Goal: Task Accomplishment & Management: Use online tool/utility

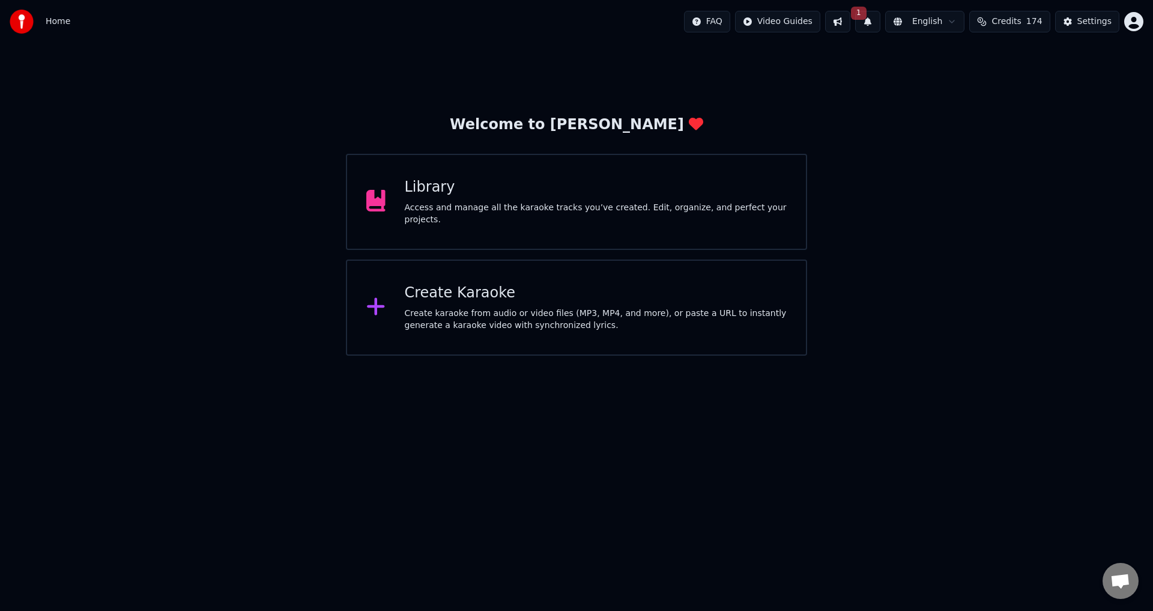
click at [603, 224] on div "Library Access and manage all the karaoke tracks you’ve created. Edit, organize…" at bounding box center [576, 202] width 461 height 96
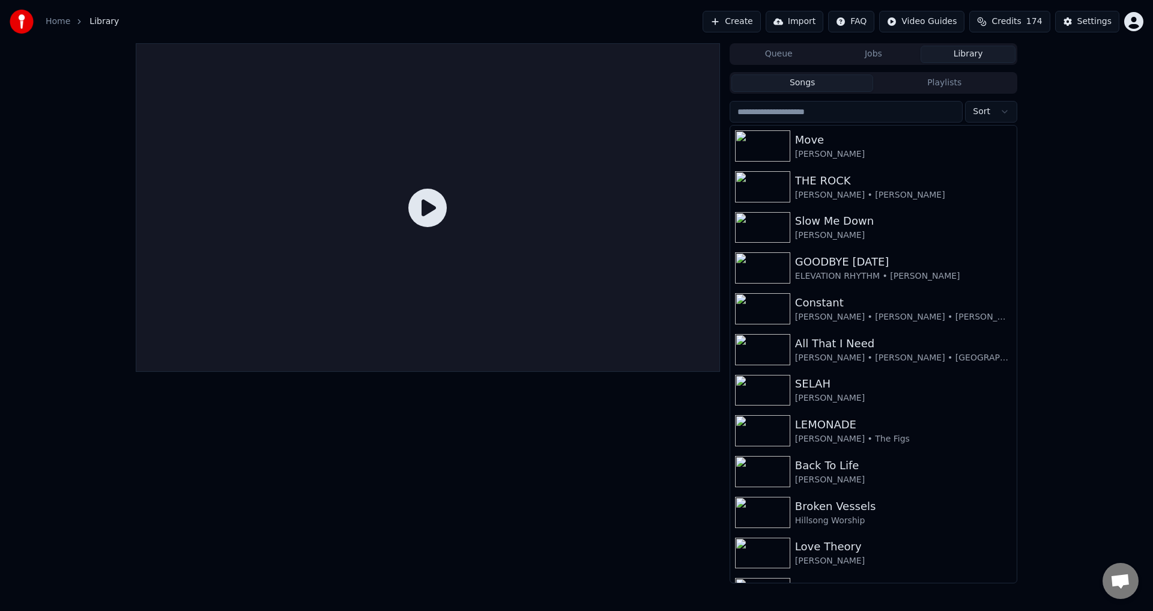
click at [761, 18] on button "Create" at bounding box center [731, 22] width 58 height 22
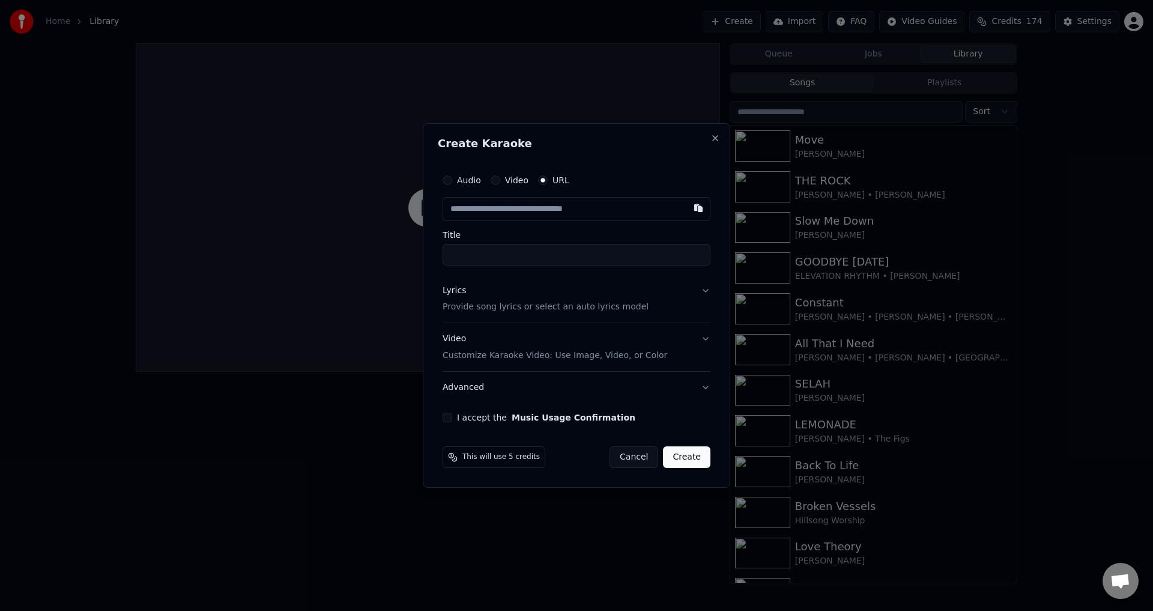
click at [699, 209] on button "button" at bounding box center [698, 208] width 24 height 22
type input "**********"
click at [705, 288] on button "Lyrics Provide song lyrics or select an auto lyrics model" at bounding box center [576, 299] width 268 height 48
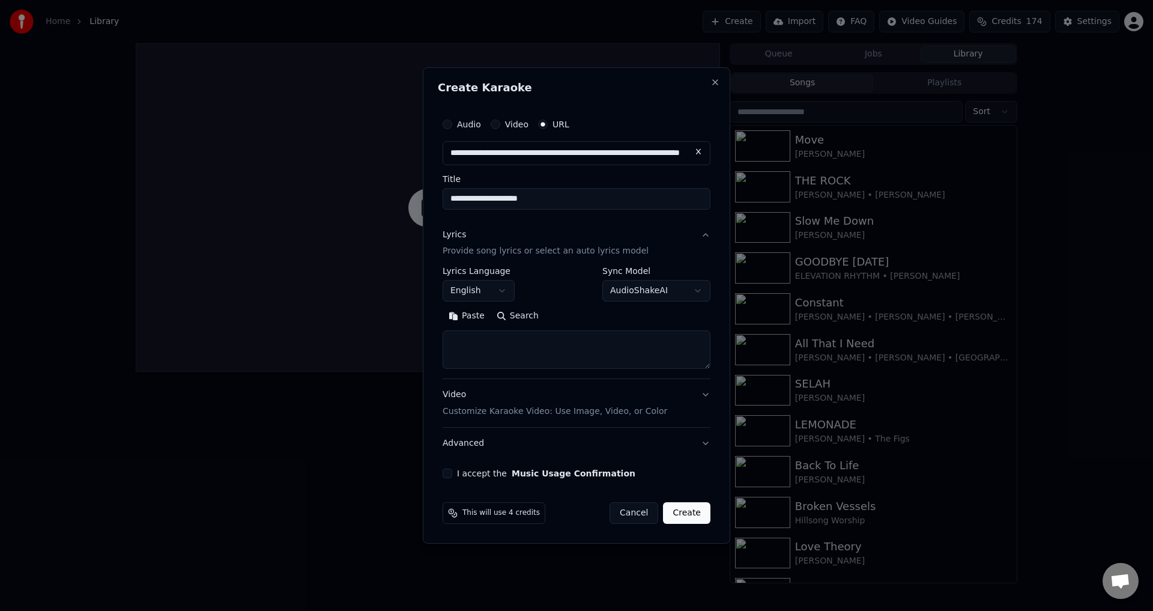
click at [468, 316] on button "Paste" at bounding box center [466, 316] width 48 height 19
click at [572, 319] on button "Expand" at bounding box center [572, 316] width 56 height 19
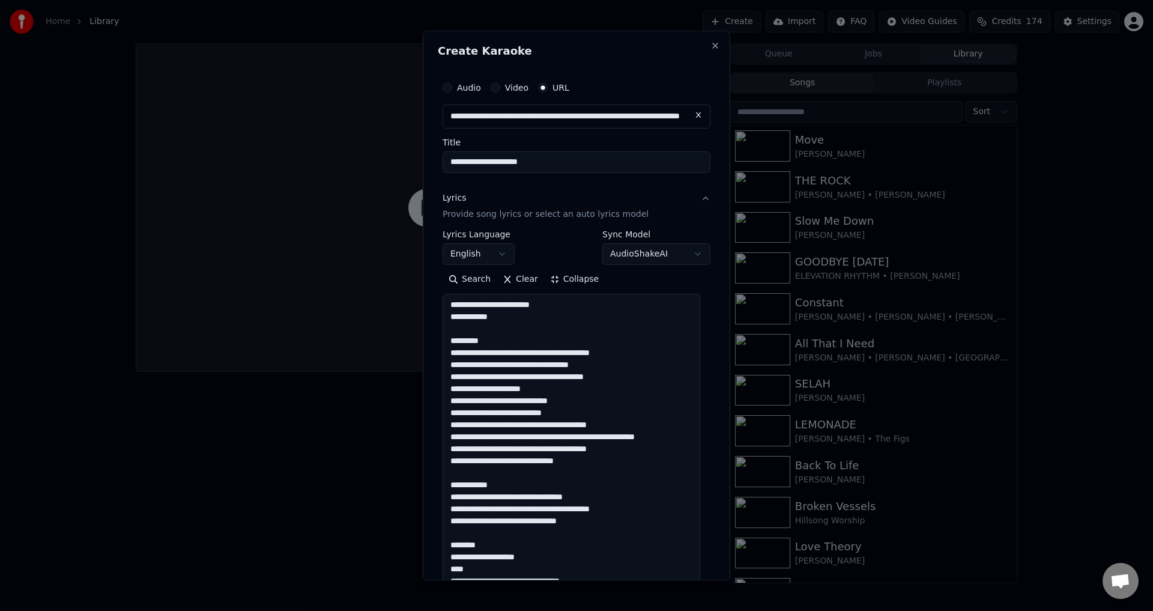
drag, startPoint x: 489, startPoint y: 339, endPoint x: 501, endPoint y: 339, distance: 12.0
drag, startPoint x: 501, startPoint y: 339, endPoint x: 442, endPoint y: 337, distance: 58.8
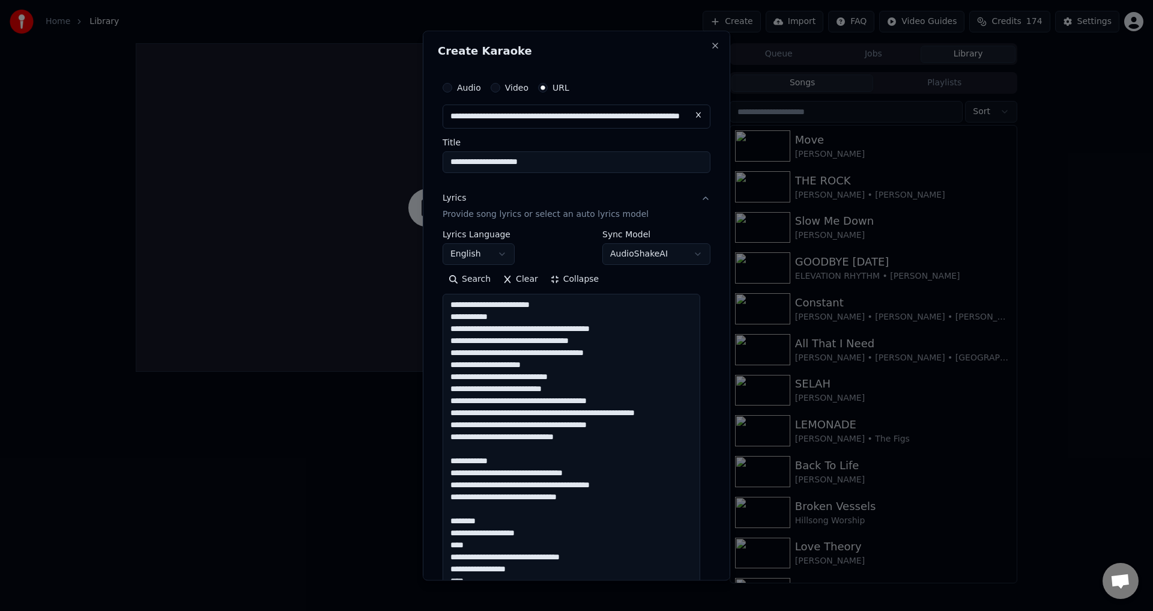
drag, startPoint x: 520, startPoint y: 462, endPoint x: 441, endPoint y: 454, distance: 80.2
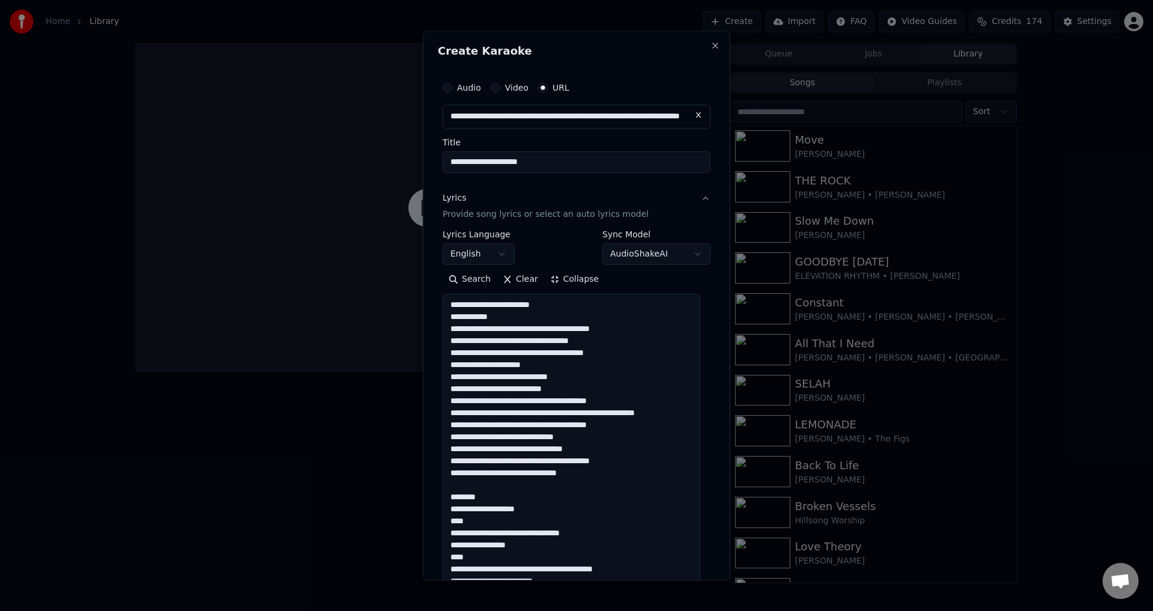
scroll to position [60, 0]
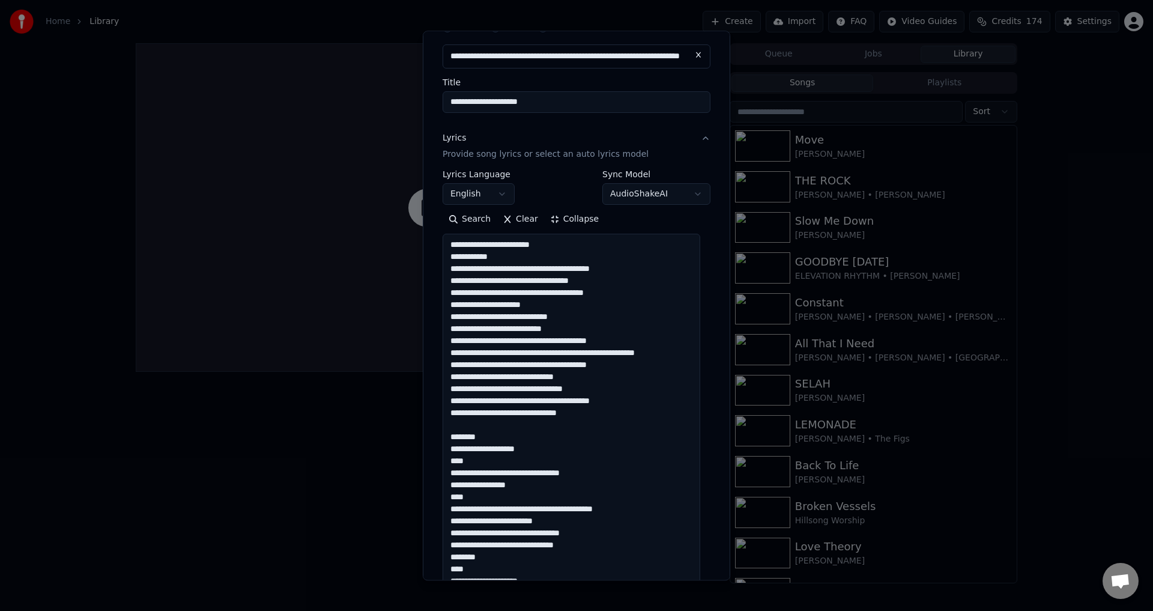
drag, startPoint x: 490, startPoint y: 440, endPoint x: 448, endPoint y: 437, distance: 42.1
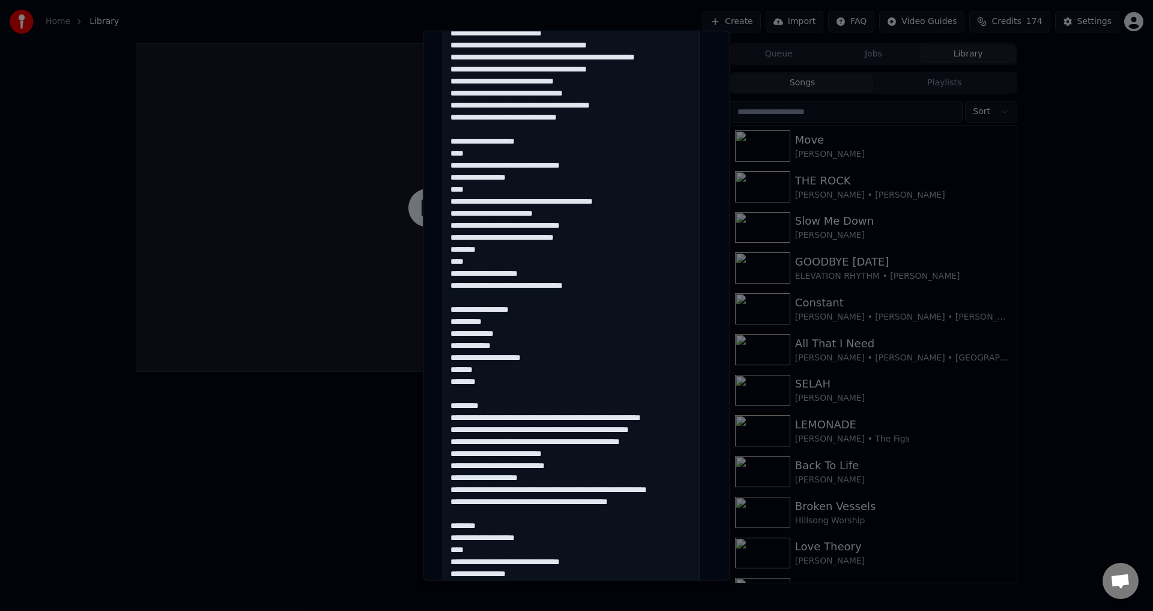
scroll to position [360, 0]
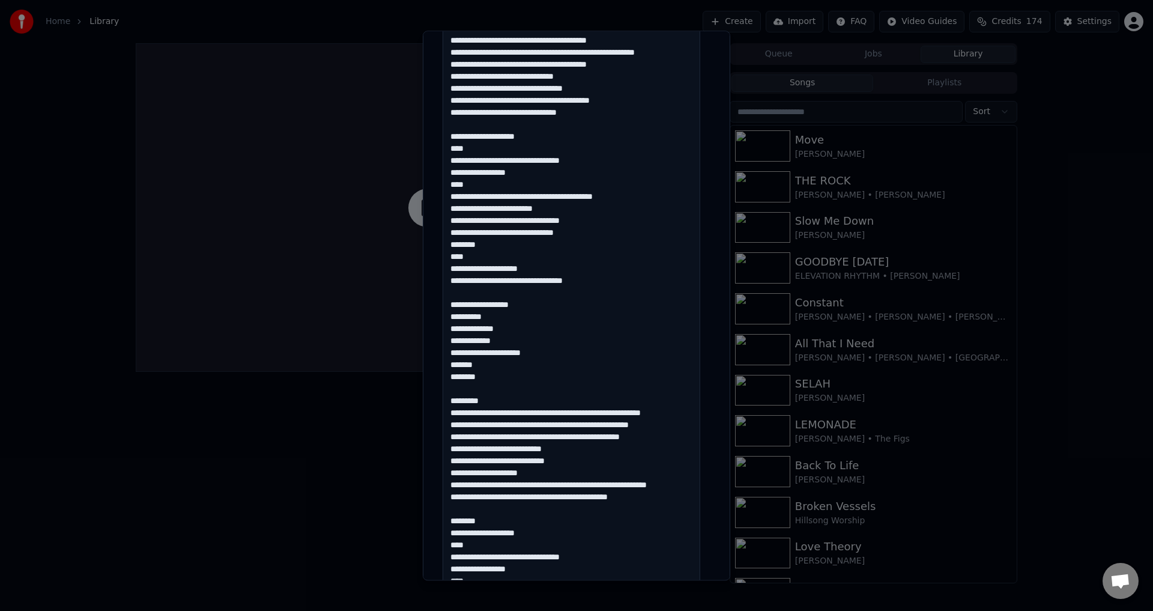
drag, startPoint x: 448, startPoint y: 272, endPoint x: 508, endPoint y: 401, distance: 142.1
click at [508, 401] on textarea at bounding box center [571, 544] width 258 height 1221
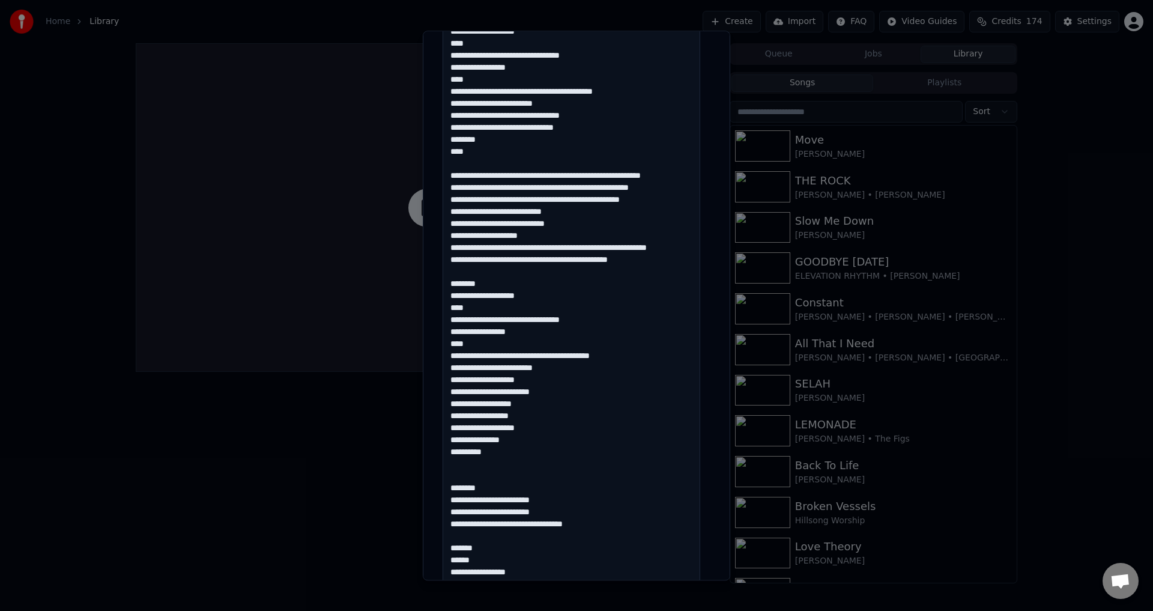
scroll to position [480, 0]
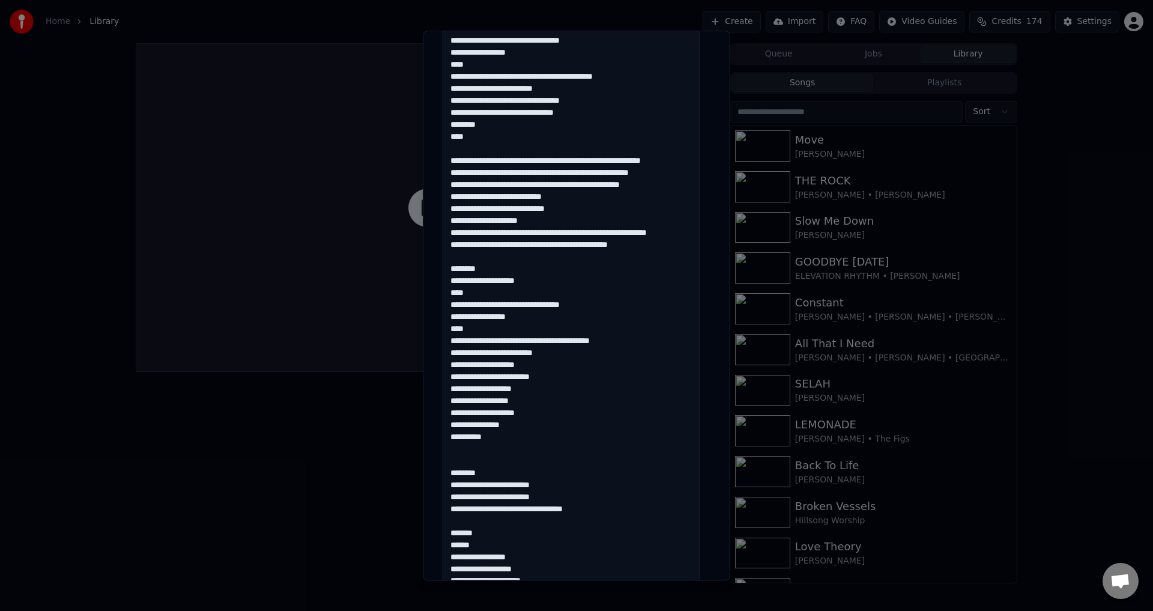
drag, startPoint x: 485, startPoint y: 280, endPoint x: 449, endPoint y: 282, distance: 36.1
click at [449, 282] on textarea at bounding box center [571, 424] width 258 height 1221
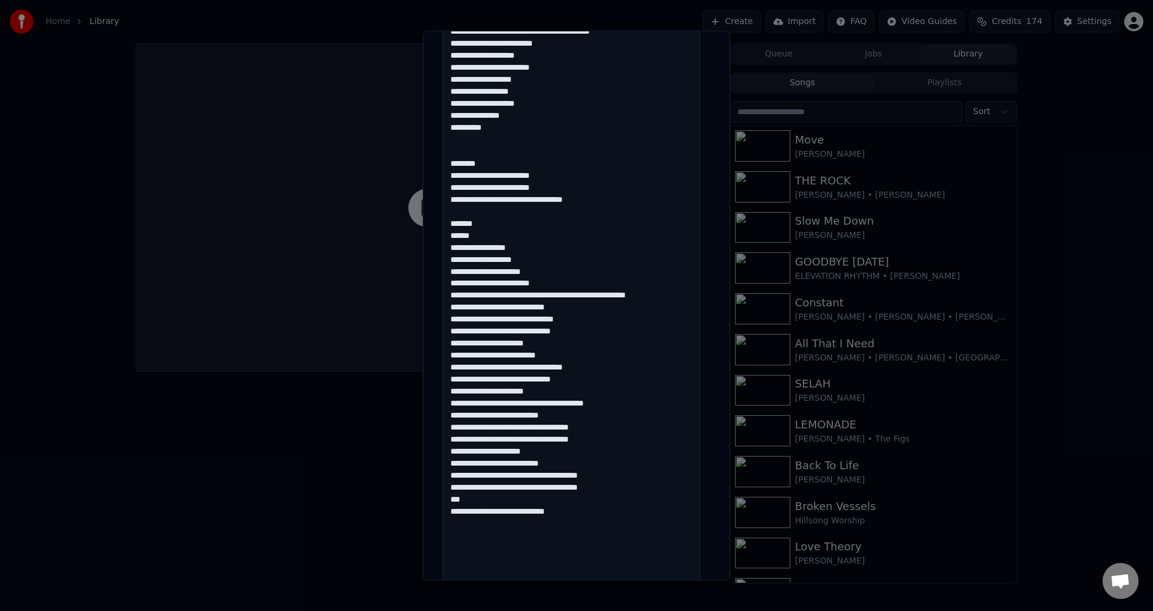
scroll to position [780, 0]
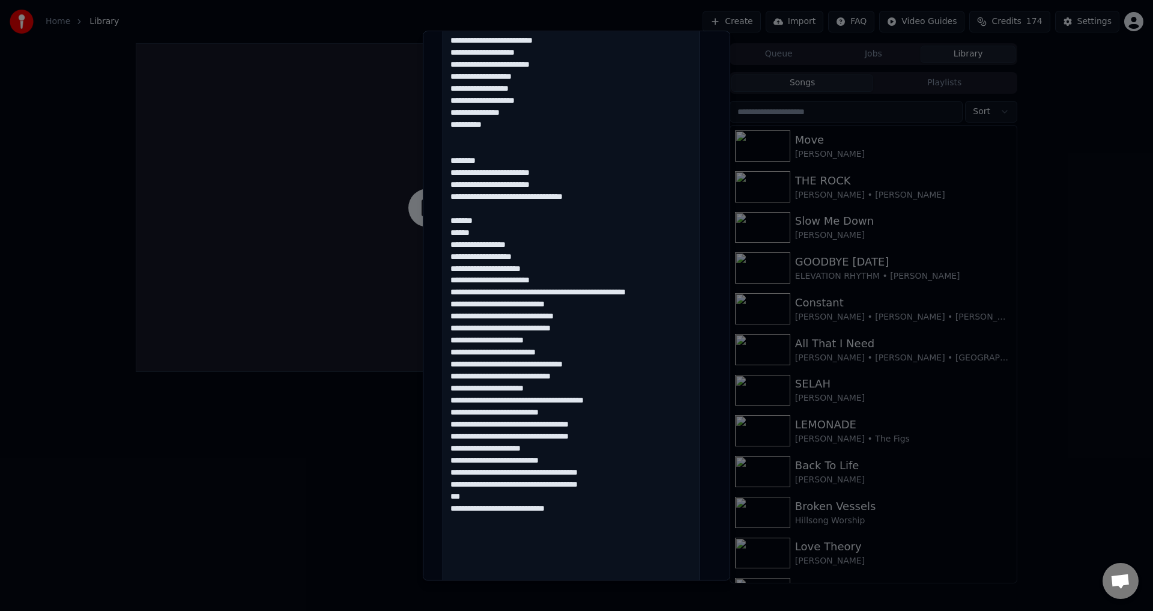
drag, startPoint x: 490, startPoint y: 177, endPoint x: 436, endPoint y: 172, distance: 53.7
click at [437, 171] on div "**********" at bounding box center [576, 305] width 307 height 549
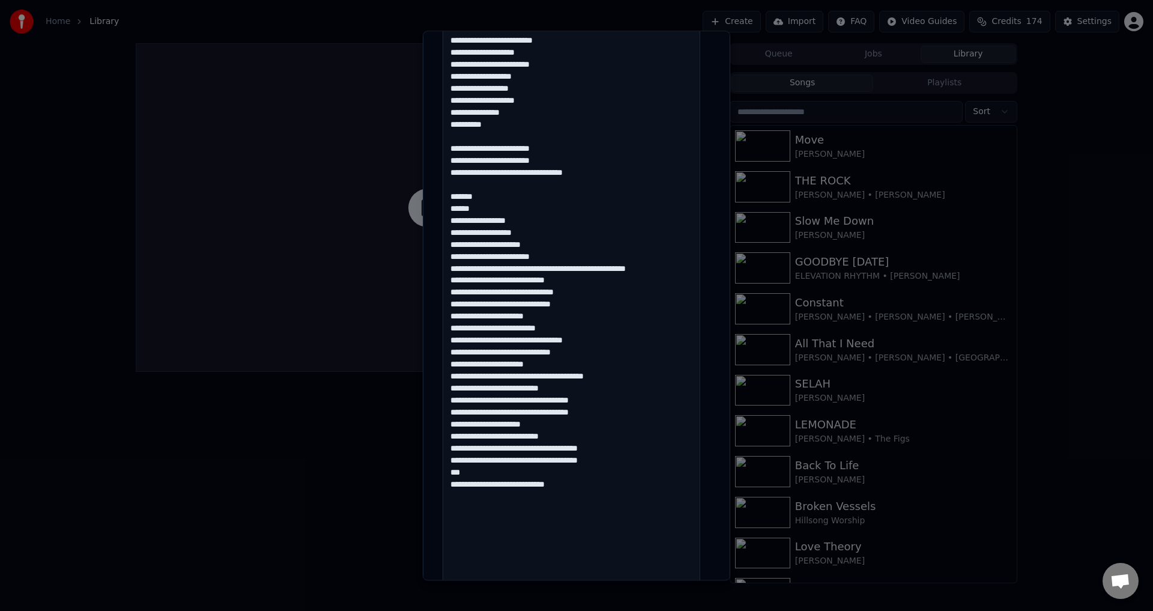
drag, startPoint x: 487, startPoint y: 211, endPoint x: 450, endPoint y: 204, distance: 37.2
click at [450, 204] on textarea at bounding box center [571, 124] width 258 height 1221
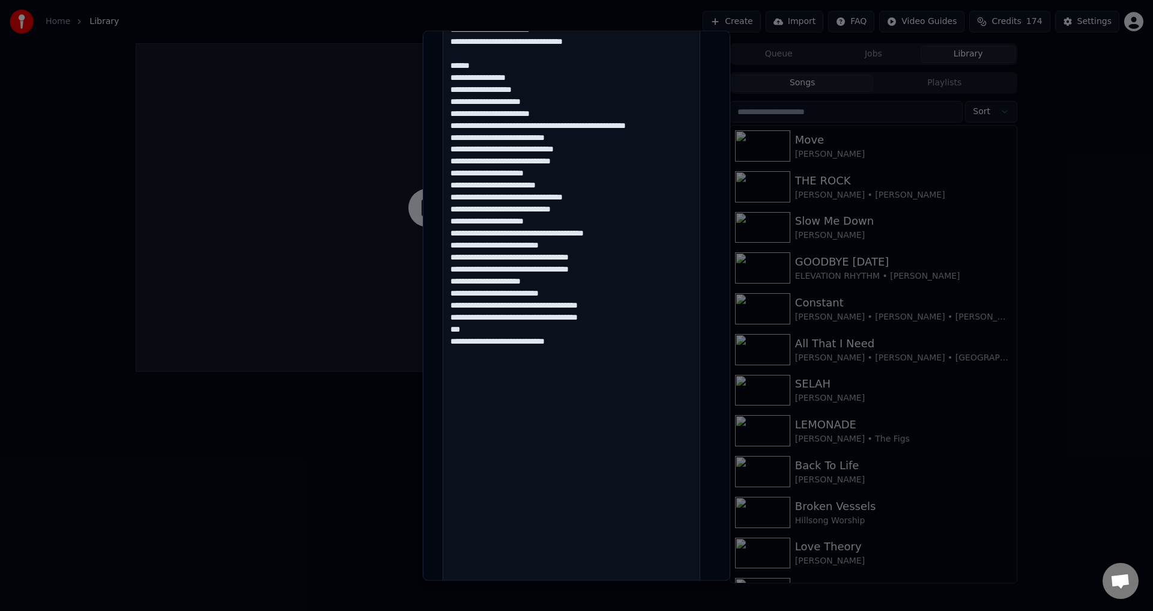
scroll to position [1109, 0]
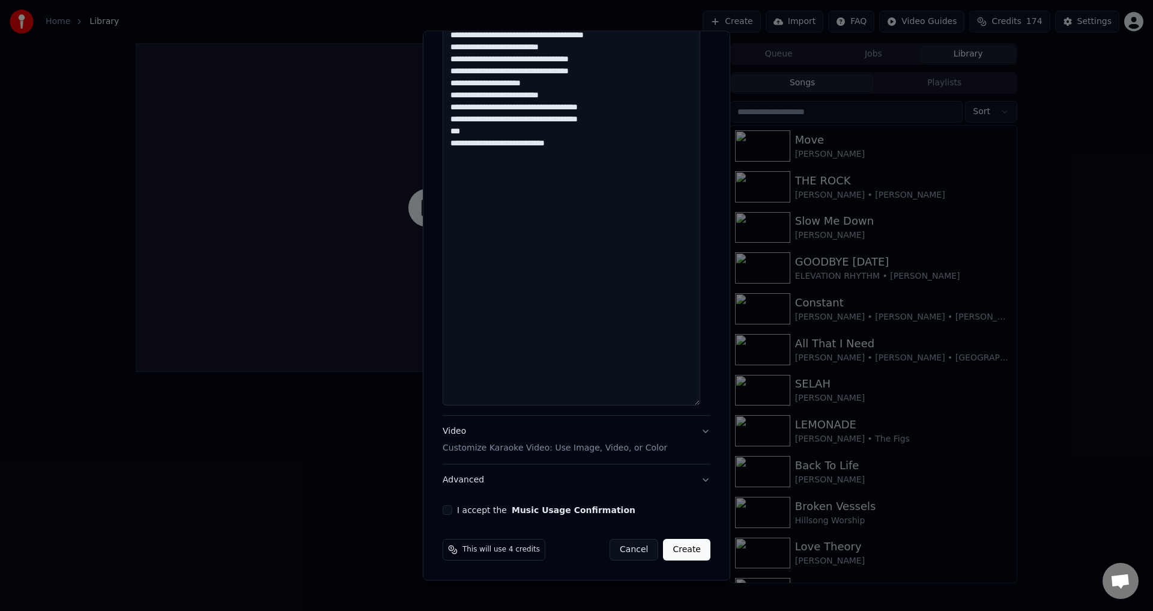
type textarea "**********"
click at [450, 509] on button "I accept the Music Usage Confirmation" at bounding box center [447, 510] width 10 height 10
click at [508, 477] on button "Advanced" at bounding box center [576, 480] width 268 height 31
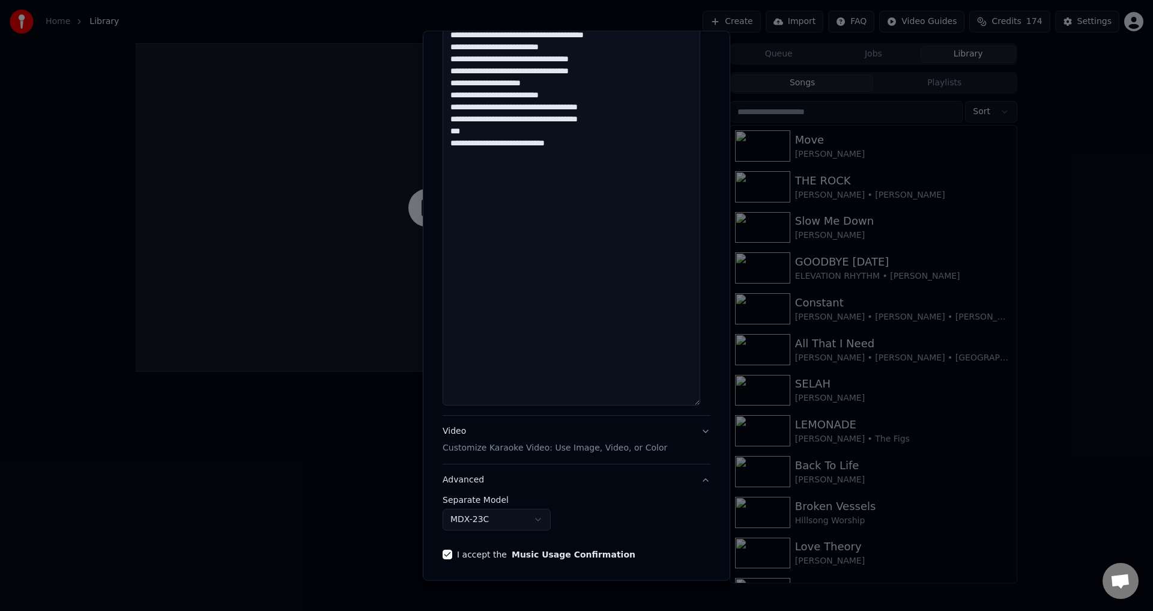
scroll to position [0, 0]
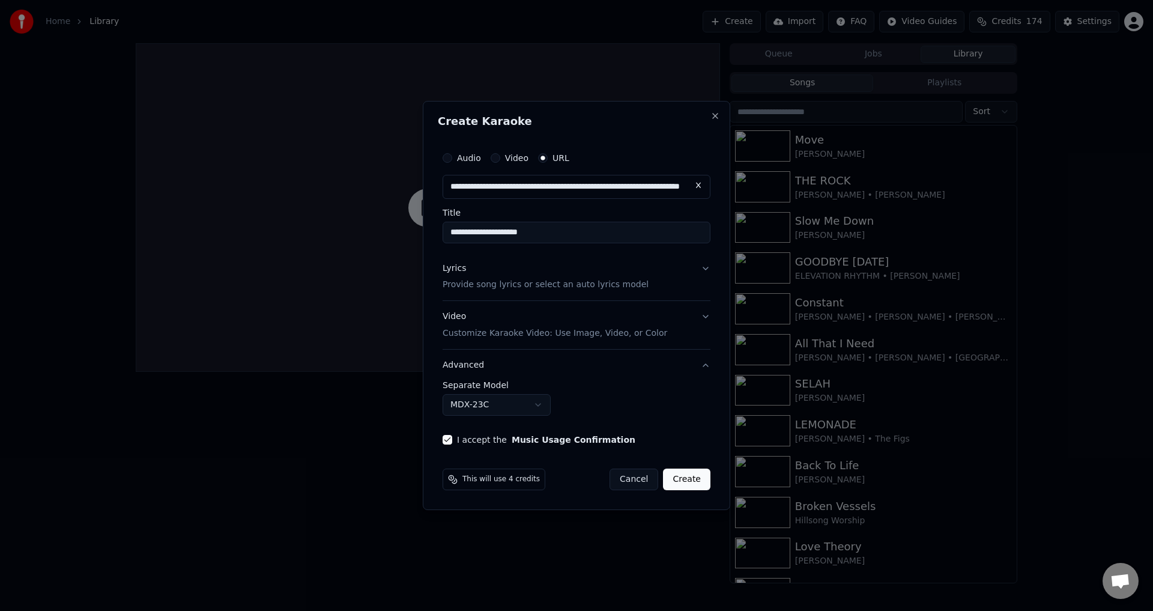
click at [498, 402] on button "MDX-23C" at bounding box center [496, 405] width 108 height 22
click at [459, 397] on button "MusicAI (Instrumental Only)" at bounding box center [515, 405] width 147 height 22
click at [692, 476] on button "Create" at bounding box center [686, 479] width 47 height 22
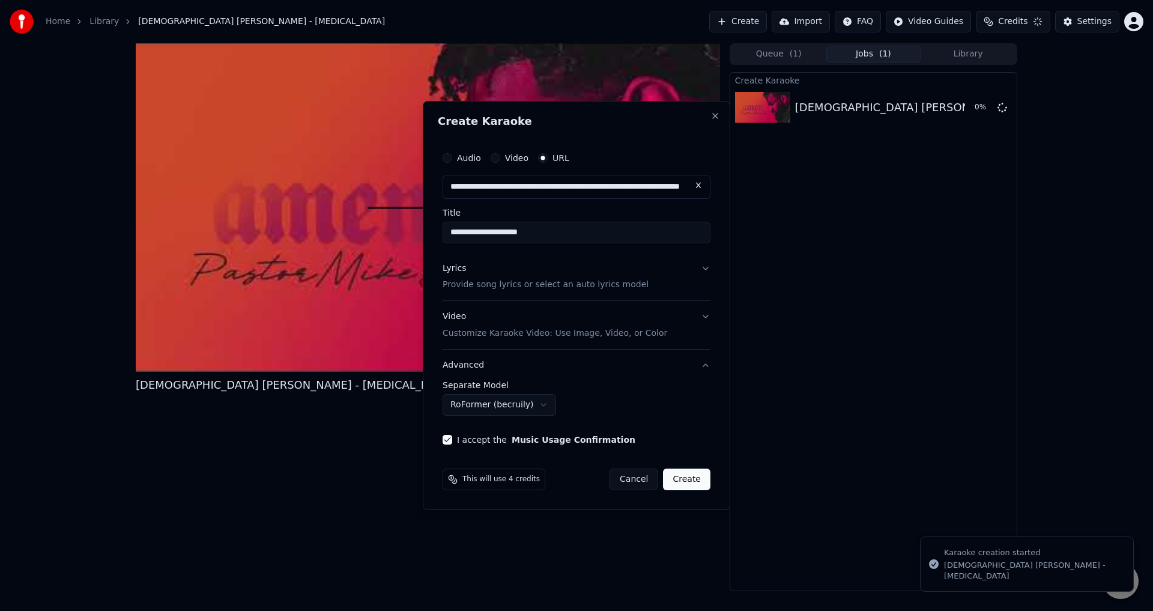
select select "******"
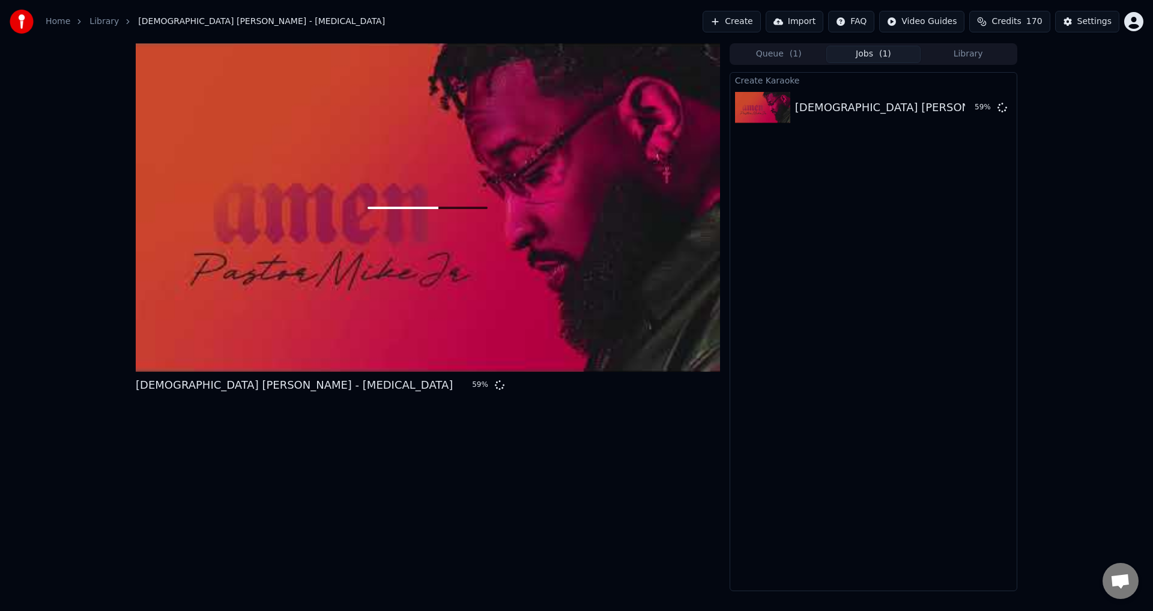
click at [756, 22] on button "Create" at bounding box center [731, 22] width 58 height 22
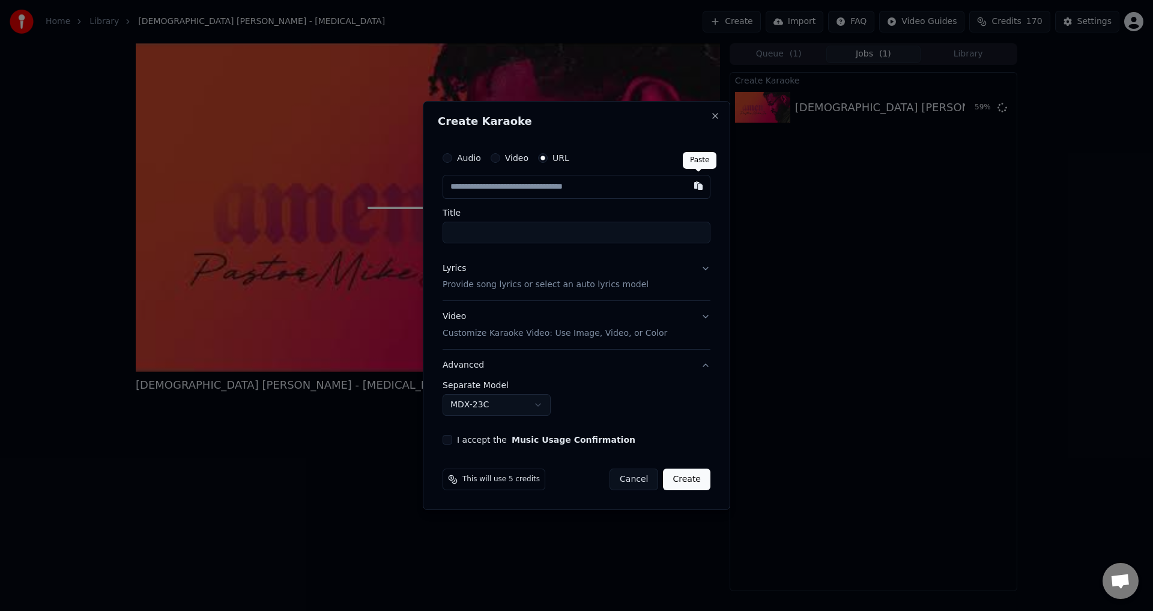
click at [702, 185] on button "button" at bounding box center [698, 186] width 24 height 22
type input "**********"
click at [706, 267] on button "Lyrics Provide song lyrics or select an auto lyrics model" at bounding box center [576, 277] width 268 height 48
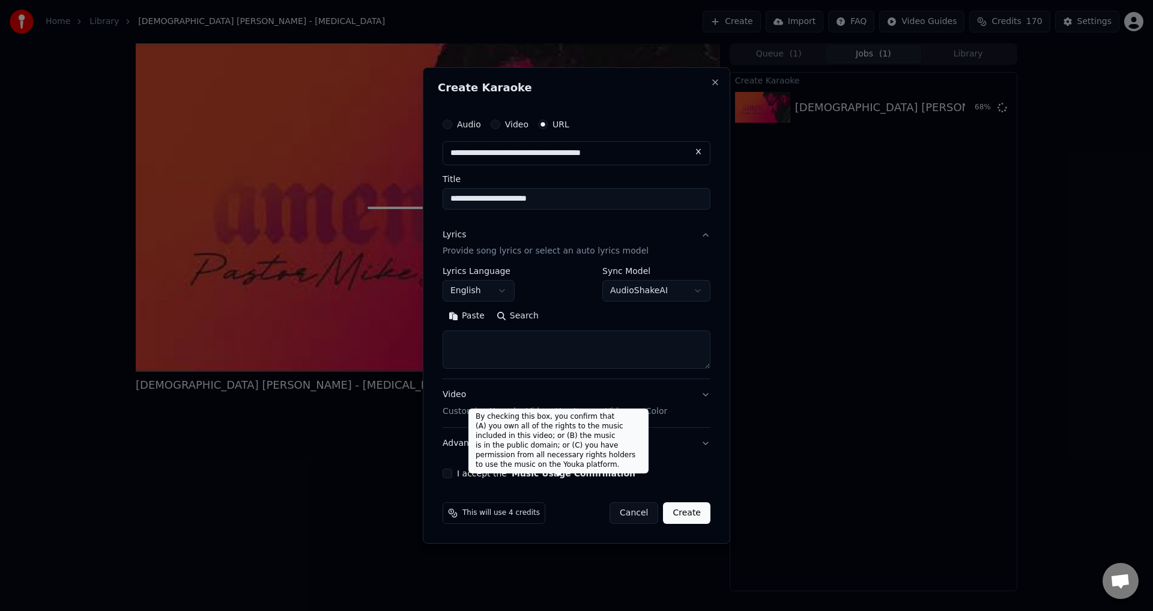
click at [468, 313] on button "Paste" at bounding box center [466, 316] width 48 height 19
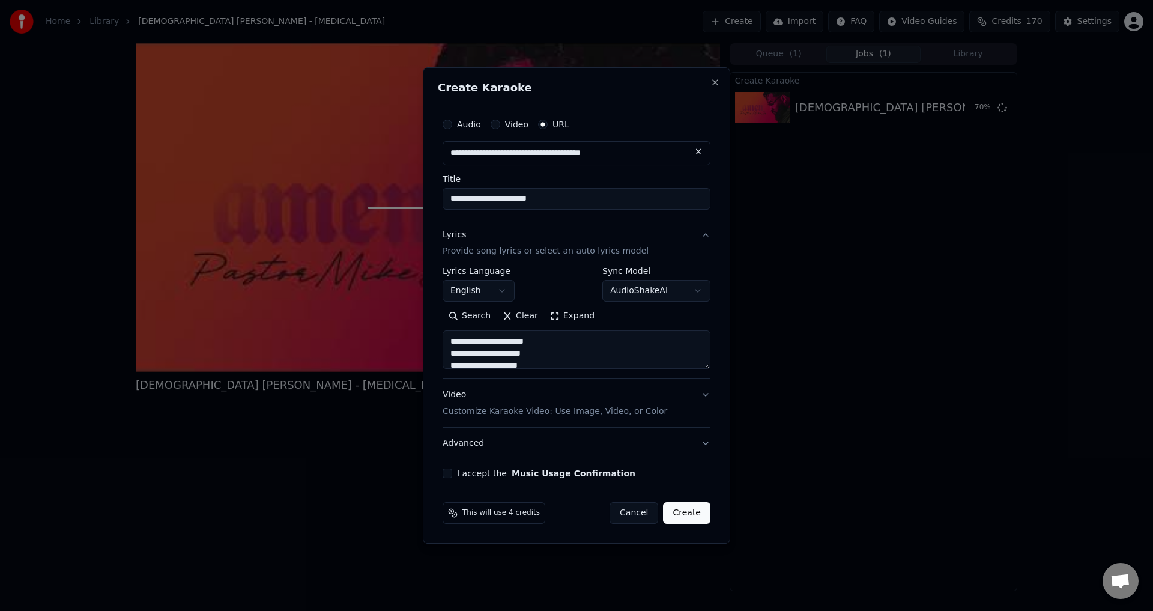
click at [545, 314] on button "Expand" at bounding box center [572, 316] width 56 height 19
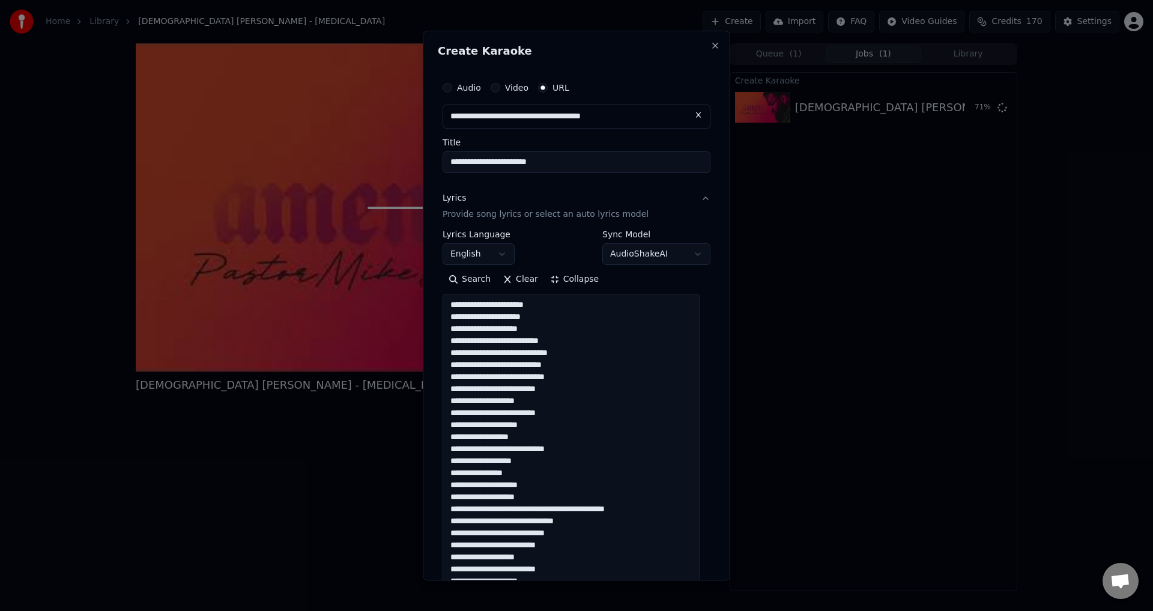
click at [576, 286] on button "Collapse" at bounding box center [574, 279] width 61 height 19
type textarea "**********"
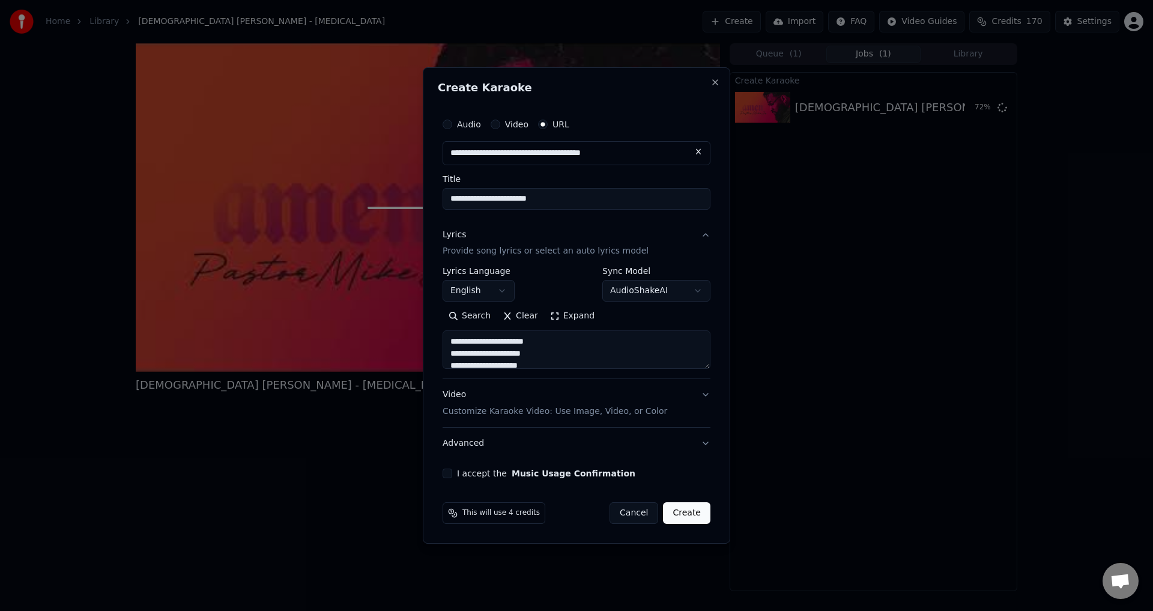
scroll to position [2, 0]
click at [559, 435] on button "Advanced" at bounding box center [576, 442] width 268 height 31
click at [705, 442] on button "Advanced" at bounding box center [576, 442] width 268 height 31
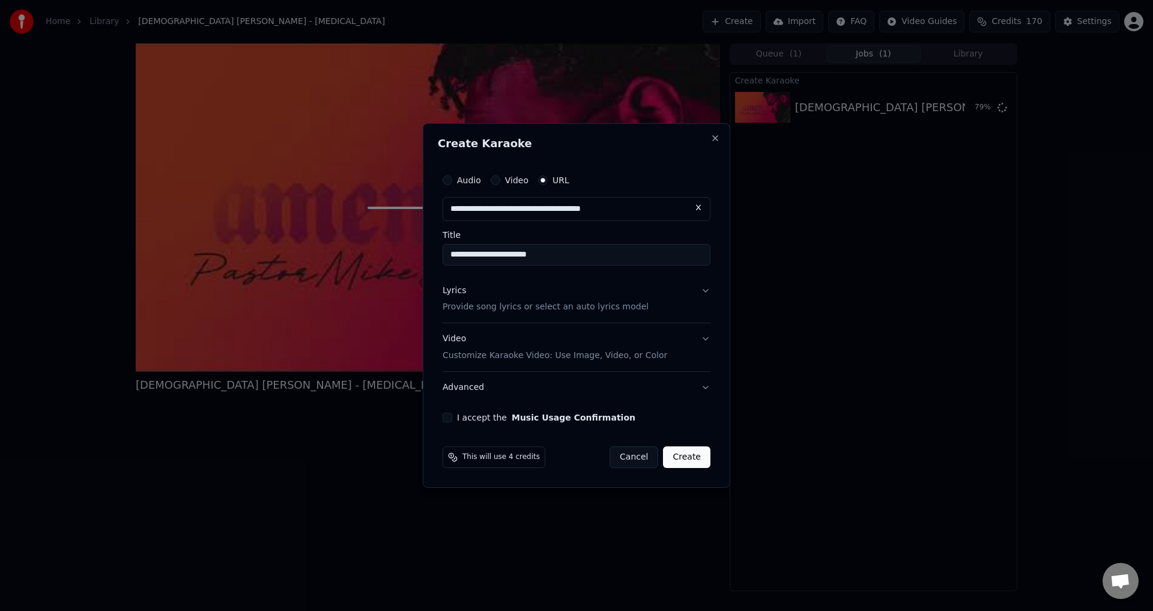
click at [445, 416] on button "I accept the Music Usage Confirmation" at bounding box center [447, 417] width 10 height 10
click at [507, 385] on button "Advanced" at bounding box center [576, 387] width 268 height 31
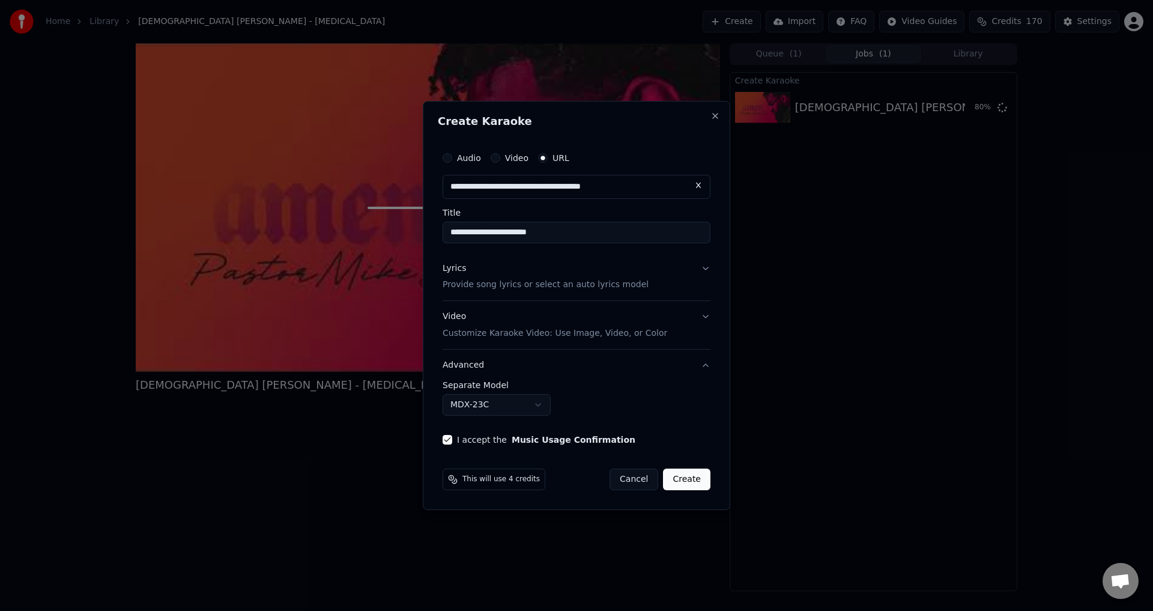
click at [482, 408] on button "MDX-23C" at bounding box center [496, 405] width 108 height 22
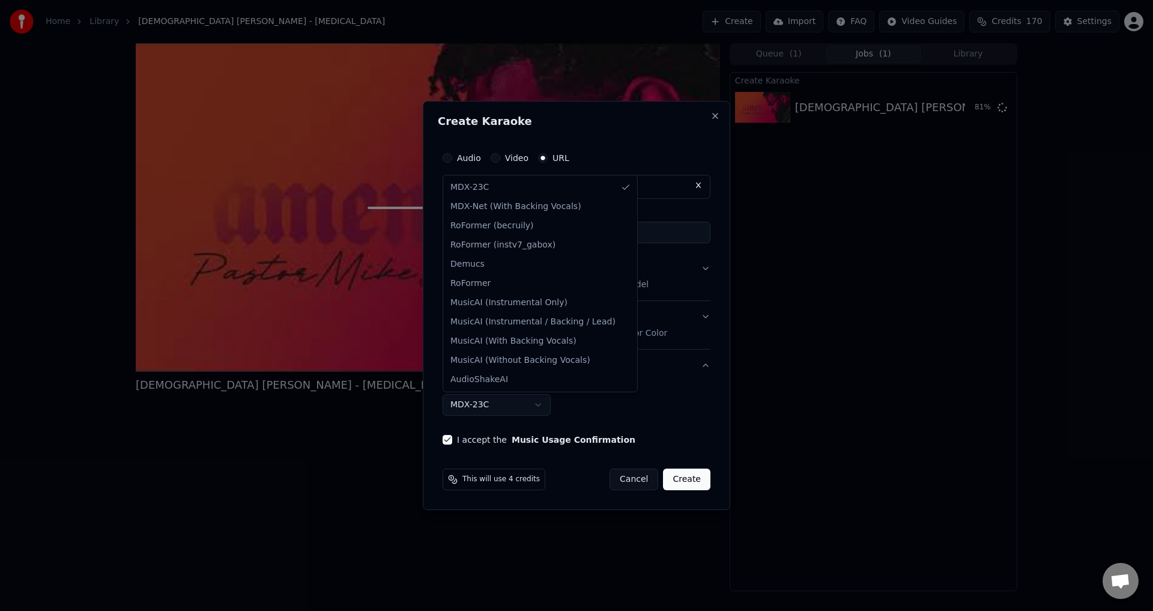
select select "**********"
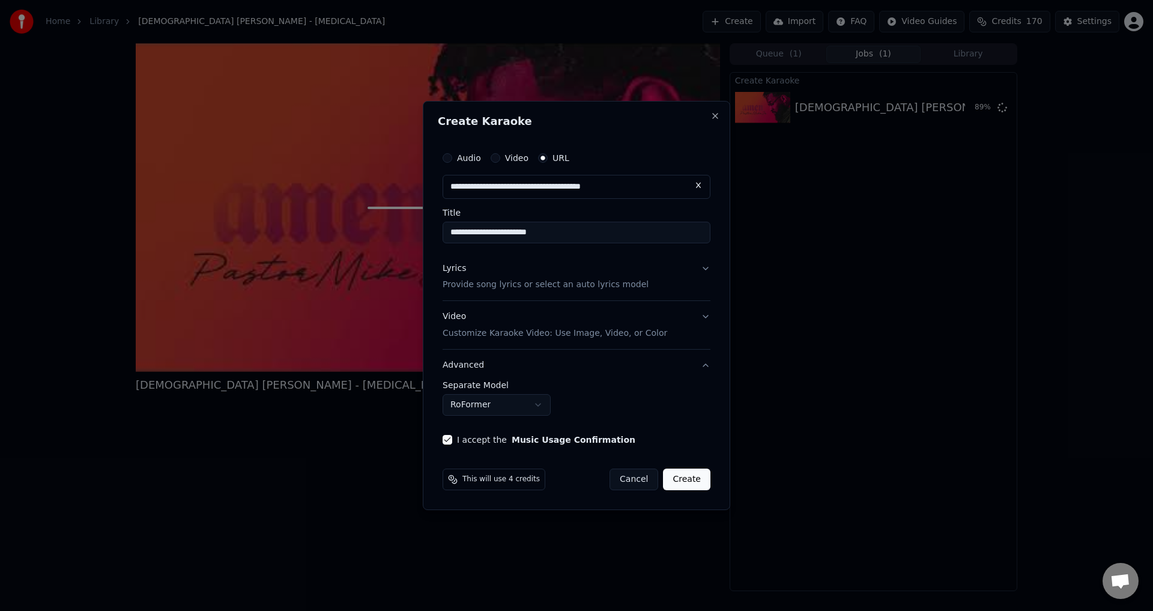
click at [555, 352] on button "Advanced" at bounding box center [576, 364] width 268 height 31
click at [686, 479] on div "**********" at bounding box center [576, 305] width 307 height 409
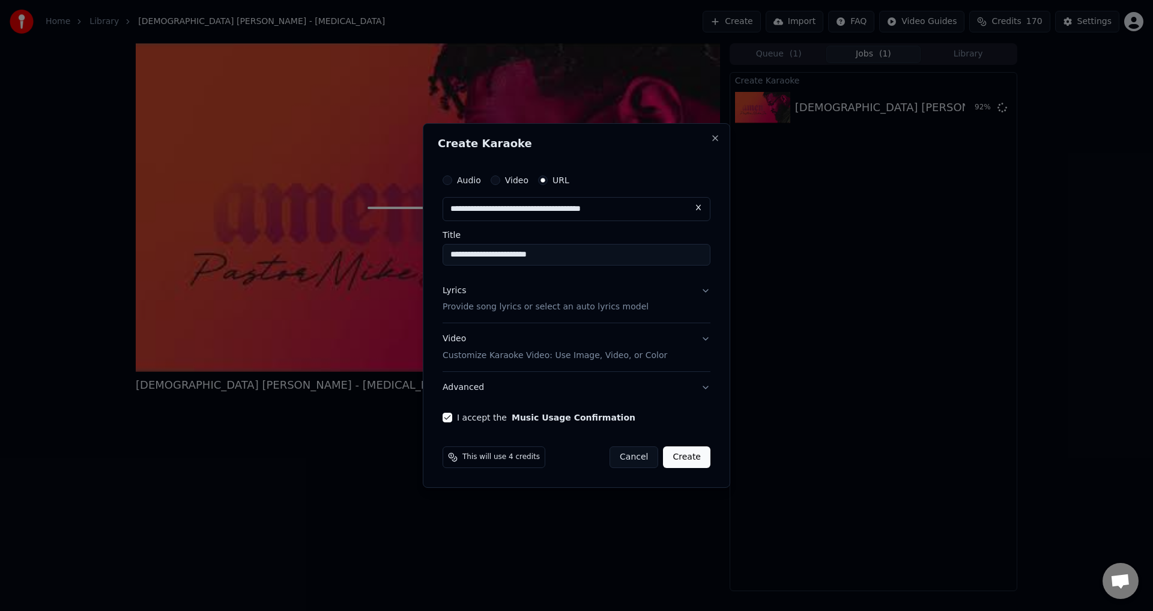
click at [685, 456] on button "Create" at bounding box center [686, 457] width 47 height 22
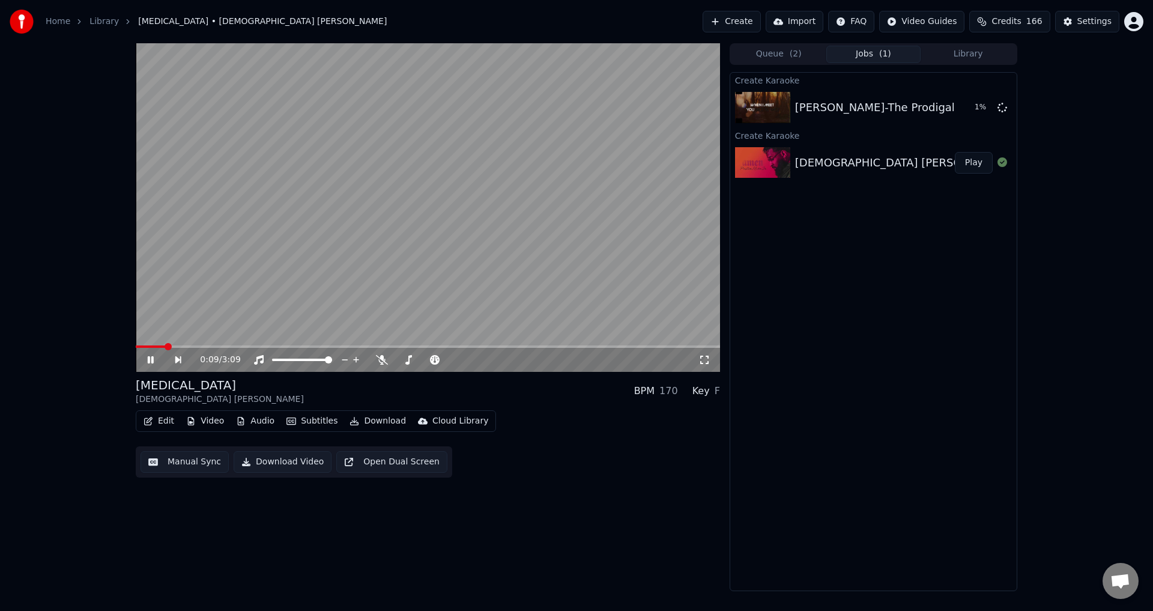
click at [366, 154] on video at bounding box center [428, 207] width 584 height 328
click at [752, 22] on button "Create" at bounding box center [731, 22] width 58 height 22
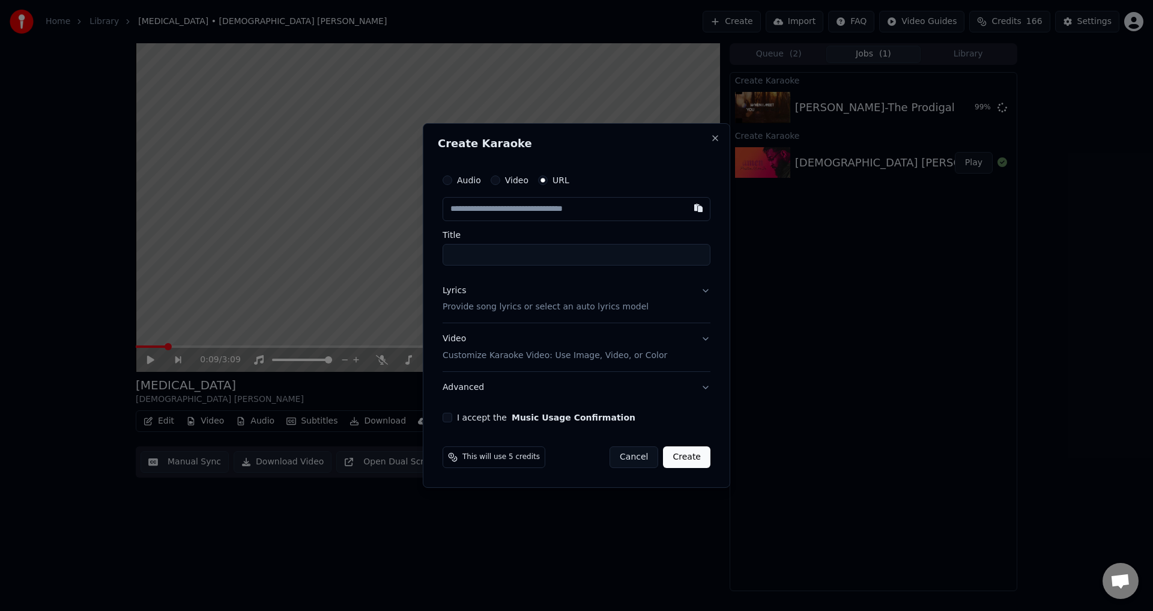
click at [705, 289] on button "Lyrics Provide song lyrics or select an auto lyrics model" at bounding box center [576, 299] width 268 height 48
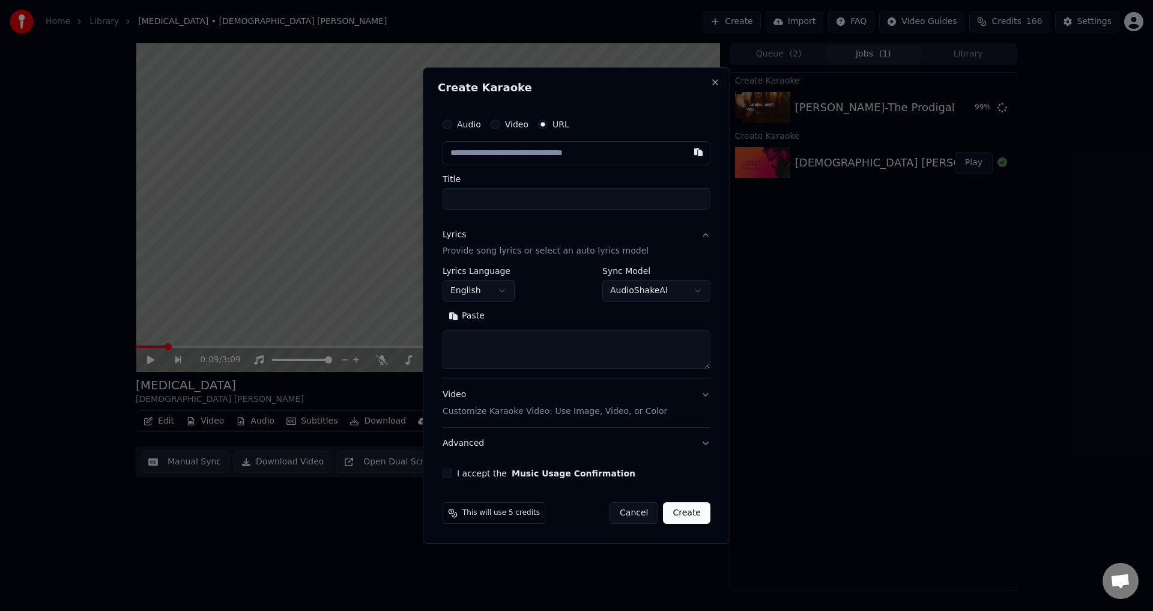
click at [477, 343] on textarea at bounding box center [576, 350] width 268 height 38
click at [537, 339] on textarea at bounding box center [576, 350] width 268 height 38
click at [475, 315] on button "Paste" at bounding box center [466, 316] width 48 height 19
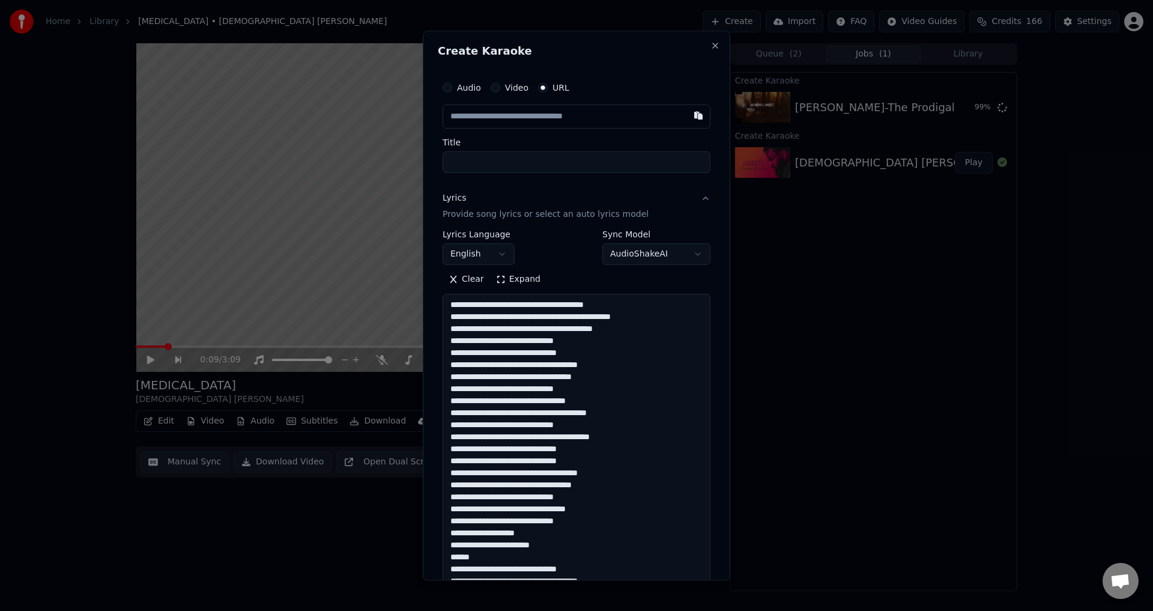
click at [519, 289] on button "Expand" at bounding box center [518, 279] width 56 height 19
type textarea "**********"
click at [462, 270] on button "Clear" at bounding box center [465, 279] width 47 height 19
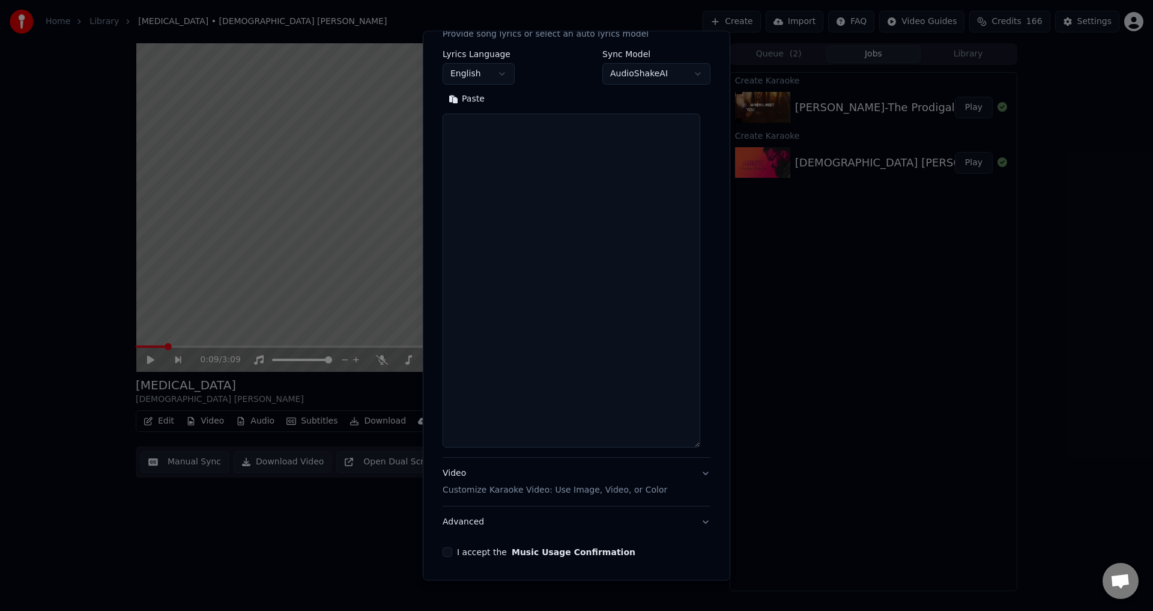
scroll to position [0, 0]
click at [475, 97] on button "Paste" at bounding box center [466, 99] width 48 height 19
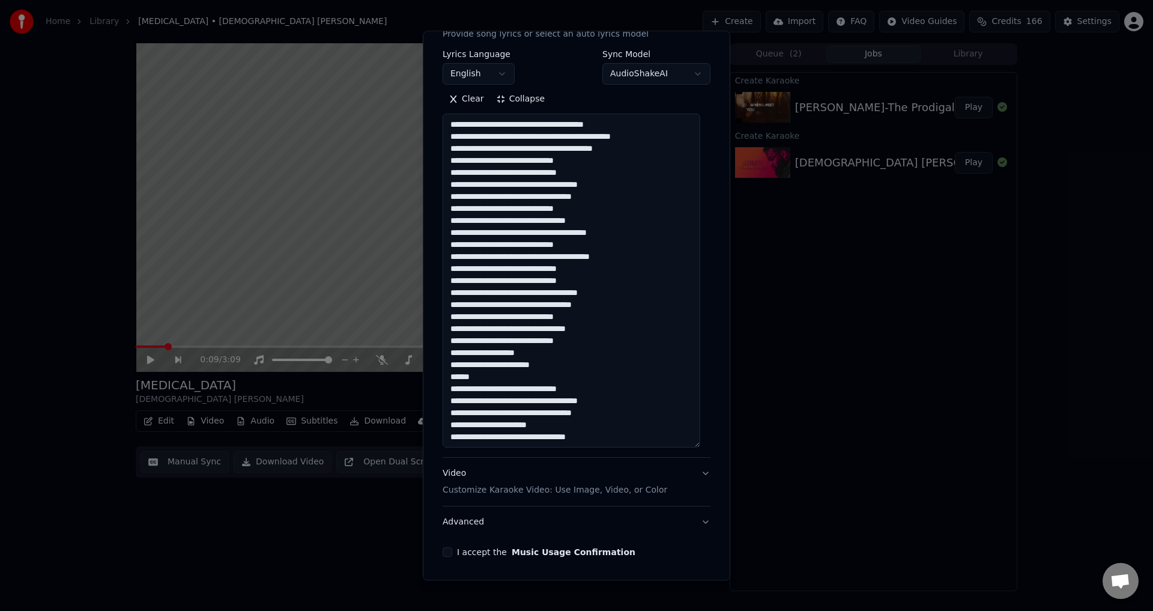
scroll to position [1, 0]
click at [505, 97] on button "Collapse" at bounding box center [520, 99] width 61 height 19
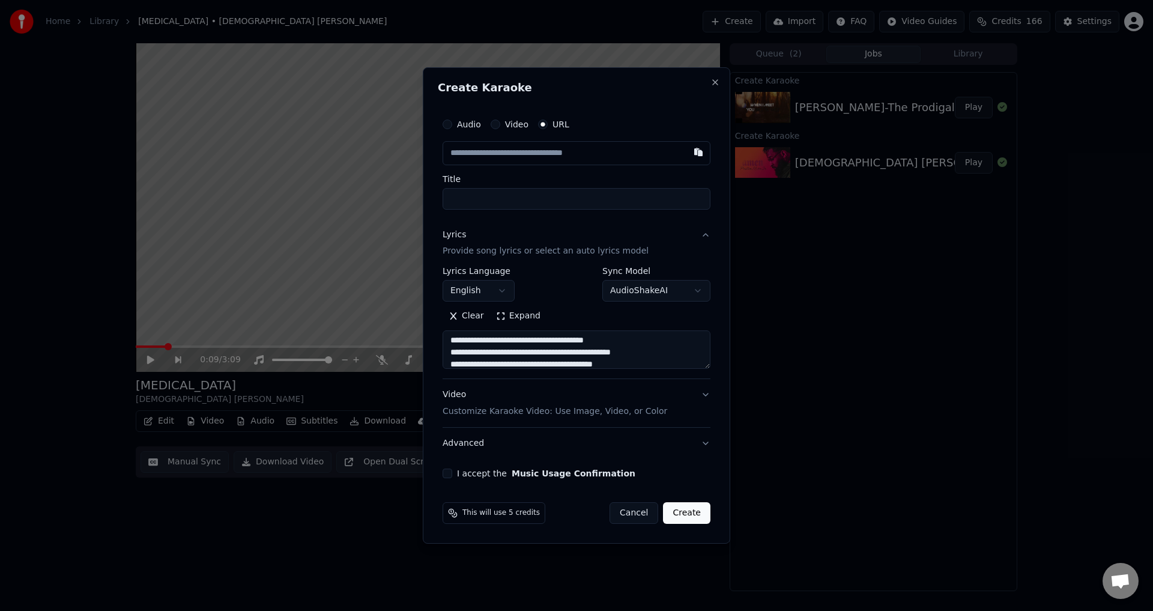
click at [444, 470] on button "I accept the Music Usage Confirmation" at bounding box center [447, 473] width 10 height 10
click at [499, 430] on button "Advanced" at bounding box center [576, 442] width 268 height 31
type textarea "**********"
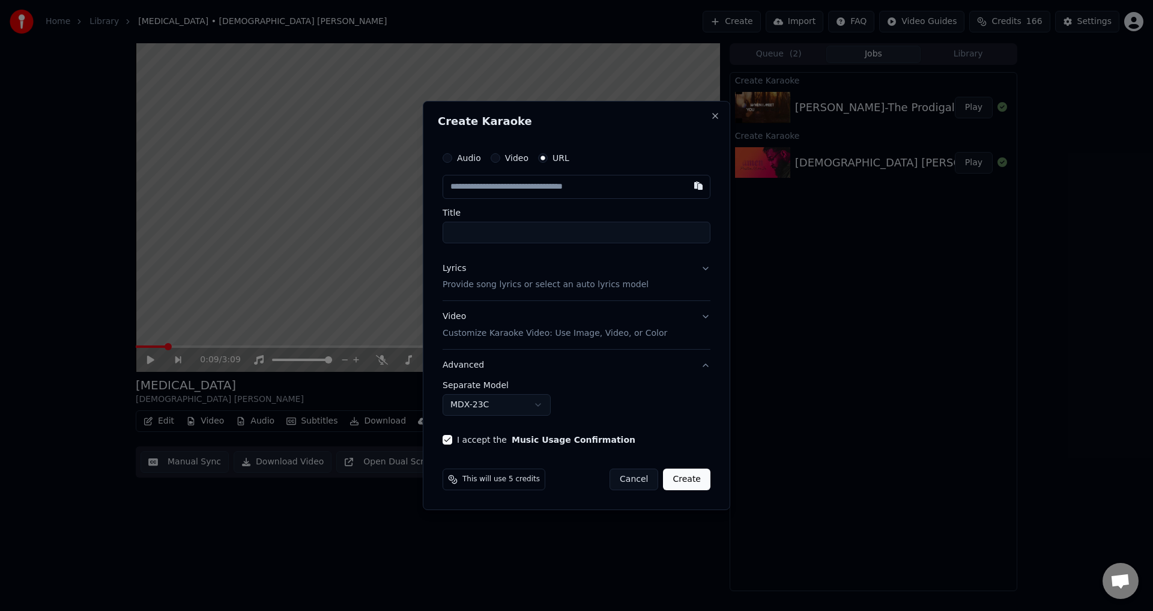
click at [505, 402] on button "MDX-23C" at bounding box center [496, 405] width 108 height 22
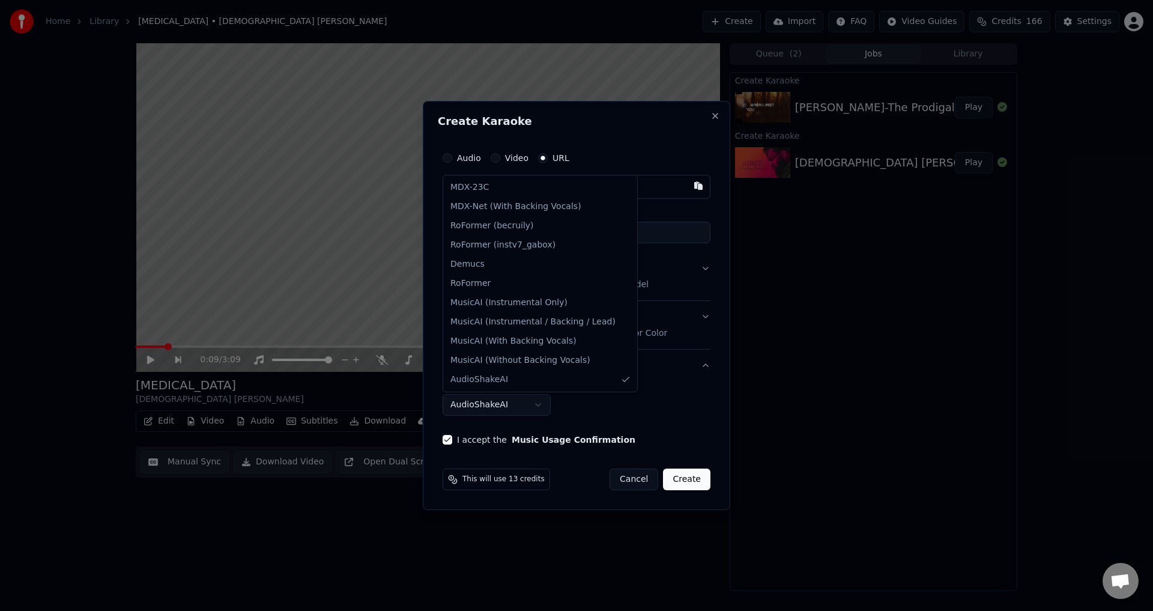
click at [501, 400] on body "**********" at bounding box center [576, 305] width 1153 height 611
select select "******"
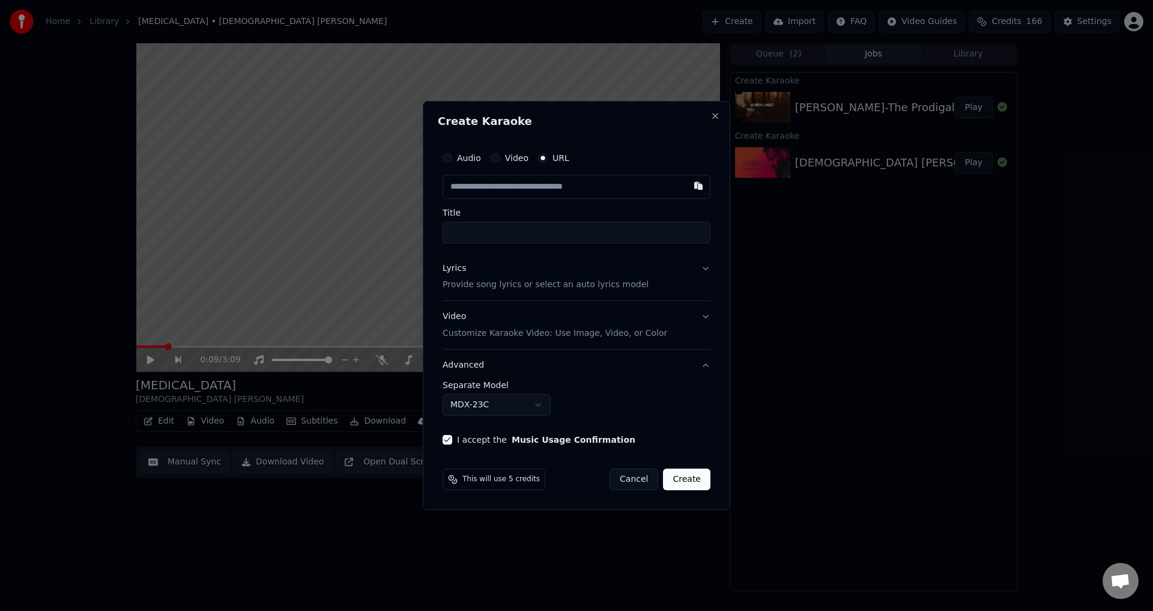
click at [691, 481] on button "Create" at bounding box center [686, 479] width 47 height 22
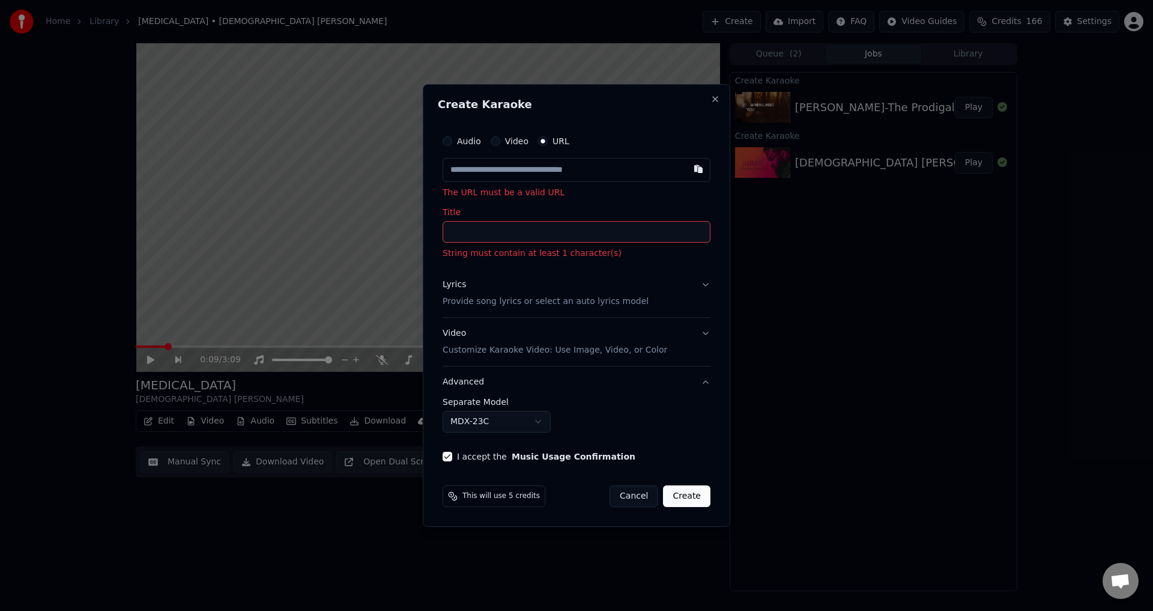
click at [700, 169] on button "button" at bounding box center [698, 169] width 24 height 22
type input "**********"
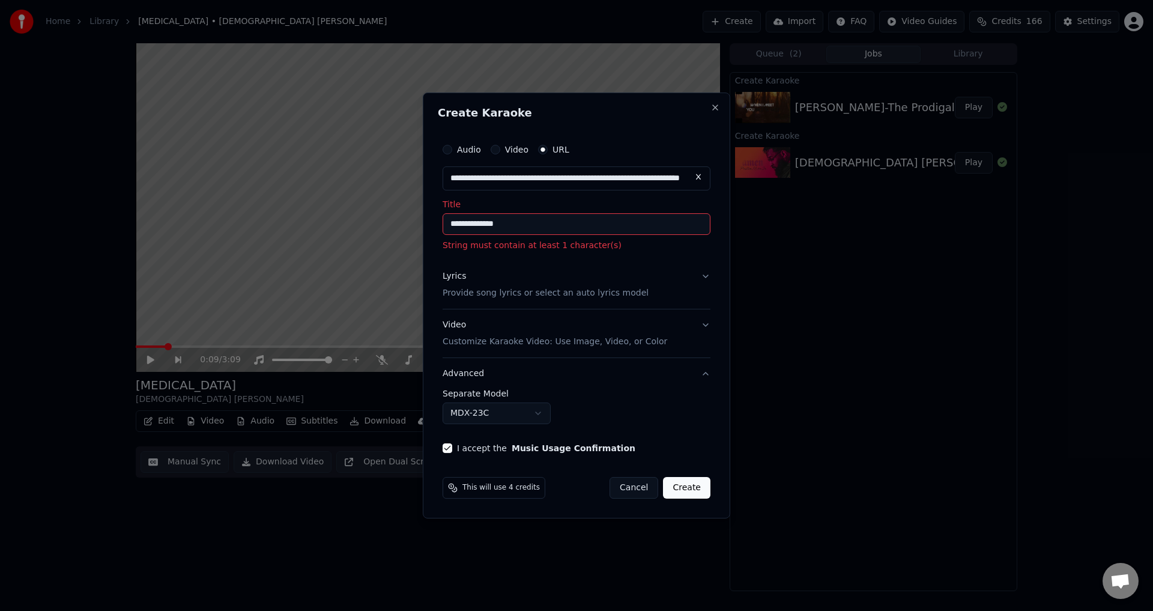
click at [514, 228] on input "**********" at bounding box center [576, 224] width 268 height 22
click at [448, 224] on input "**********" at bounding box center [576, 224] width 268 height 22
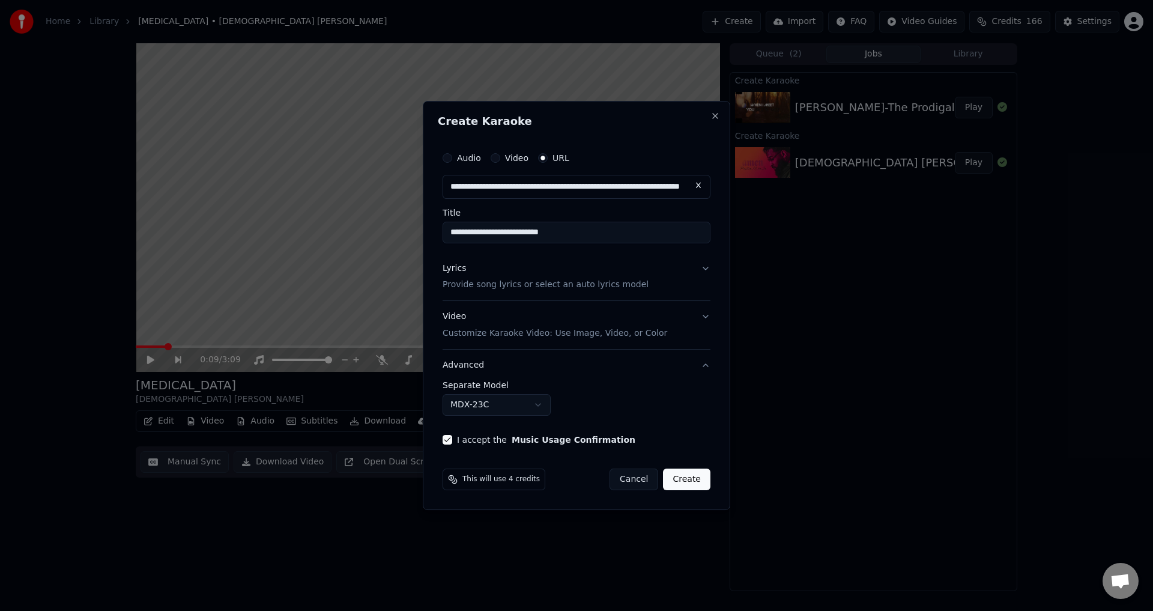
type input "**********"
click at [689, 478] on button "Create" at bounding box center [686, 479] width 47 height 22
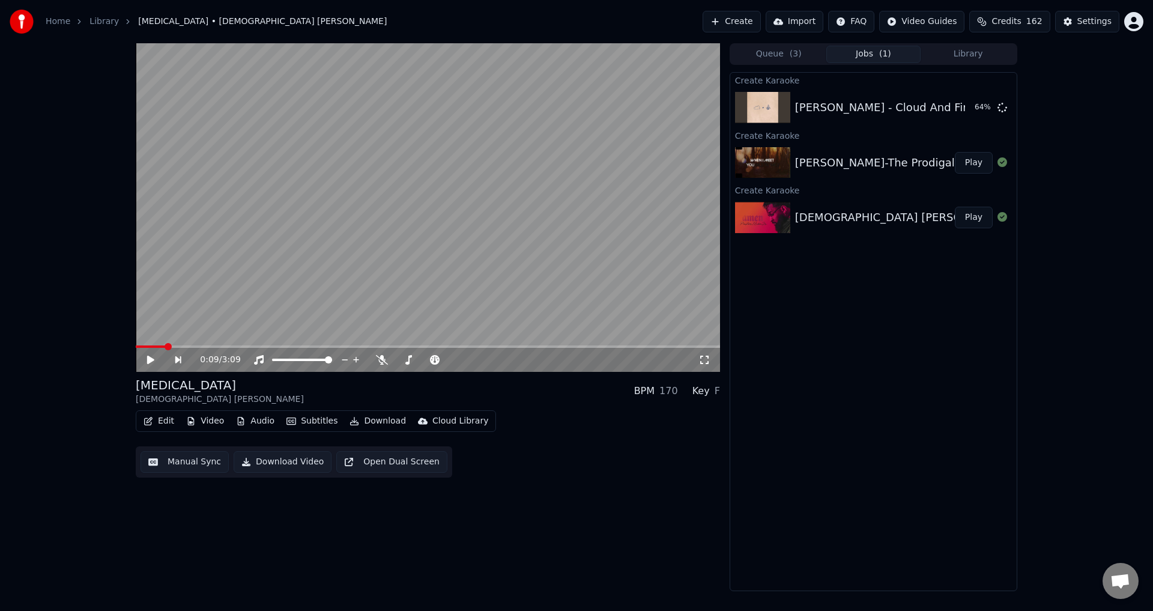
click at [754, 17] on button "Create" at bounding box center [731, 22] width 58 height 22
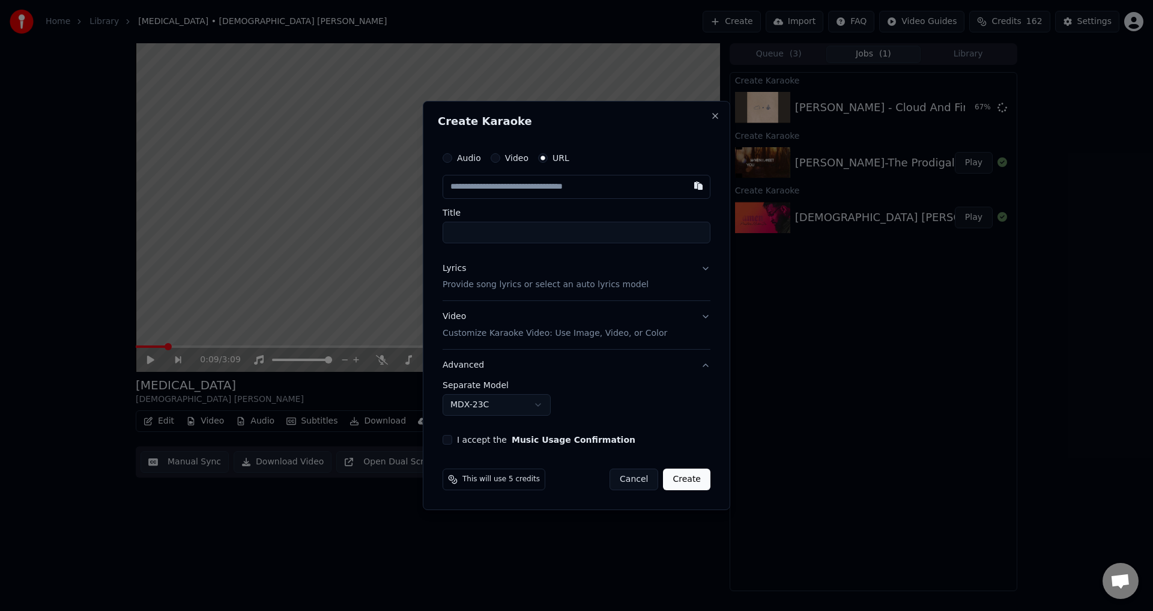
click at [707, 264] on button "Lyrics Provide song lyrics or select an auto lyrics model" at bounding box center [576, 277] width 268 height 48
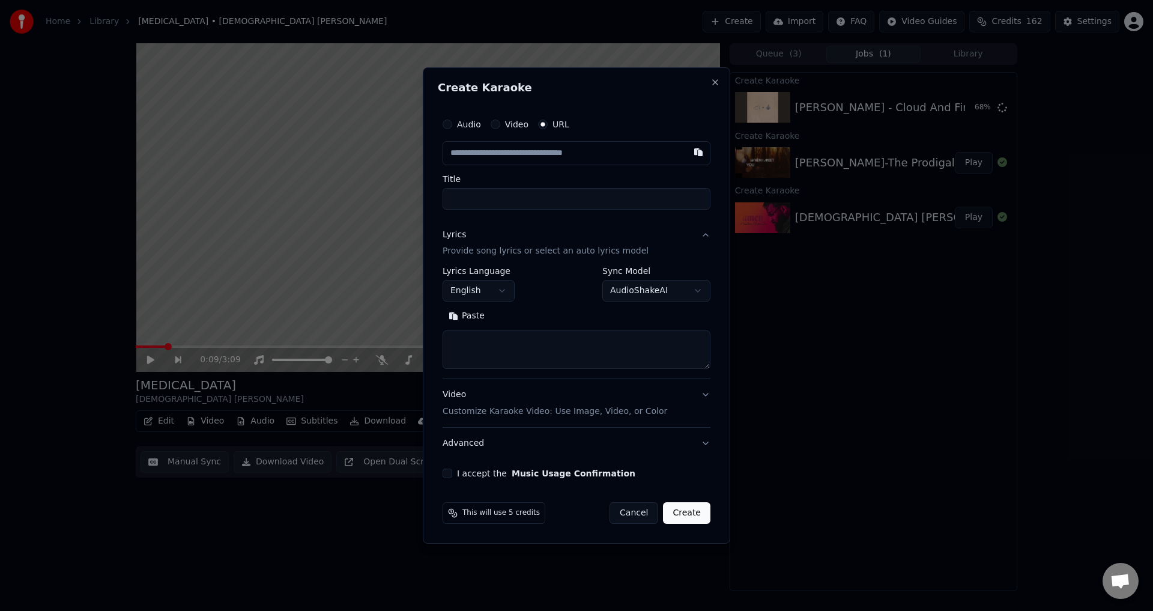
click at [473, 316] on button "Paste" at bounding box center [466, 316] width 48 height 19
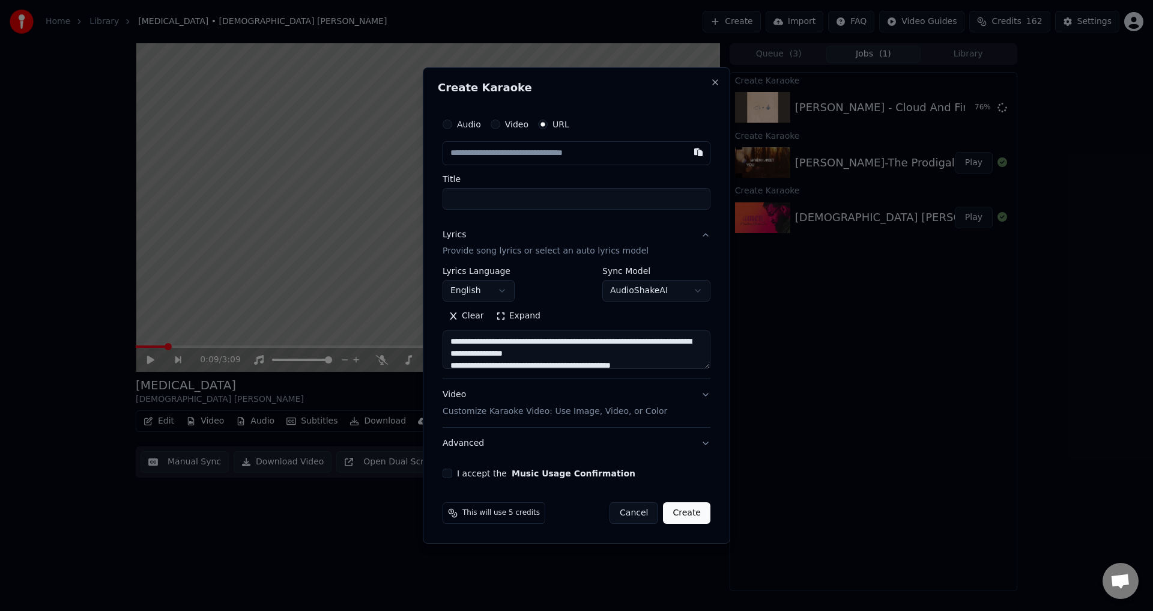
type textarea "**********"
click at [696, 150] on button "button" at bounding box center [698, 152] width 24 height 22
type input "**********"
type textarea "**********"
type input "**********"
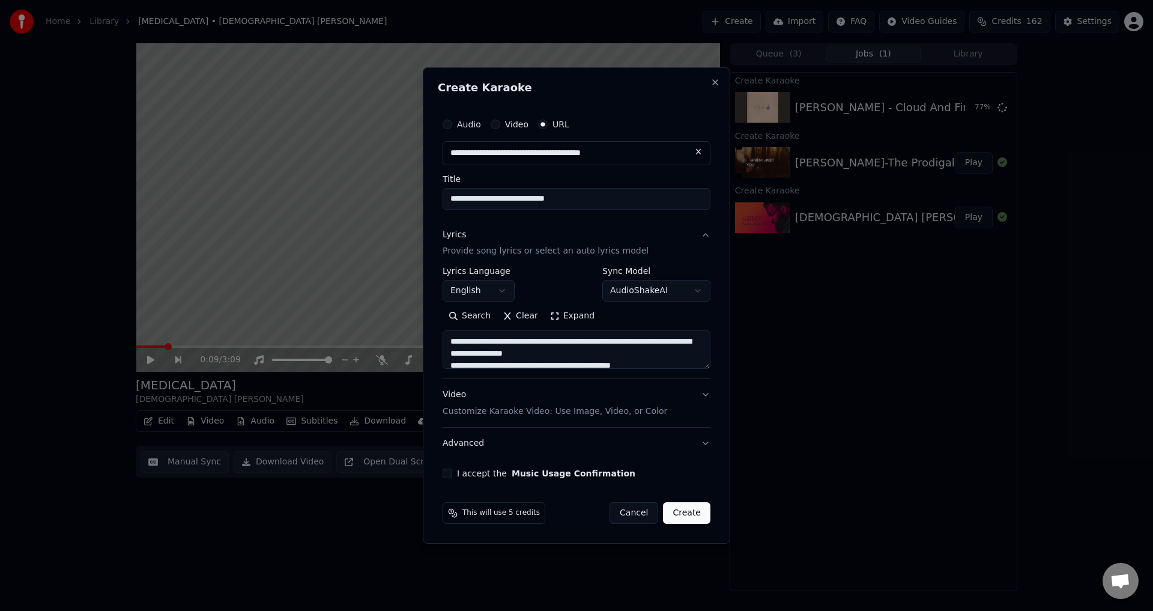
click at [445, 474] on button "I accept the Music Usage Confirmation" at bounding box center [447, 473] width 10 height 10
click at [522, 438] on button "Advanced" at bounding box center [576, 442] width 268 height 31
type textarea "**********"
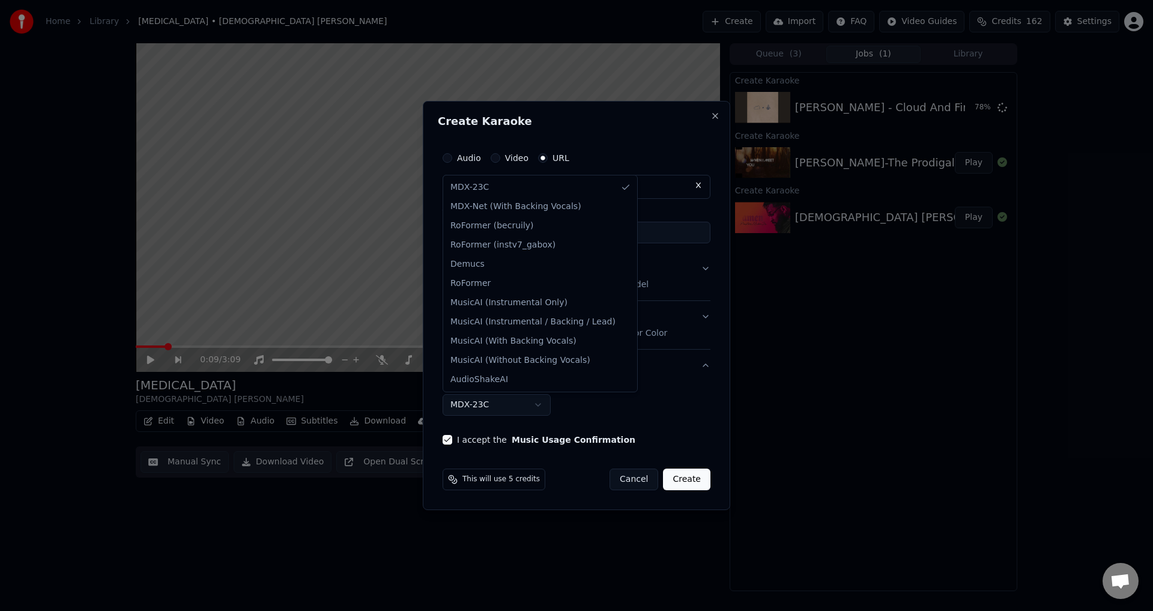
click at [468, 405] on body "**********" at bounding box center [576, 305] width 1153 height 611
click at [489, 403] on body "**********" at bounding box center [576, 305] width 1153 height 611
select select "******"
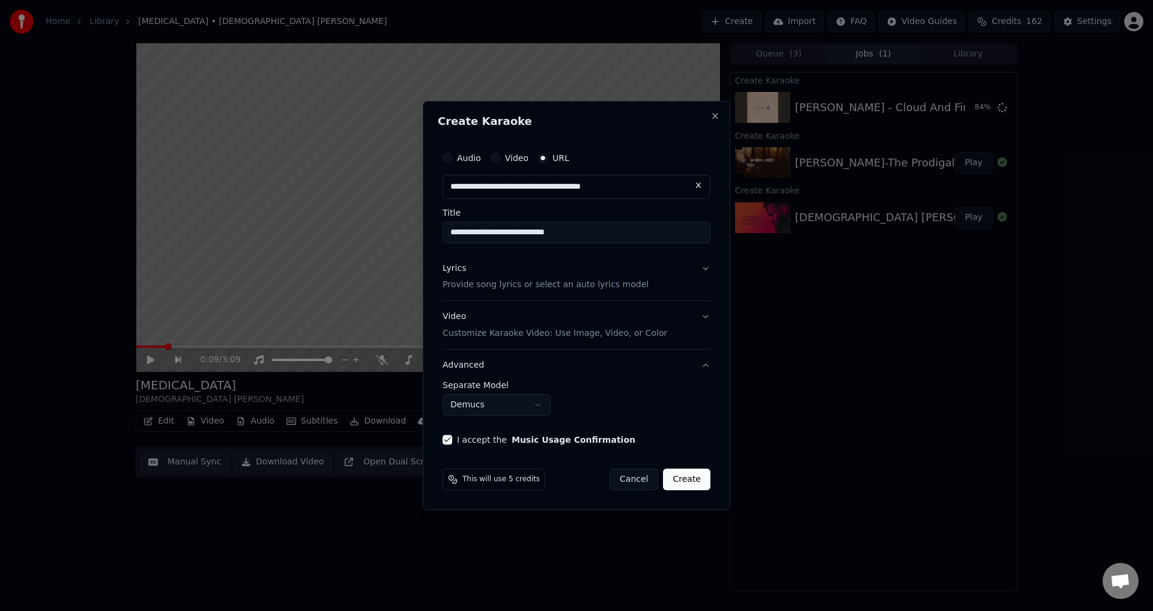
click at [692, 478] on button "Create" at bounding box center [686, 479] width 47 height 22
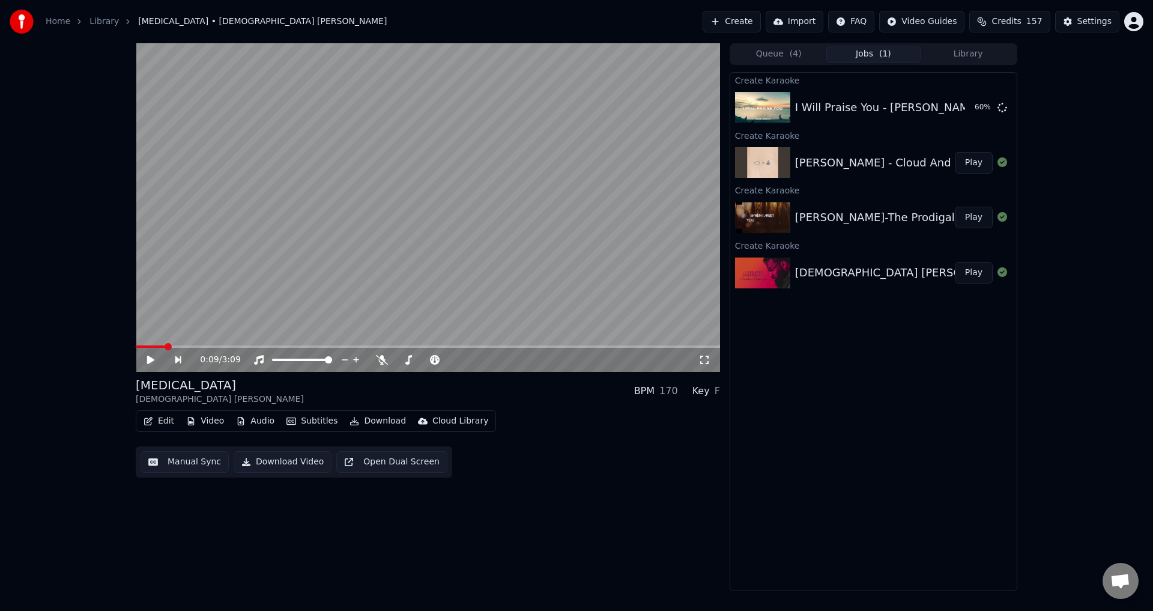
click at [758, 20] on button "Create" at bounding box center [731, 22] width 58 height 22
click at [740, 18] on button "Create" at bounding box center [731, 22] width 58 height 22
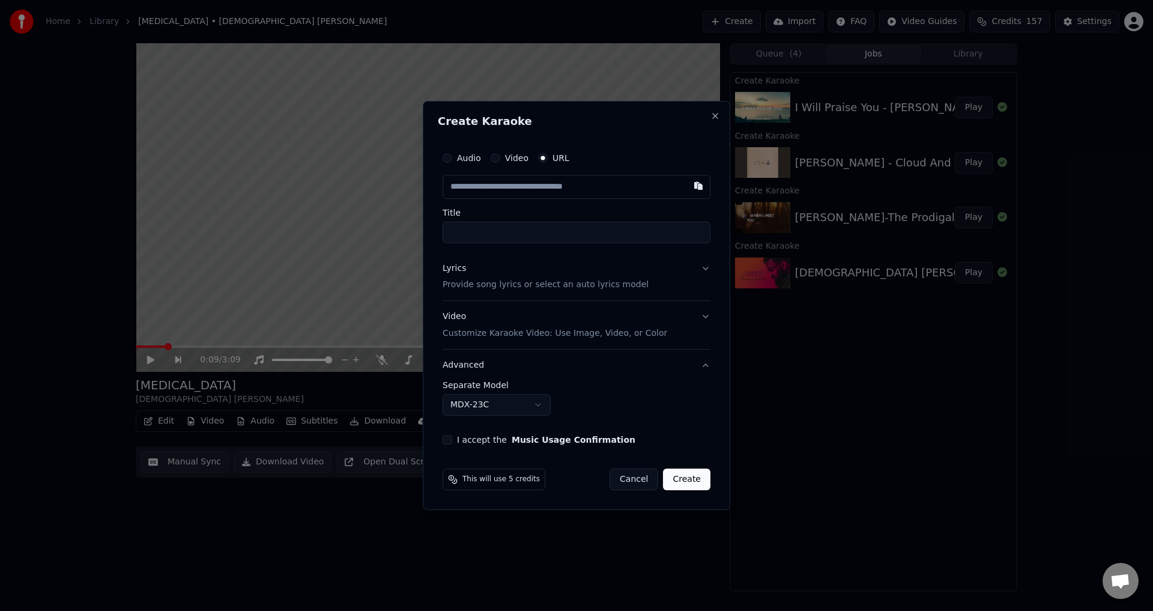
click at [704, 315] on button "Video Customize Karaoke Video: Use Image, Video, or Color" at bounding box center [576, 325] width 268 height 48
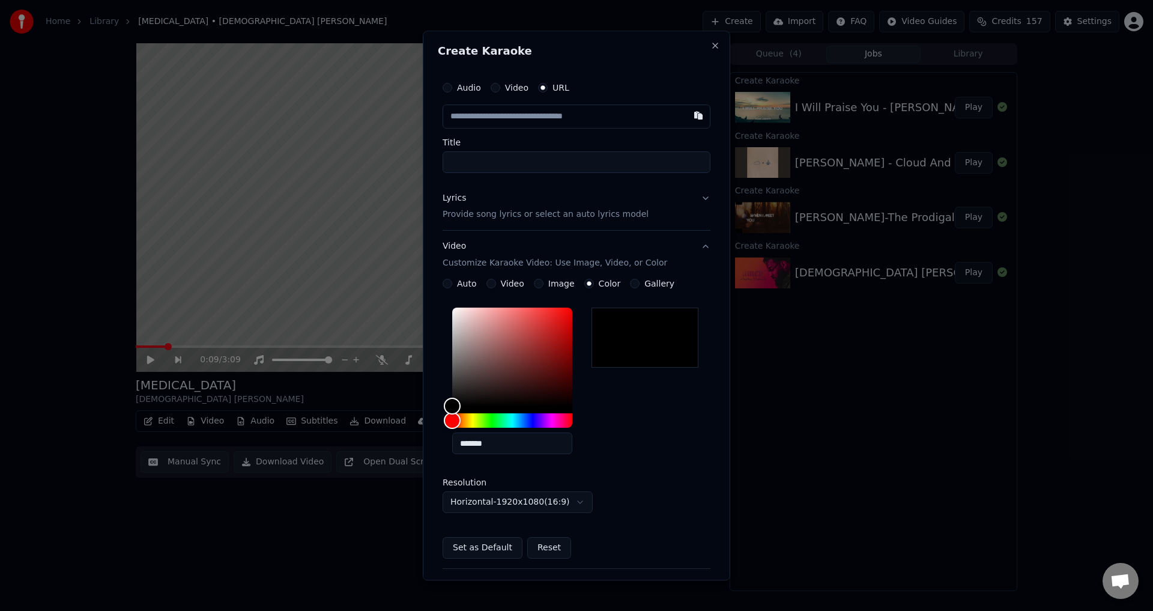
click at [554, 241] on div "Video Customize Karaoke Video: Use Image, Video, or Color" at bounding box center [554, 255] width 225 height 29
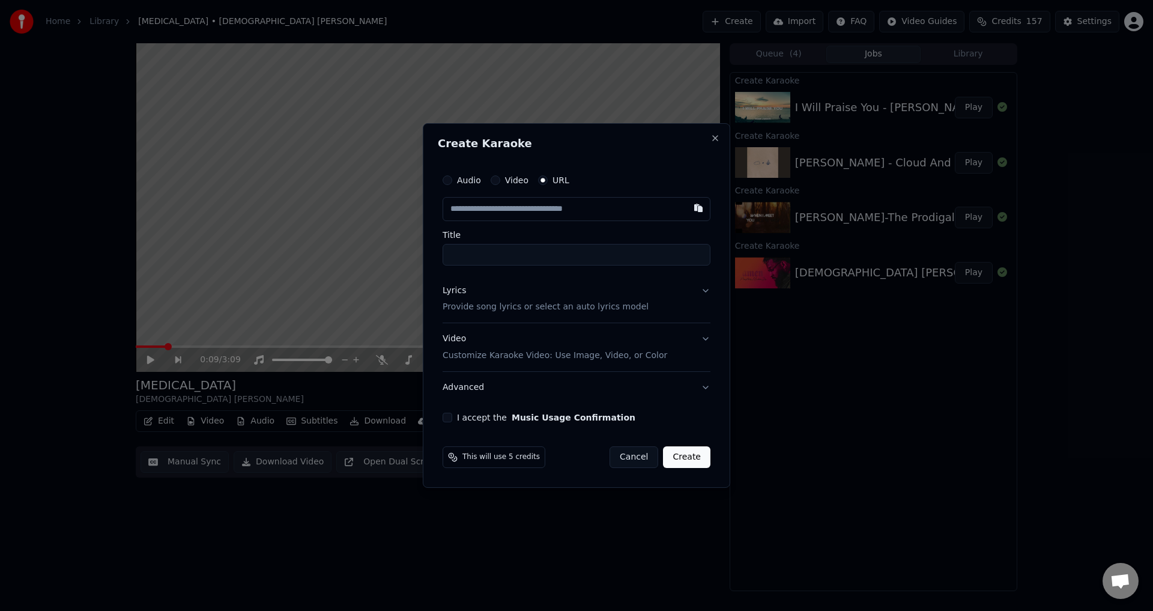
click at [707, 292] on button "Lyrics Provide song lyrics or select an auto lyrics model" at bounding box center [576, 299] width 268 height 48
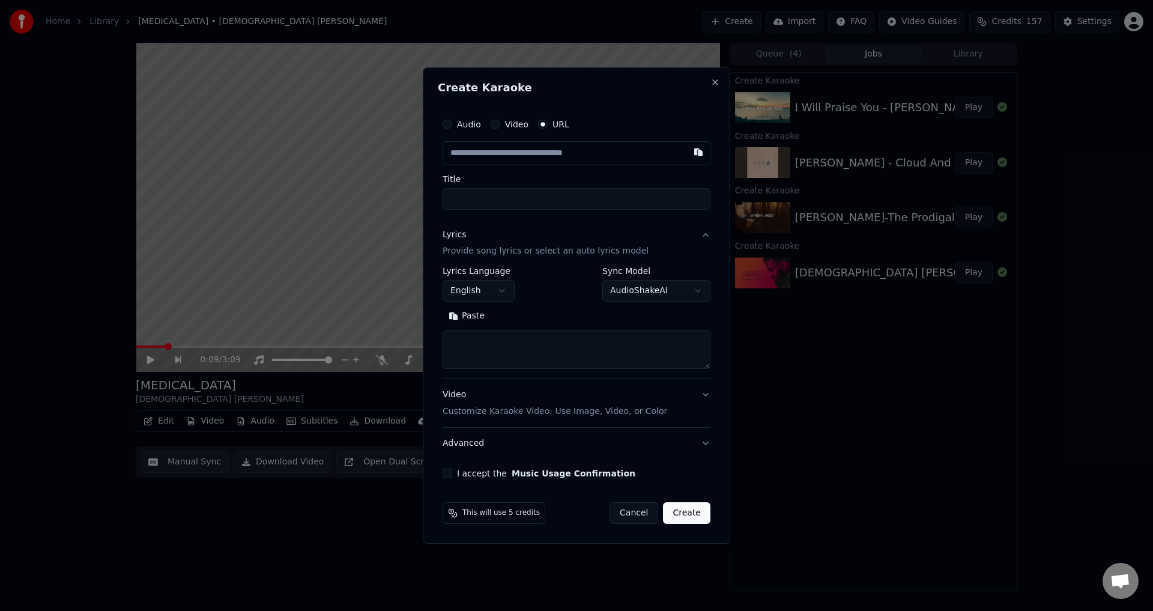
click at [461, 317] on button "Paste" at bounding box center [466, 316] width 48 height 19
type textarea "**********"
click at [701, 155] on button "button" at bounding box center [698, 152] width 24 height 22
type input "**********"
click at [465, 310] on button "Clear" at bounding box center [465, 316] width 47 height 19
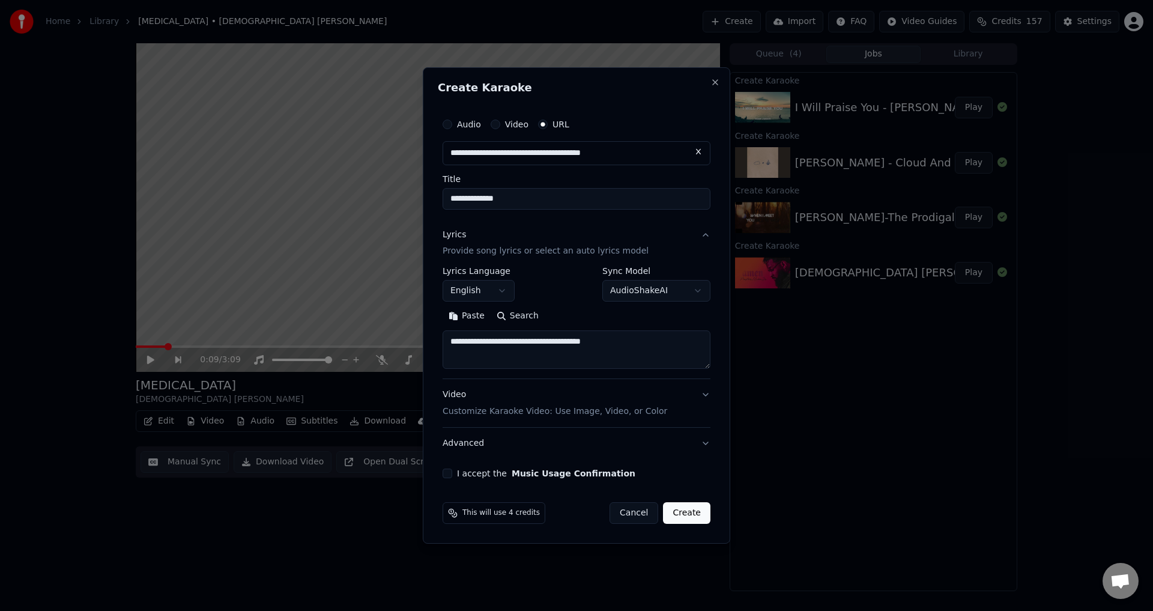
type input "**********"
click at [464, 315] on button "Paste" at bounding box center [466, 316] width 48 height 19
type textarea "**********"
click at [464, 315] on button "Search" at bounding box center [469, 316] width 54 height 19
click at [519, 312] on button "Clear" at bounding box center [537, 316] width 47 height 19
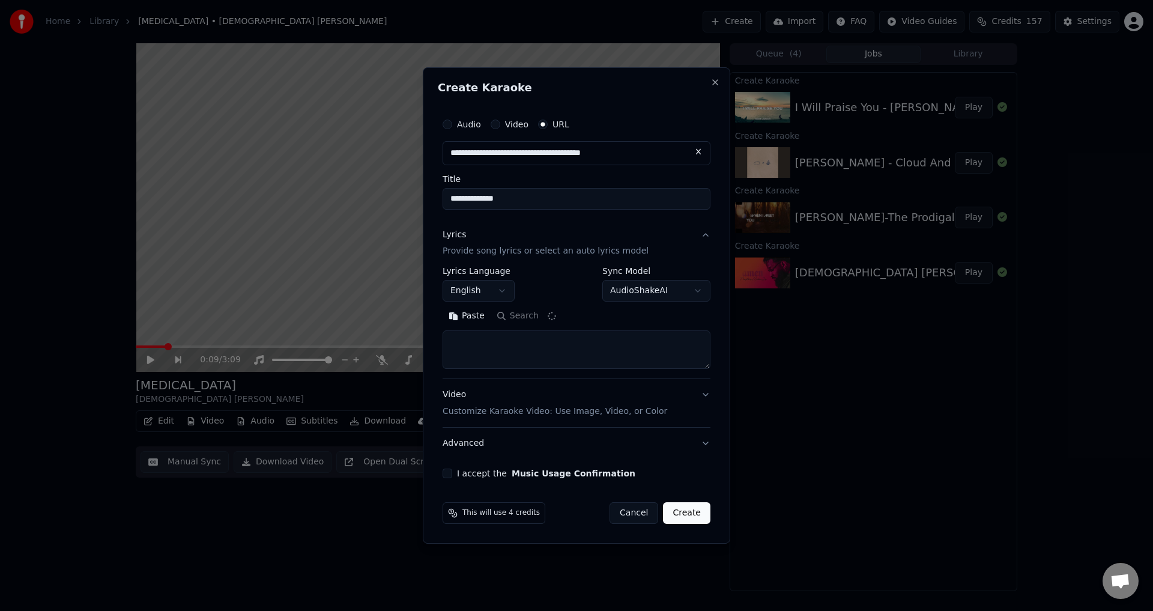
type textarea "**********"
click at [549, 308] on button "Expand" at bounding box center [572, 316] width 56 height 19
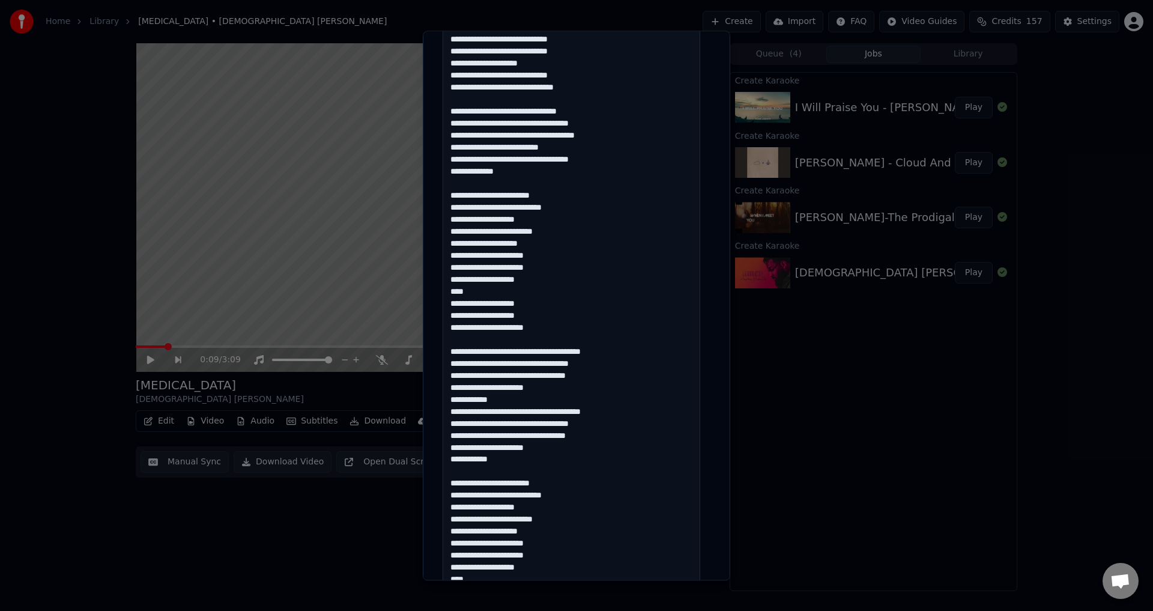
scroll to position [822, 0]
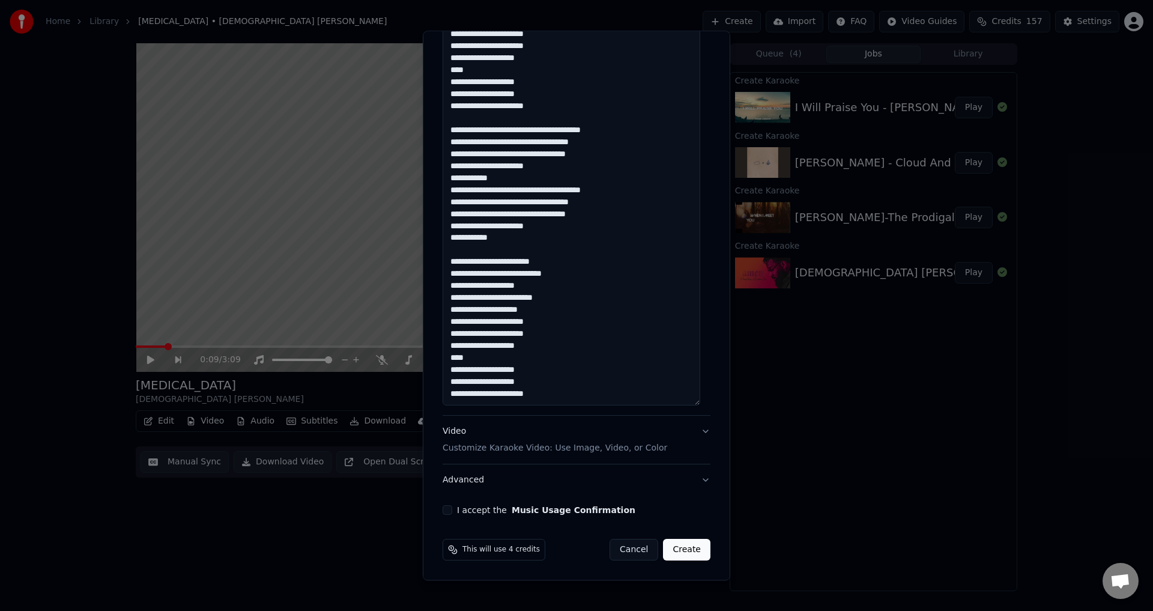
click at [448, 509] on button "I accept the Music Usage Confirmation" at bounding box center [447, 510] width 10 height 10
click at [498, 474] on button "Advanced" at bounding box center [576, 480] width 268 height 31
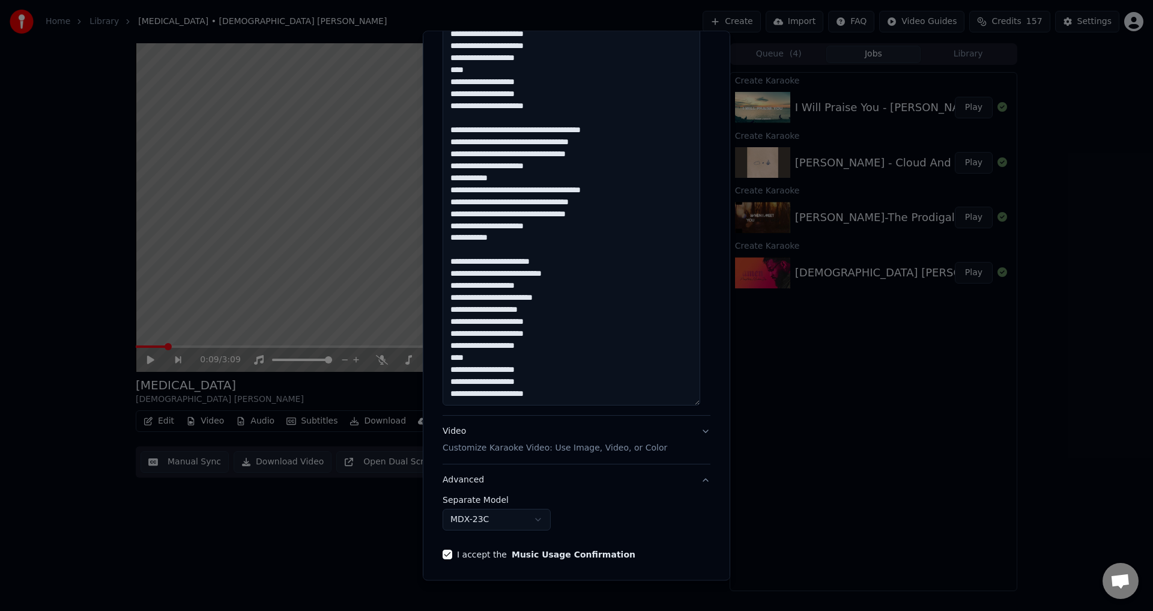
scroll to position [0, 0]
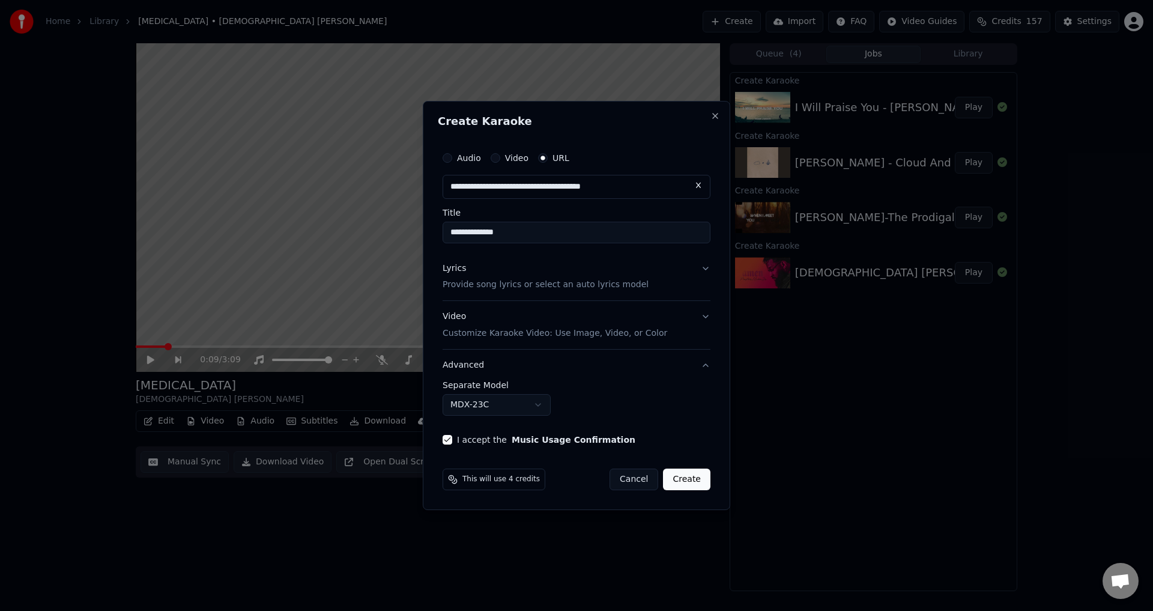
click at [689, 384] on label "Separate Model" at bounding box center [576, 385] width 268 height 8
click at [698, 481] on button "Create" at bounding box center [686, 479] width 47 height 22
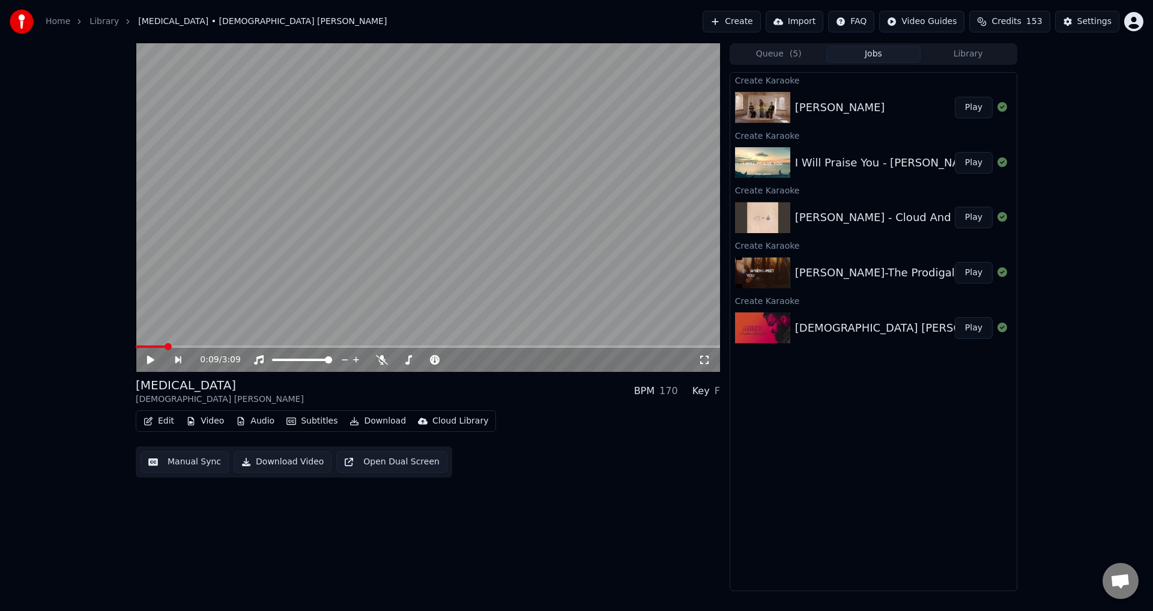
click at [761, 18] on button "Create" at bounding box center [731, 22] width 58 height 22
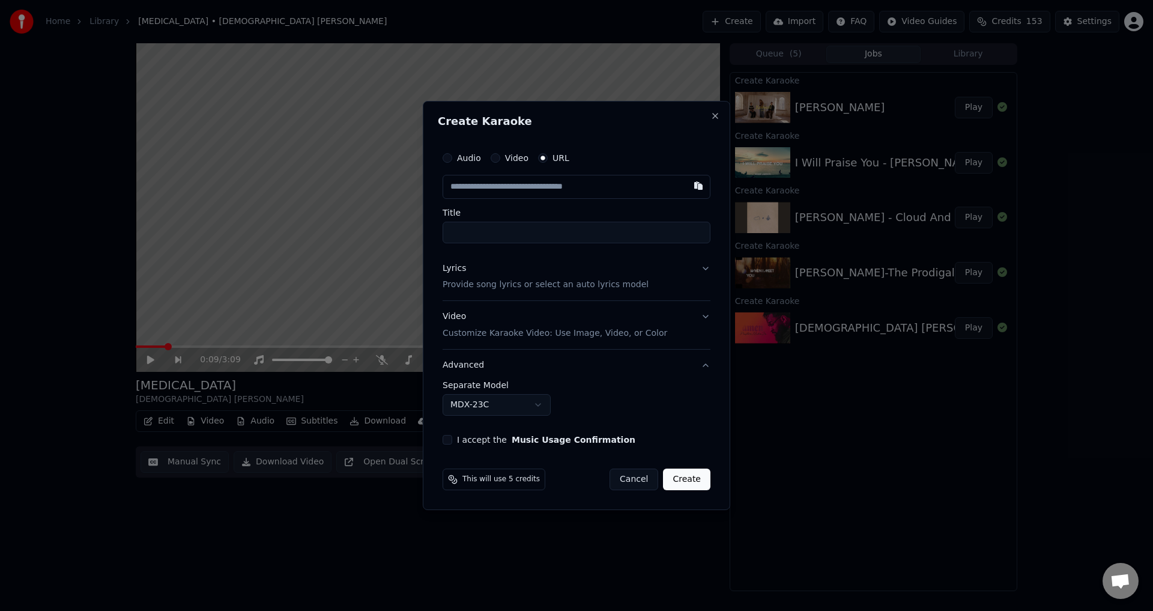
click at [696, 187] on button "button" at bounding box center [698, 186] width 24 height 22
type input "**********"
click at [704, 265] on button "Lyrics Provide song lyrics or select an auto lyrics model" at bounding box center [576, 277] width 268 height 48
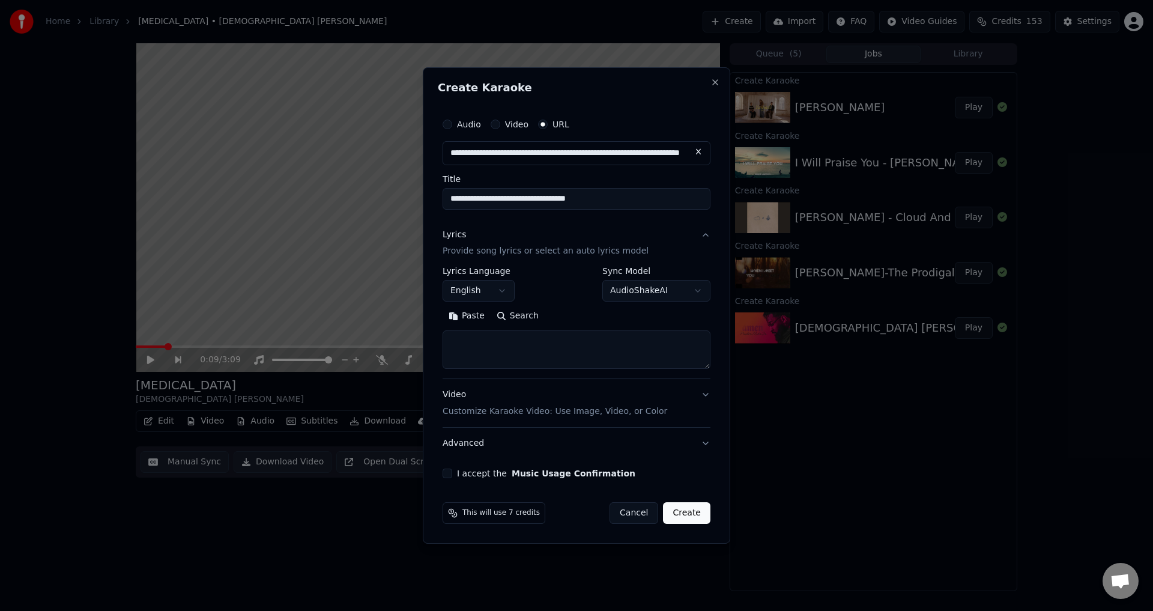
click at [459, 315] on button "Paste" at bounding box center [466, 316] width 48 height 19
click at [554, 316] on button "Expand" at bounding box center [572, 316] width 56 height 19
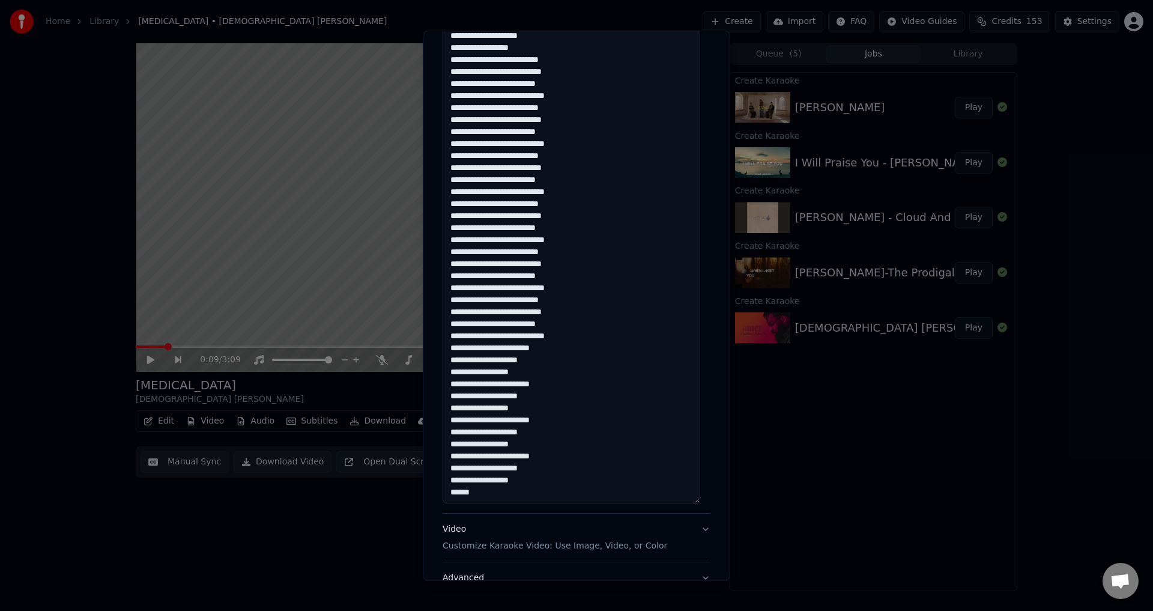
scroll to position [654, 0]
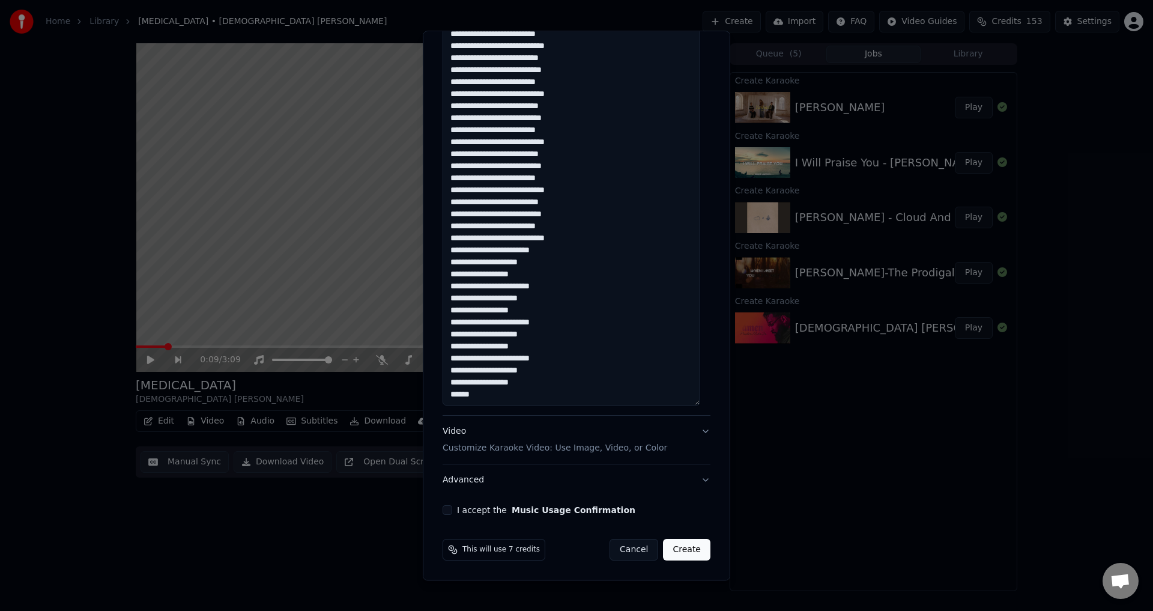
click at [450, 511] on button "I accept the Music Usage Confirmation" at bounding box center [447, 510] width 10 height 10
click at [506, 477] on button "Advanced" at bounding box center [576, 480] width 268 height 31
type textarea "**********"
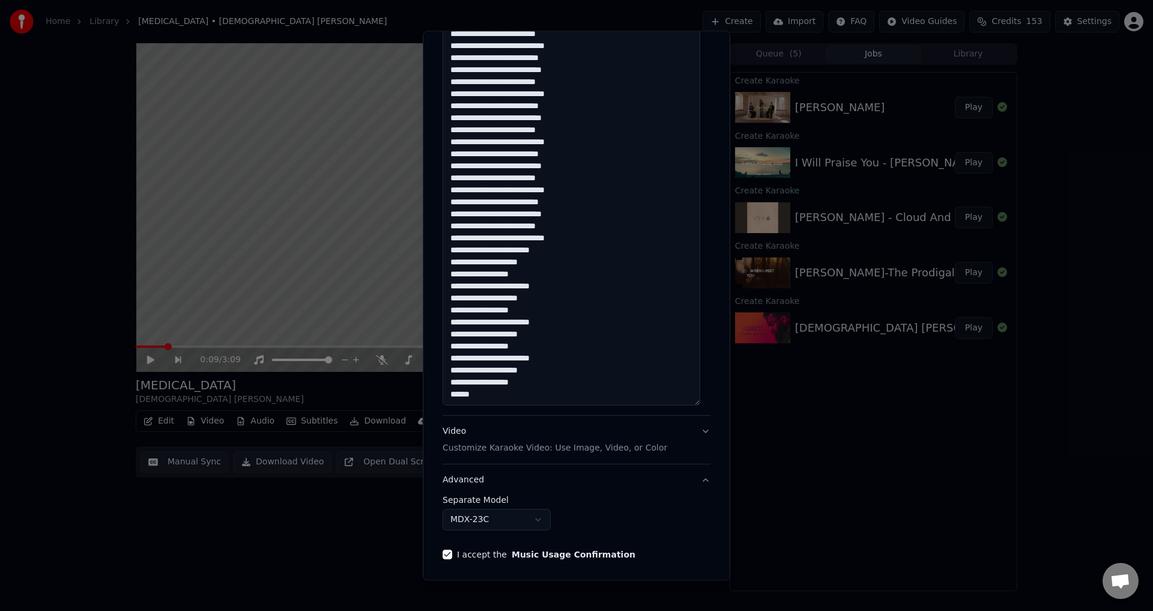
scroll to position [0, 0]
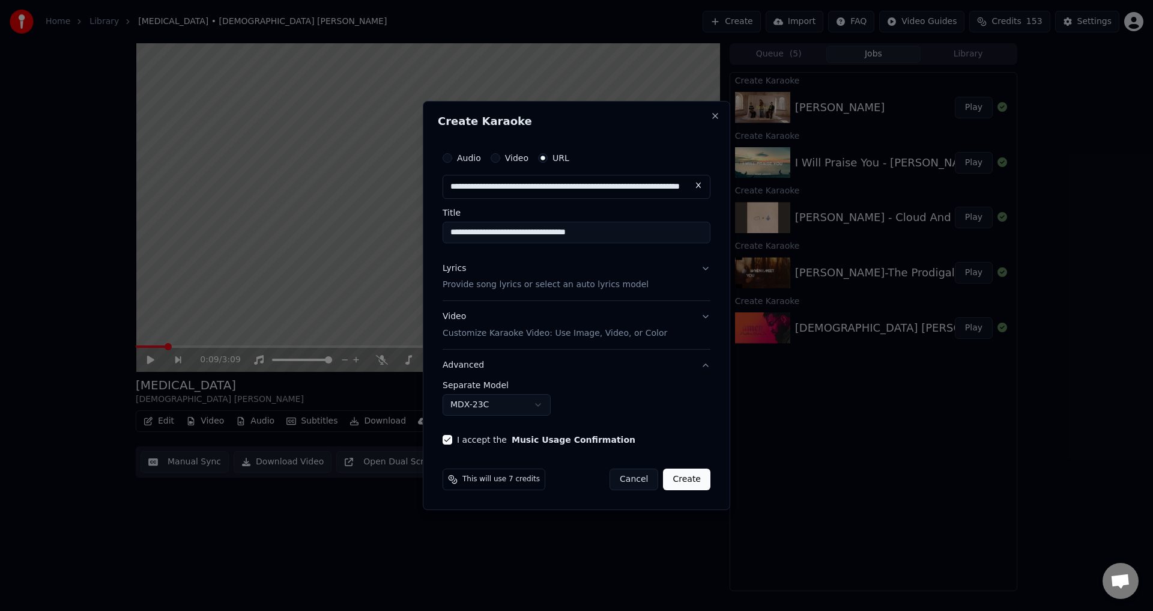
click at [496, 402] on button "MDX-23C" at bounding box center [496, 405] width 108 height 22
click at [503, 402] on body "**********" at bounding box center [576, 305] width 1153 height 611
click at [532, 406] on body "**********" at bounding box center [576, 305] width 1153 height 611
click at [675, 484] on button "Create" at bounding box center [686, 479] width 47 height 22
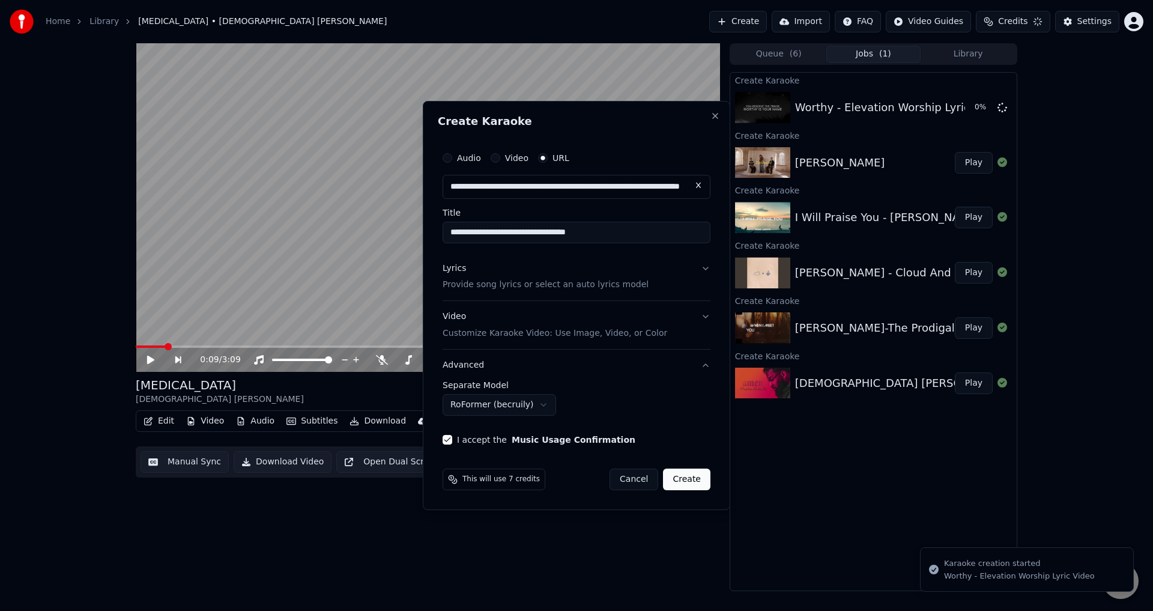
select select "******"
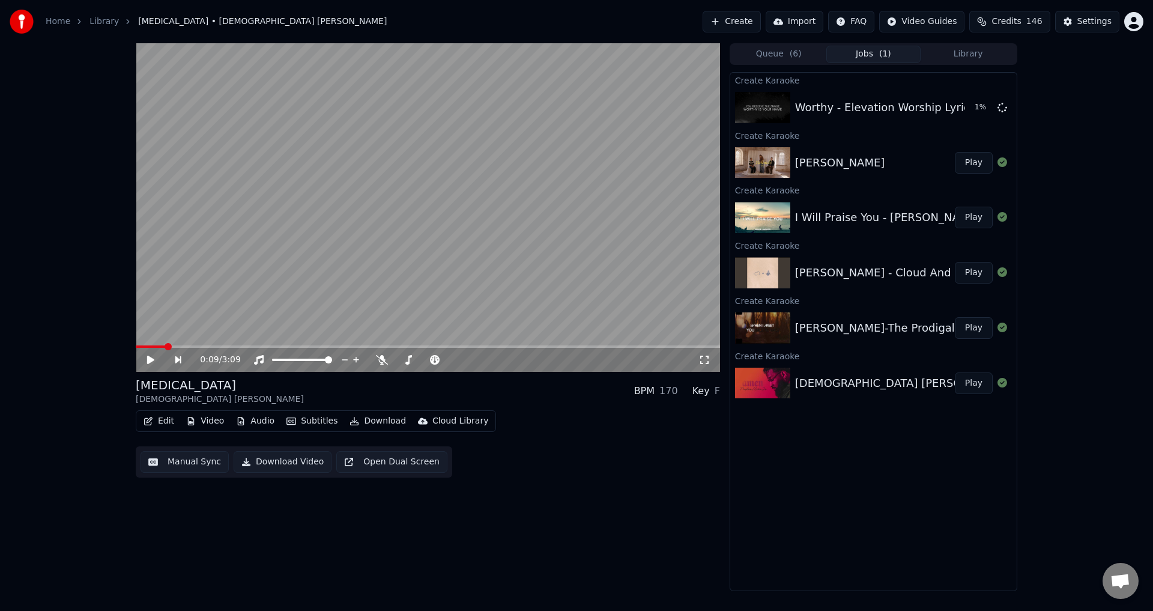
click at [743, 23] on button "Create" at bounding box center [731, 22] width 58 height 22
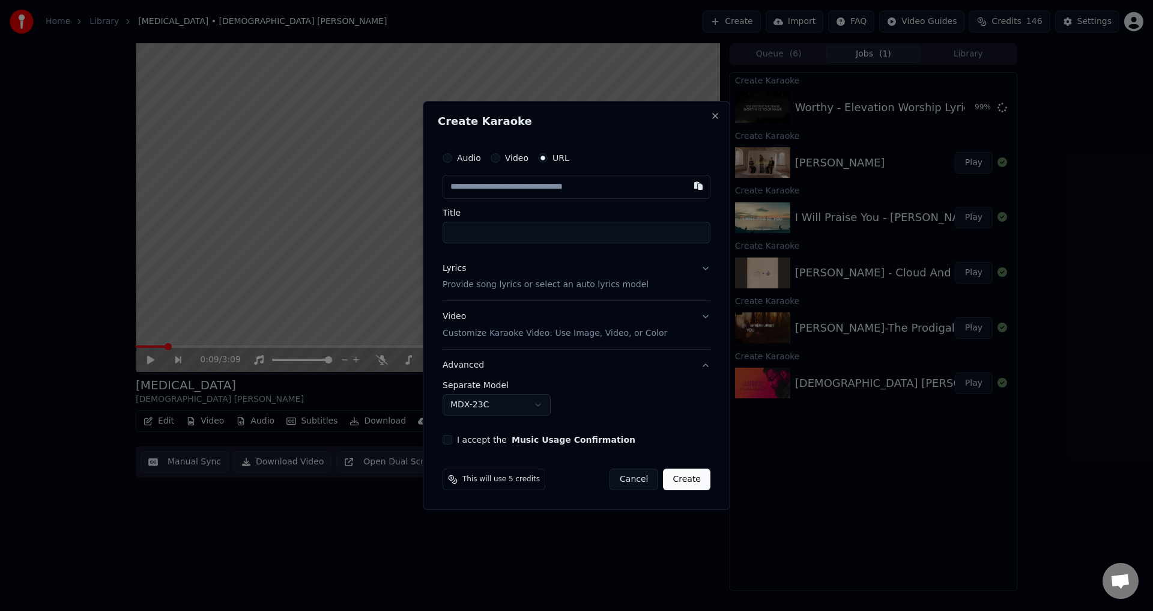
click at [696, 184] on button "button" at bounding box center [698, 186] width 24 height 22
type input "**********"
click at [706, 269] on button "Lyrics Provide song lyrics or select an auto lyrics model" at bounding box center [576, 277] width 268 height 48
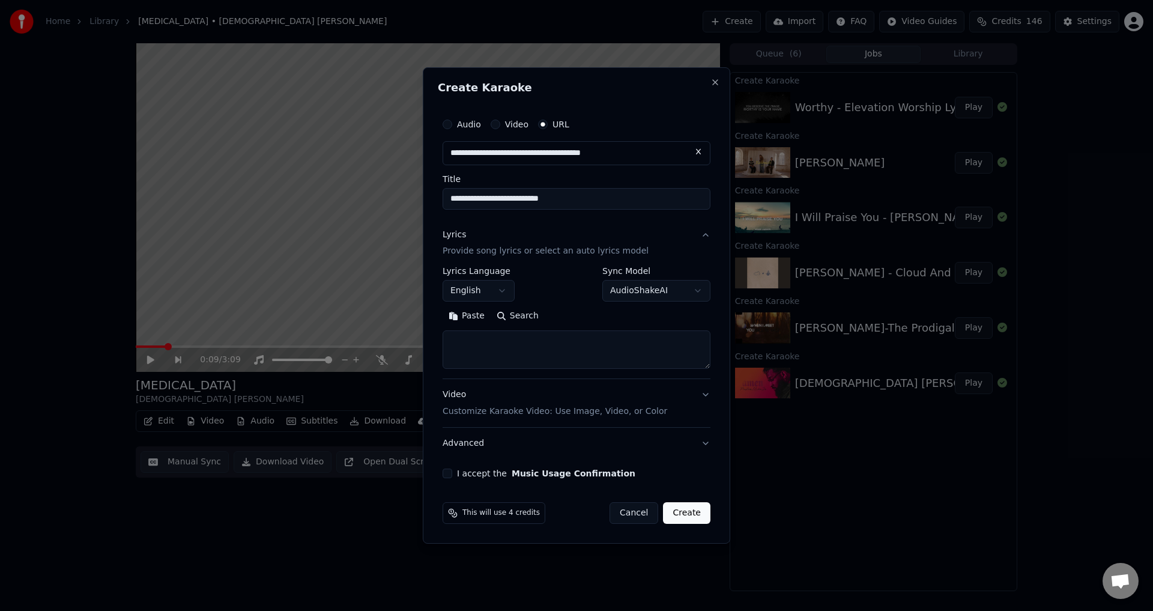
click at [507, 318] on button "Search" at bounding box center [517, 316] width 54 height 19
type textarea "**********"
click at [445, 476] on button "I accept the Music Usage Confirmation" at bounding box center [447, 473] width 10 height 10
click at [508, 436] on button "Advanced" at bounding box center [576, 442] width 268 height 31
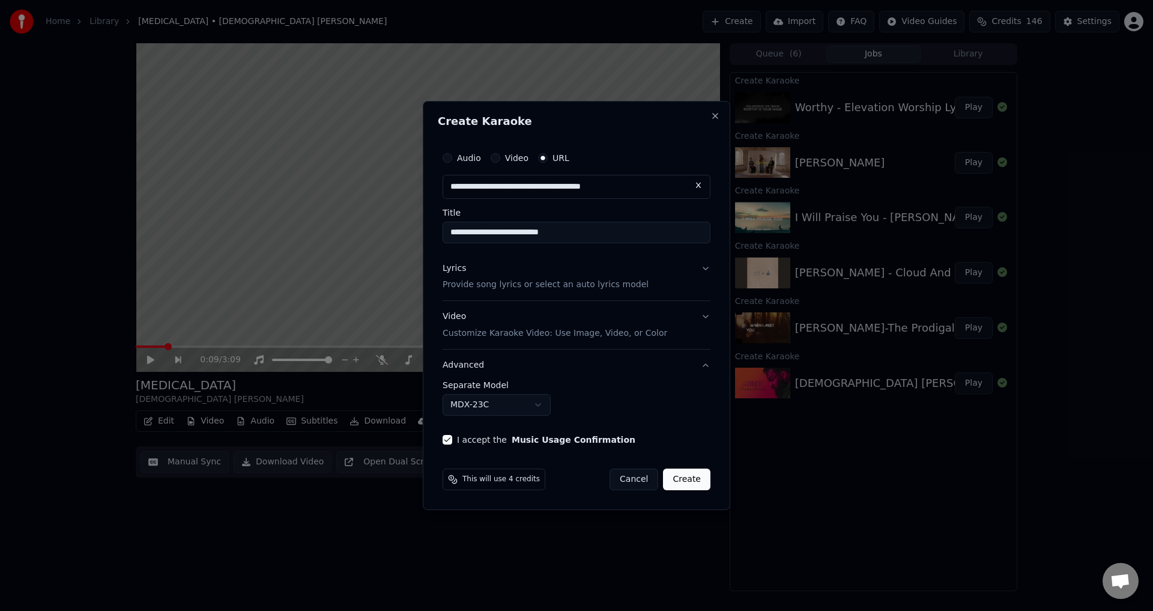
click at [459, 409] on button "MDX-23C" at bounding box center [496, 405] width 108 height 22
click at [518, 405] on body "**********" at bounding box center [576, 305] width 1153 height 611
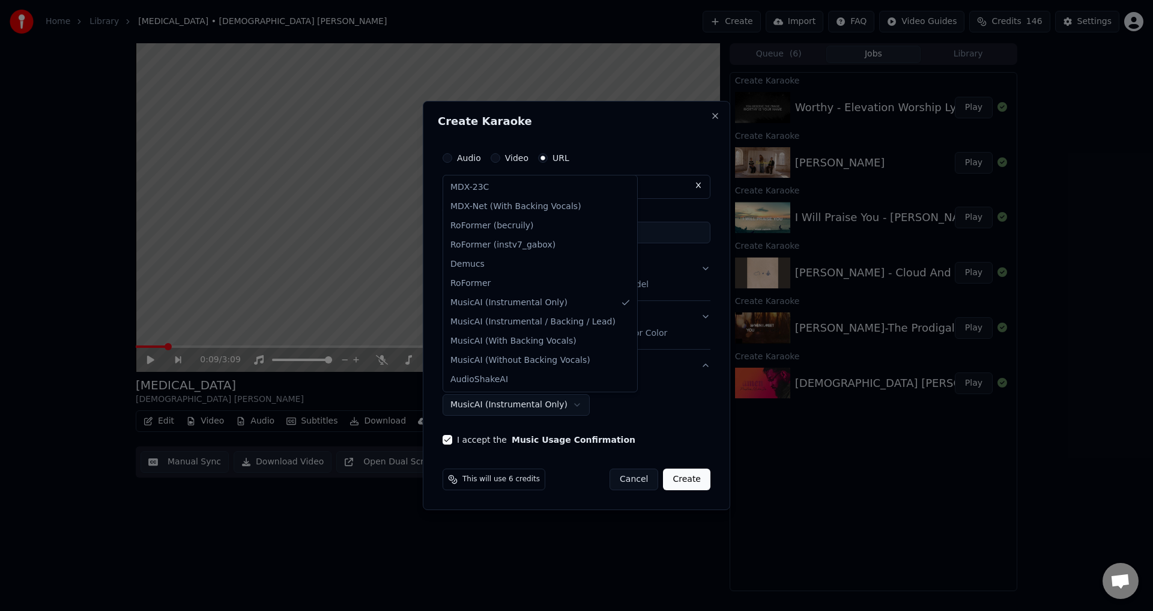
select select "**********"
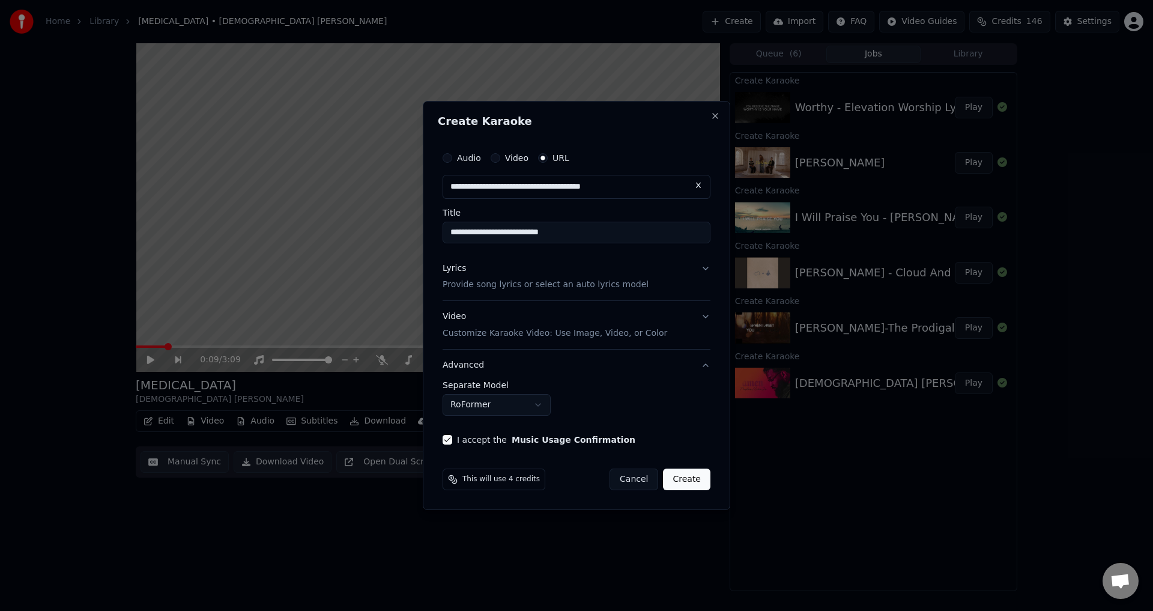
click at [679, 475] on button "Create" at bounding box center [686, 479] width 47 height 22
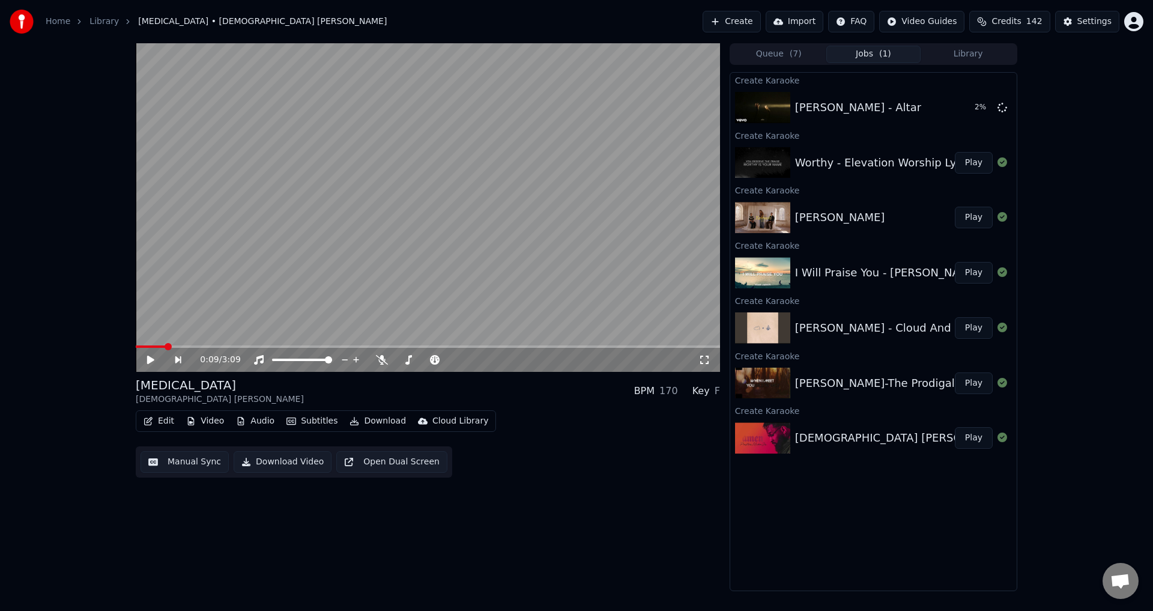
click at [760, 21] on button "Create" at bounding box center [731, 22] width 58 height 22
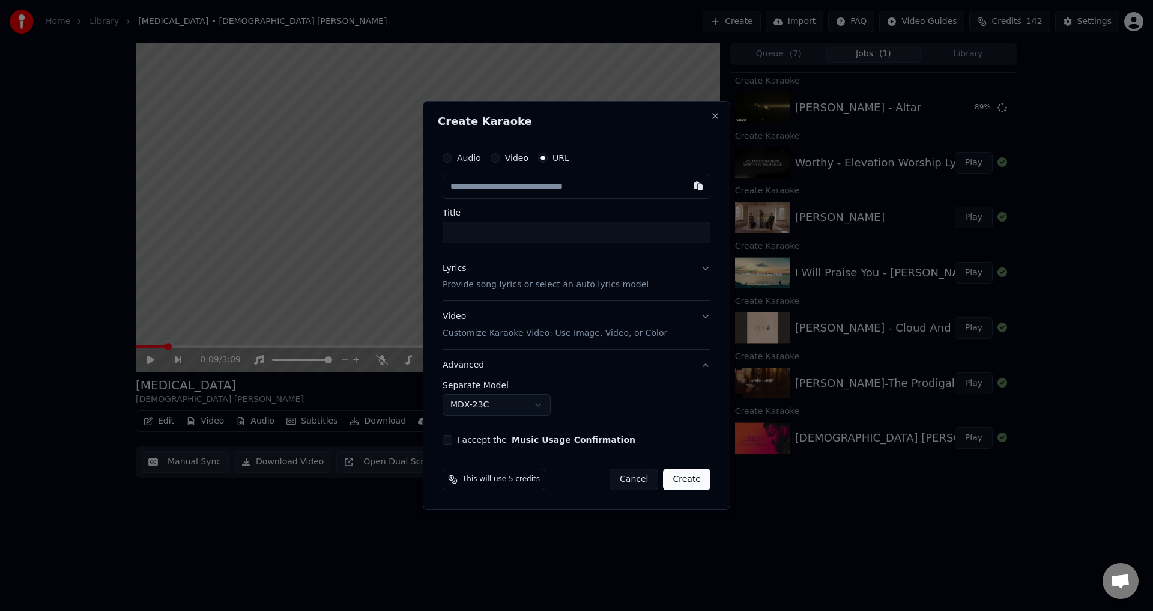
click at [700, 183] on button "button" at bounding box center [698, 186] width 24 height 22
type input "**********"
click at [699, 182] on button "button" at bounding box center [698, 186] width 24 height 22
type input "**********"
click at [705, 266] on button "Lyrics Provide song lyrics or select an auto lyrics model" at bounding box center [576, 277] width 268 height 48
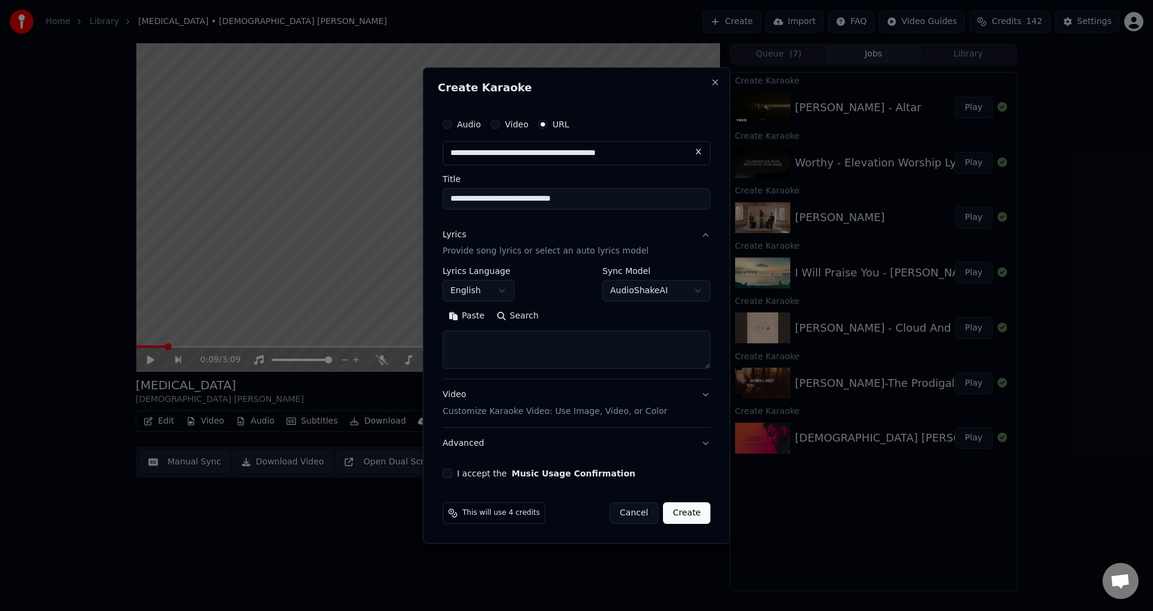
click at [505, 315] on button "Search" at bounding box center [517, 316] width 54 height 19
type textarea "**********"
click at [567, 318] on button "Expand" at bounding box center [572, 316] width 56 height 19
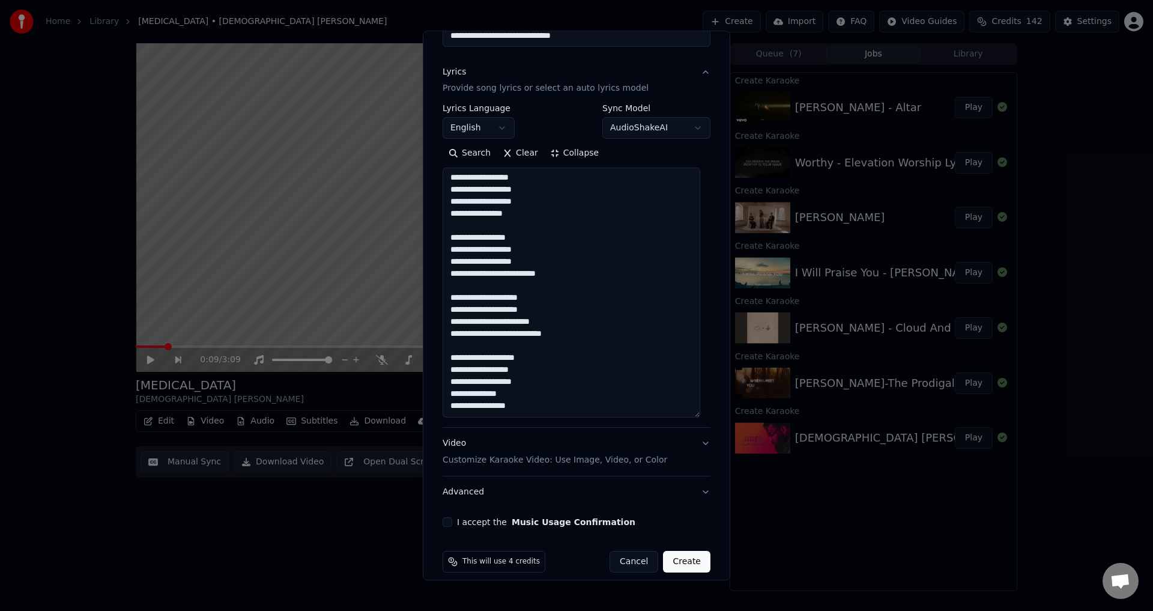
scroll to position [138, 0]
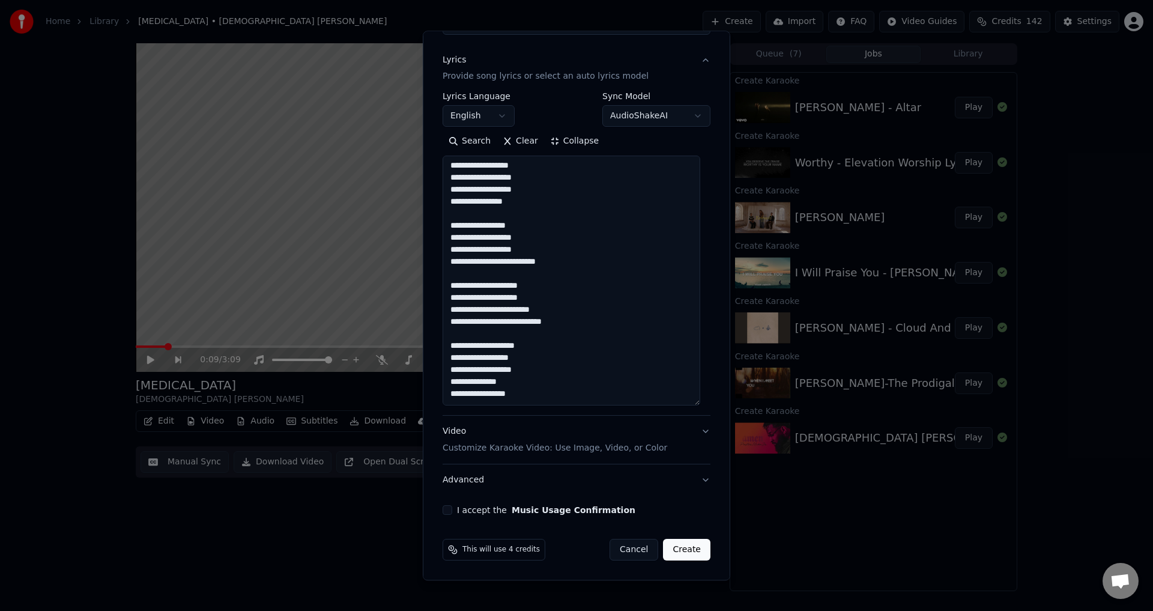
click at [447, 505] on button "I accept the Music Usage Confirmation" at bounding box center [447, 510] width 10 height 10
click at [494, 477] on button "Advanced" at bounding box center [576, 480] width 268 height 31
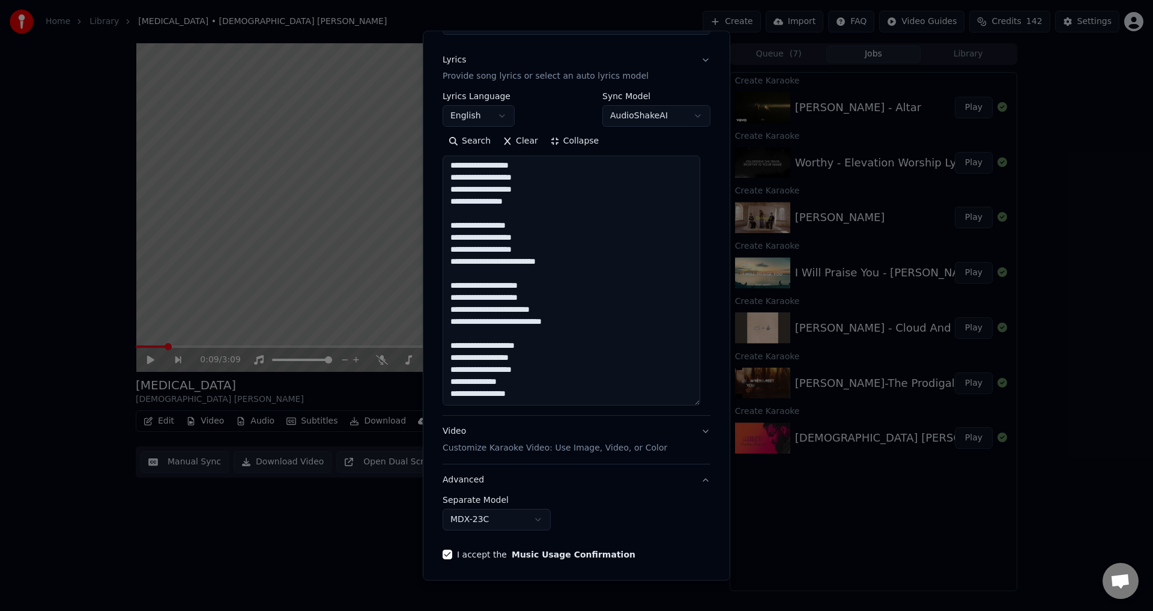
scroll to position [0, 0]
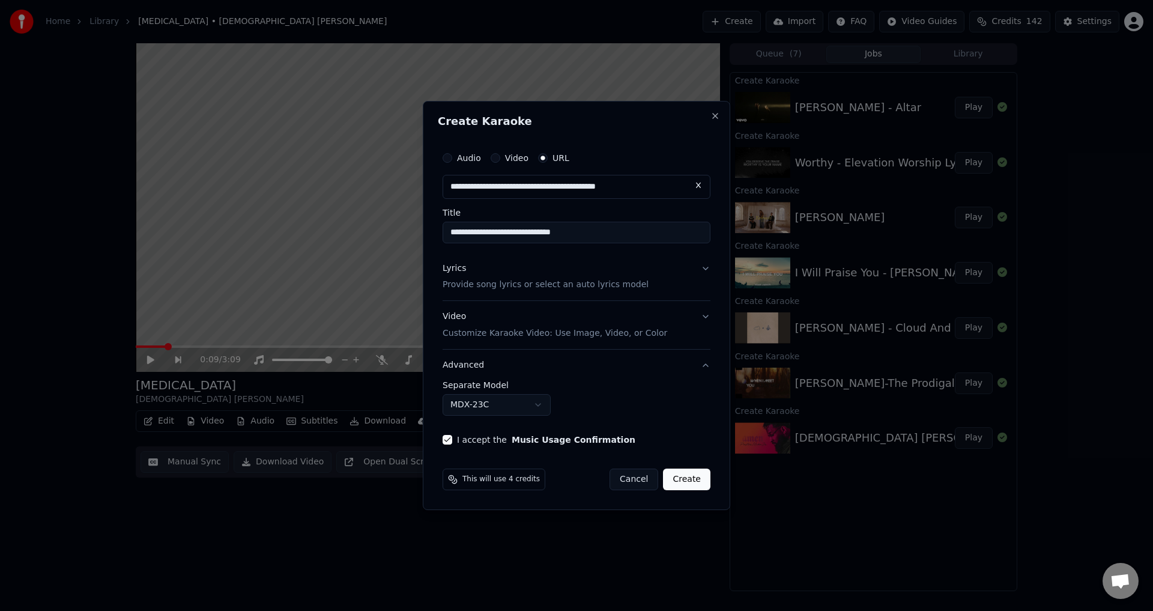
click at [474, 403] on button "MDX-23C" at bounding box center [496, 405] width 108 height 22
click at [540, 402] on body "**********" at bounding box center [576, 305] width 1153 height 611
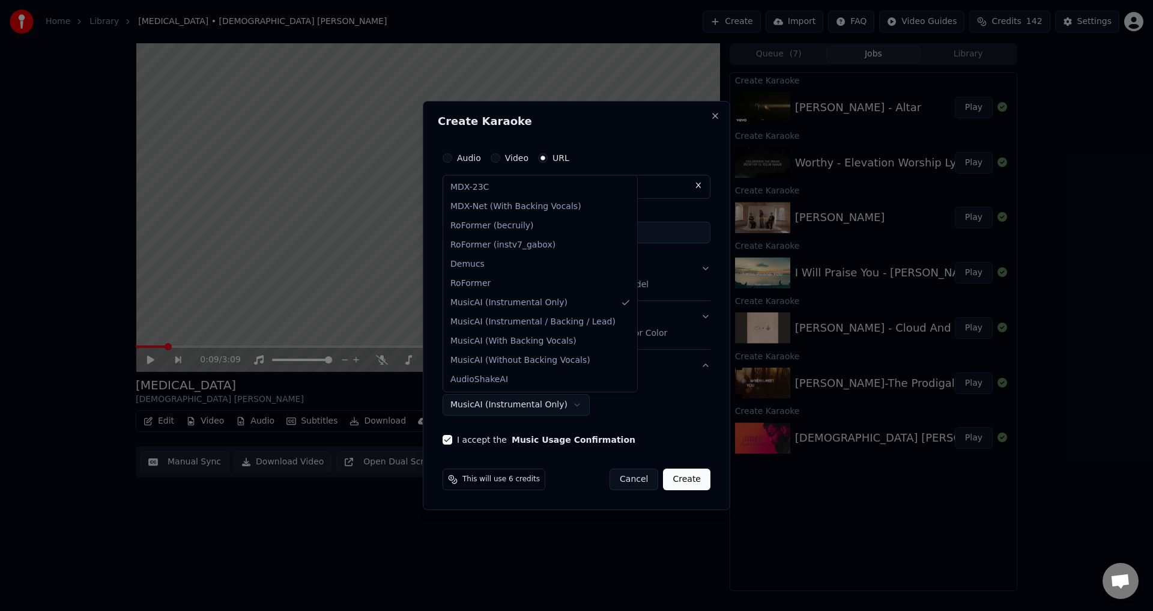
select select "**********"
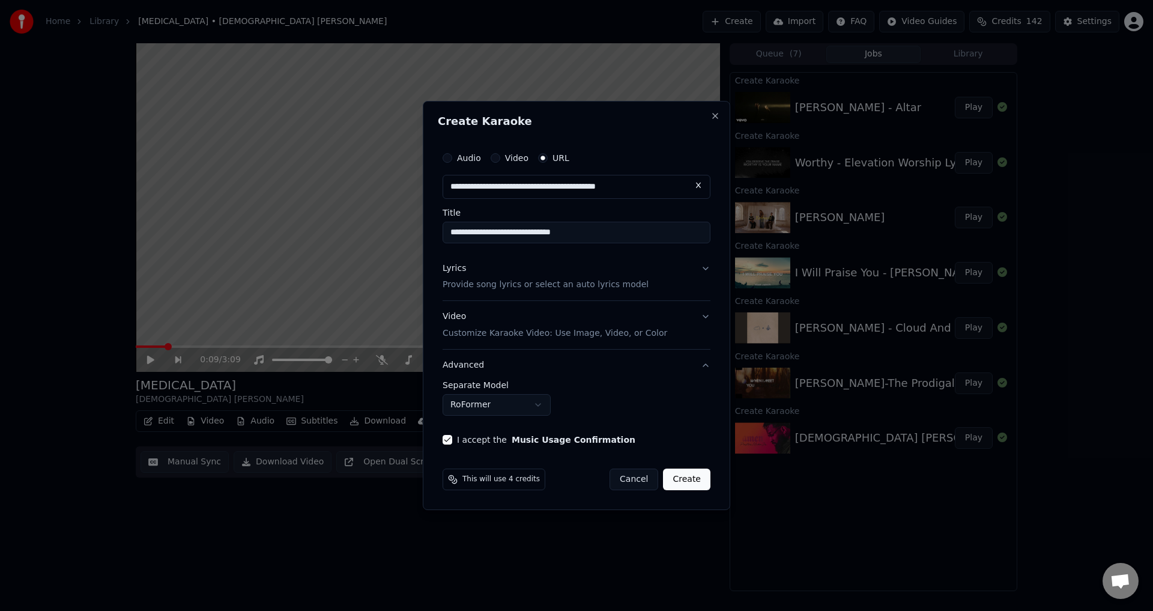
click at [687, 476] on button "Create" at bounding box center [686, 479] width 47 height 22
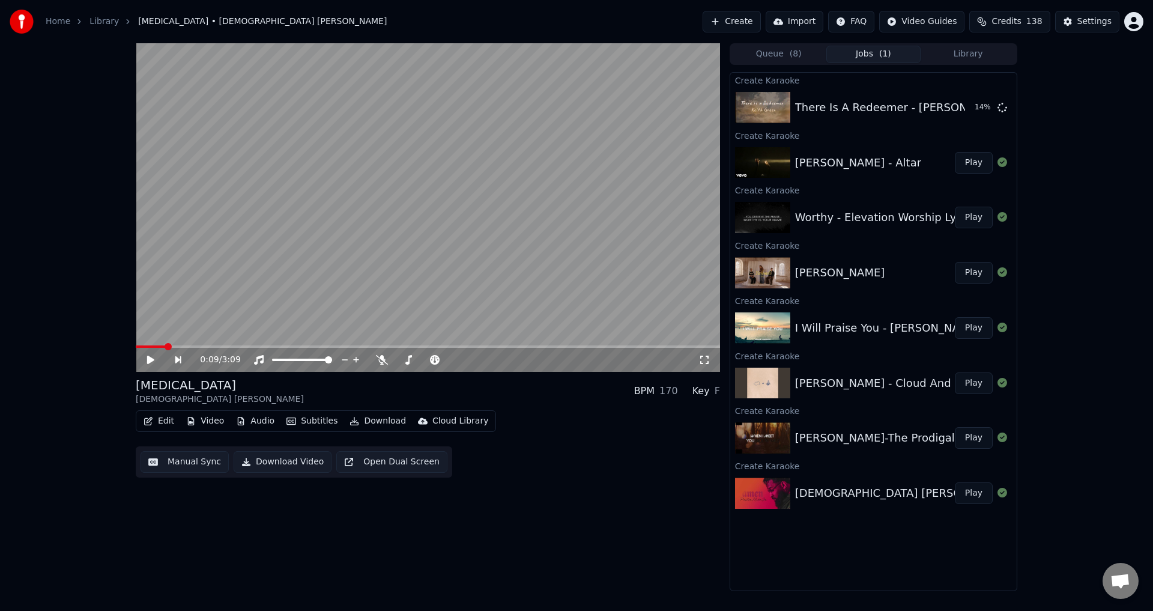
click at [760, 22] on button "Create" at bounding box center [731, 22] width 58 height 22
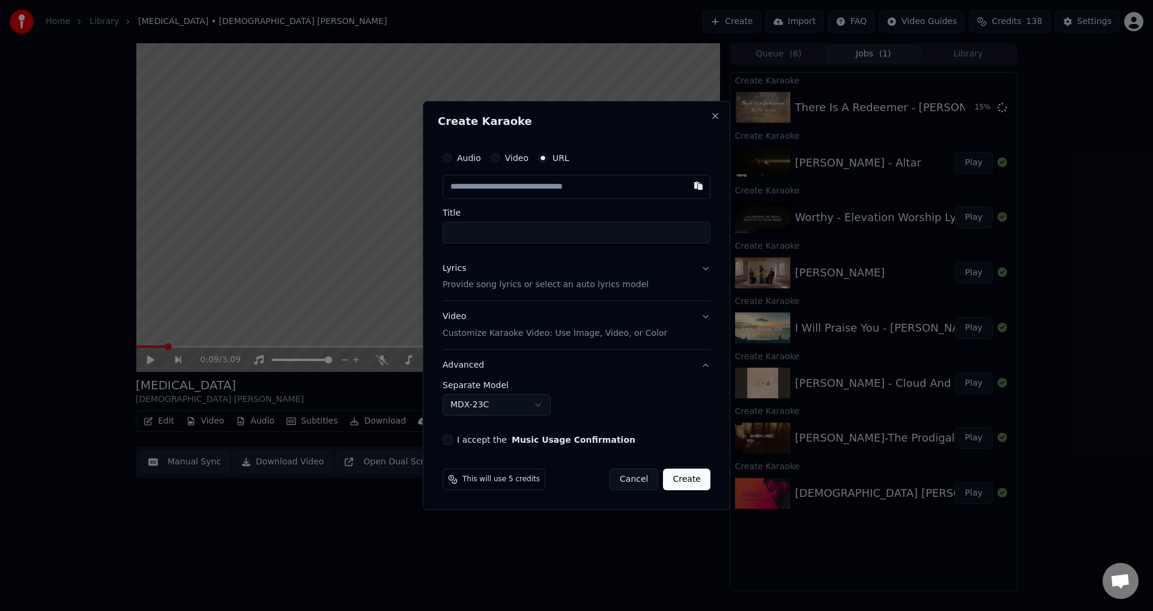
click at [521, 188] on input "text" at bounding box center [576, 187] width 268 height 24
paste input "**********"
click at [706, 266] on button "Lyrics Provide song lyrics or select an auto lyrics model" at bounding box center [576, 277] width 268 height 48
type input "**********"
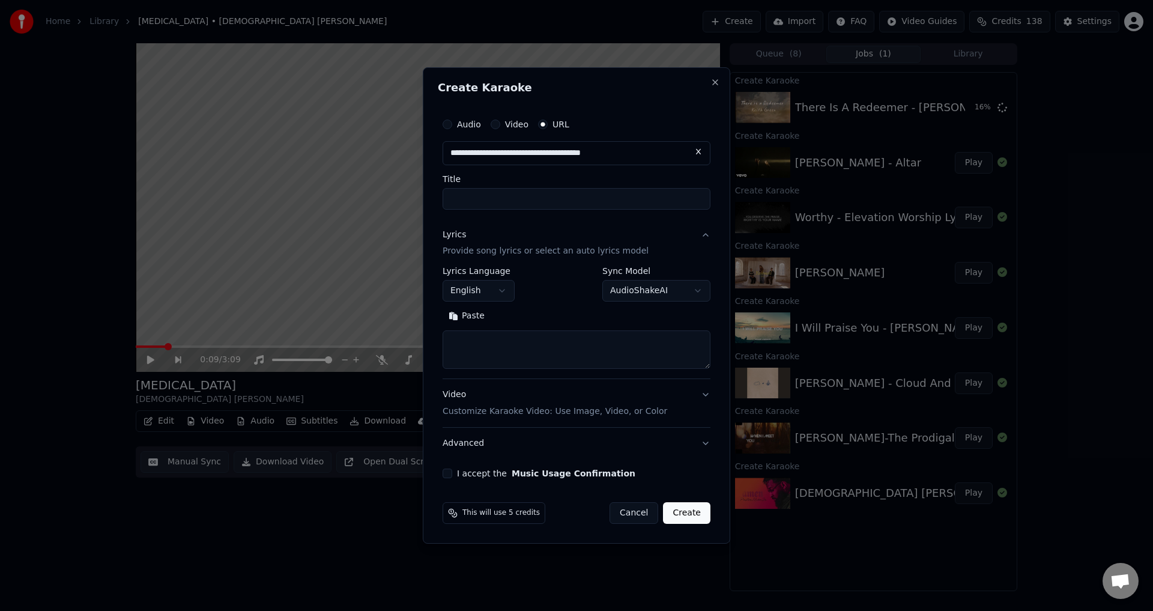
click at [470, 316] on button "Paste" at bounding box center [466, 316] width 48 height 19
click at [505, 317] on button "Expand" at bounding box center [518, 316] width 56 height 19
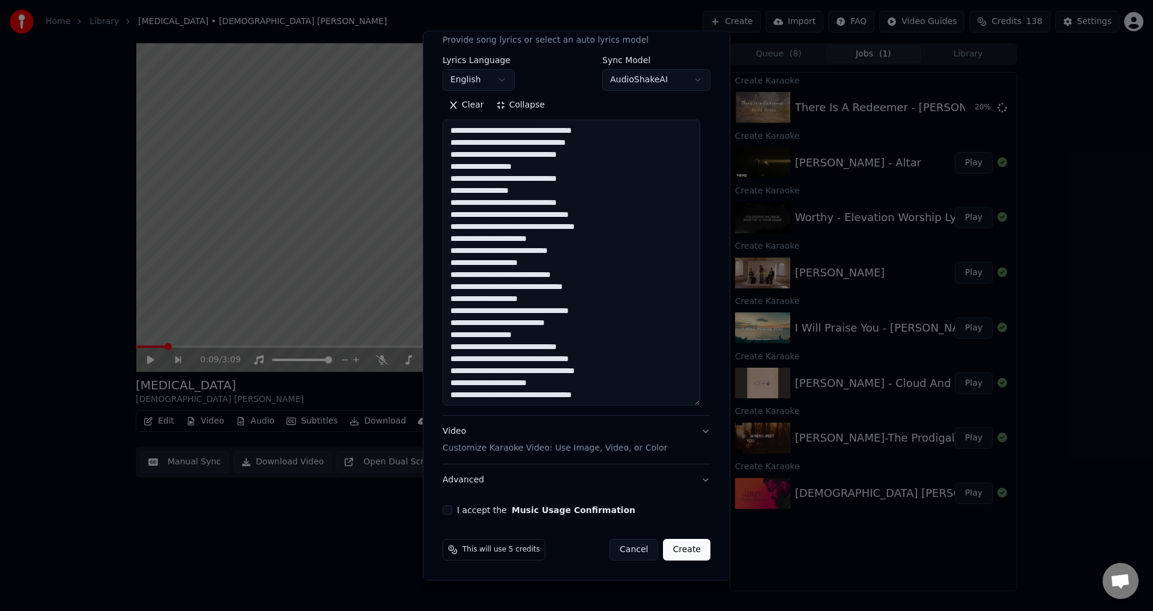
click at [515, 106] on button "Collapse" at bounding box center [520, 105] width 61 height 19
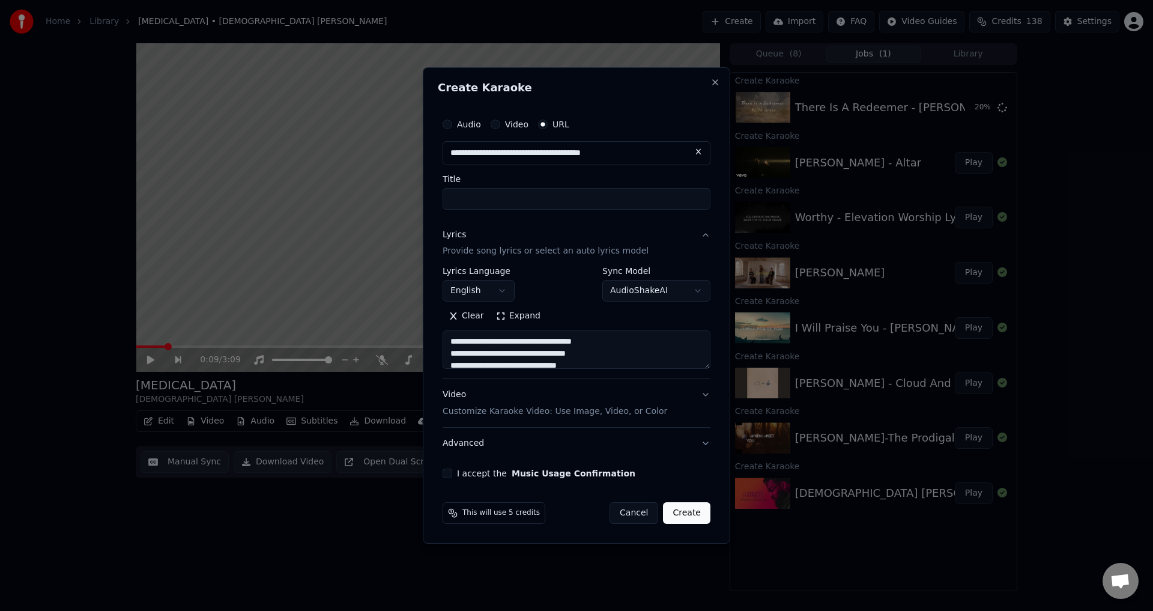
click at [446, 472] on button "I accept the Music Usage Confirmation" at bounding box center [447, 473] width 10 height 10
click at [505, 436] on button "Advanced" at bounding box center [576, 442] width 268 height 31
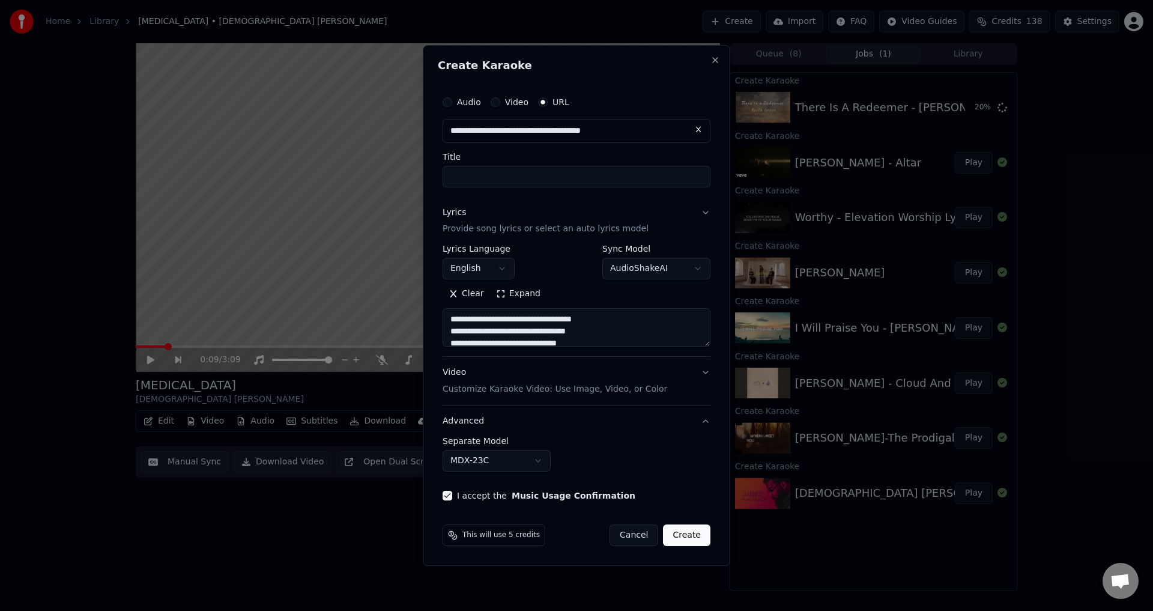
type textarea "**********"
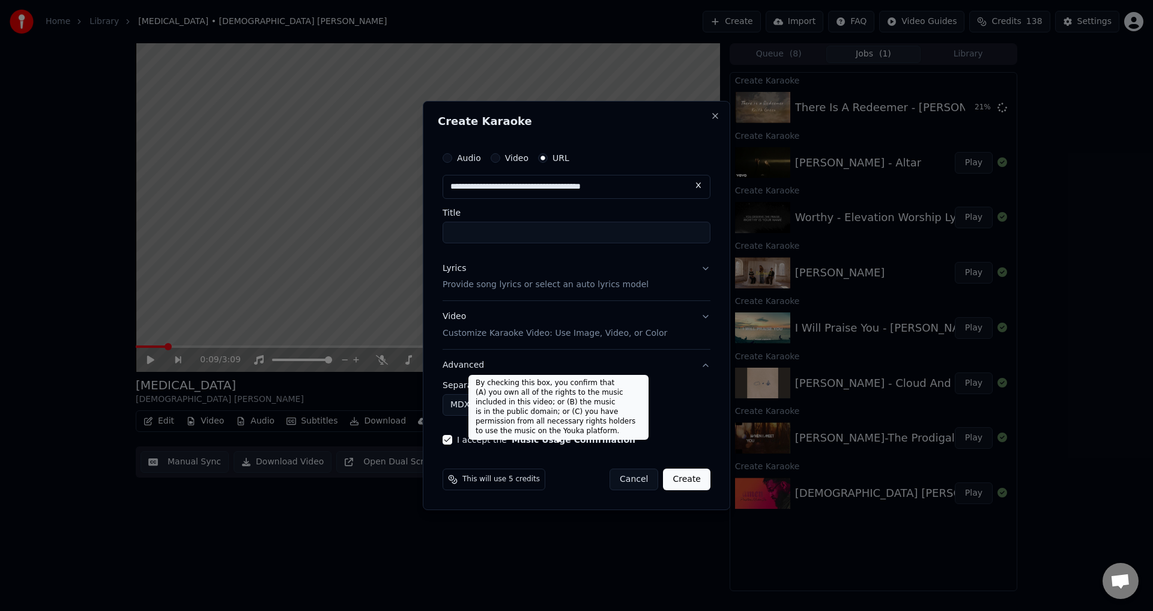
click at [457, 403] on button "MDX-23C" at bounding box center [496, 405] width 108 height 22
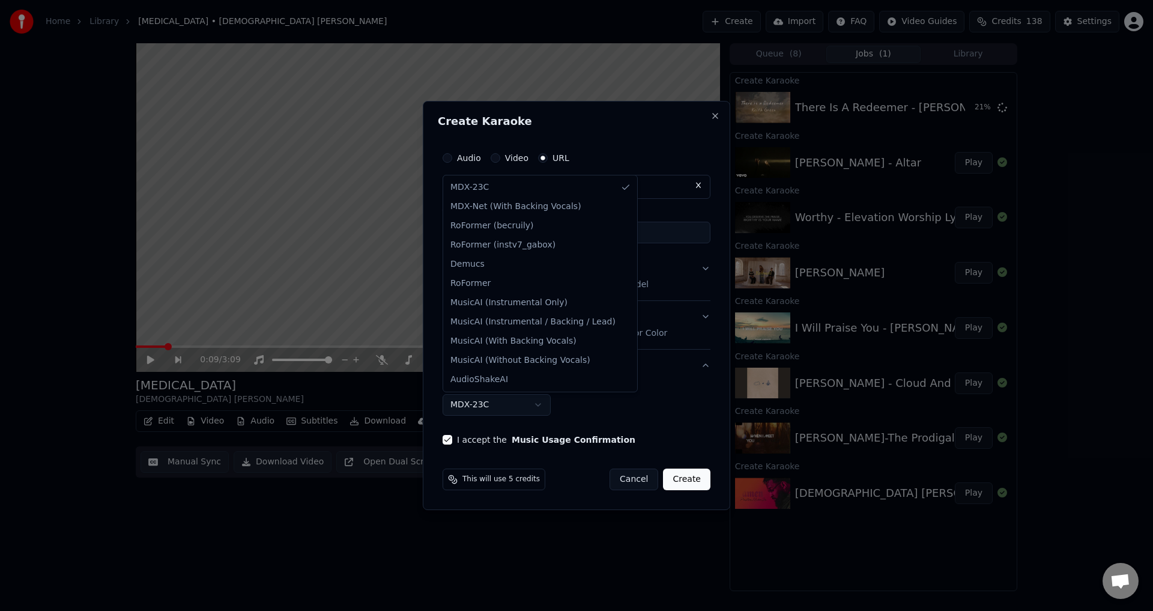
select select "**********"
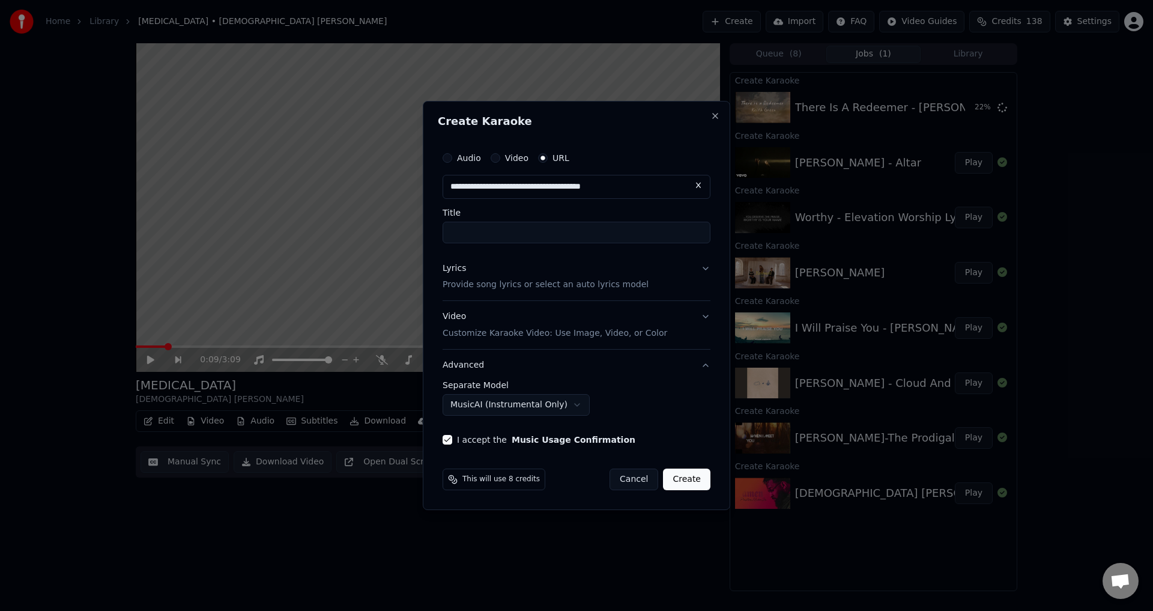
click at [519, 397] on button "MusicAI (Instrumental Only)" at bounding box center [515, 405] width 147 height 22
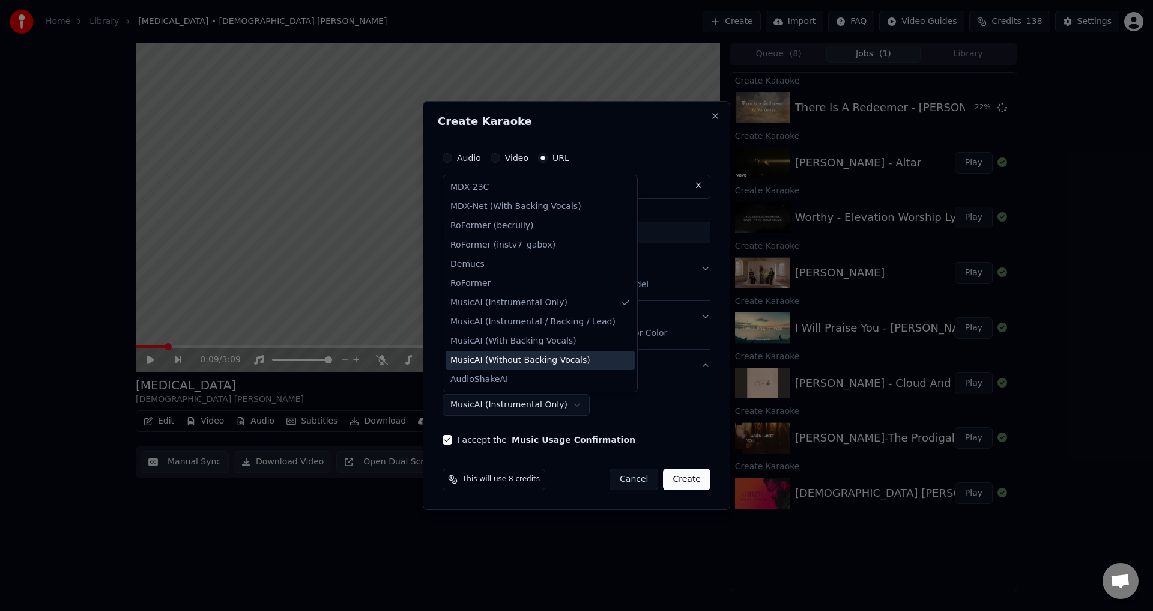
type input "**********"
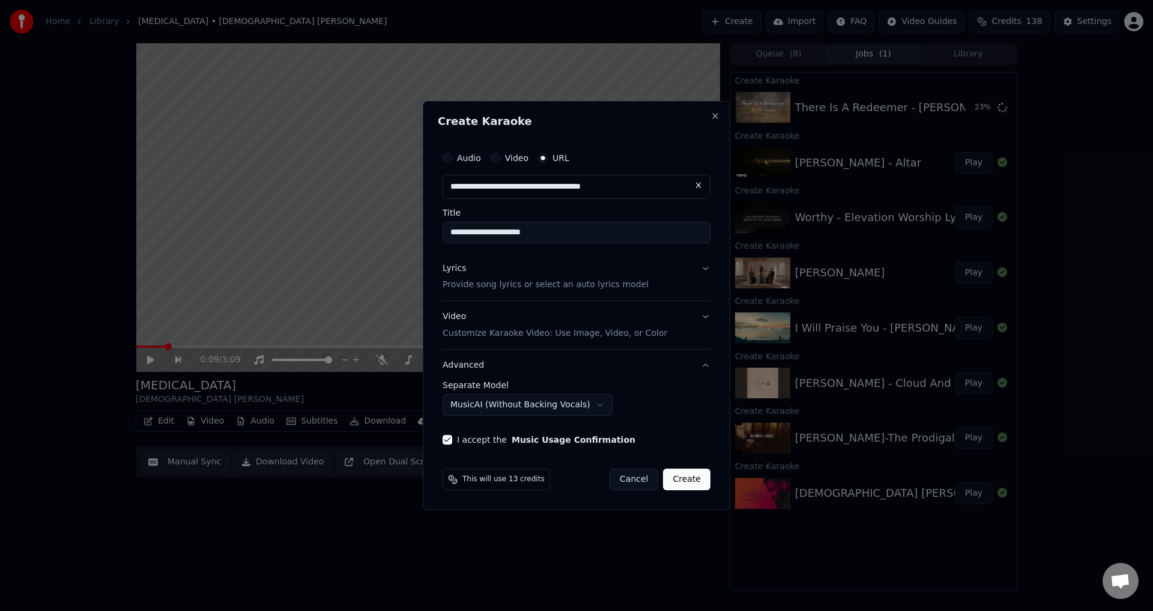
click at [510, 403] on body "**********" at bounding box center [576, 305] width 1153 height 611
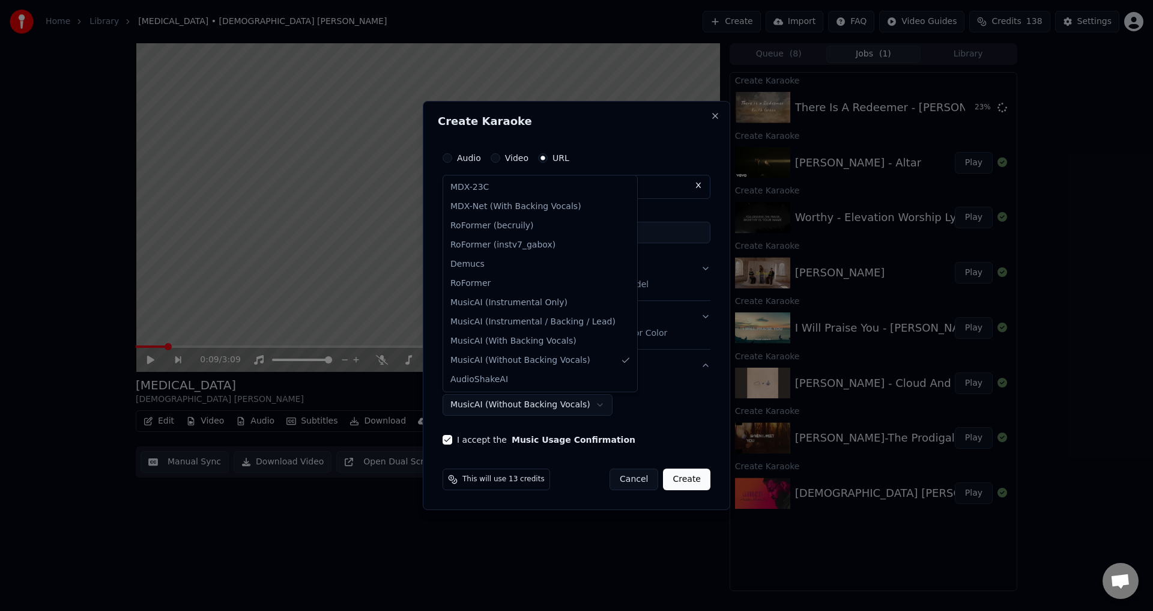
select select "******"
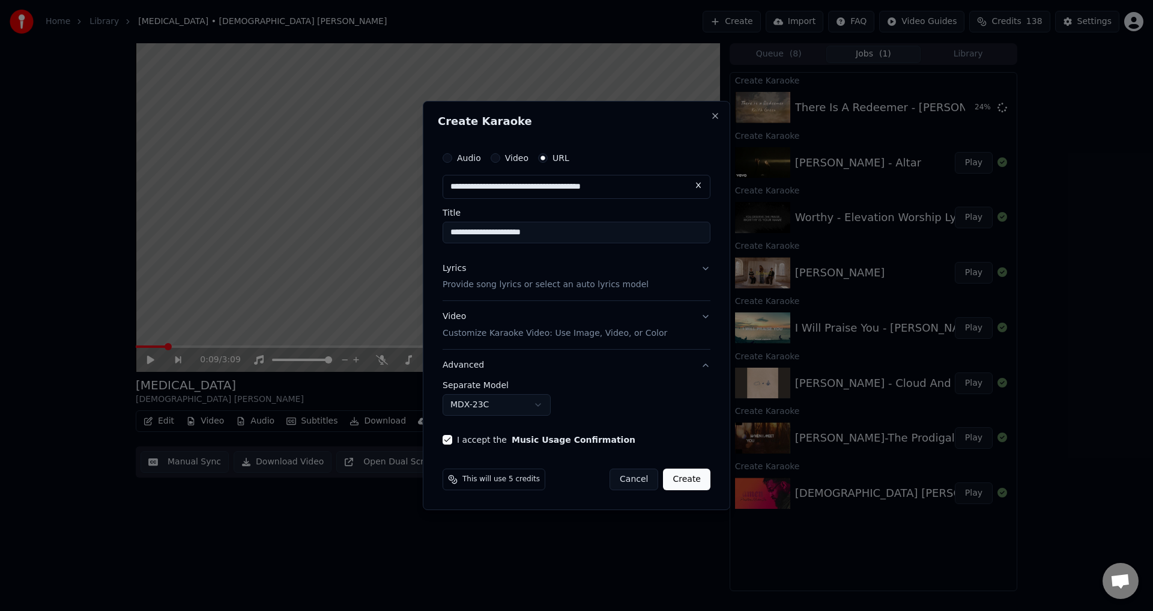
click at [695, 481] on button "Create" at bounding box center [686, 479] width 47 height 22
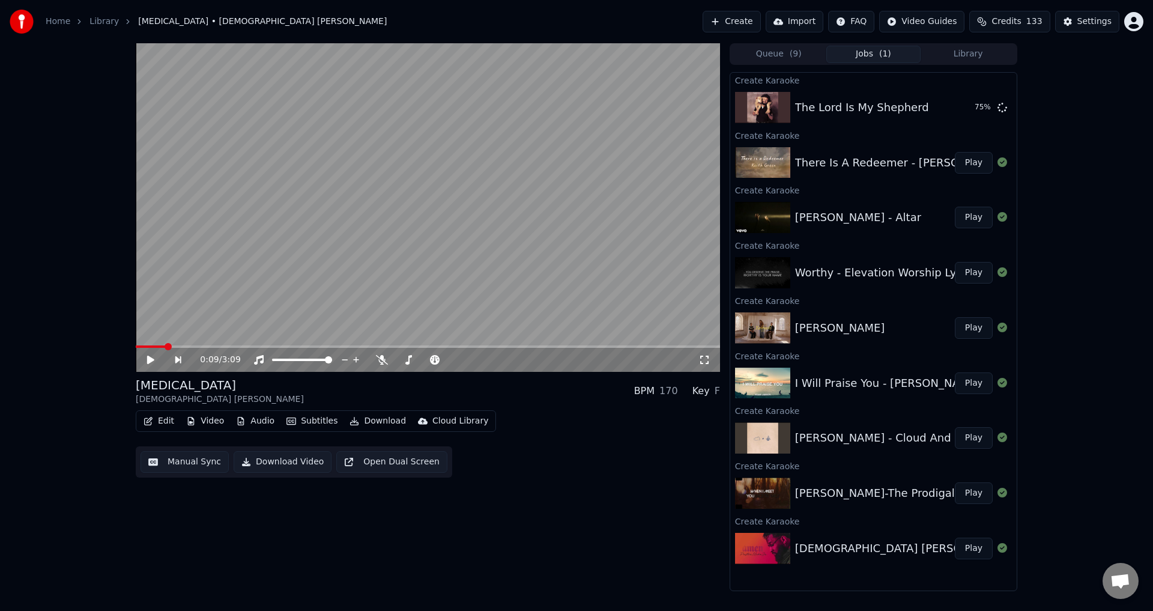
click at [982, 544] on button "Play" at bounding box center [974, 548] width 38 height 22
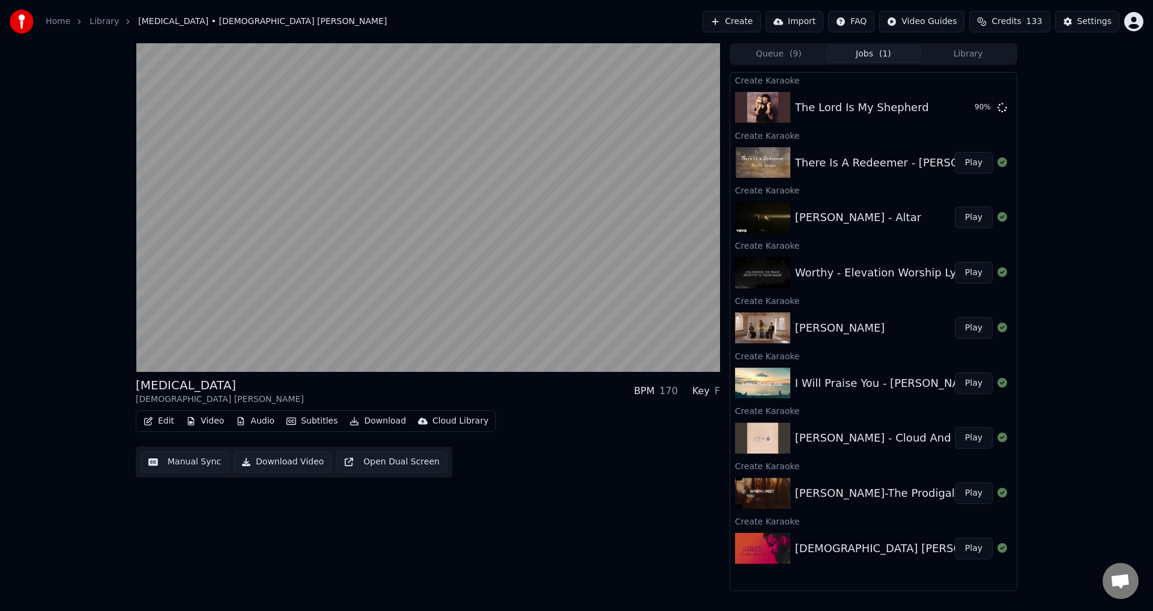
click at [955, 537] on button "Play" at bounding box center [974, 548] width 38 height 22
click at [440, 172] on video at bounding box center [428, 207] width 584 height 328
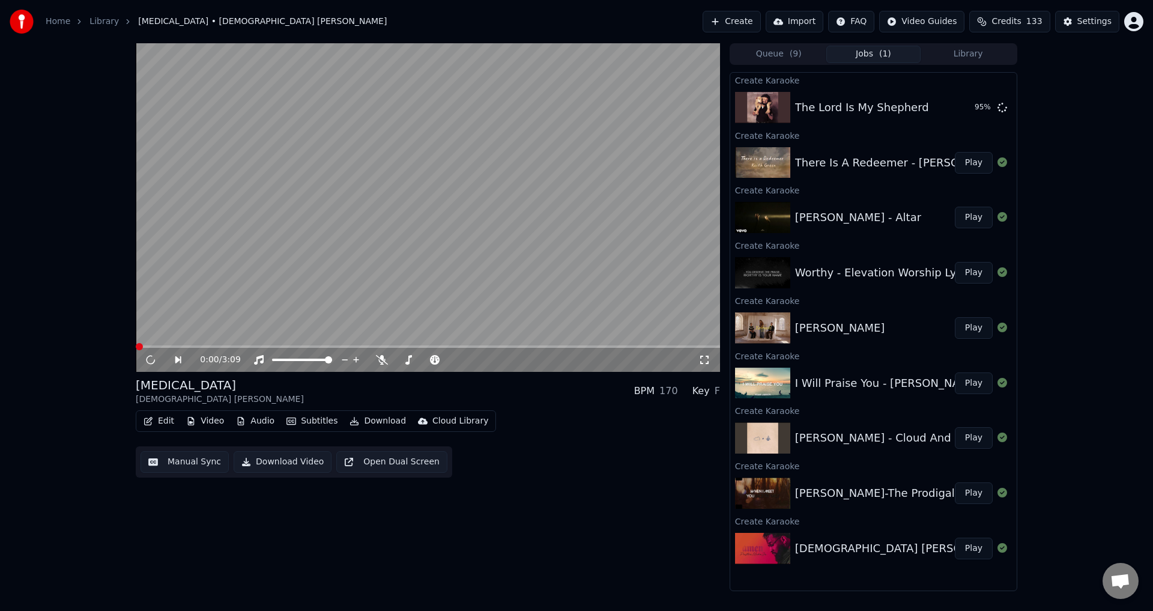
click at [157, 418] on button "Edit" at bounding box center [159, 420] width 40 height 17
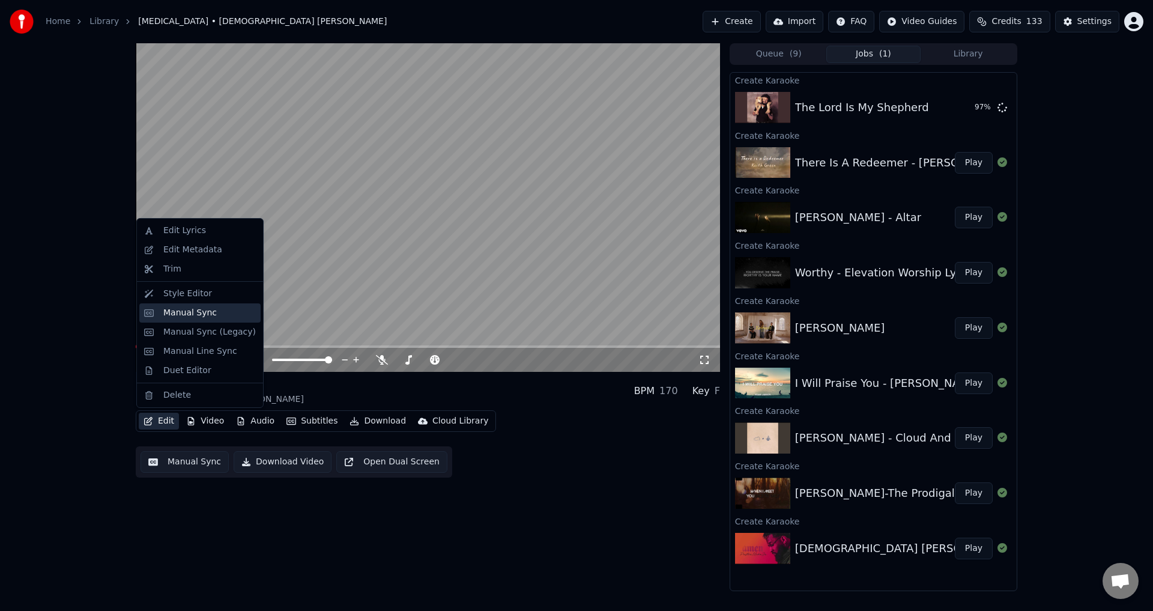
click at [172, 319] on div "Manual Sync" at bounding box center [199, 312] width 121 height 19
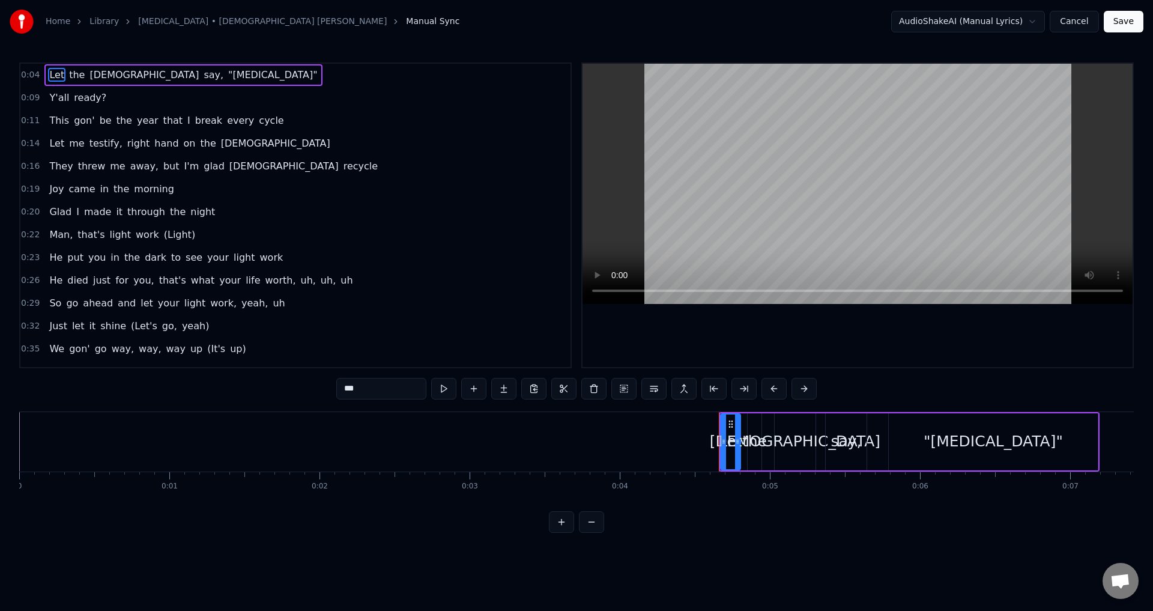
click at [1079, 21] on button "Cancel" at bounding box center [1073, 22] width 49 height 22
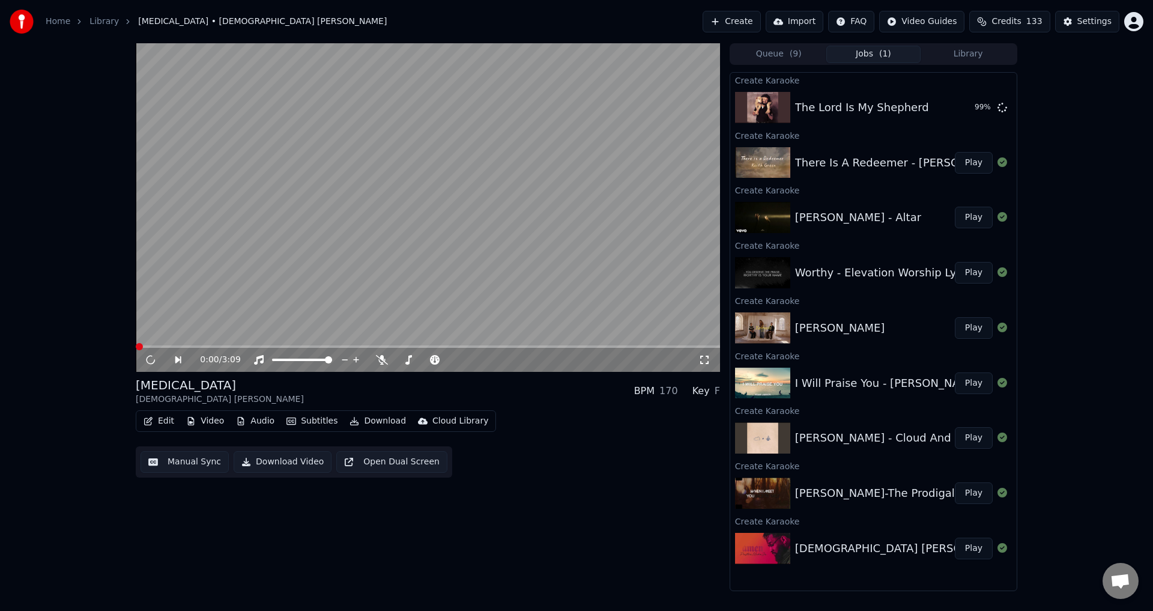
click at [340, 241] on video at bounding box center [428, 207] width 584 height 328
click at [152, 360] on icon at bounding box center [151, 359] width 6 height 7
click at [161, 419] on button "Edit" at bounding box center [159, 420] width 40 height 17
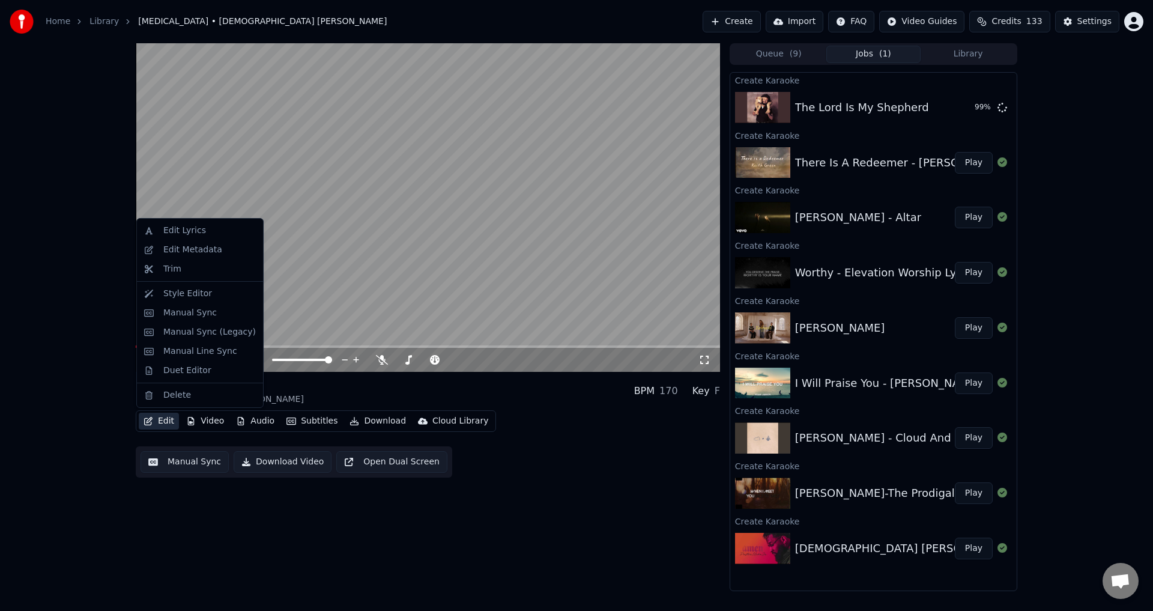
click at [187, 462] on button "Manual Sync" at bounding box center [184, 462] width 88 height 22
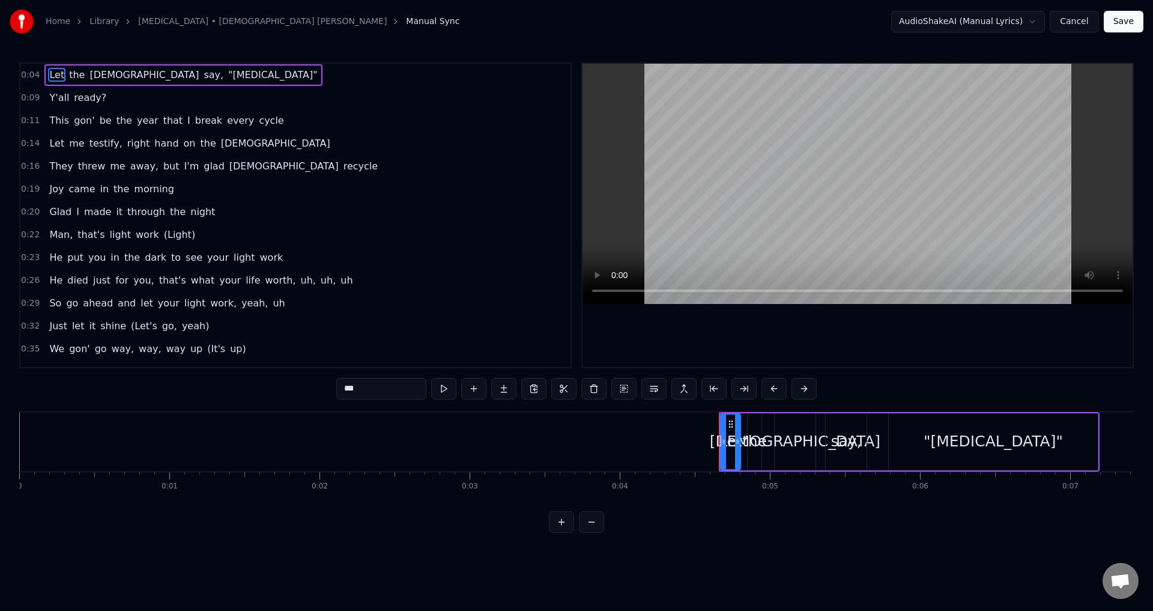
click at [1077, 19] on button "Cancel" at bounding box center [1073, 22] width 49 height 22
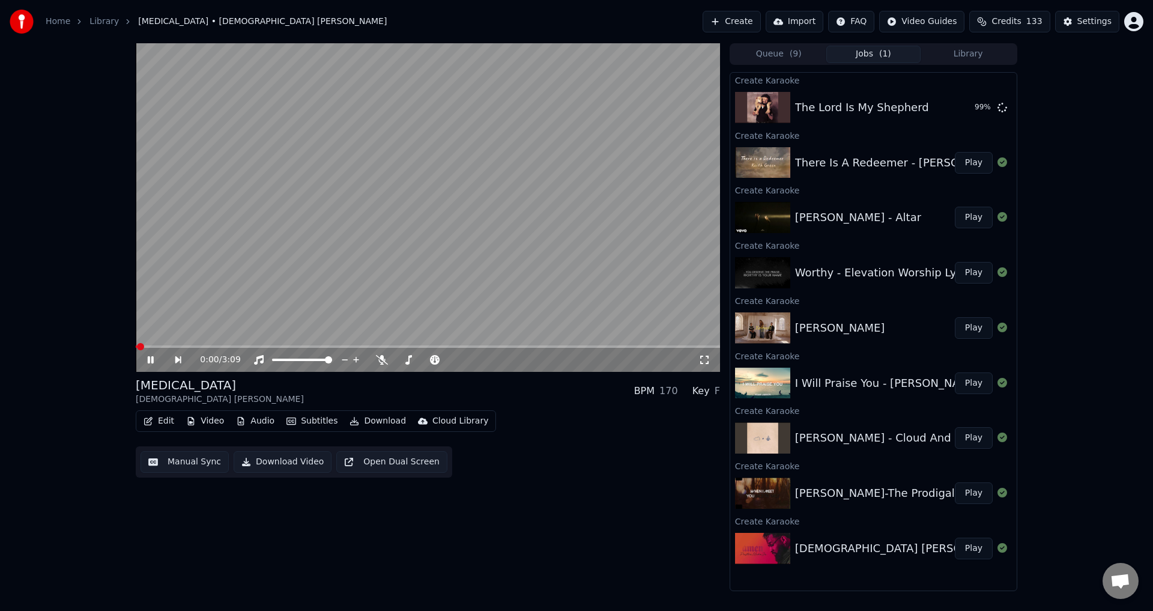
click at [334, 222] on video at bounding box center [428, 207] width 584 height 328
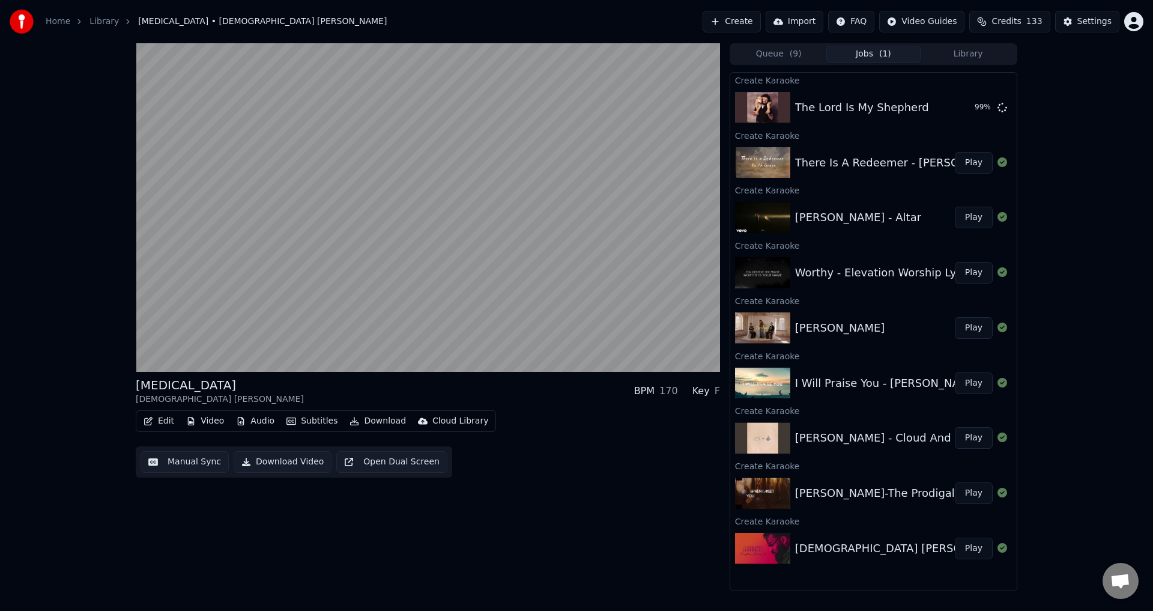
click at [165, 462] on button "Manual Sync" at bounding box center [184, 462] width 88 height 22
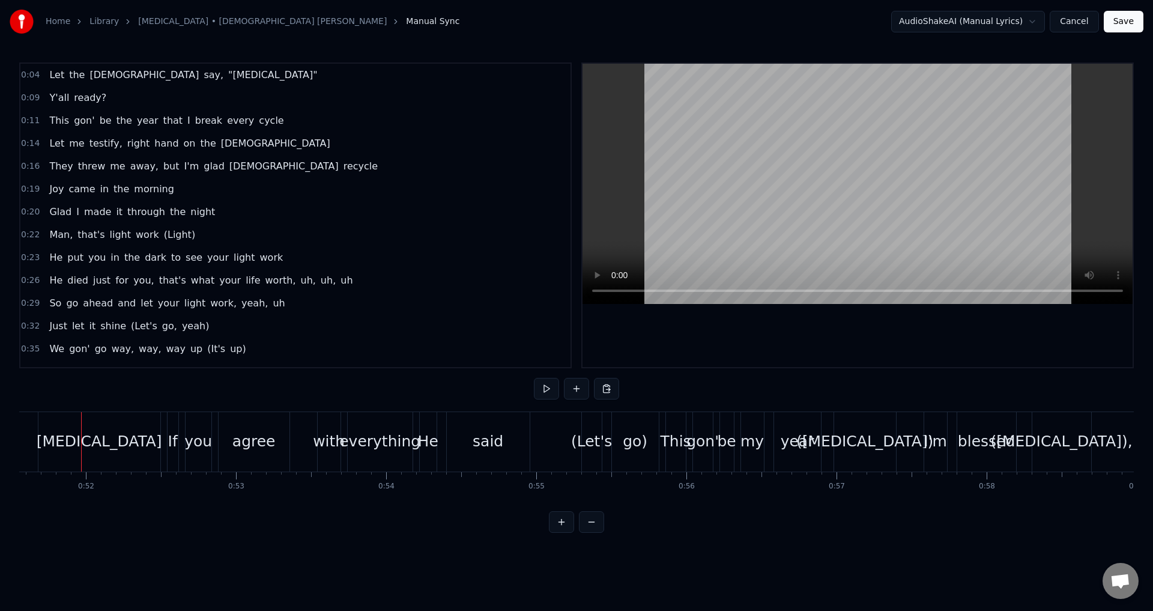
scroll to position [0, 7739]
click at [118, 442] on div "[MEDICAL_DATA]" at bounding box center [98, 441] width 122 height 59
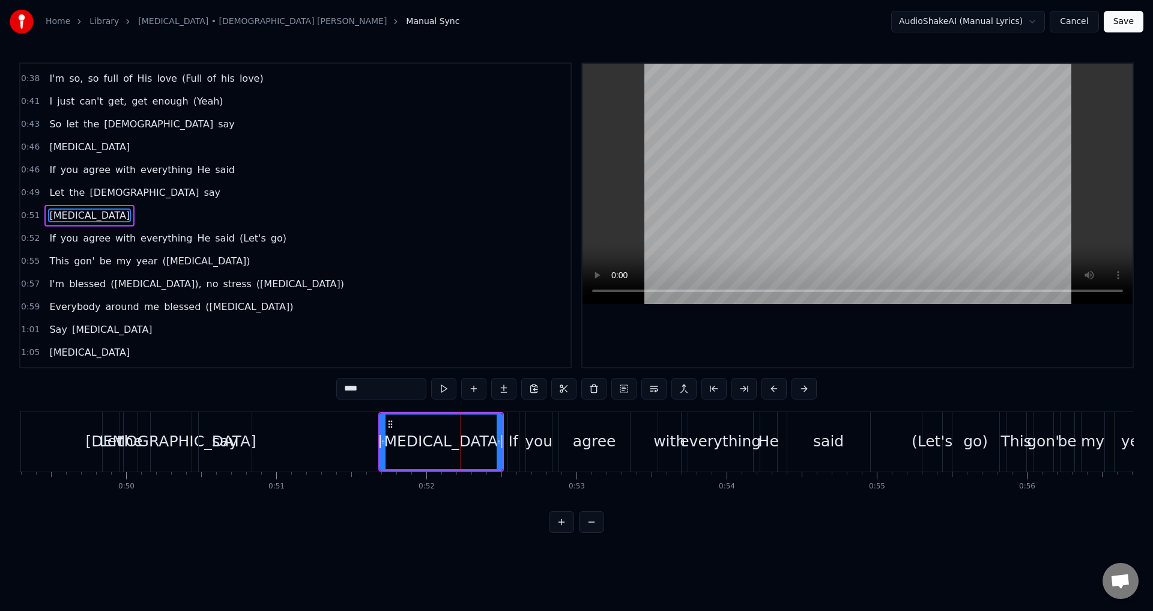
scroll to position [0, 7334]
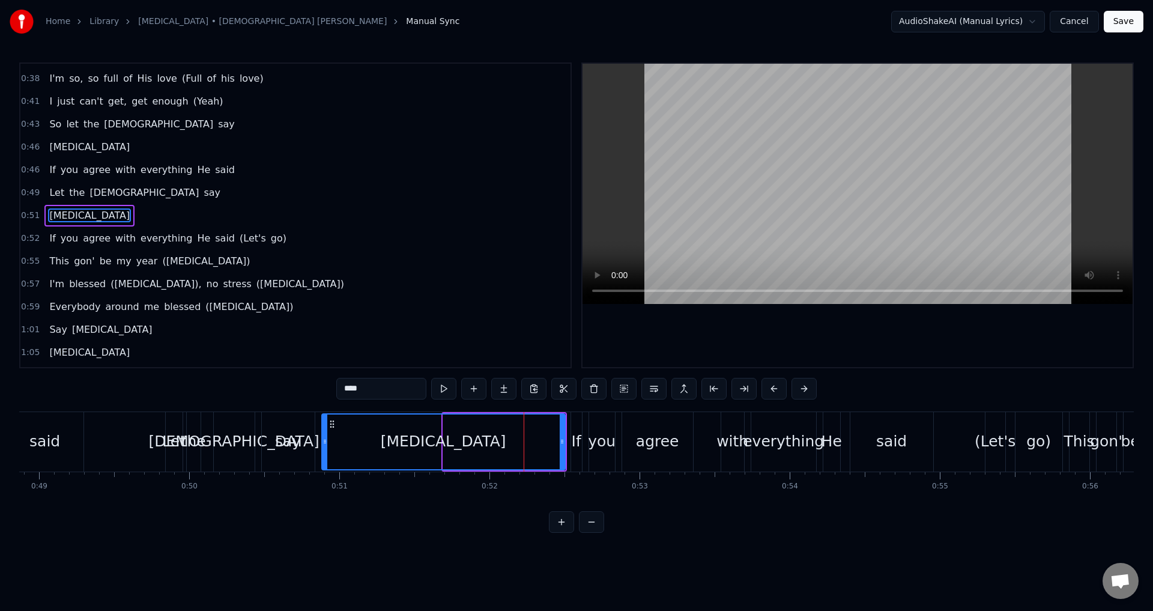
drag, startPoint x: 445, startPoint y: 441, endPoint x: 323, endPoint y: 454, distance: 122.5
click at [323, 454] on div at bounding box center [324, 441] width 5 height 55
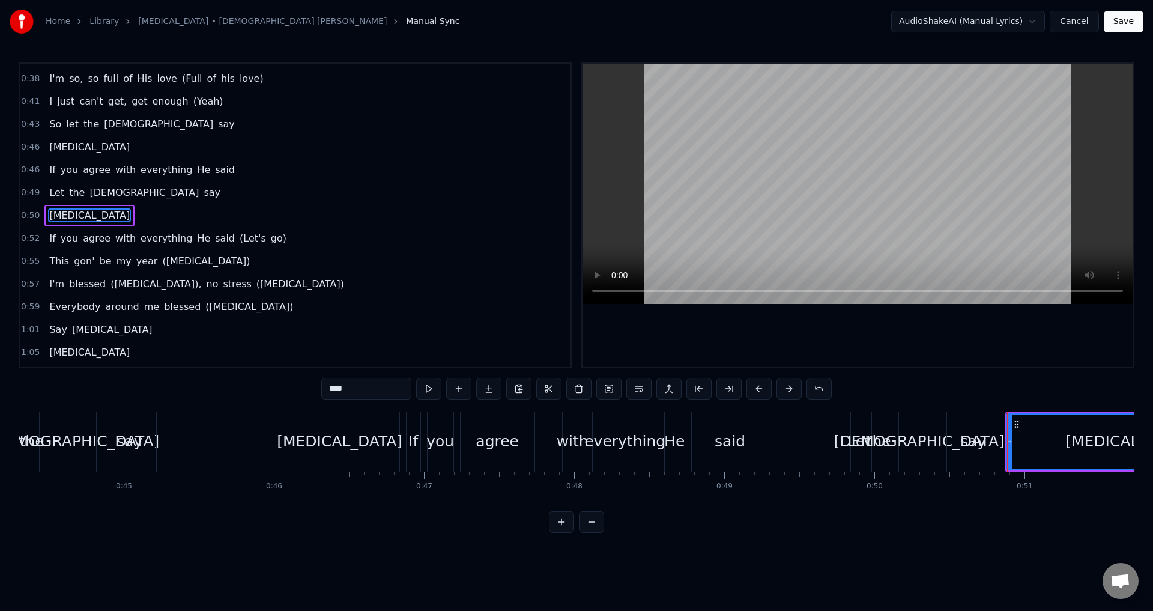
scroll to position [0, 6587]
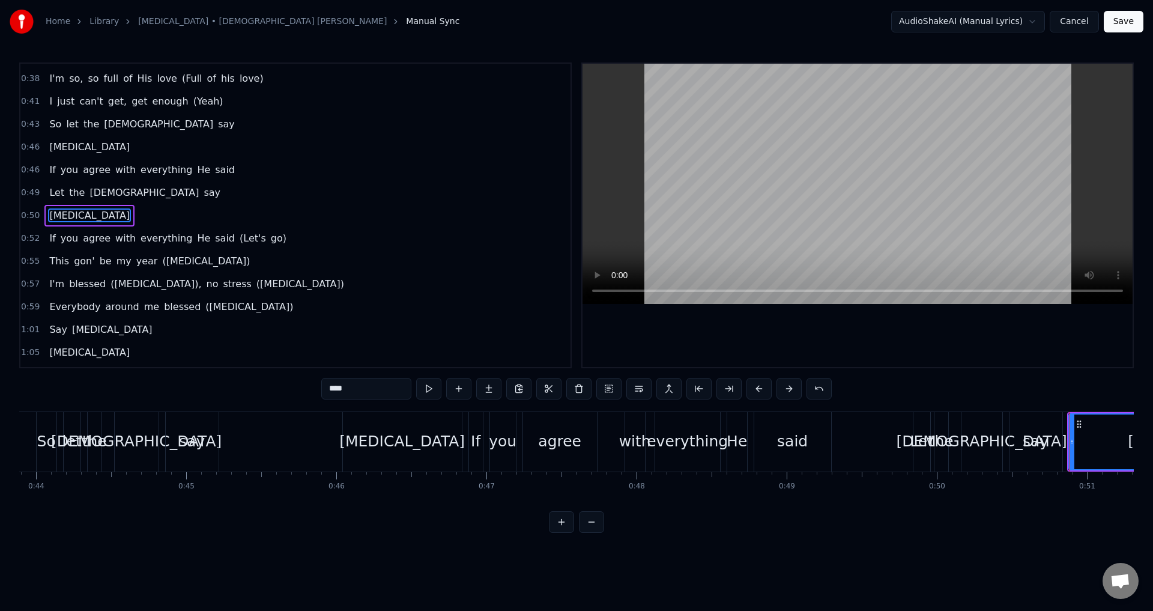
click at [390, 439] on div "[MEDICAL_DATA]" at bounding box center [401, 441] width 125 height 23
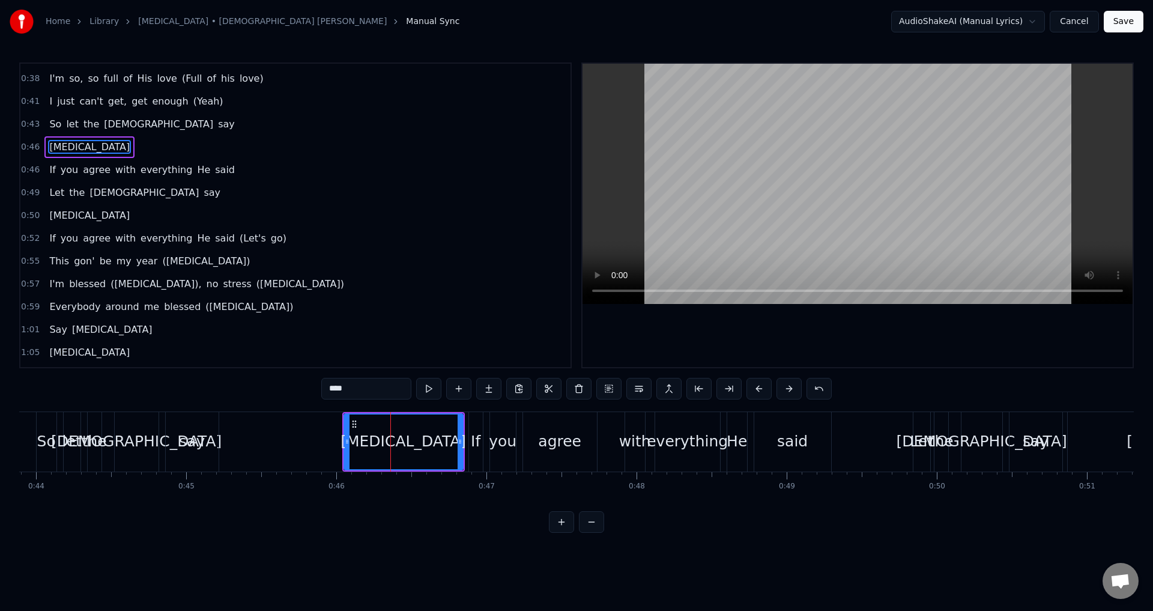
scroll to position [225, 0]
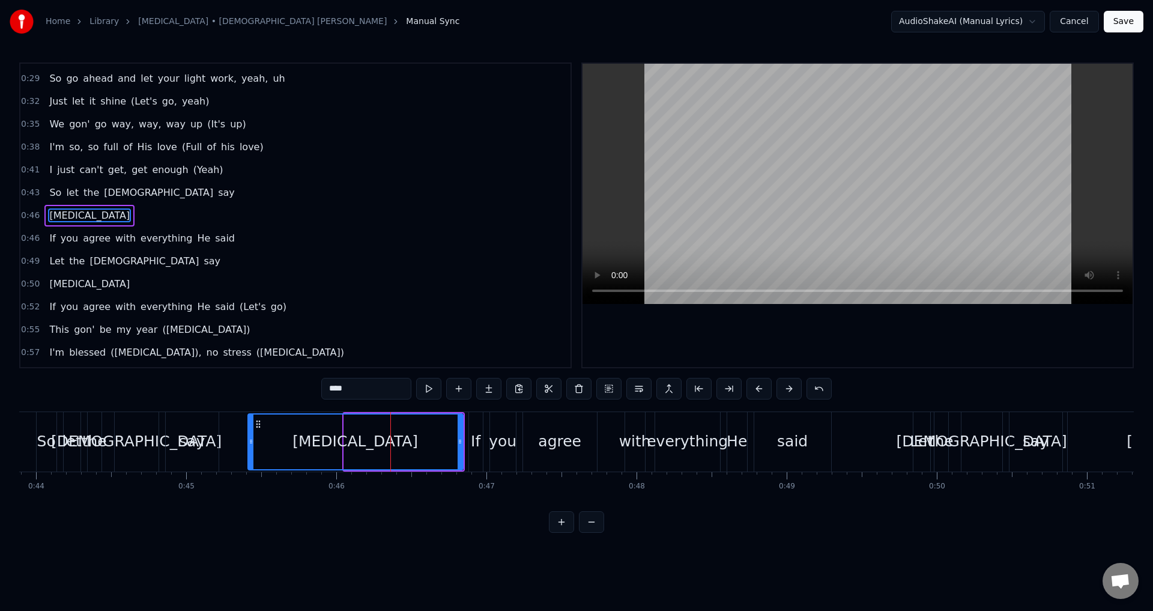
drag, startPoint x: 347, startPoint y: 441, endPoint x: 251, endPoint y: 451, distance: 96.5
click at [251, 451] on div at bounding box center [251, 441] width 5 height 55
click at [425, 388] on button at bounding box center [428, 389] width 25 height 22
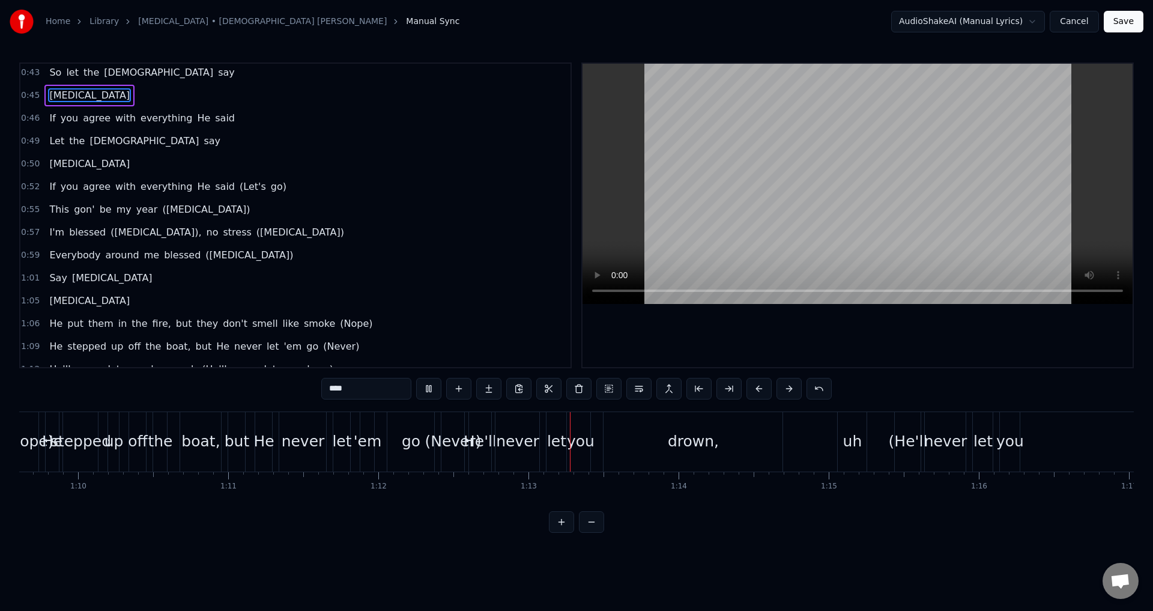
scroll to position [0, 10790]
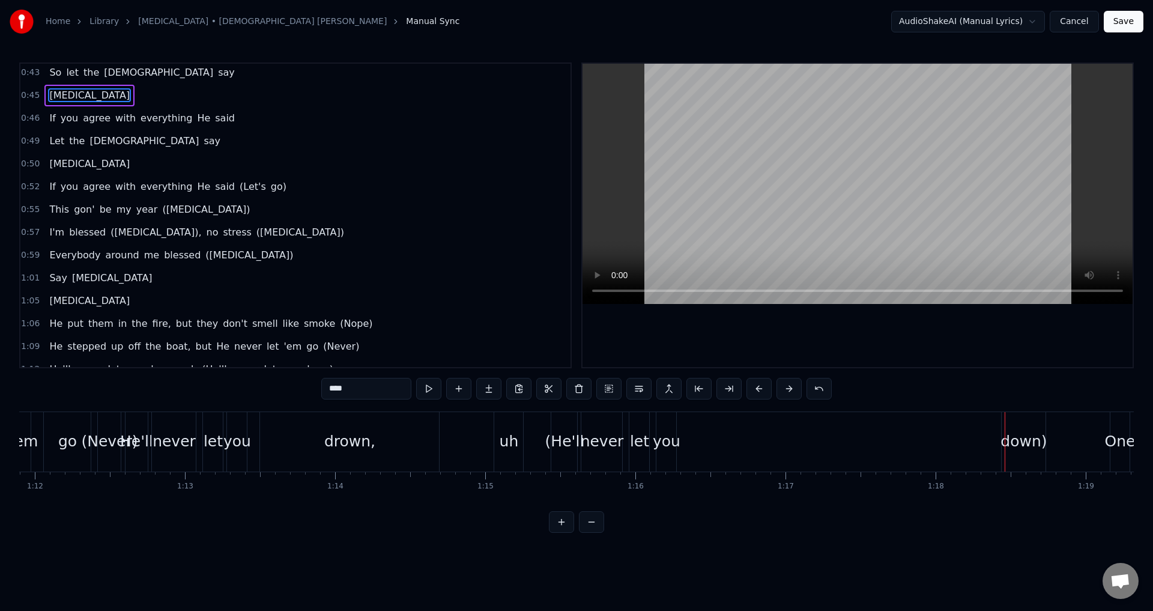
click at [1020, 425] on div "down)" at bounding box center [1023, 441] width 44 height 59
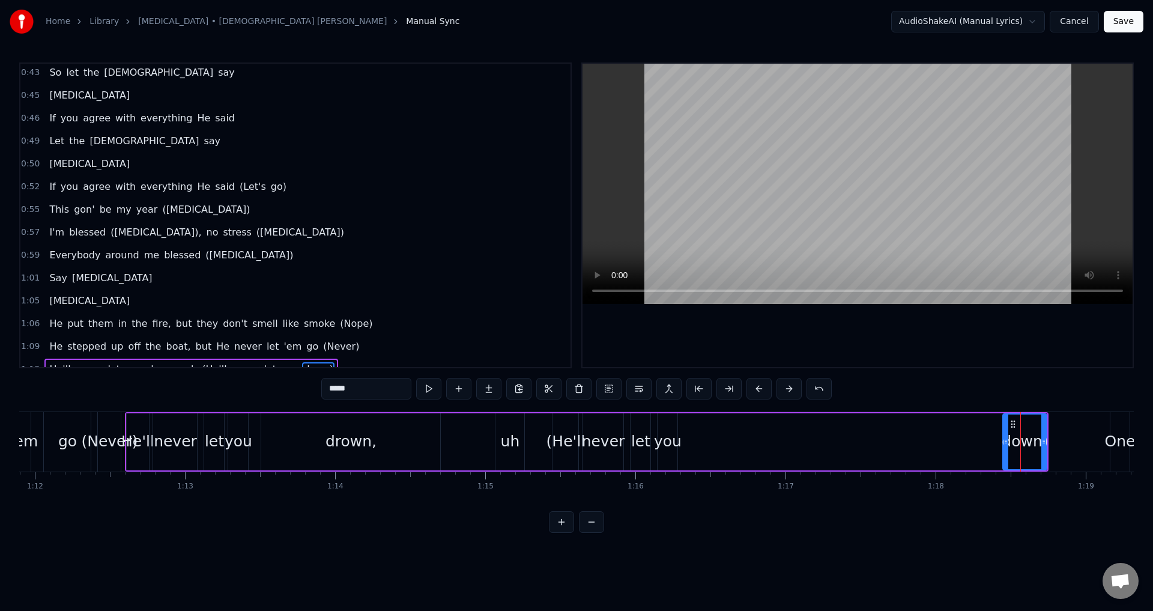
scroll to position [498, 0]
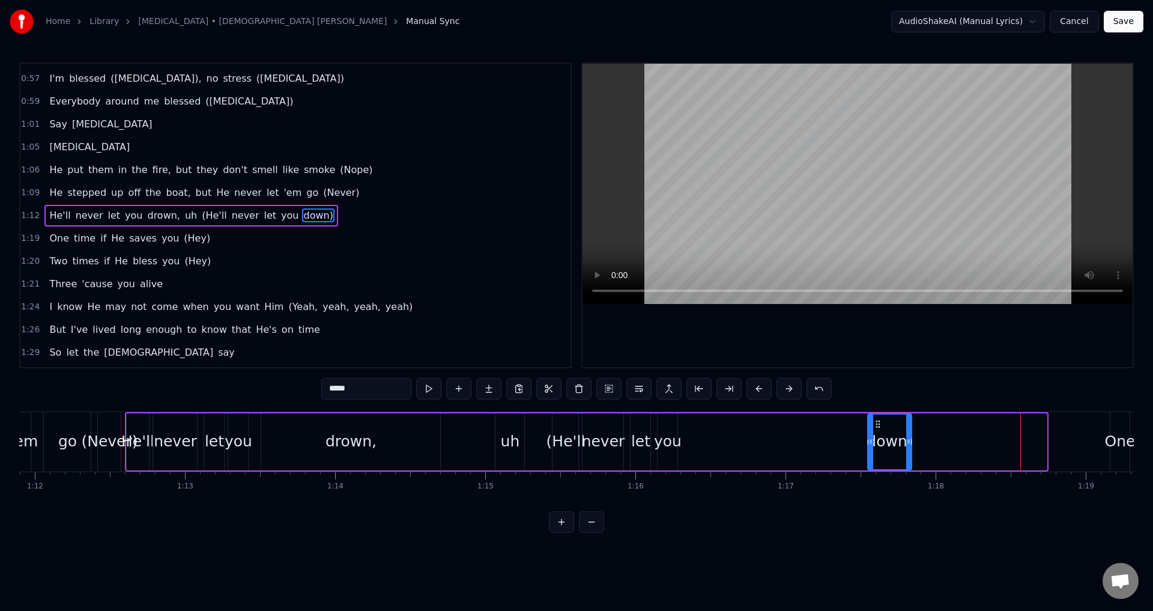
drag, startPoint x: 1010, startPoint y: 421, endPoint x: 875, endPoint y: 443, distance: 136.9
click at [875, 443] on div "down)" at bounding box center [889, 441] width 43 height 55
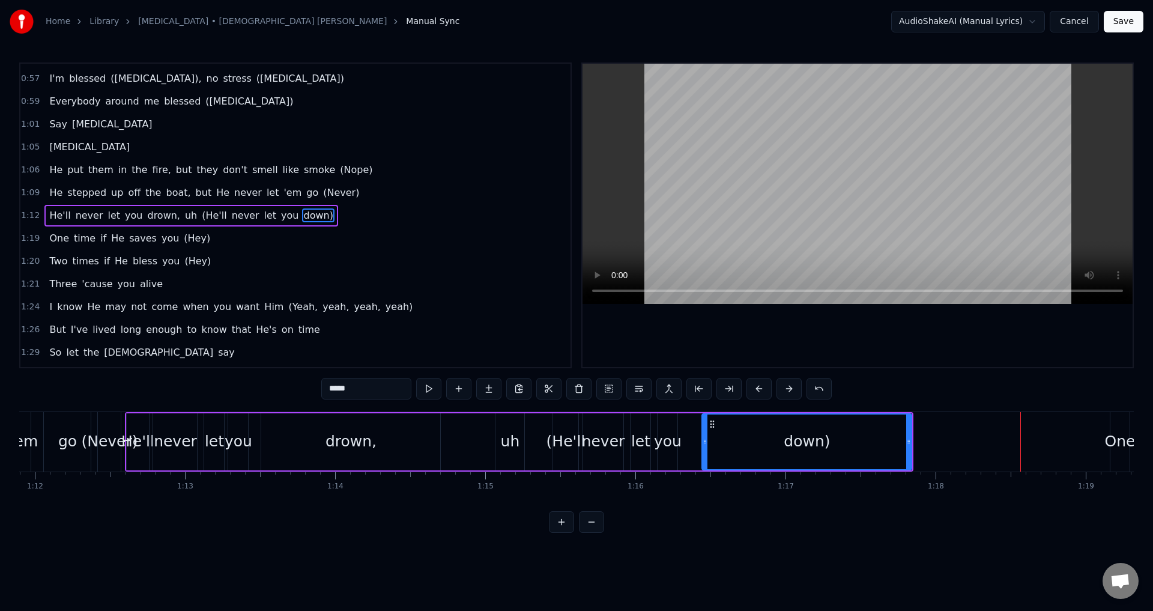
drag, startPoint x: 869, startPoint y: 436, endPoint x: 701, endPoint y: 442, distance: 167.6
click at [702, 442] on div at bounding box center [704, 441] width 5 height 55
drag, startPoint x: 908, startPoint y: 435, endPoint x: 961, endPoint y: 425, distance: 54.3
click at [961, 425] on div at bounding box center [961, 441] width 5 height 55
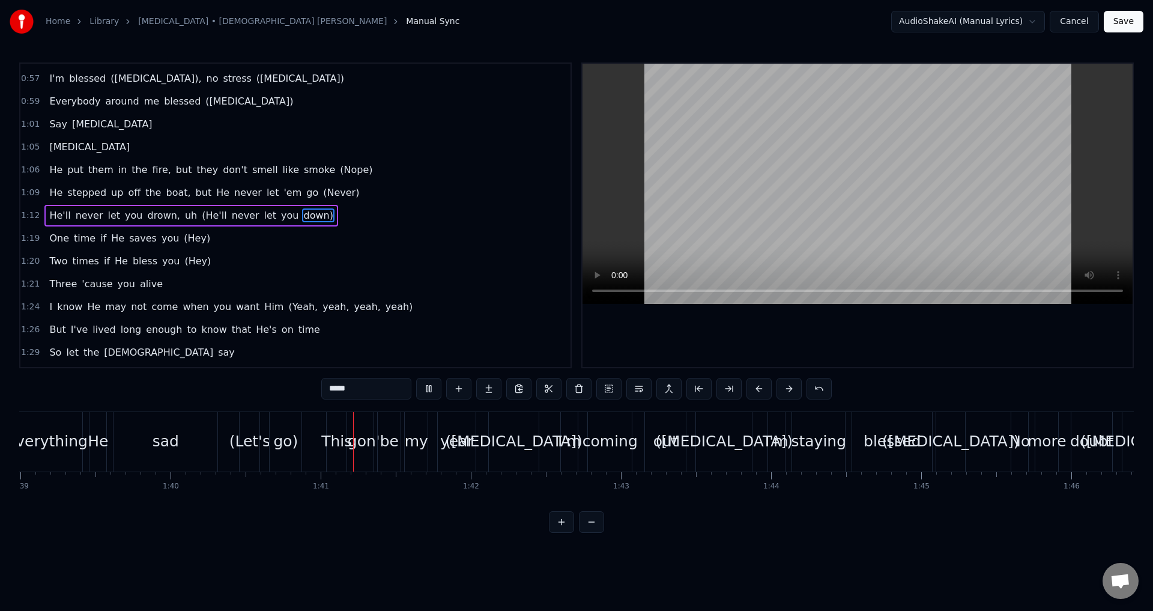
scroll to position [0, 14862]
click at [161, 444] on div "sad" at bounding box center [160, 441] width 26 height 23
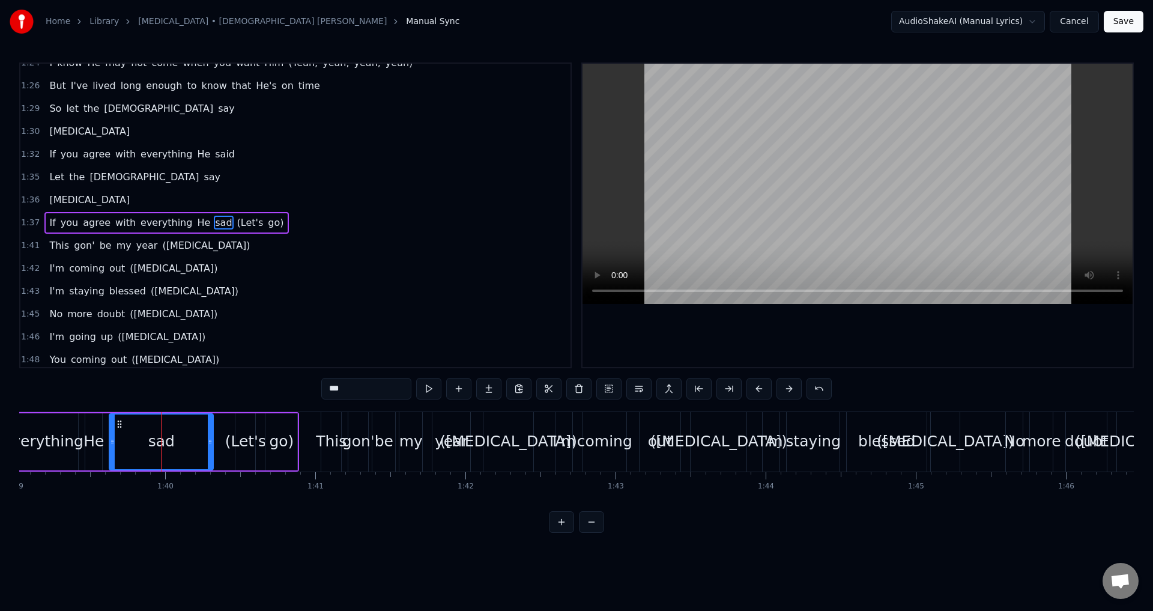
scroll to position [749, 0]
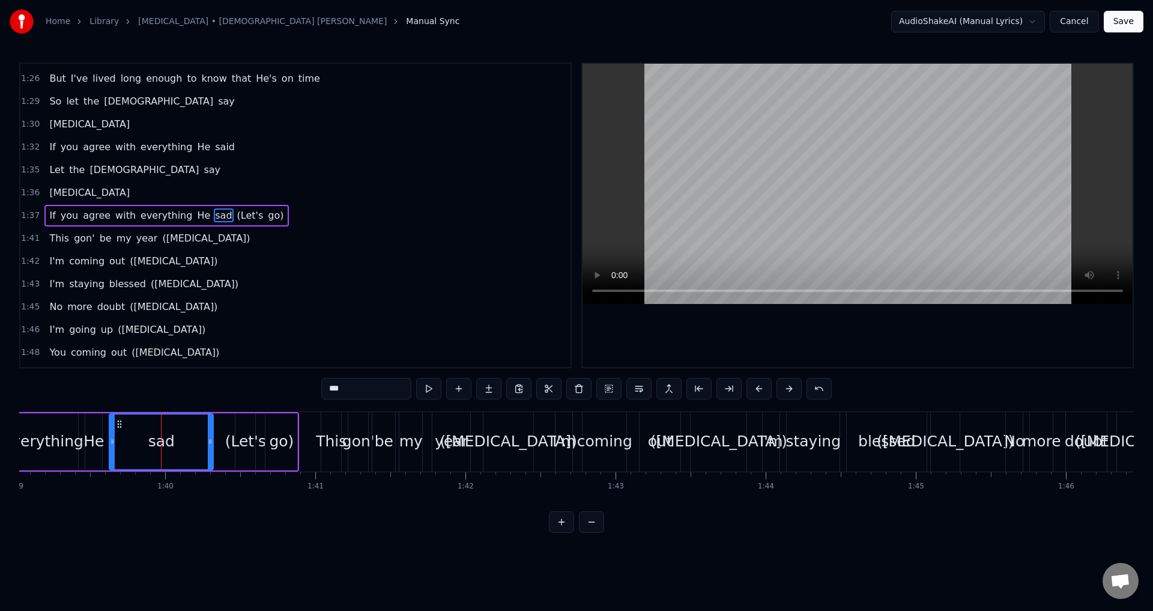
click at [330, 387] on input "***" at bounding box center [366, 389] width 90 height 22
click at [331, 387] on input "***" at bounding box center [366, 389] width 90 height 22
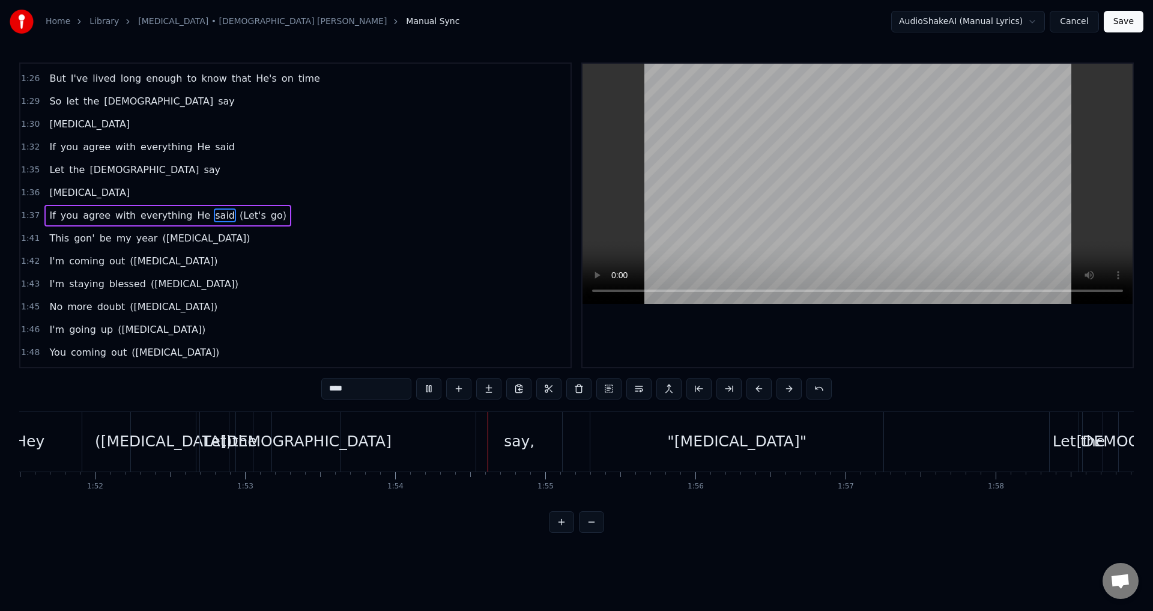
scroll to position [0, 16903]
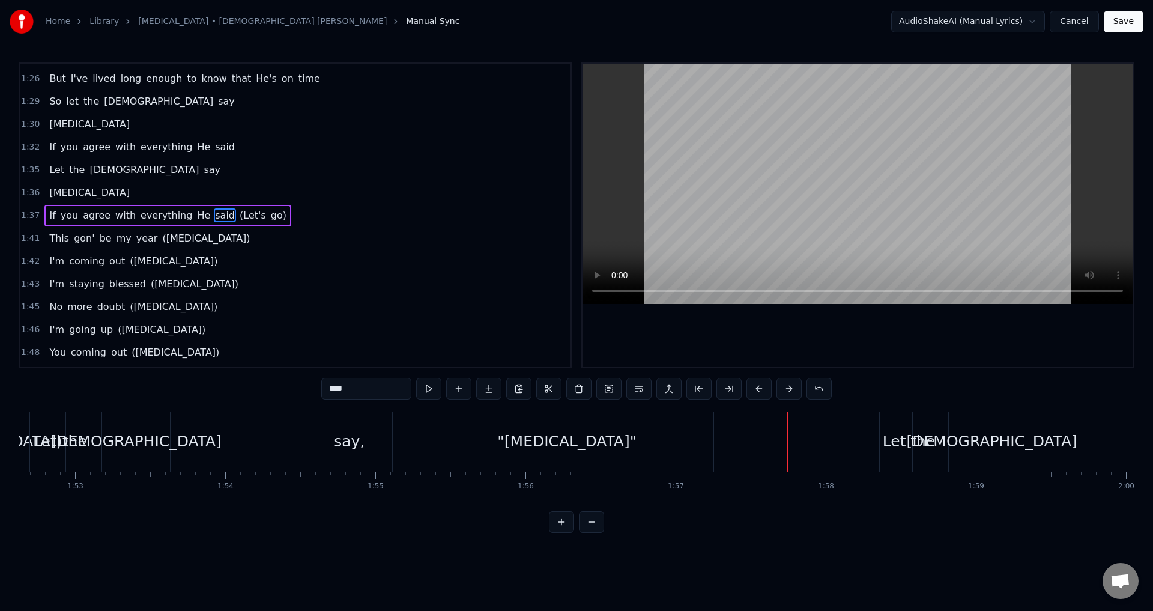
click at [365, 436] on div "say," at bounding box center [349, 441] width 86 height 59
type input "****"
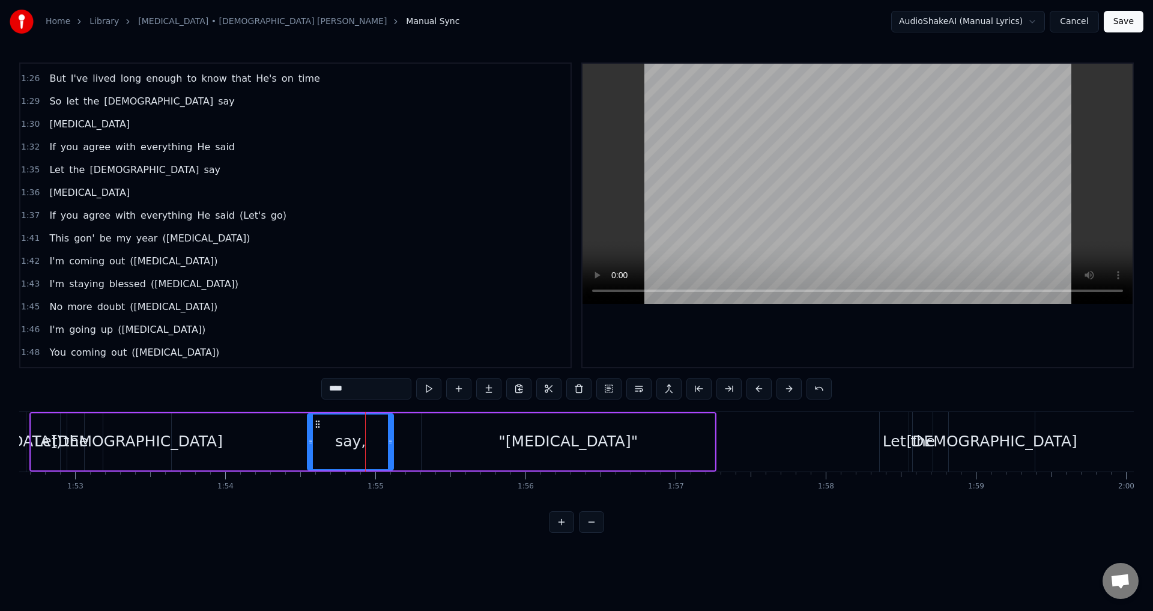
scroll to position [955, 0]
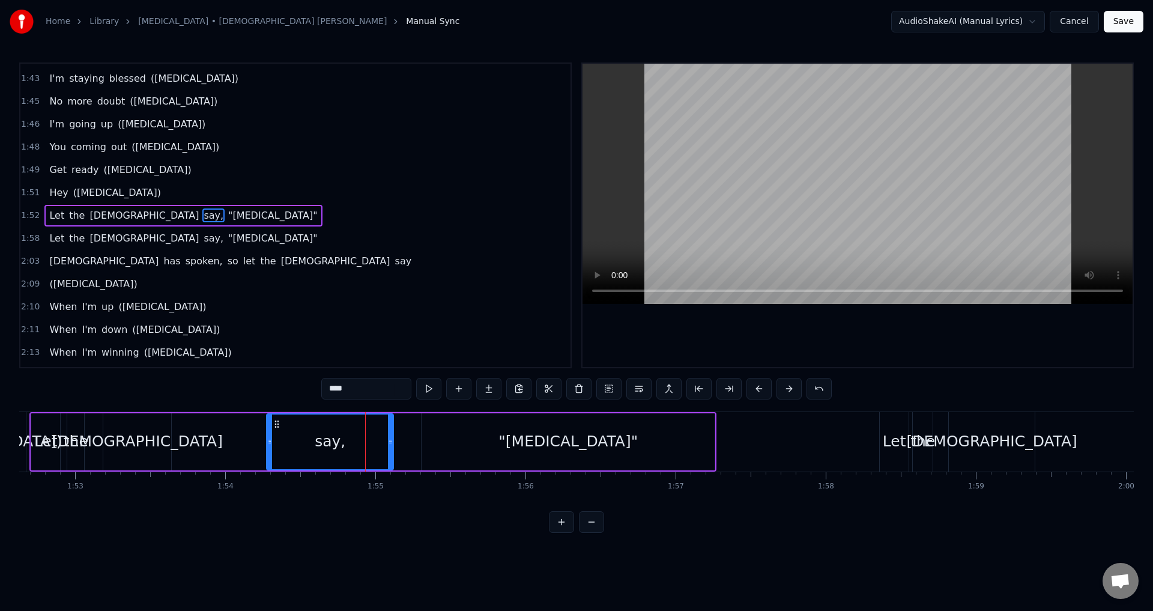
drag, startPoint x: 308, startPoint y: 441, endPoint x: 267, endPoint y: 444, distance: 41.0
click at [267, 444] on icon at bounding box center [269, 441] width 5 height 10
drag, startPoint x: 392, startPoint y: 427, endPoint x: 382, endPoint y: 429, distance: 10.5
click at [382, 429] on div at bounding box center [380, 441] width 5 height 55
drag, startPoint x: 381, startPoint y: 429, endPoint x: 395, endPoint y: 423, distance: 15.3
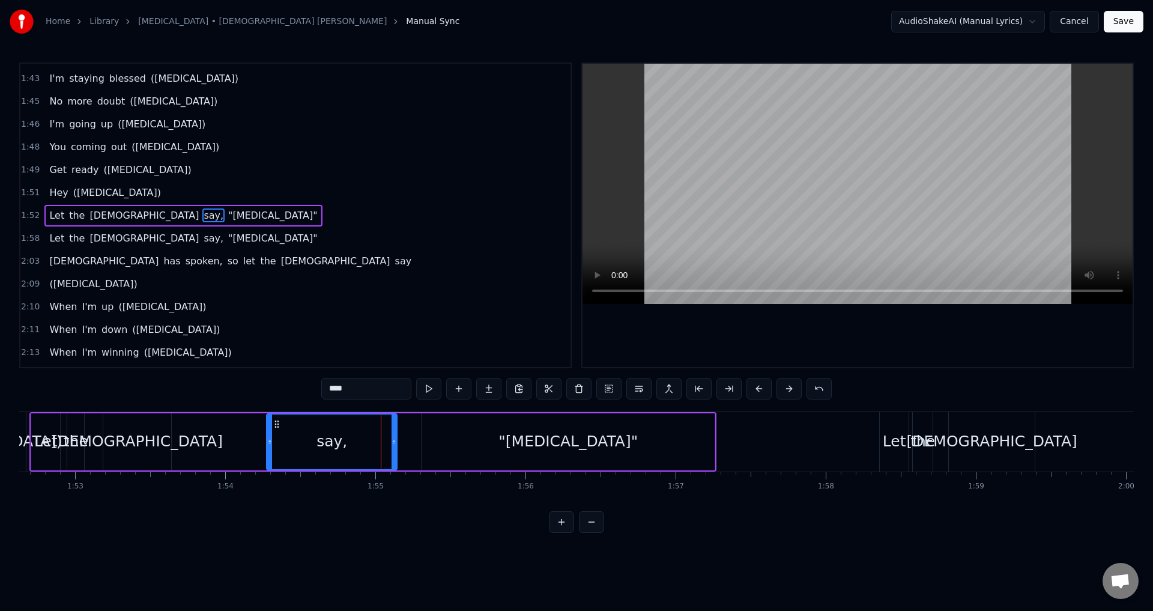
click at [395, 423] on div at bounding box center [393, 441] width 5 height 55
drag, startPoint x: 277, startPoint y: 421, endPoint x: 271, endPoint y: 426, distance: 8.1
click at [272, 426] on icon at bounding box center [277, 424] width 10 height 10
click at [430, 391] on button at bounding box center [428, 389] width 25 height 22
drag, startPoint x: 272, startPoint y: 420, endPoint x: 261, endPoint y: 426, distance: 12.7
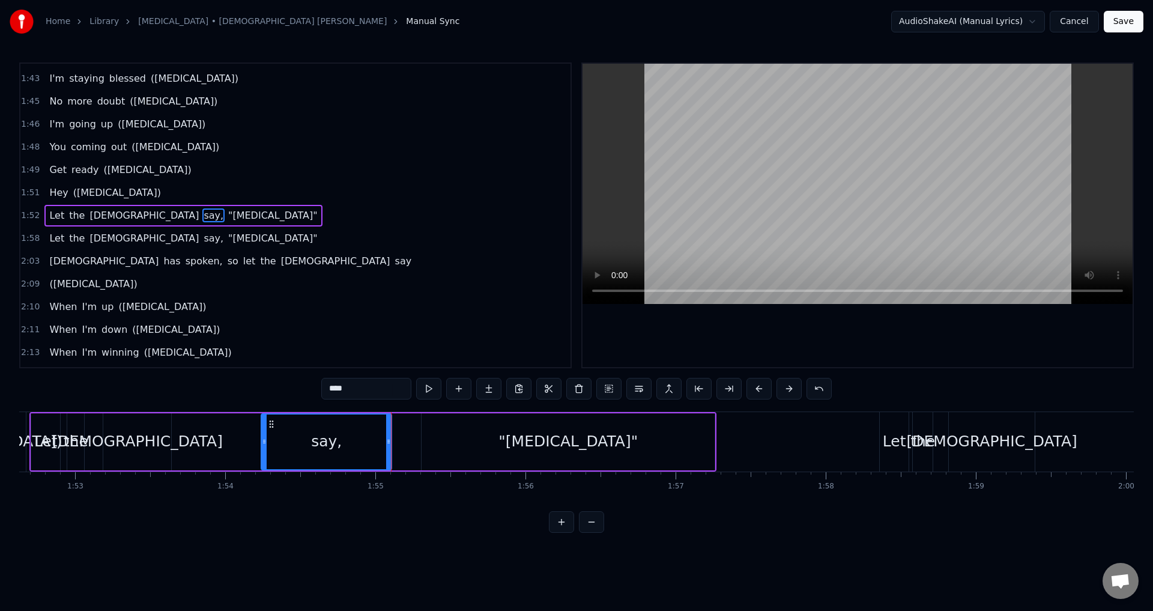
click at [267, 426] on icon at bounding box center [272, 424] width 10 height 10
click at [406, 438] on div "Let the [DEMOGRAPHIC_DATA] say, "[MEDICAL_DATA]"" at bounding box center [372, 441] width 687 height 59
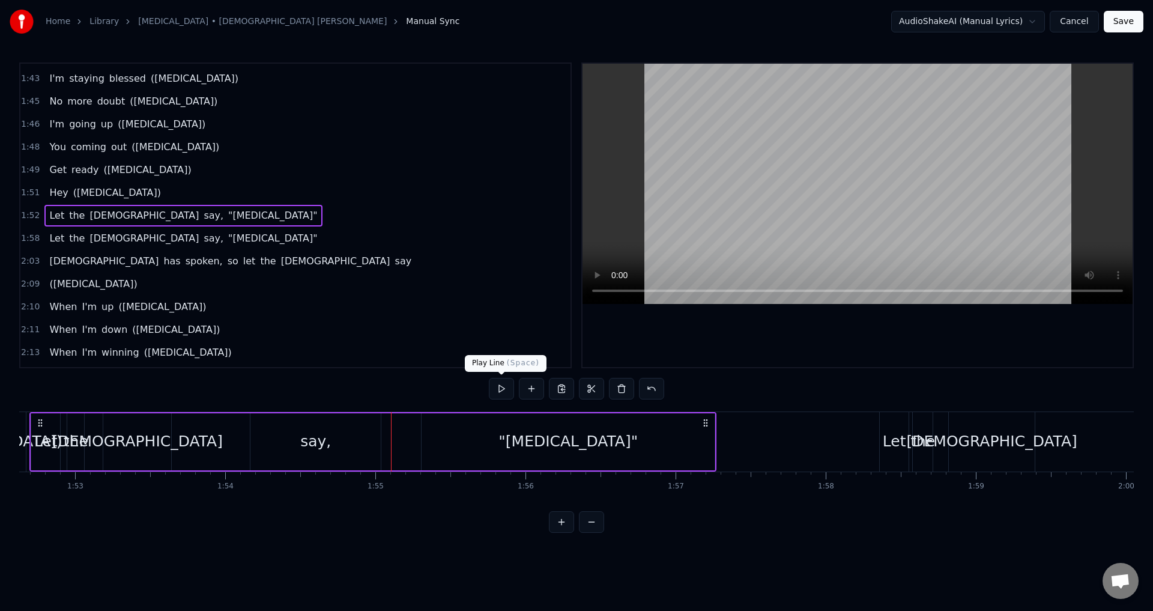
click at [498, 387] on button at bounding box center [501, 389] width 25 height 22
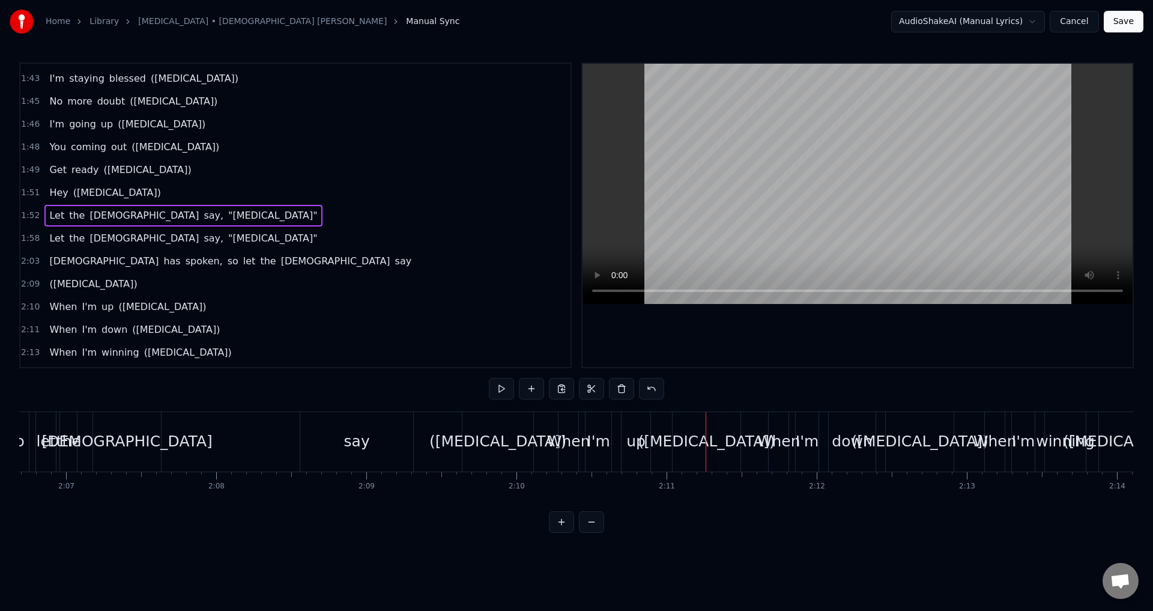
scroll to position [0, 18608]
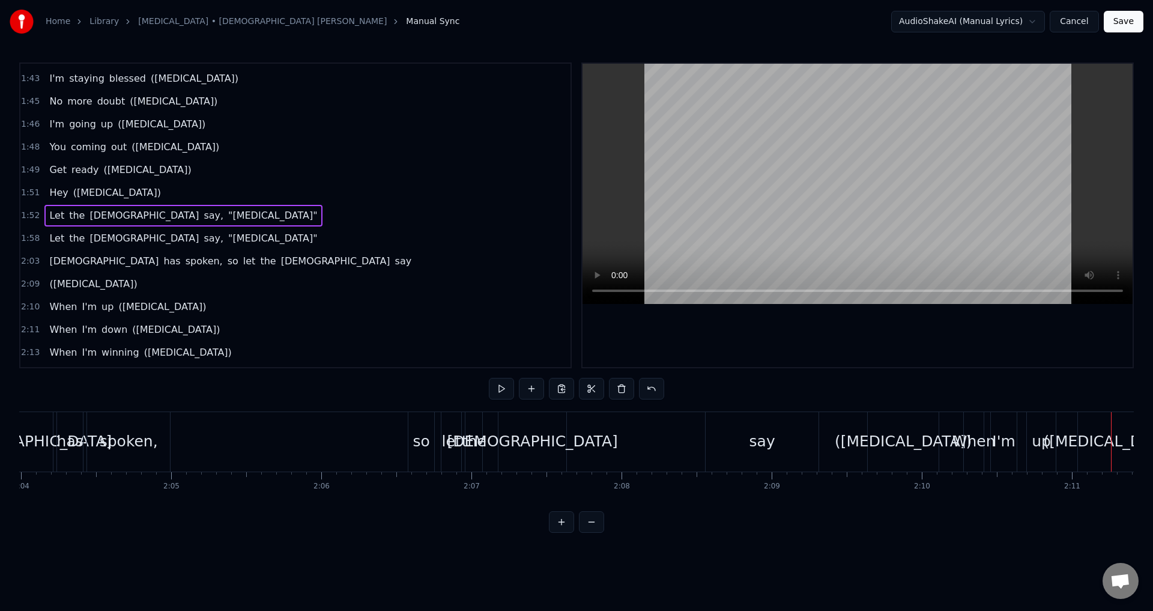
click at [770, 440] on div "say" at bounding box center [762, 441] width 26 height 23
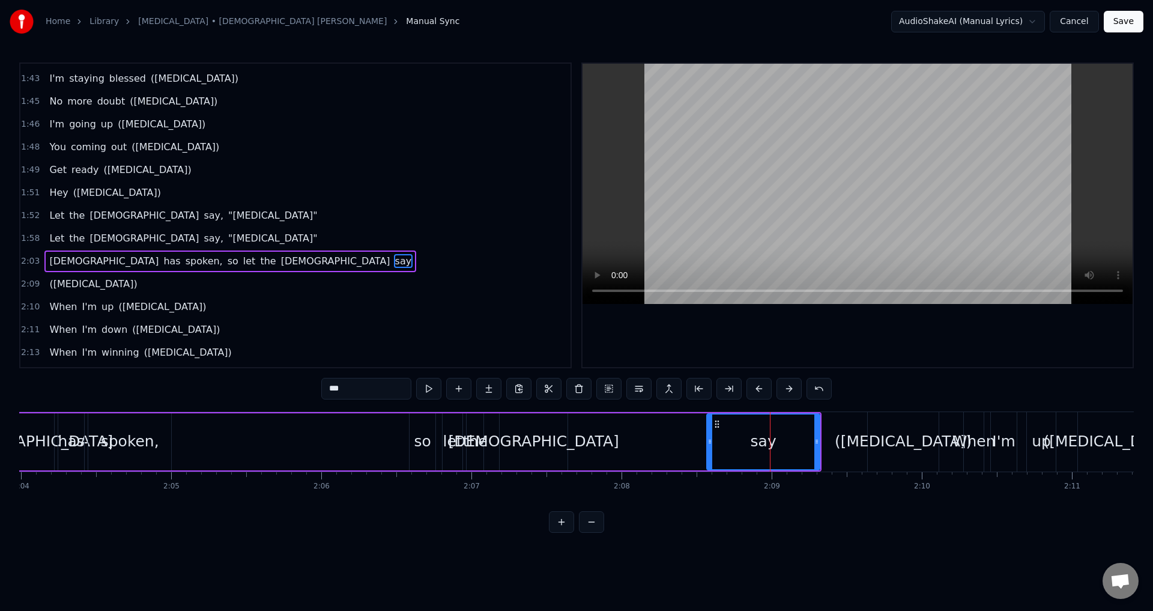
scroll to position [1000, 0]
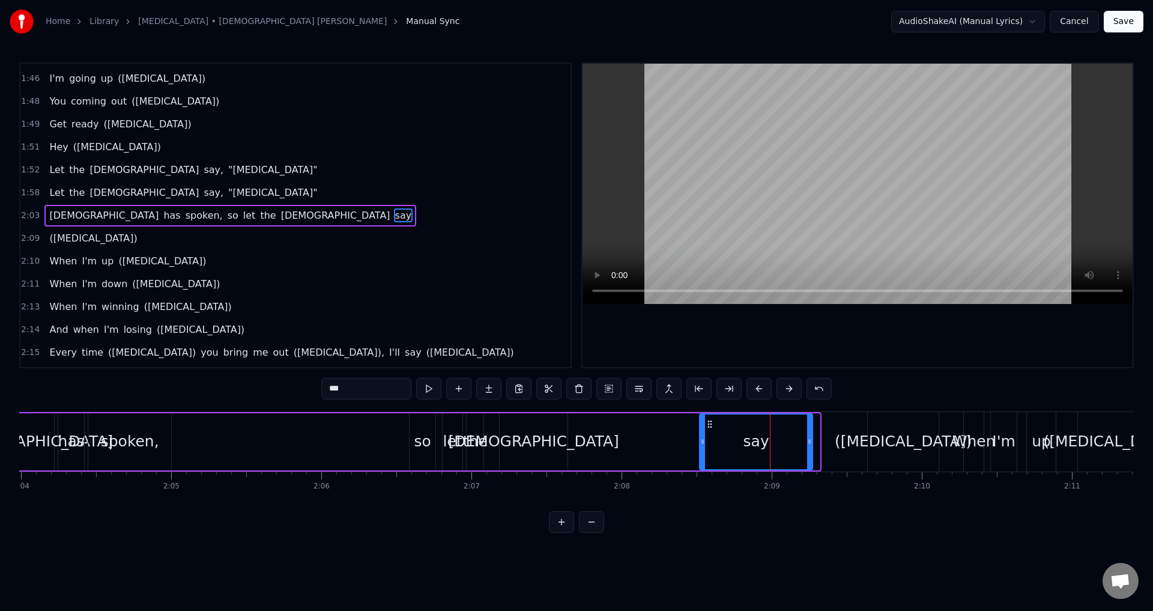
drag, startPoint x: 715, startPoint y: 420, endPoint x: 708, endPoint y: 424, distance: 8.3
click at [708, 424] on icon at bounding box center [710, 424] width 10 height 10
drag, startPoint x: 701, startPoint y: 440, endPoint x: 677, endPoint y: 453, distance: 27.1
click at [677, 453] on div at bounding box center [678, 441] width 5 height 55
click at [900, 421] on div "([MEDICAL_DATA])" at bounding box center [902, 441] width 71 height 59
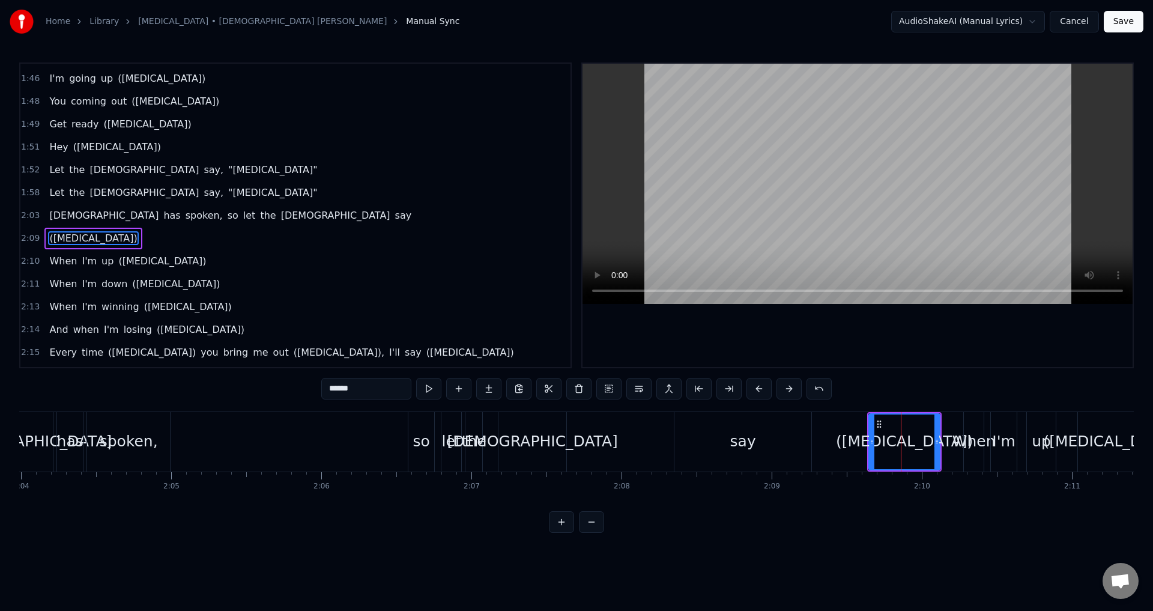
scroll to position [1023, 0]
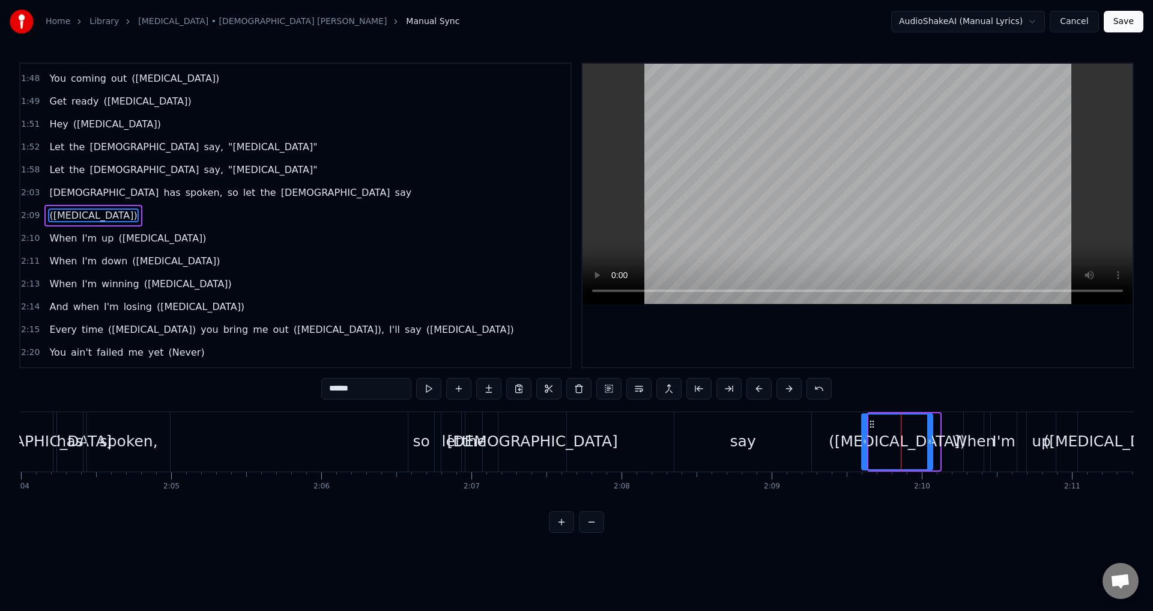
drag, startPoint x: 878, startPoint y: 420, endPoint x: 870, endPoint y: 425, distance: 9.7
click at [870, 425] on icon at bounding box center [872, 424] width 10 height 10
drag, startPoint x: 927, startPoint y: 436, endPoint x: 945, endPoint y: 429, distance: 19.2
click at [945, 429] on div at bounding box center [946, 441] width 5 height 55
click at [737, 432] on div "say" at bounding box center [743, 441] width 26 height 23
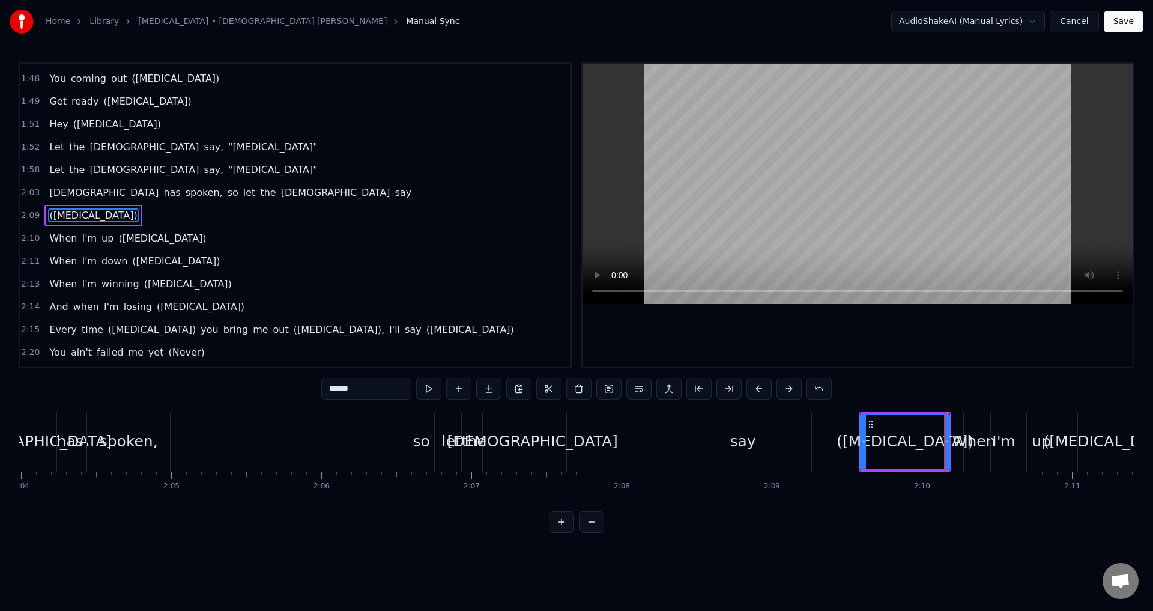
type input "***"
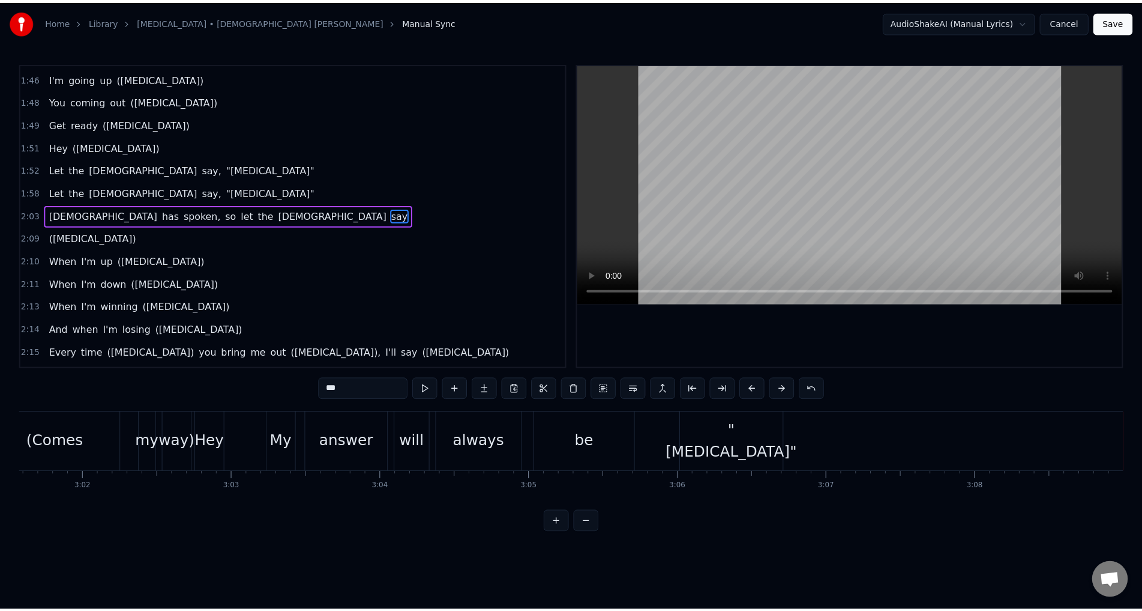
scroll to position [0, 27252]
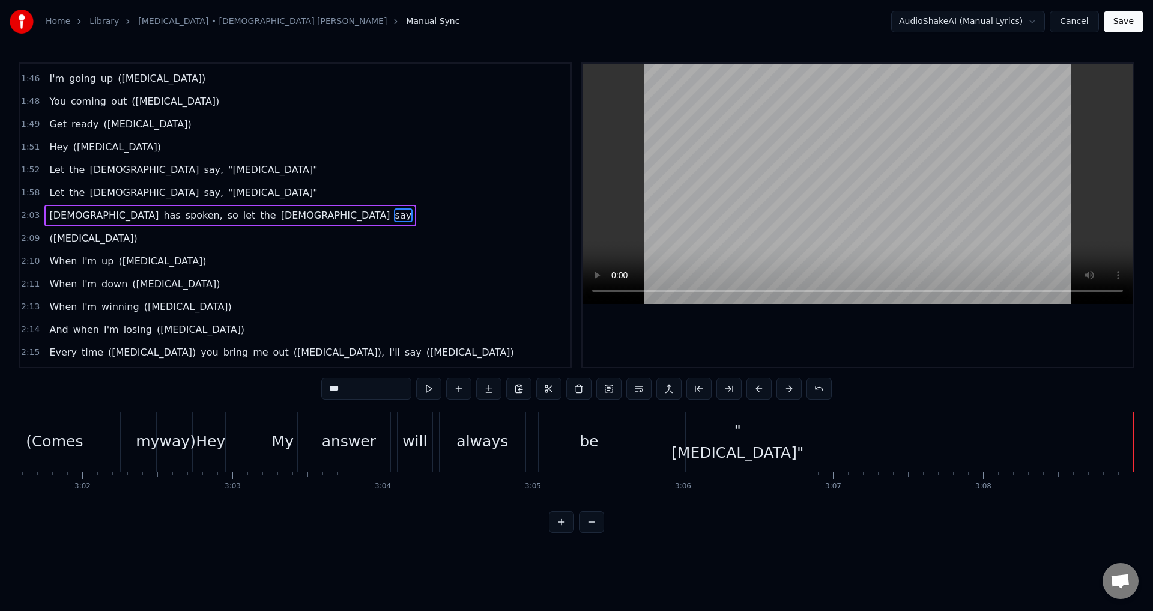
click at [1121, 18] on button "Save" at bounding box center [1123, 22] width 40 height 22
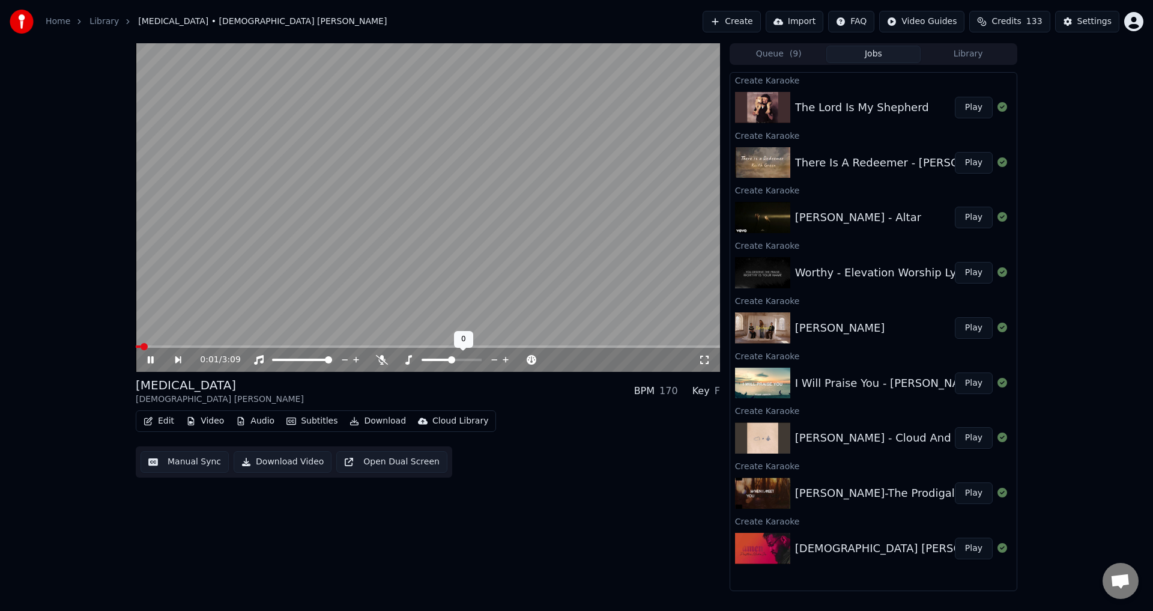
click at [505, 359] on icon at bounding box center [505, 360] width 6 height 6
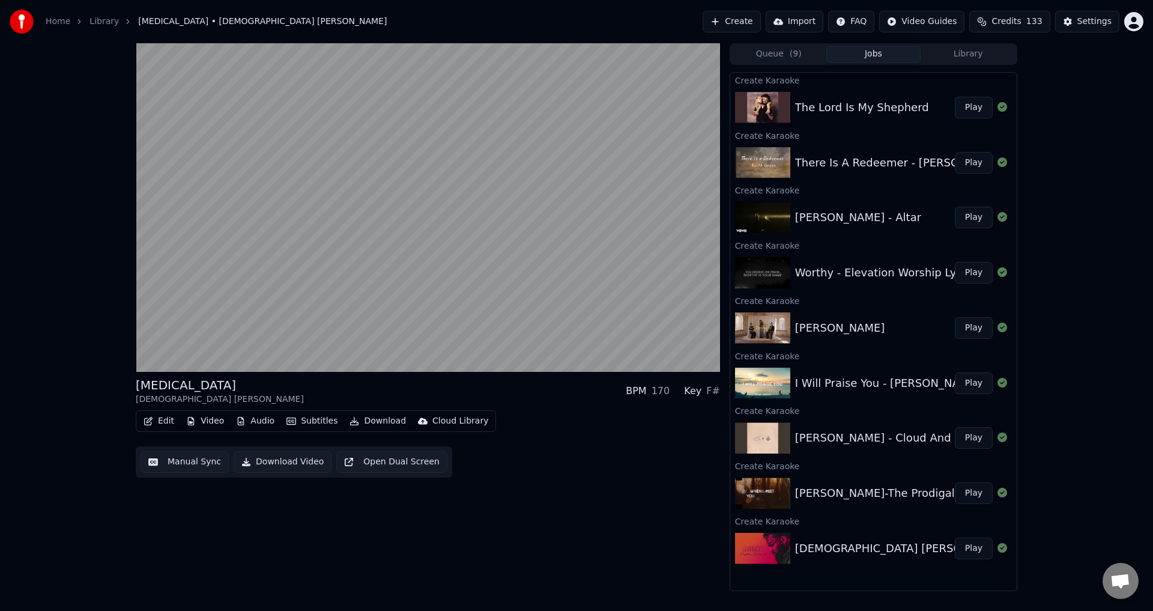
click at [169, 419] on button "Edit" at bounding box center [159, 420] width 40 height 17
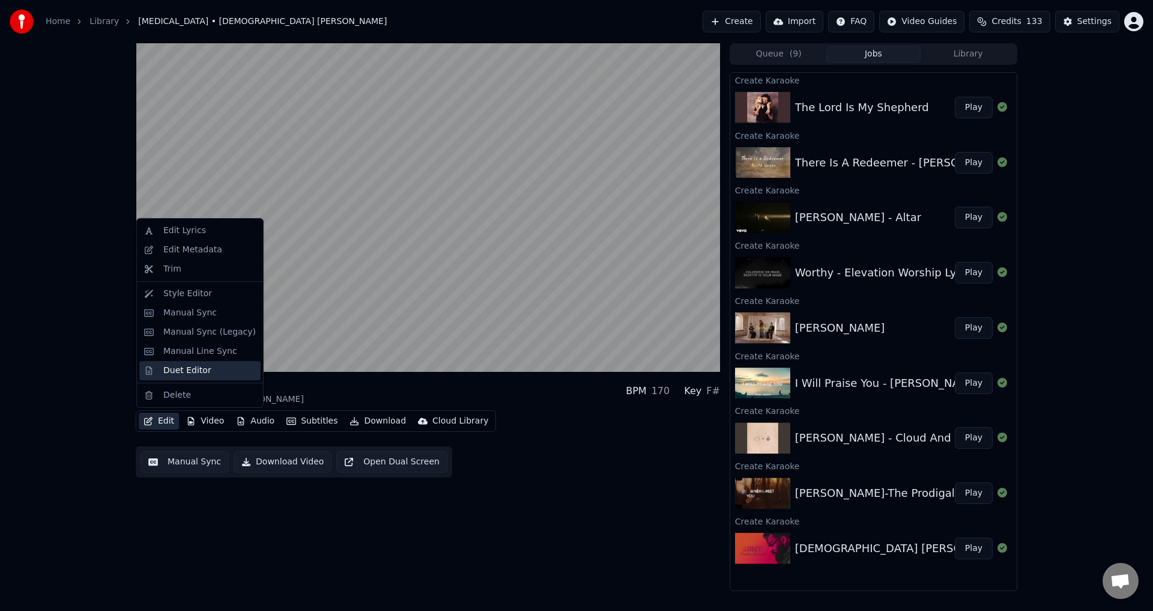
click at [195, 366] on div "Duet Editor" at bounding box center [187, 370] width 48 height 12
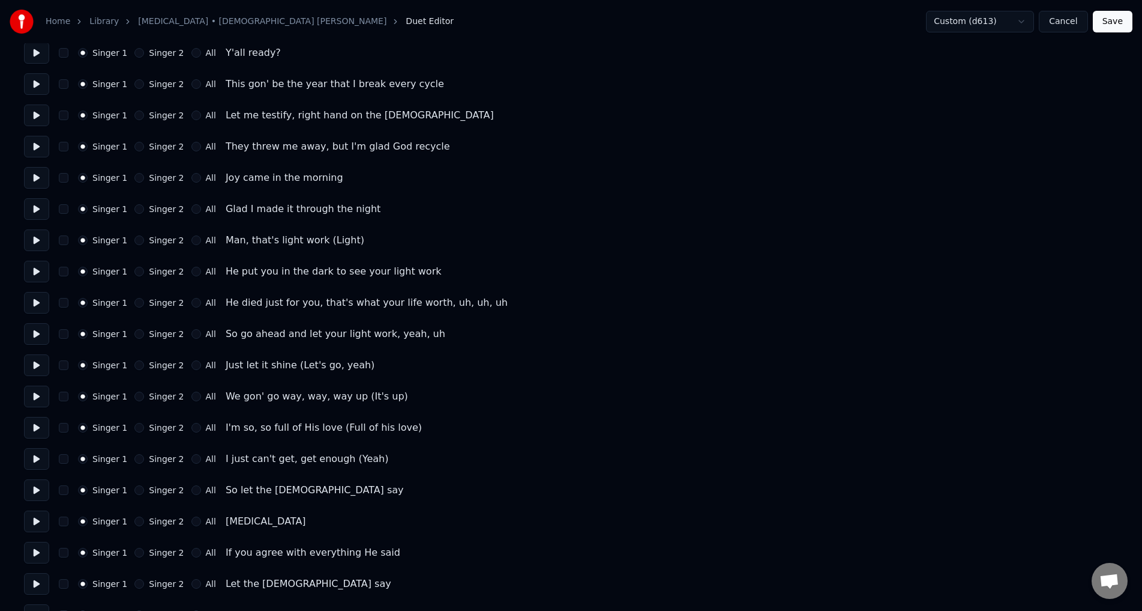
scroll to position [360, 0]
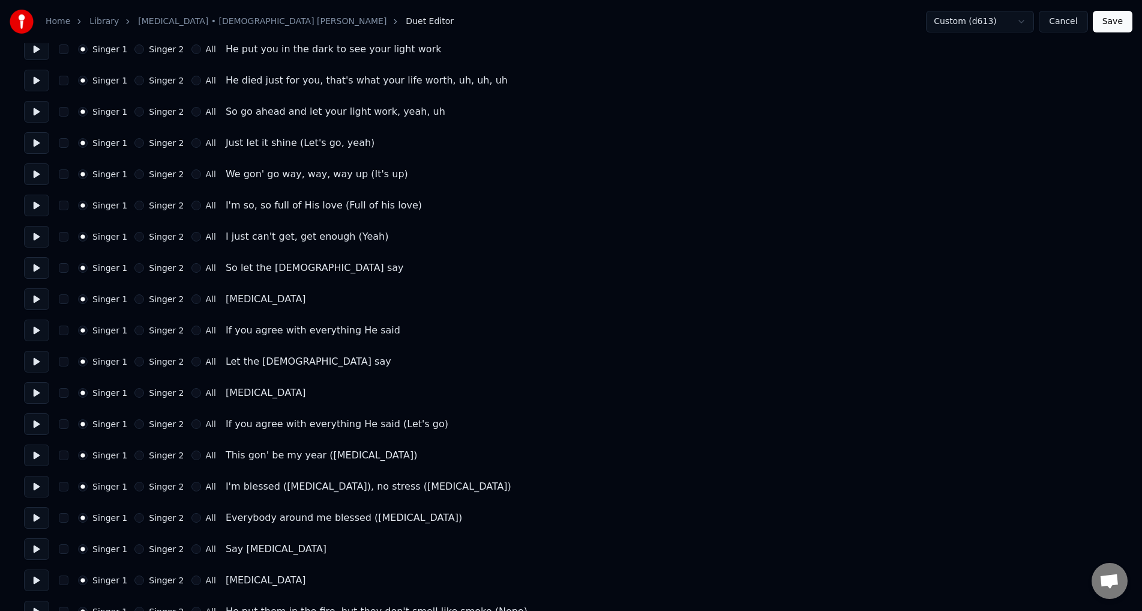
click at [39, 389] on button at bounding box center [36, 393] width 25 height 22
click at [192, 394] on button "All" at bounding box center [197, 393] width 10 height 10
click at [192, 298] on button "All" at bounding box center [197, 299] width 10 height 10
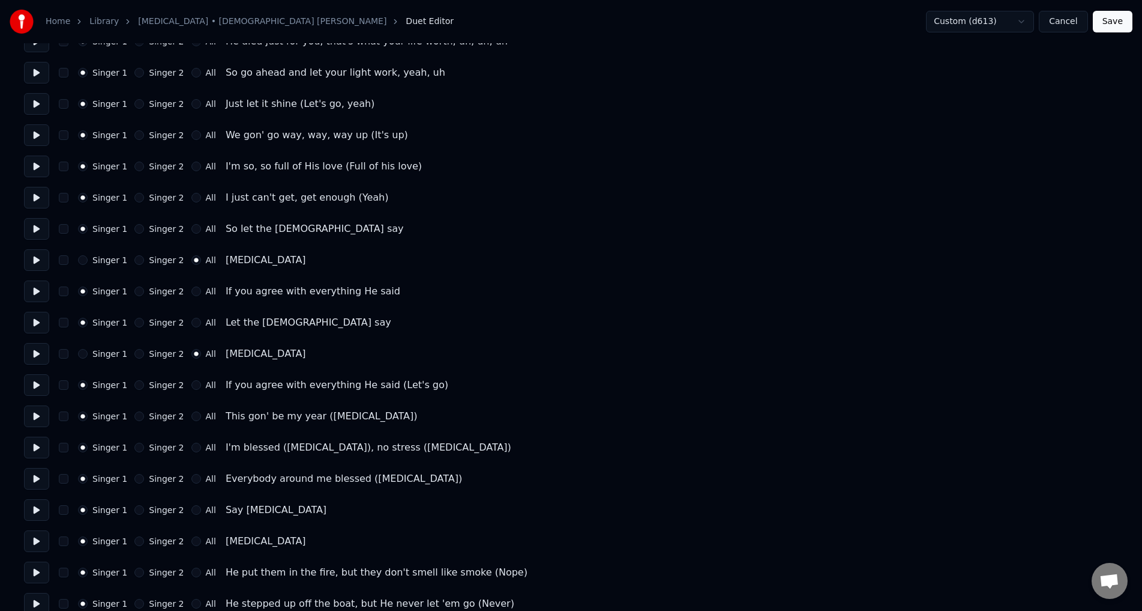
scroll to position [420, 0]
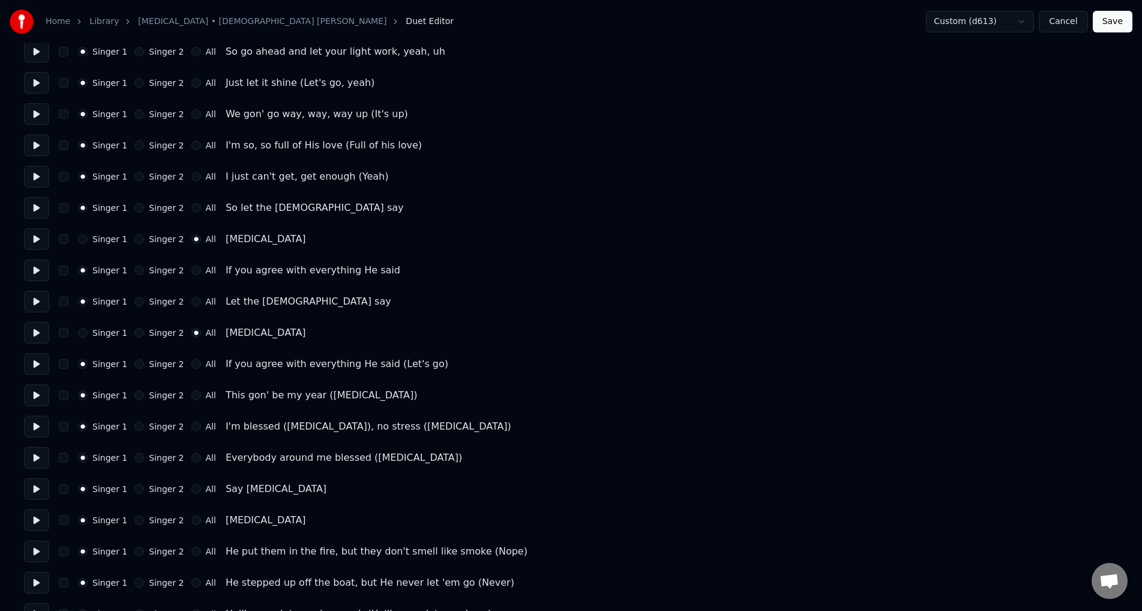
click at [192, 515] on button "All" at bounding box center [197, 520] width 10 height 10
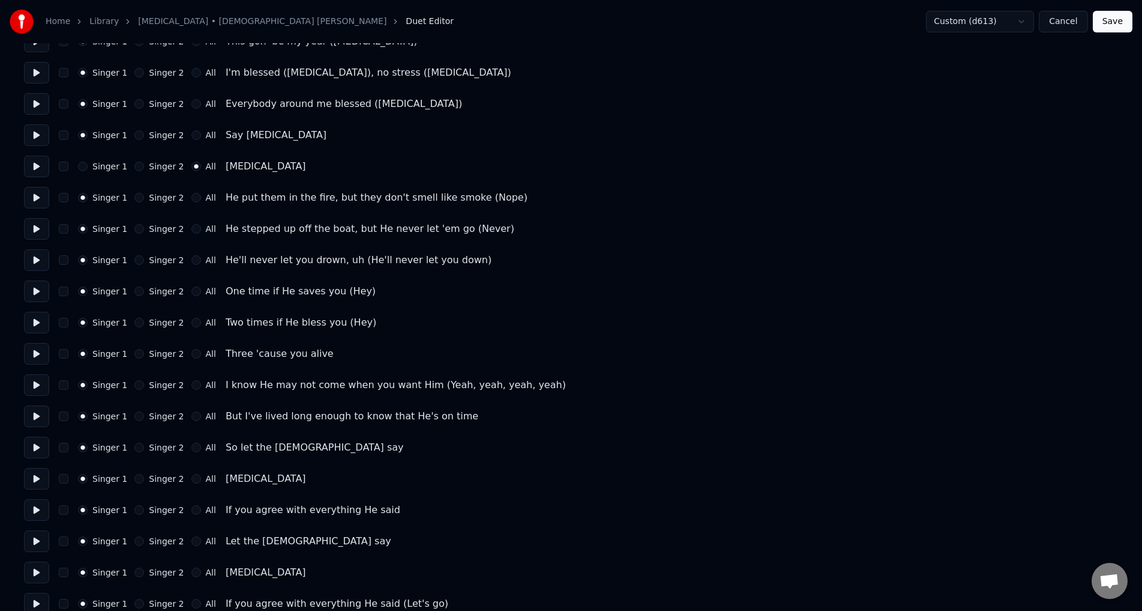
scroll to position [780, 0]
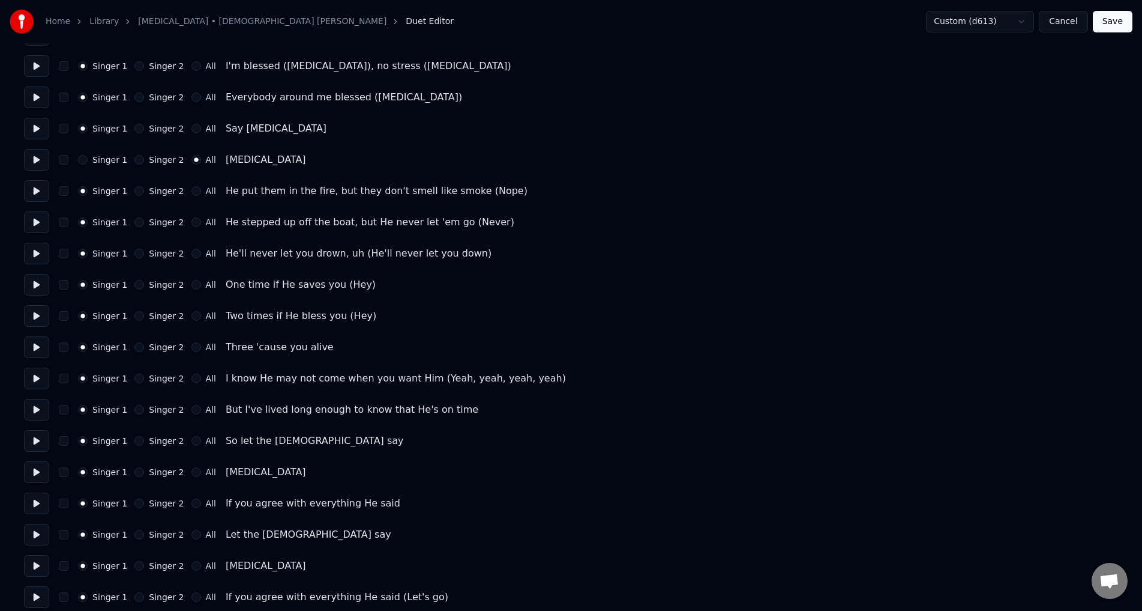
click at [178, 472] on div "Singer 1 Singer 2 All" at bounding box center [147, 472] width 138 height 10
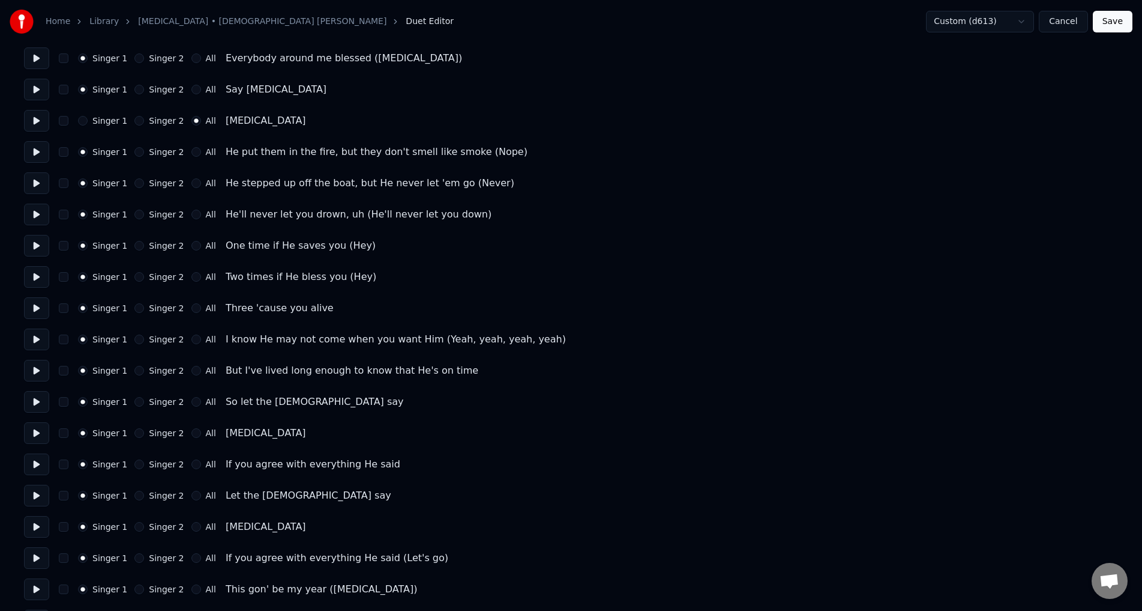
scroll to position [840, 0]
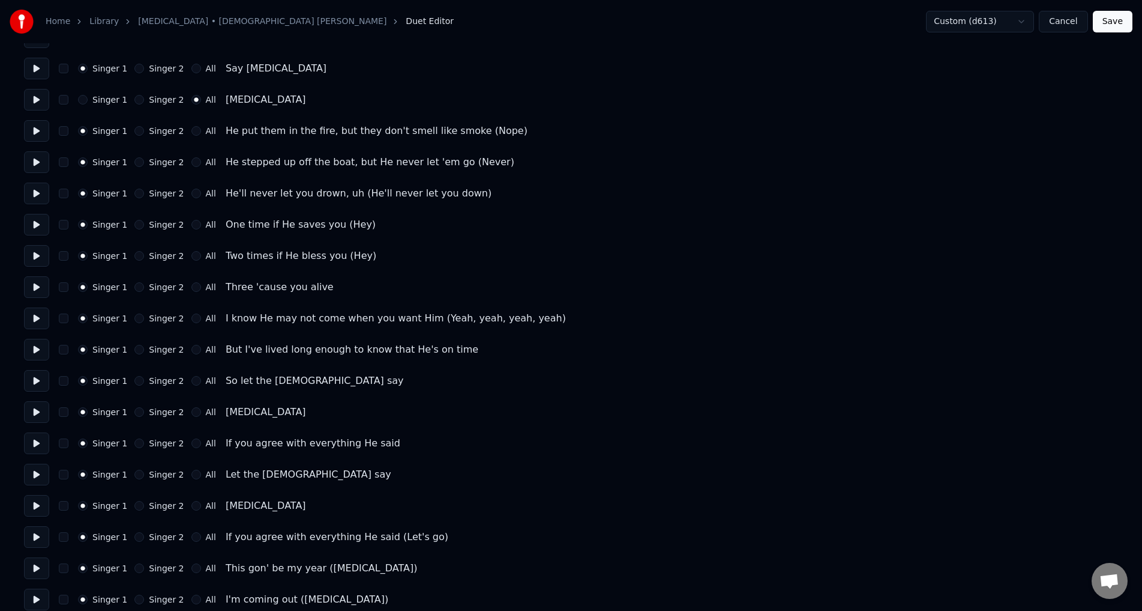
click at [186, 406] on div "Singer 1 Singer 2 All [MEDICAL_DATA]" at bounding box center [571, 412] width 1094 height 22
click at [192, 415] on button "All" at bounding box center [197, 412] width 10 height 10
click at [194, 412] on icon "button" at bounding box center [196, 411] width 5 height 5
click at [192, 501] on button "All" at bounding box center [197, 506] width 10 height 10
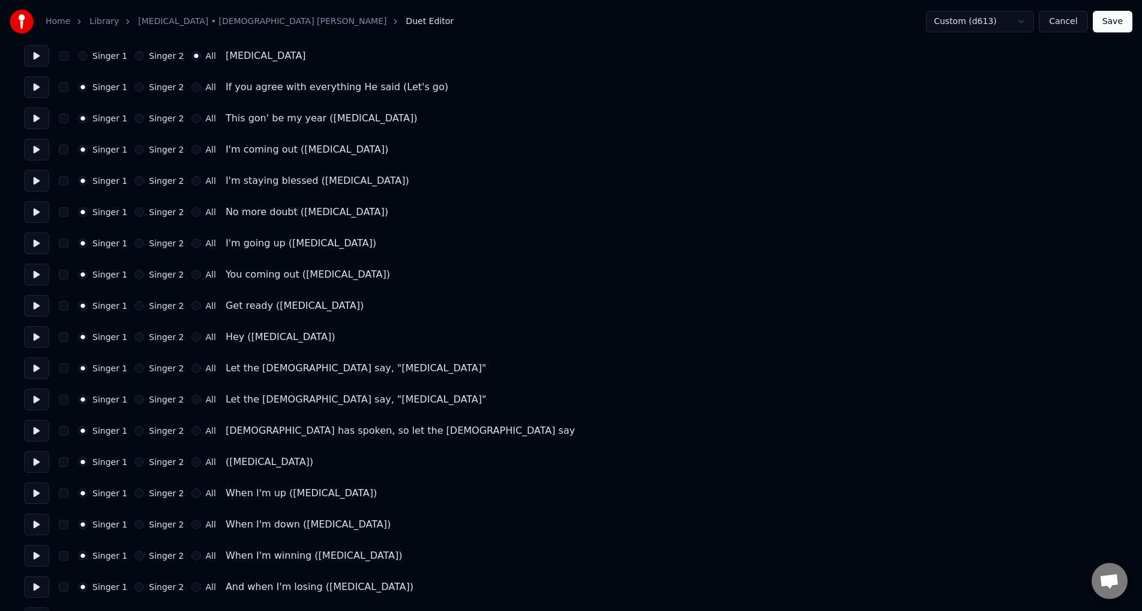
scroll to position [1501, 0]
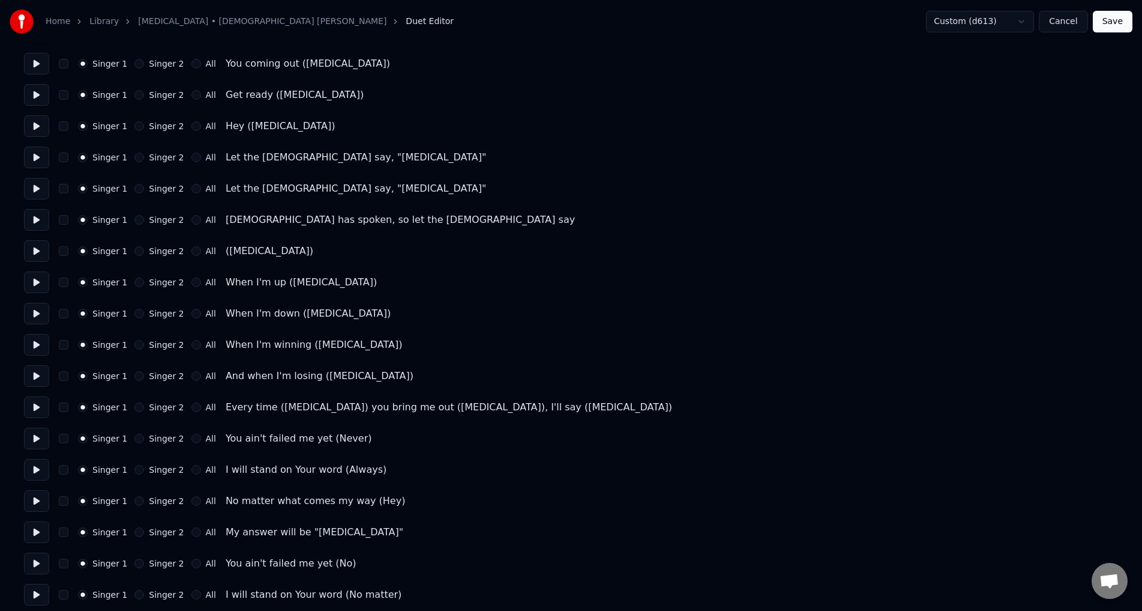
click at [192, 254] on button "All" at bounding box center [197, 251] width 10 height 10
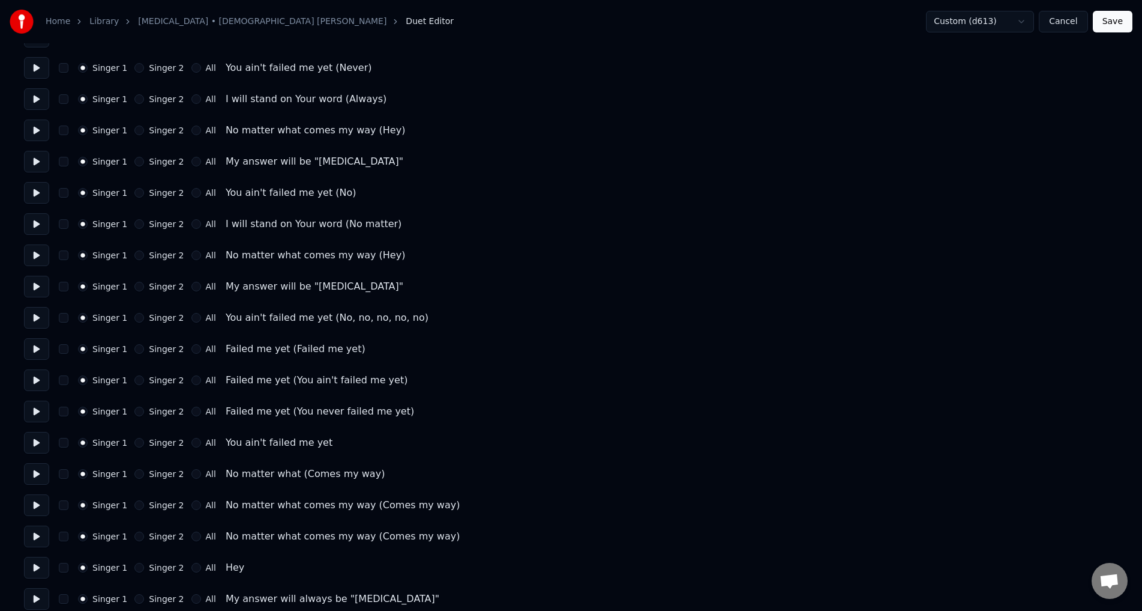
scroll to position [1882, 0]
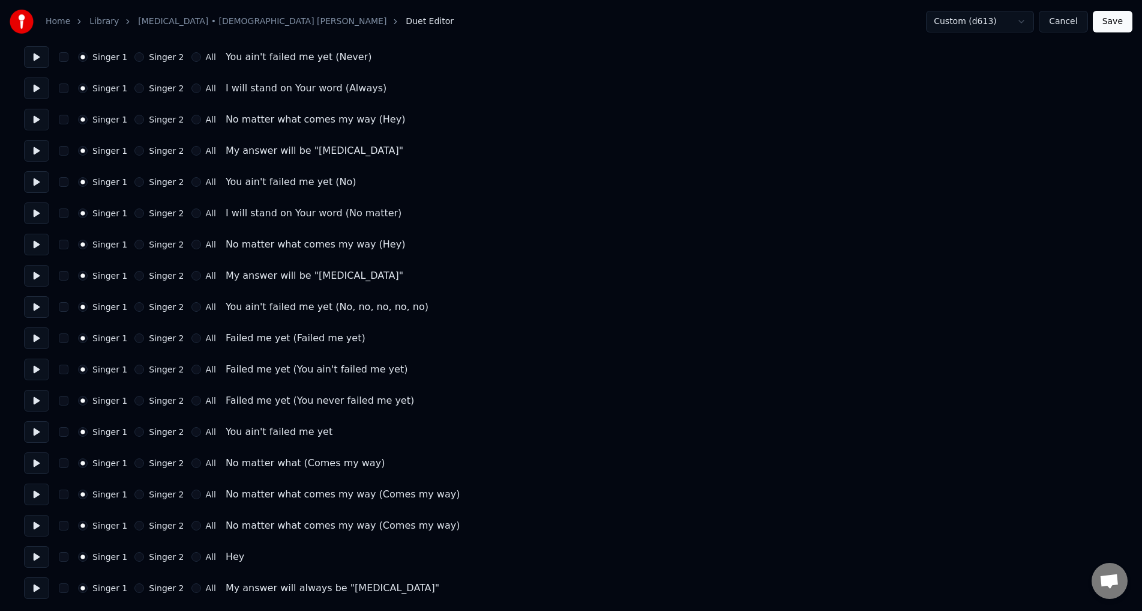
click at [1120, 20] on button "Save" at bounding box center [1113, 22] width 40 height 22
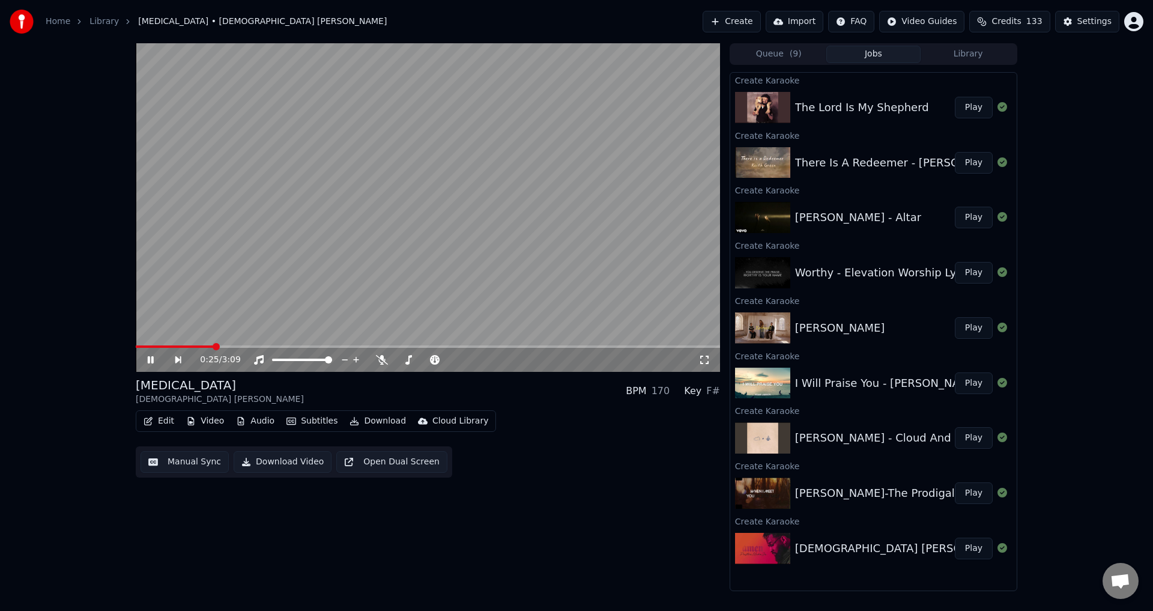
click at [290, 456] on button "Download Video" at bounding box center [283, 462] width 98 height 22
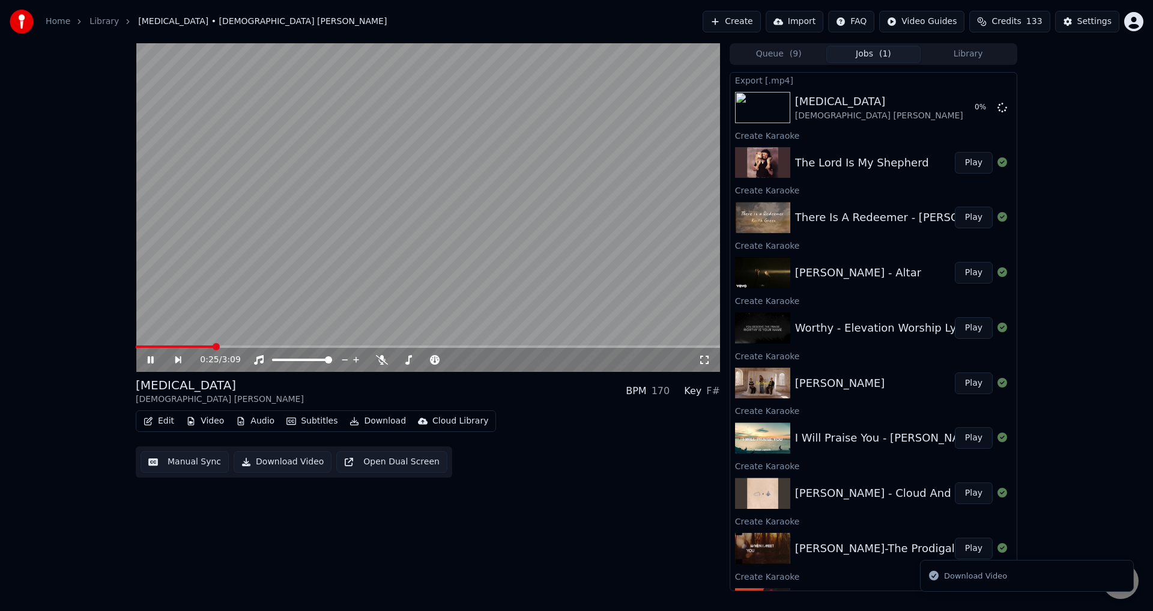
scroll to position [33, 0]
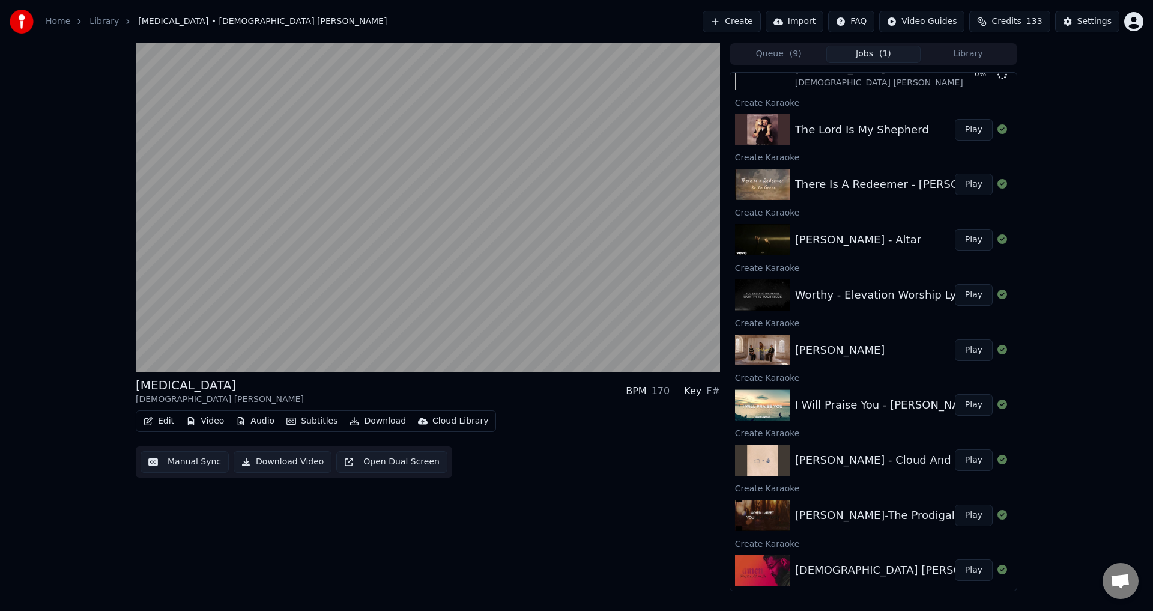
click at [968, 405] on button "Play" at bounding box center [974, 405] width 38 height 22
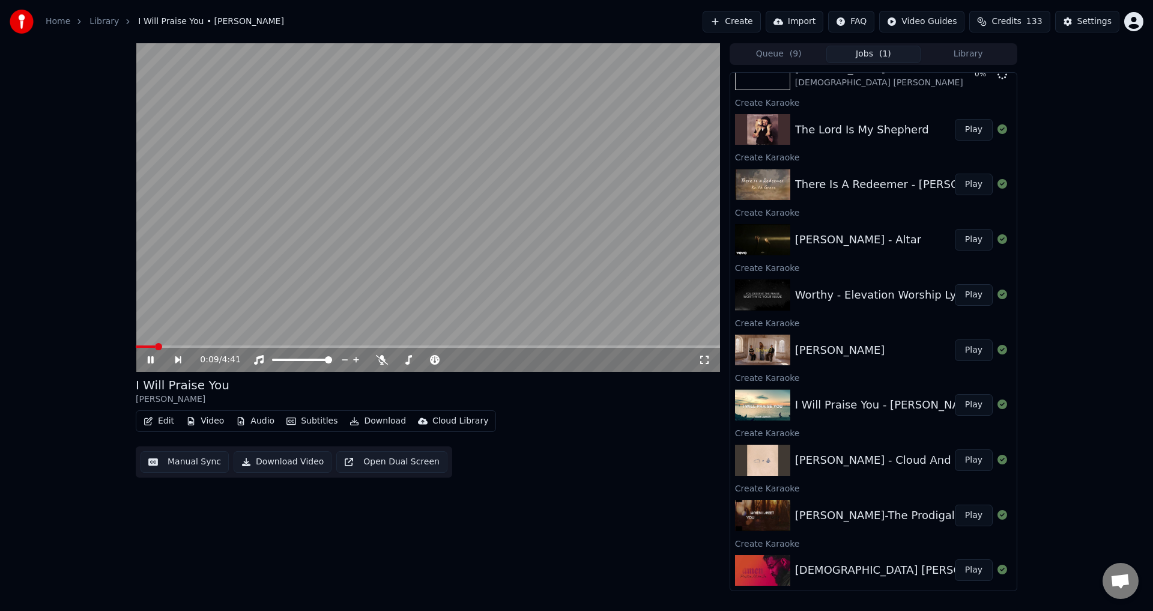
click at [357, 256] on video at bounding box center [428, 207] width 584 height 328
click at [185, 466] on button "Manual Sync" at bounding box center [184, 462] width 88 height 22
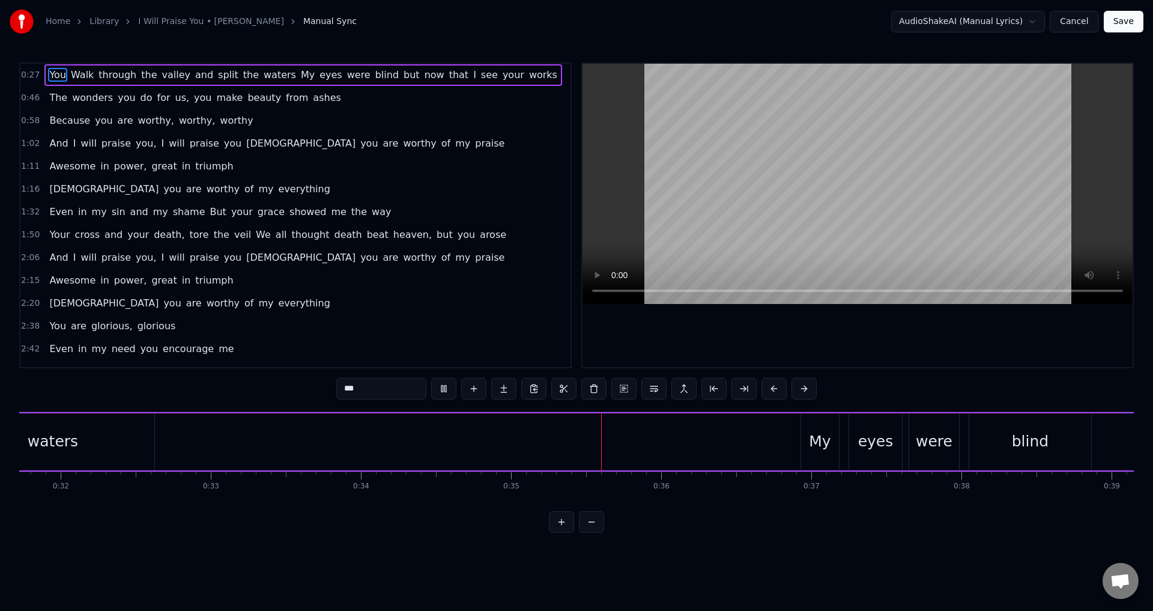
scroll to position [0, 5131]
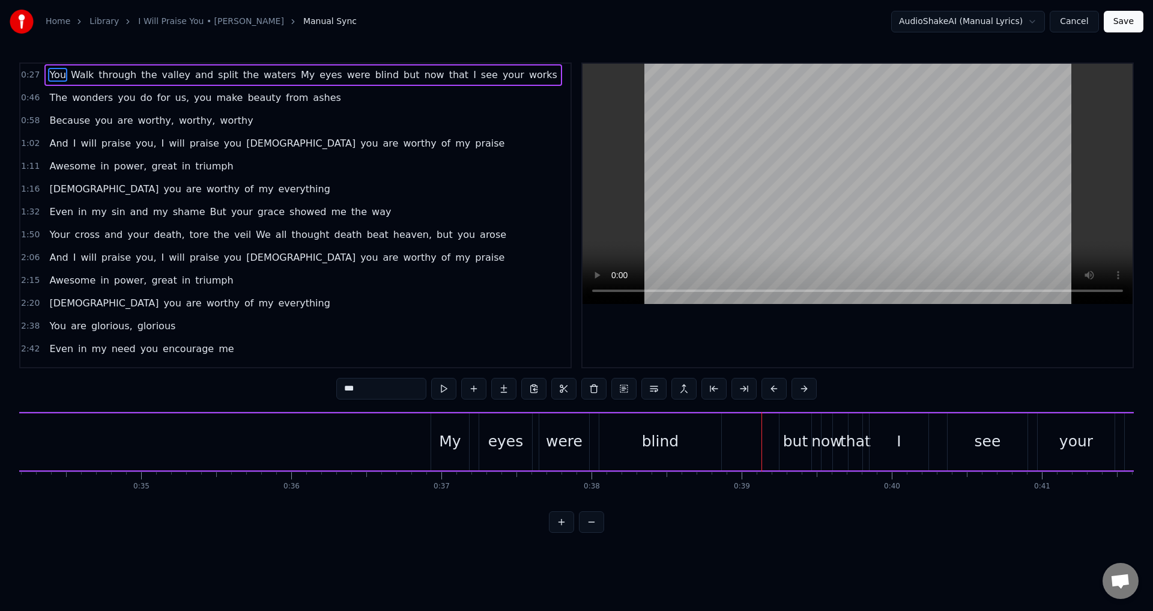
click at [692, 437] on div "blind" at bounding box center [660, 441] width 122 height 57
type input "*****"
click at [602, 426] on icon at bounding box center [604, 424] width 10 height 10
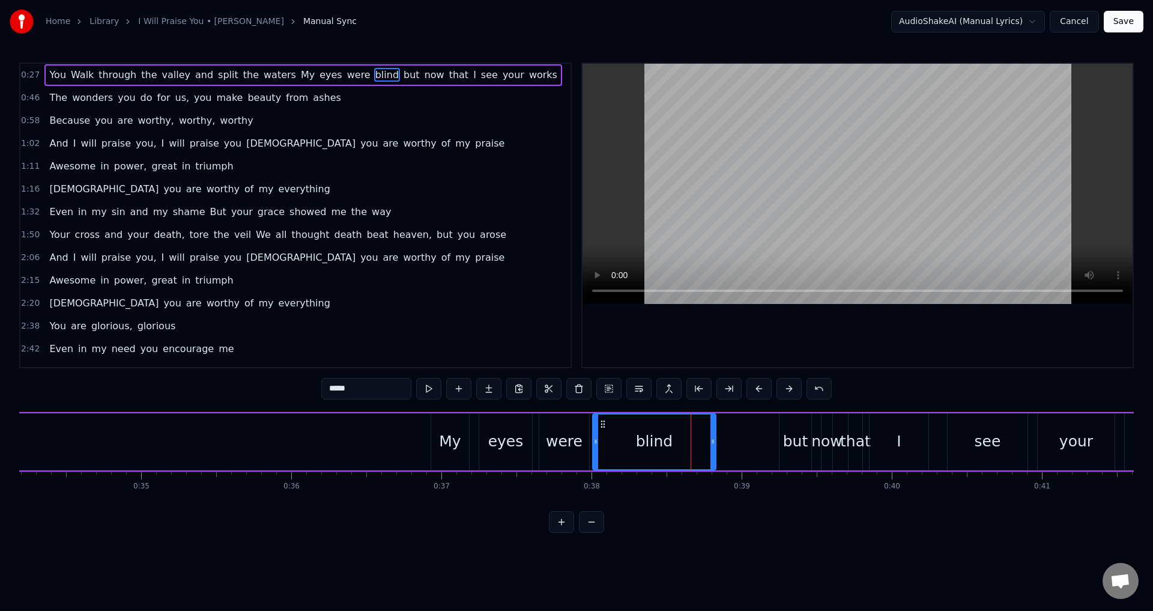
click at [711, 435] on div at bounding box center [712, 441] width 5 height 55
click at [424, 385] on button at bounding box center [428, 389] width 25 height 22
drag, startPoint x: 602, startPoint y: 423, endPoint x: 594, endPoint y: 427, distance: 8.9
click at [594, 427] on icon at bounding box center [595, 424] width 10 height 10
drag, startPoint x: 704, startPoint y: 442, endPoint x: 710, endPoint y: 439, distance: 6.5
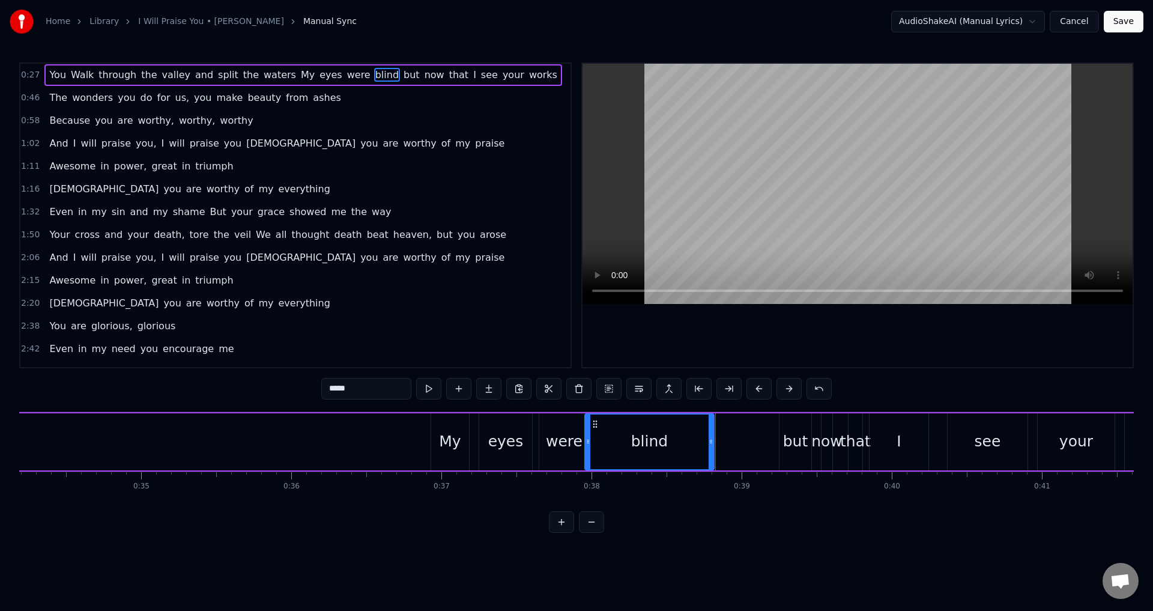
click at [710, 439] on icon at bounding box center [710, 441] width 5 height 10
click at [425, 384] on button at bounding box center [428, 389] width 25 height 22
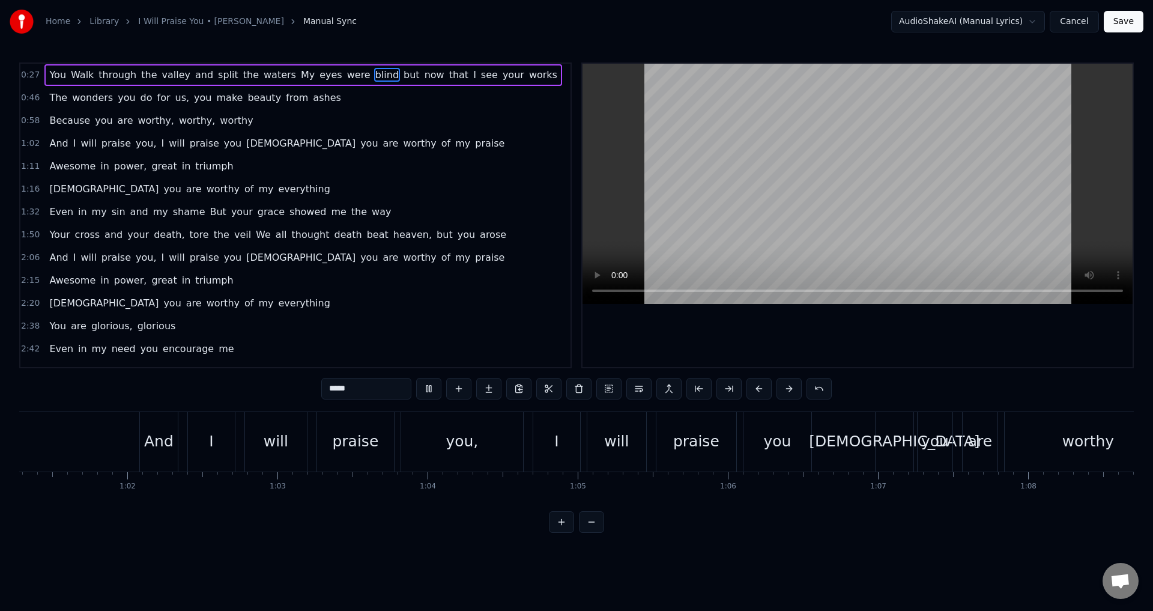
scroll to position [0, 10229]
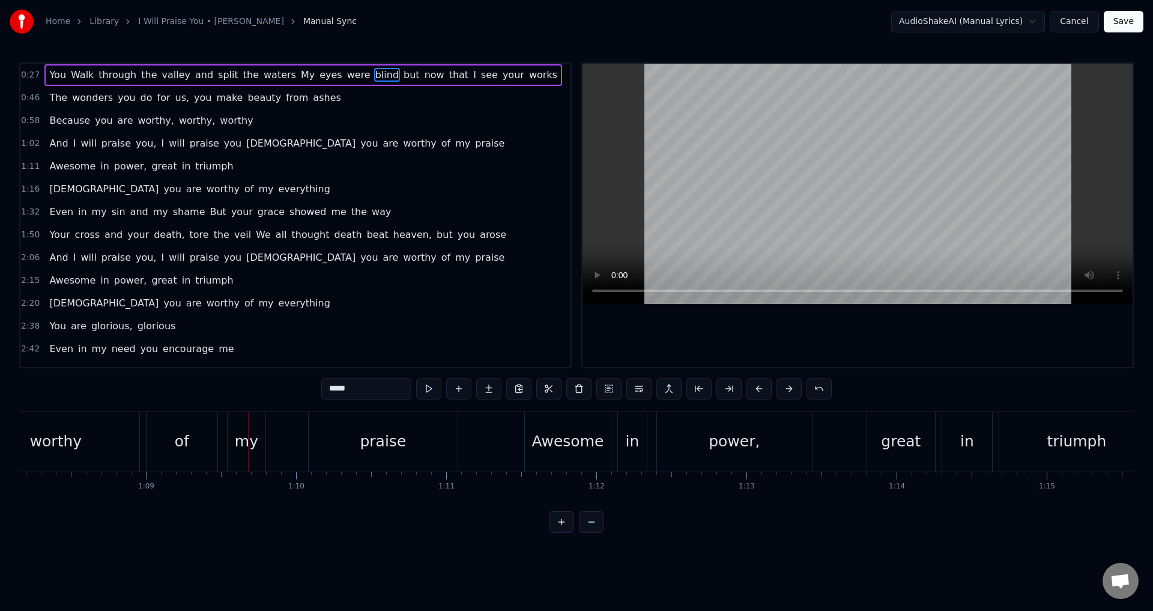
click at [235, 121] on div "0:58 Because you are worthy, worthy, worthy" at bounding box center [295, 120] width 550 height 23
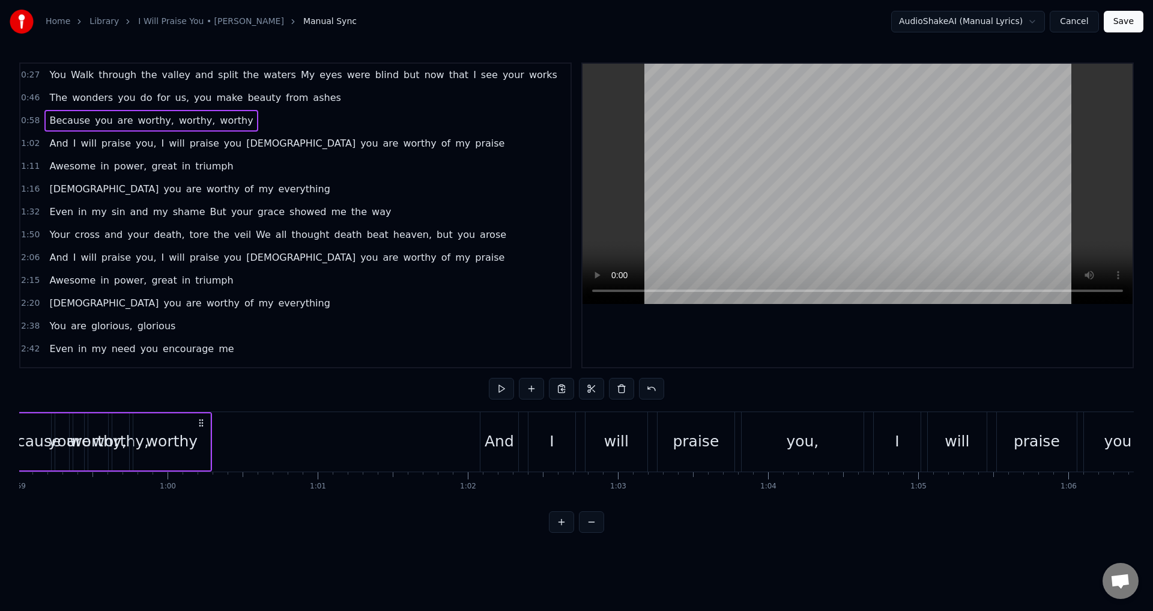
scroll to position [0, 8782]
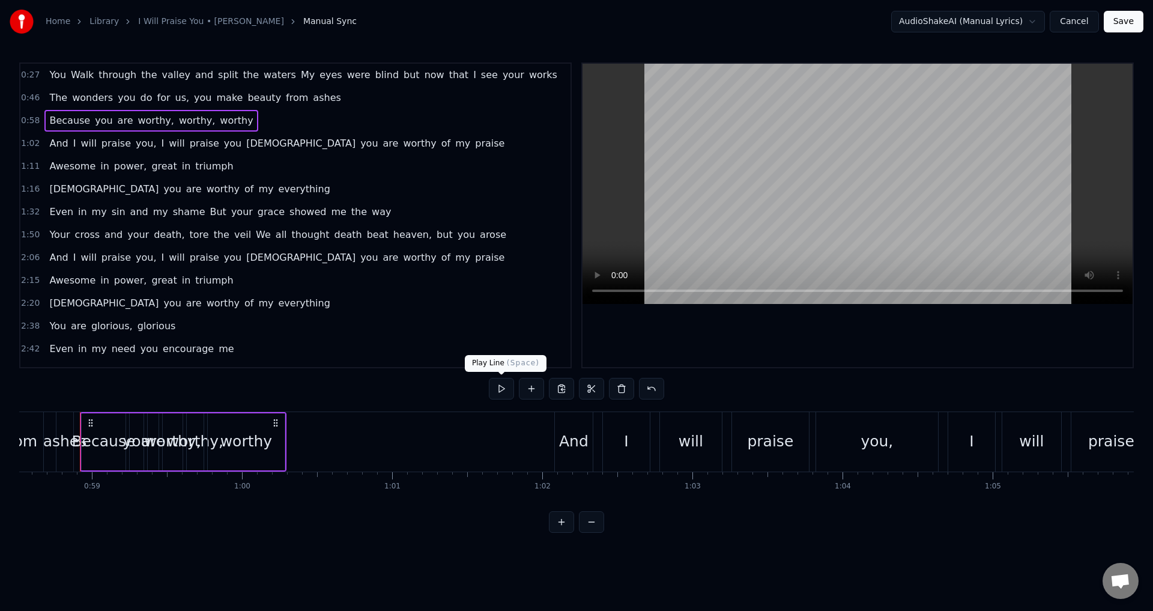
click at [504, 385] on button at bounding box center [501, 389] width 25 height 22
click at [625, 390] on button at bounding box center [621, 389] width 25 height 22
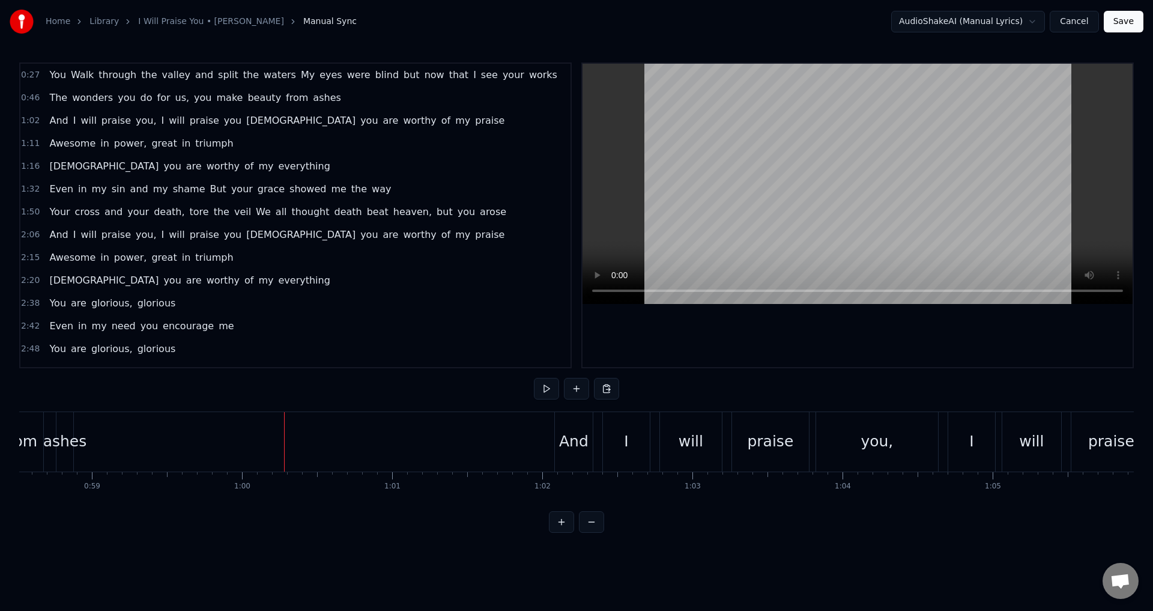
click at [382, 119] on div "1:02 And I will praise you, I will praise you [DEMOGRAPHIC_DATA] you are worthy…" at bounding box center [295, 120] width 550 height 23
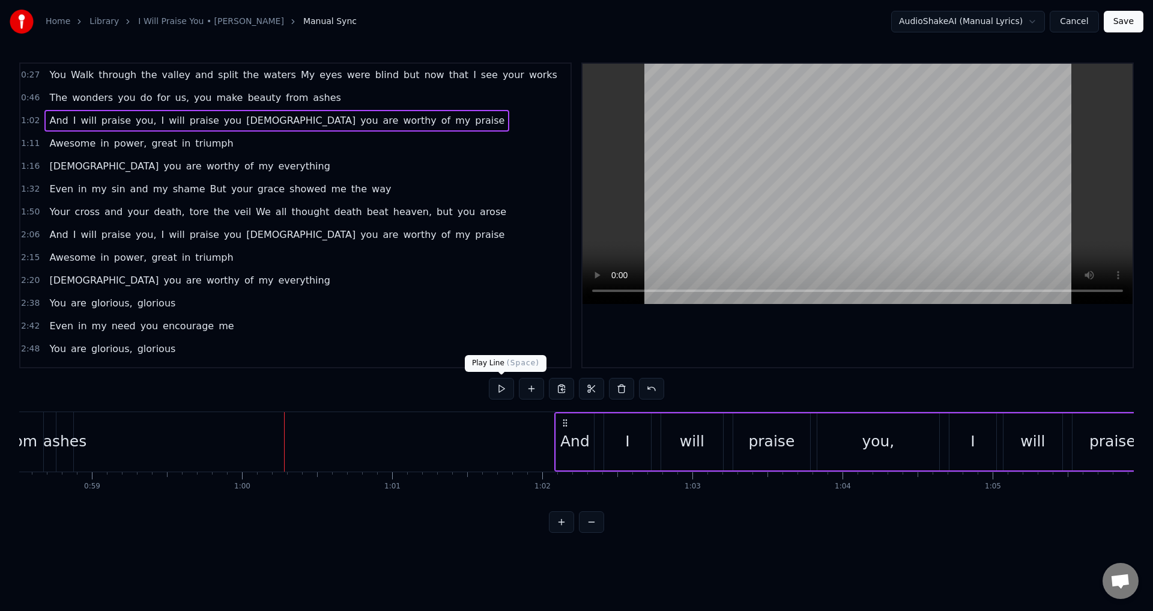
click at [505, 387] on button at bounding box center [501, 389] width 25 height 22
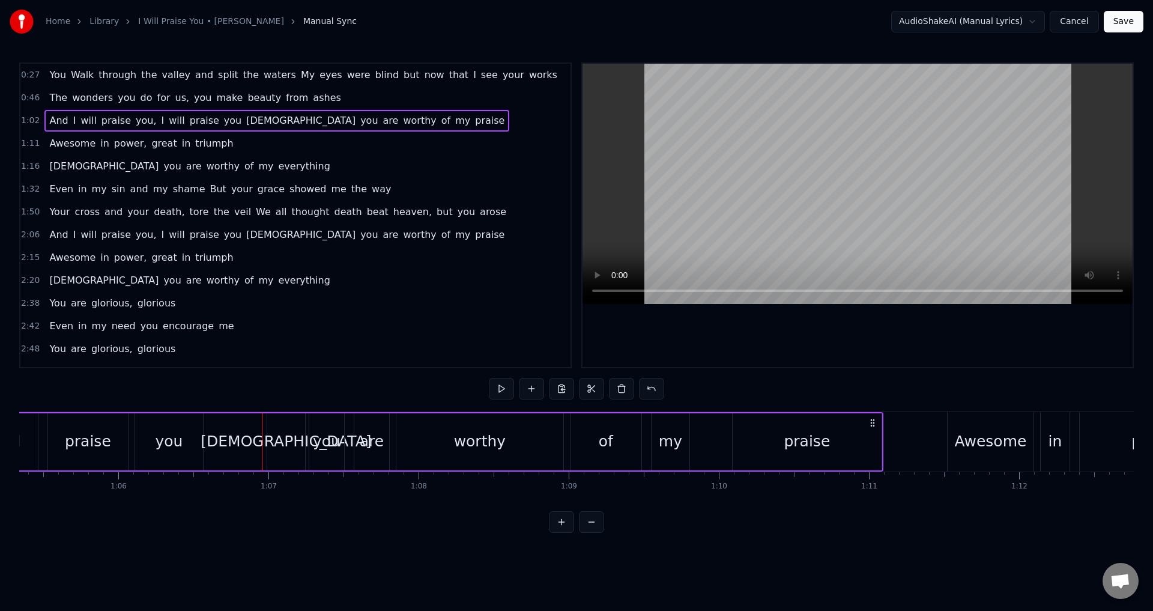
scroll to position [0, 9834]
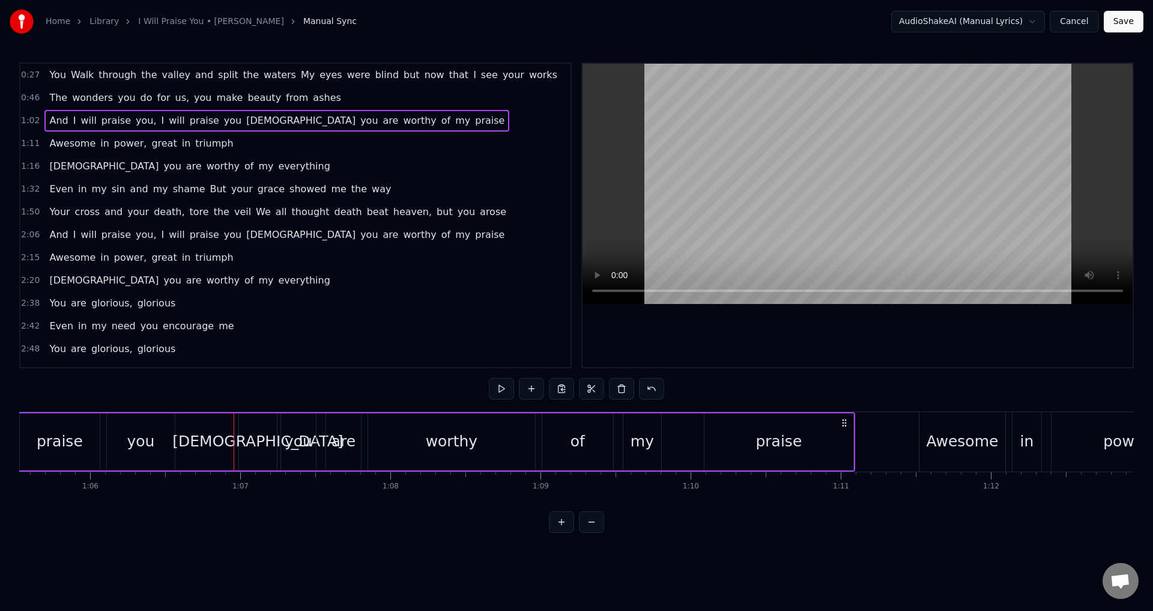
click at [161, 450] on div "you" at bounding box center [141, 441] width 68 height 57
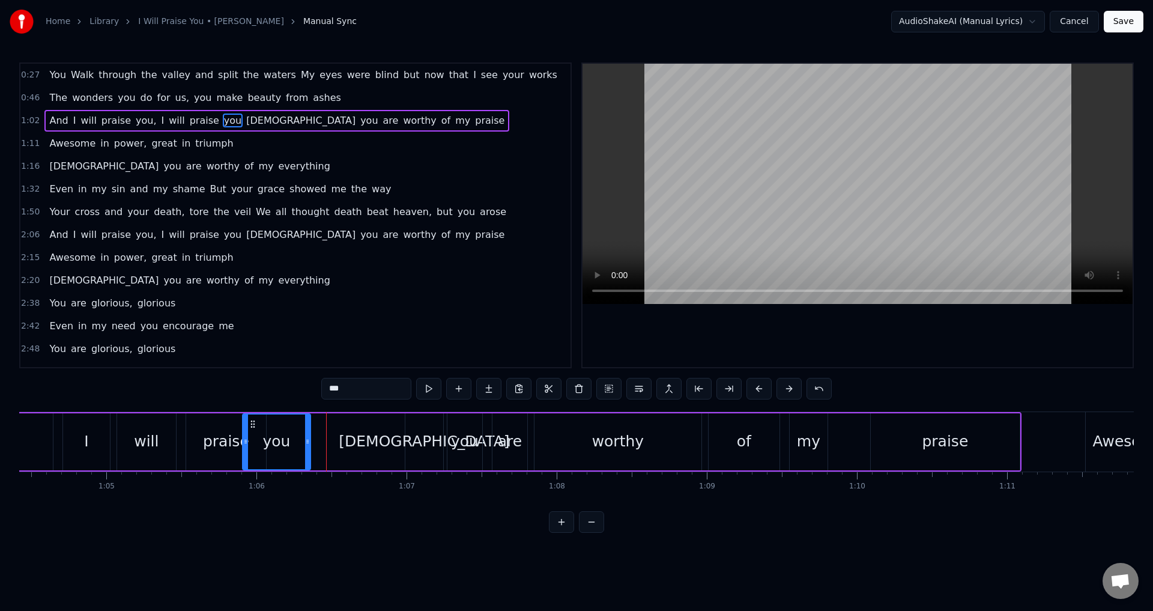
scroll to position [0, 9668]
drag, startPoint x: 116, startPoint y: 418, endPoint x: 283, endPoint y: 426, distance: 167.1
click at [283, 426] on icon at bounding box center [284, 424] width 10 height 10
click at [284, 423] on icon at bounding box center [284, 424] width 10 height 10
click at [287, 438] on div "you" at bounding box center [307, 441] width 67 height 55
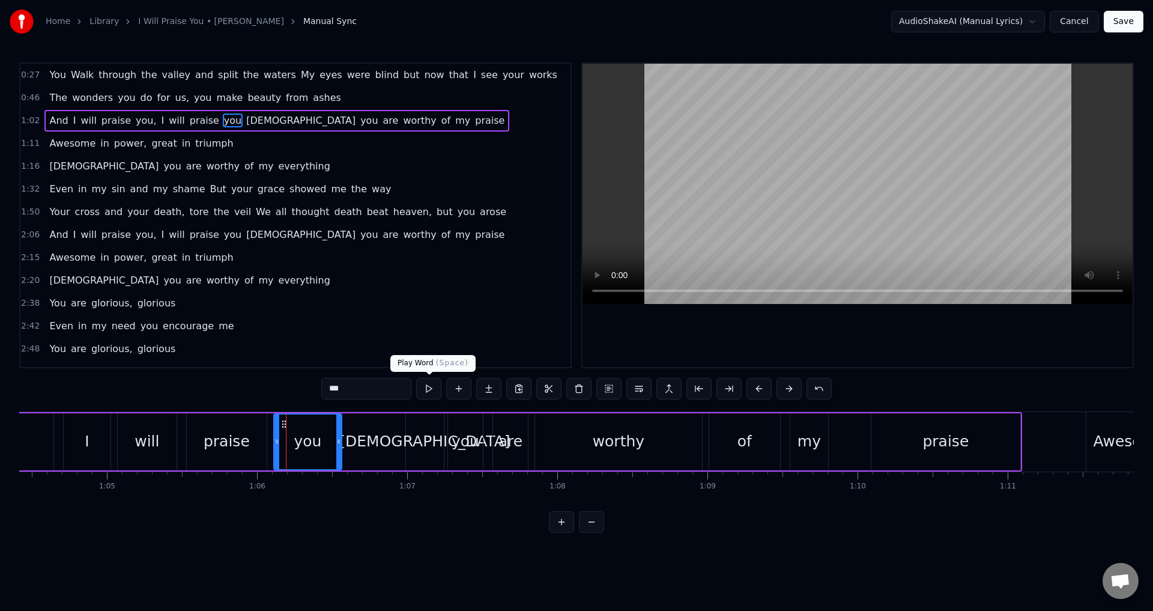
click at [427, 386] on button at bounding box center [428, 389] width 25 height 22
click at [282, 429] on div "you" at bounding box center [307, 441] width 67 height 55
click at [422, 388] on button at bounding box center [428, 389] width 25 height 22
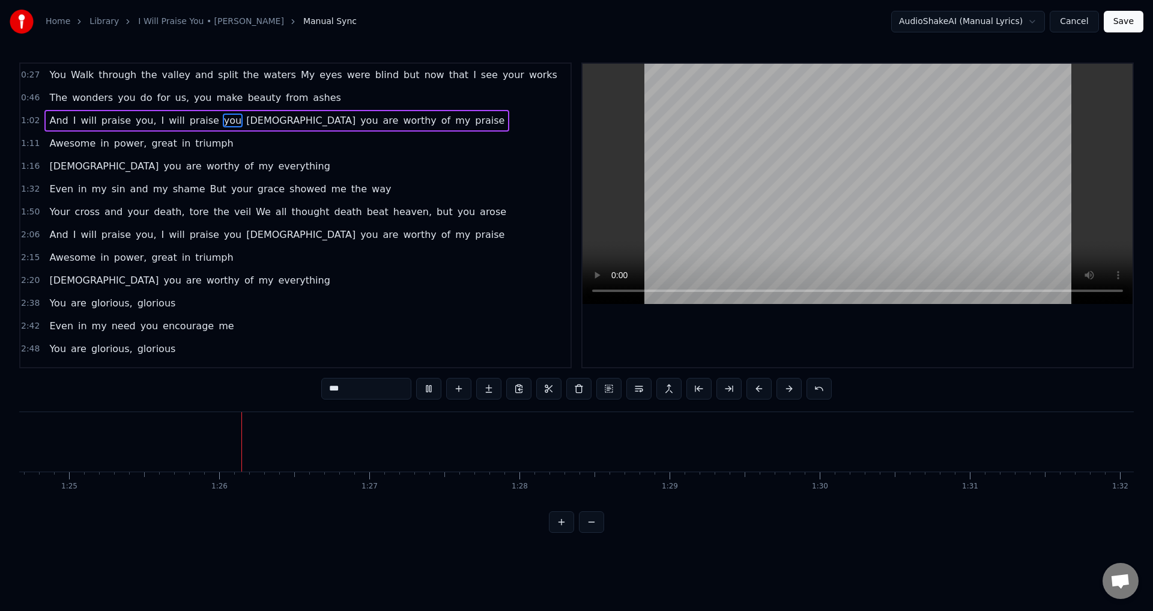
scroll to position [0, 12733]
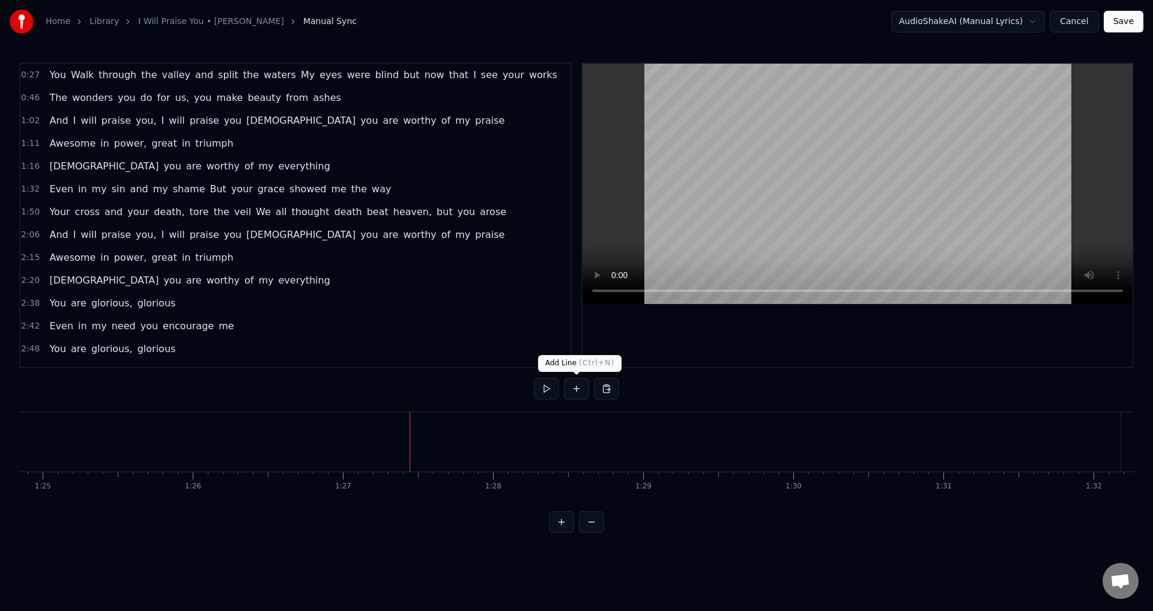
click at [580, 382] on button at bounding box center [576, 389] width 25 height 22
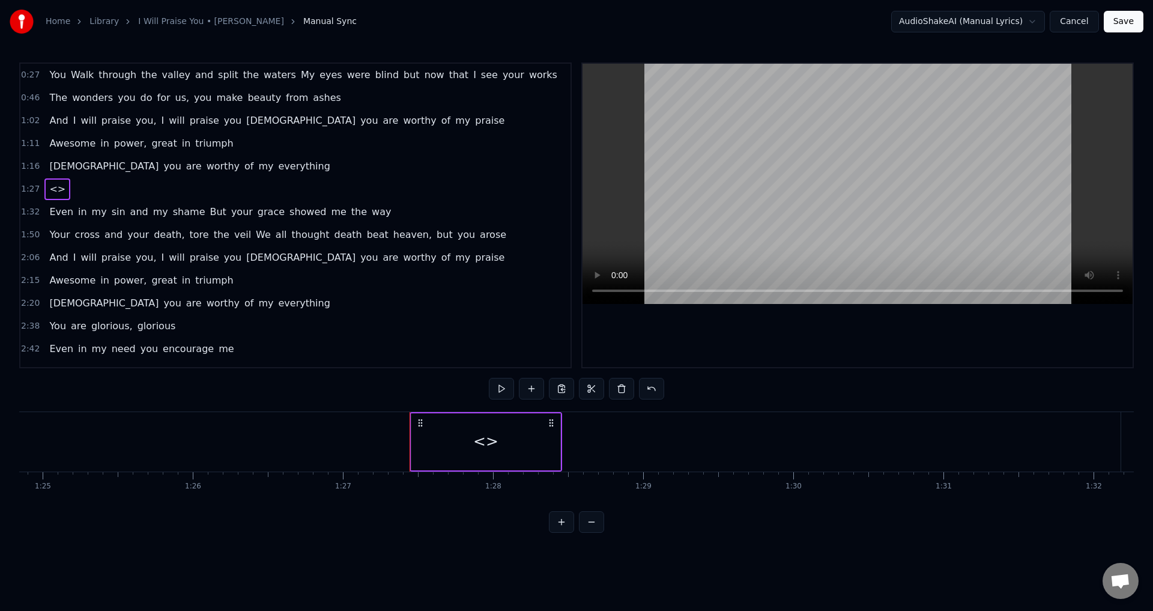
click at [507, 458] on div "<>" at bounding box center [485, 441] width 149 height 57
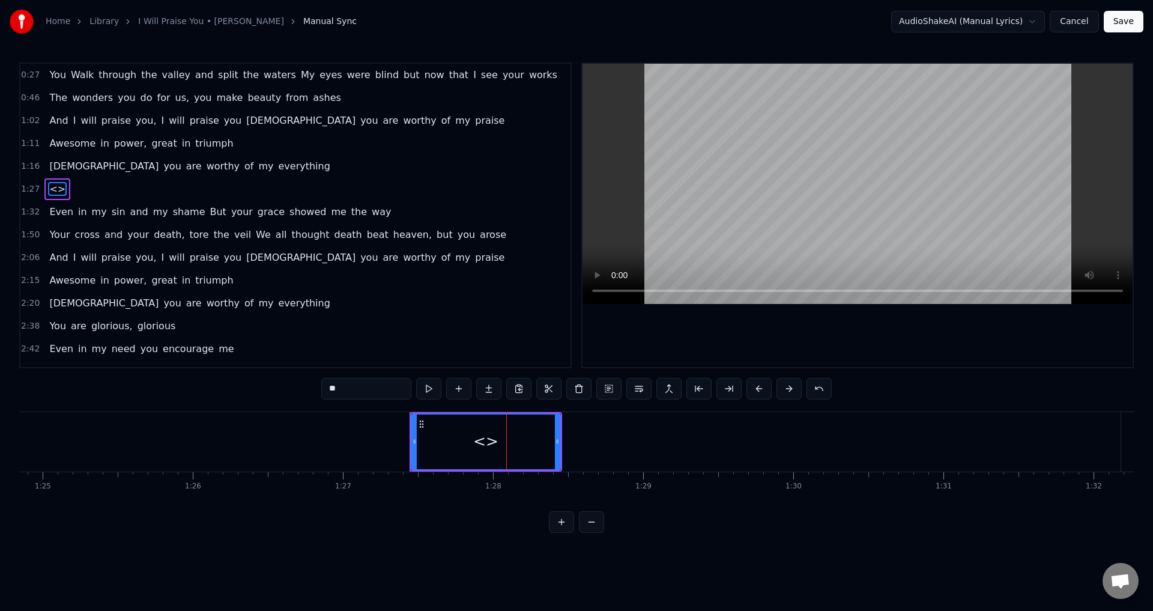
drag, startPoint x: 379, startPoint y: 388, endPoint x: 299, endPoint y: 393, distance: 80.0
click at [299, 393] on div "0:27 You Walk through the valley and split the waters My eyes were blind but no…" at bounding box center [576, 297] width 1114 height 470
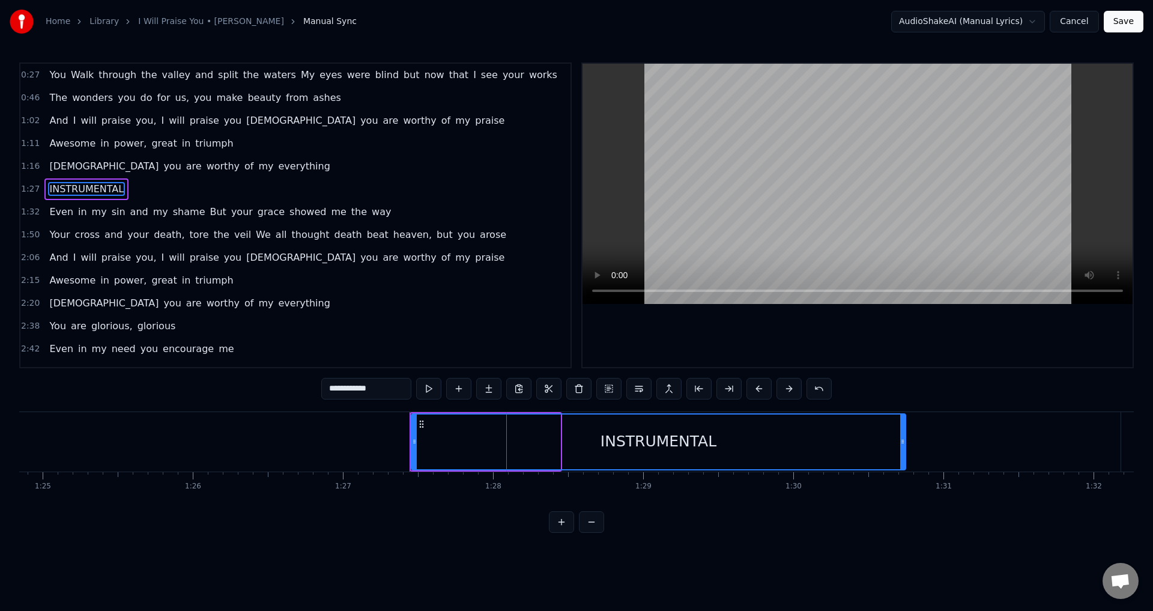
drag, startPoint x: 557, startPoint y: 436, endPoint x: 896, endPoint y: 471, distance: 341.0
click at [913, 472] on div "You Walk through the valley and split the waters My eyes were blind but now tha…" at bounding box center [576, 456] width 1114 height 90
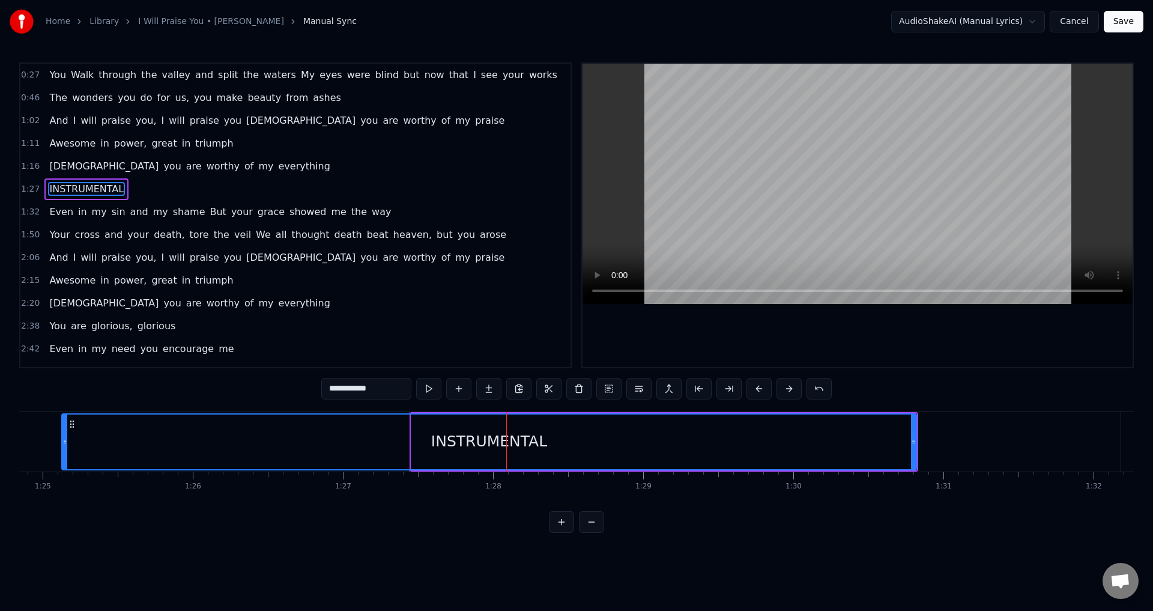
drag, startPoint x: 412, startPoint y: 442, endPoint x: 73, endPoint y: 442, distance: 339.2
click at [62, 445] on icon at bounding box center [64, 441] width 5 height 10
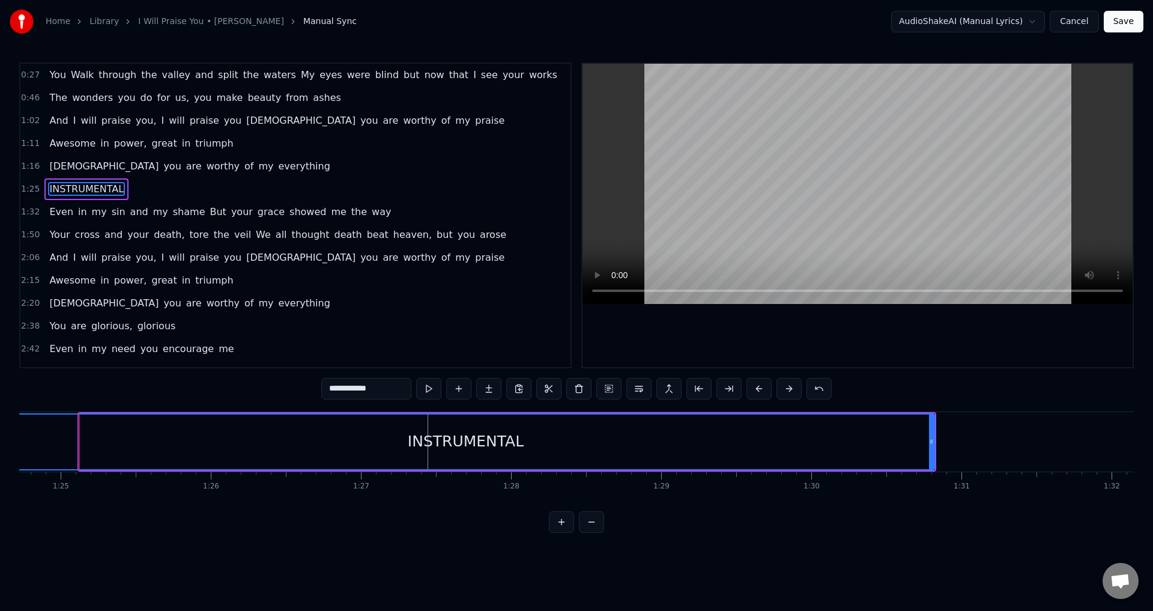
drag, startPoint x: 82, startPoint y: 438, endPoint x: 0, endPoint y: 439, distance: 82.3
click at [0, 439] on div "Home Library I Will Praise You • [PERSON_NAME] Manual Sync AudioShakeAI (Manual…" at bounding box center [576, 266] width 1153 height 532
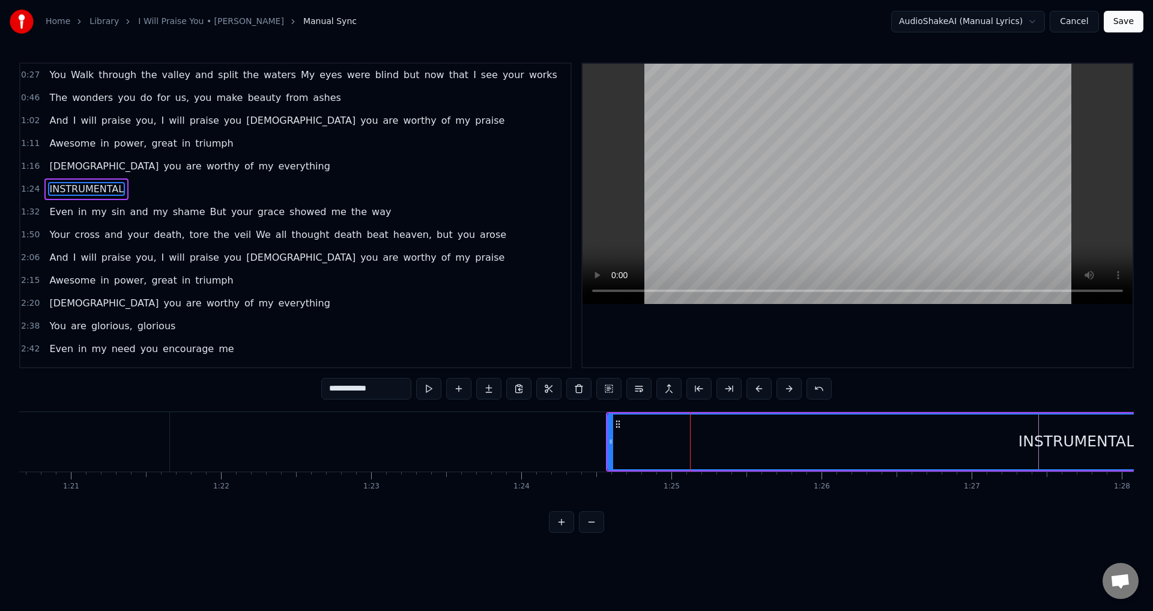
scroll to position [0, 11966]
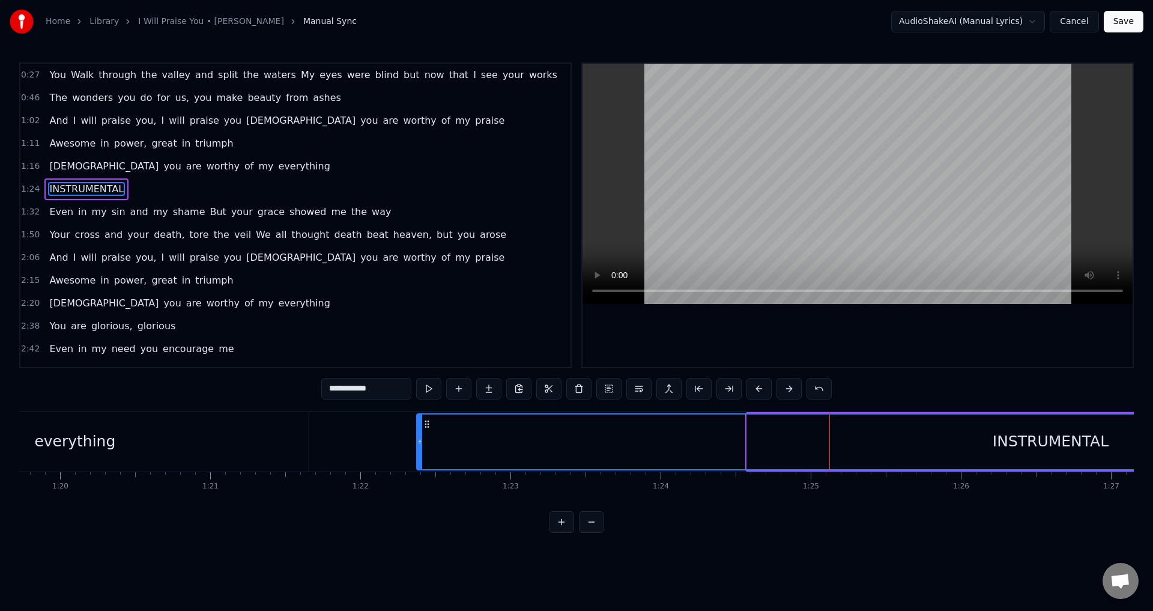
drag, startPoint x: 749, startPoint y: 440, endPoint x: 418, endPoint y: 461, distance: 330.8
click at [418, 461] on div at bounding box center [419, 441] width 5 height 55
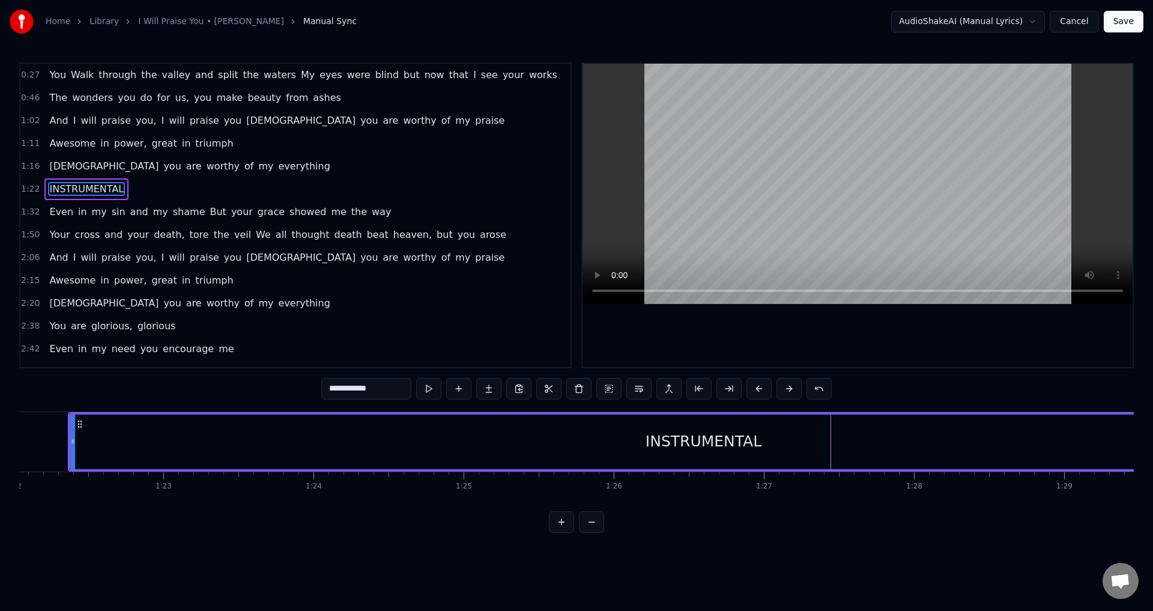
scroll to position [0, 13354]
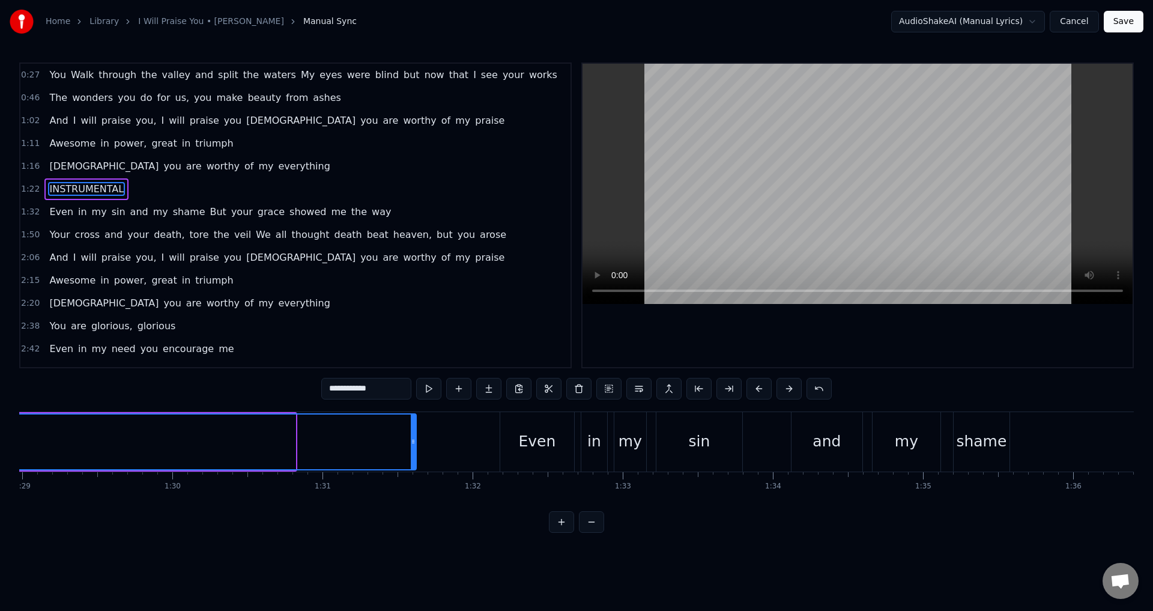
drag, startPoint x: 292, startPoint y: 439, endPoint x: 413, endPoint y: 456, distance: 121.7
click at [413, 456] on div at bounding box center [413, 441] width 5 height 55
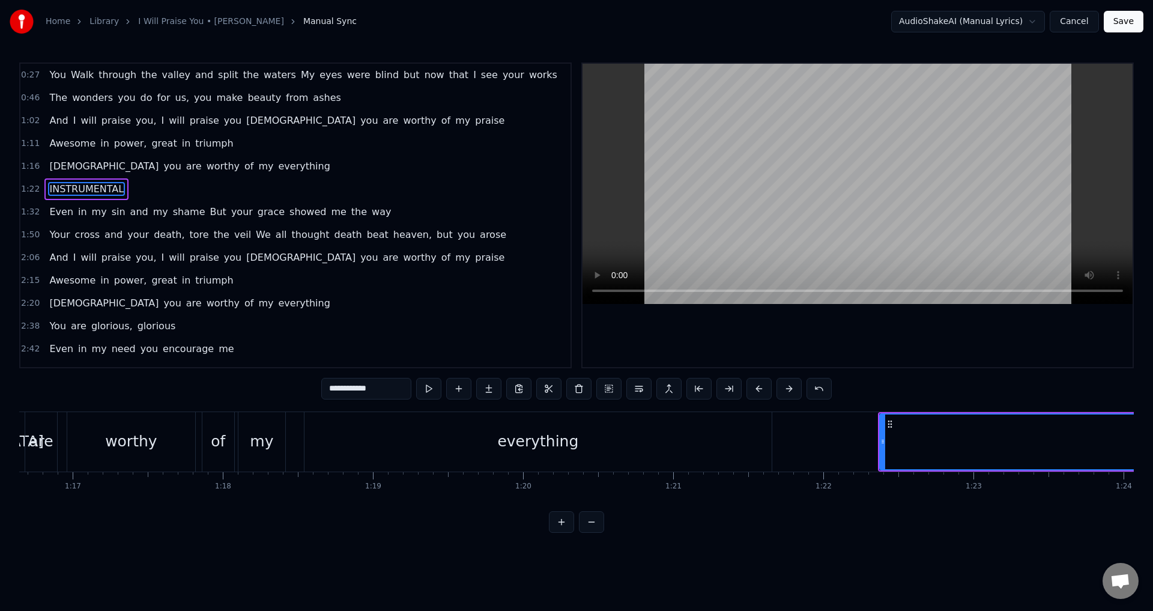
scroll to position [0, 11572]
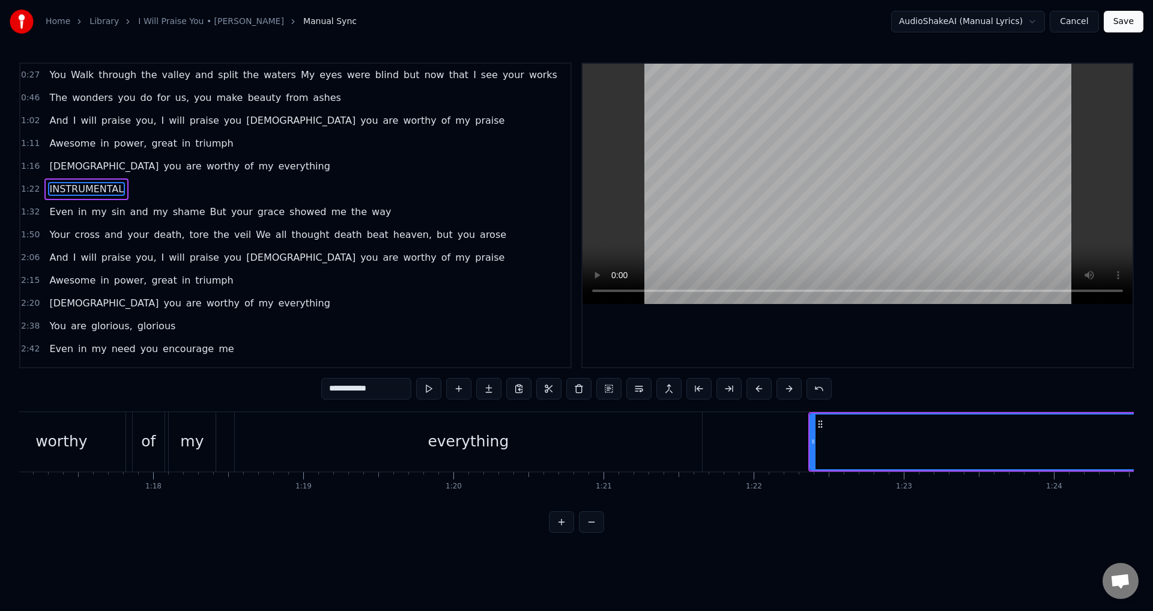
click at [421, 471] on div "everything" at bounding box center [468, 441] width 468 height 59
type input "**********"
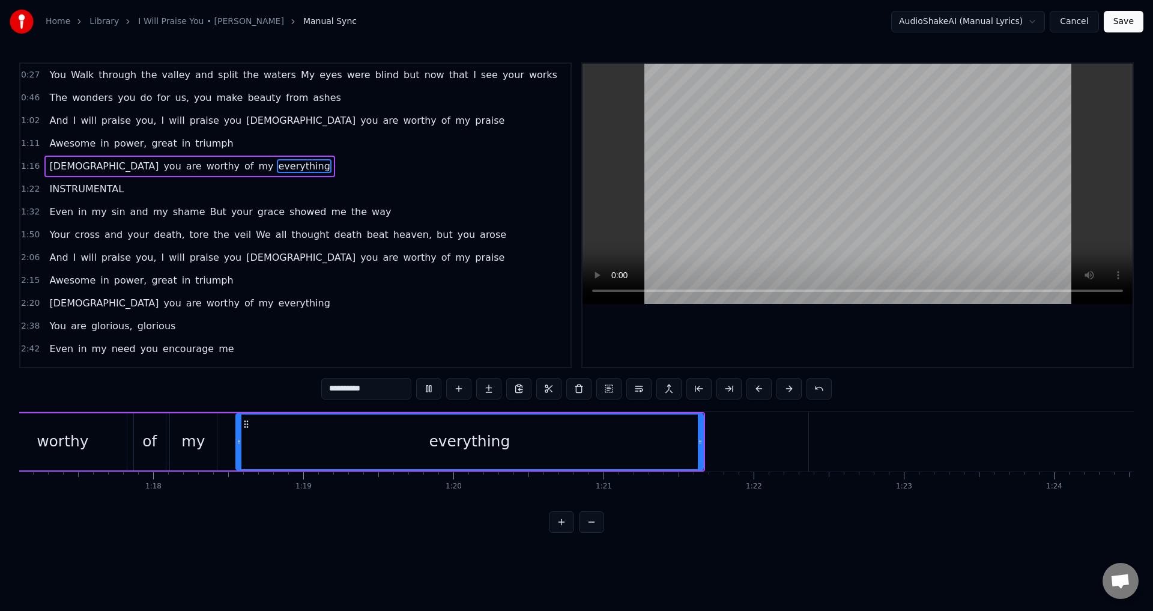
scroll to position [0, 12585]
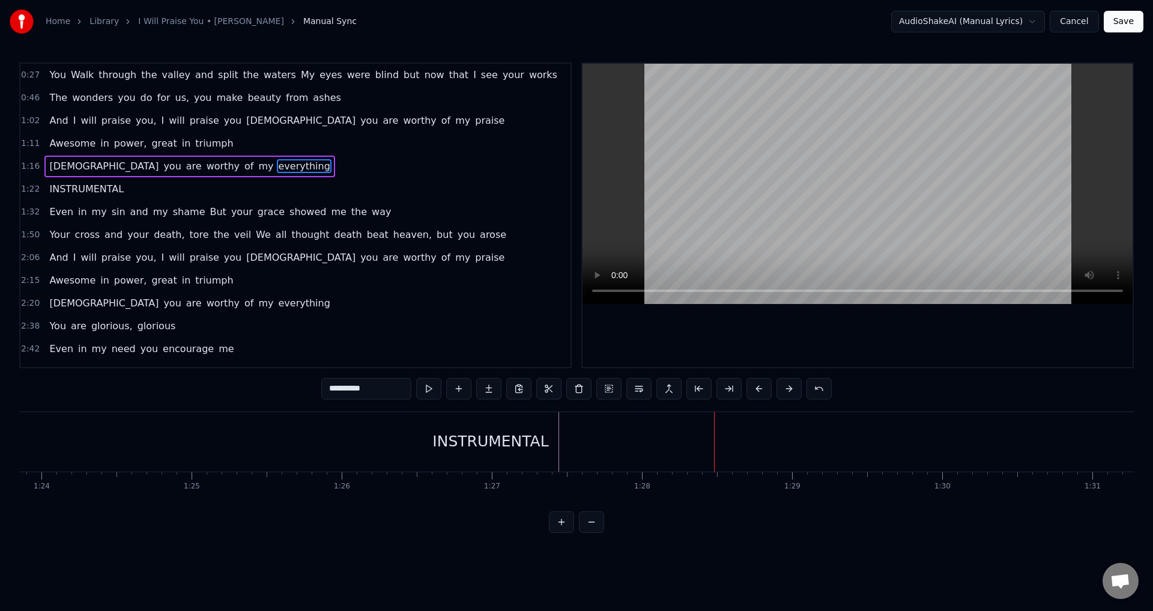
click at [117, 189] on div "INSTRUMENTAL" at bounding box center [86, 189] width 84 height 22
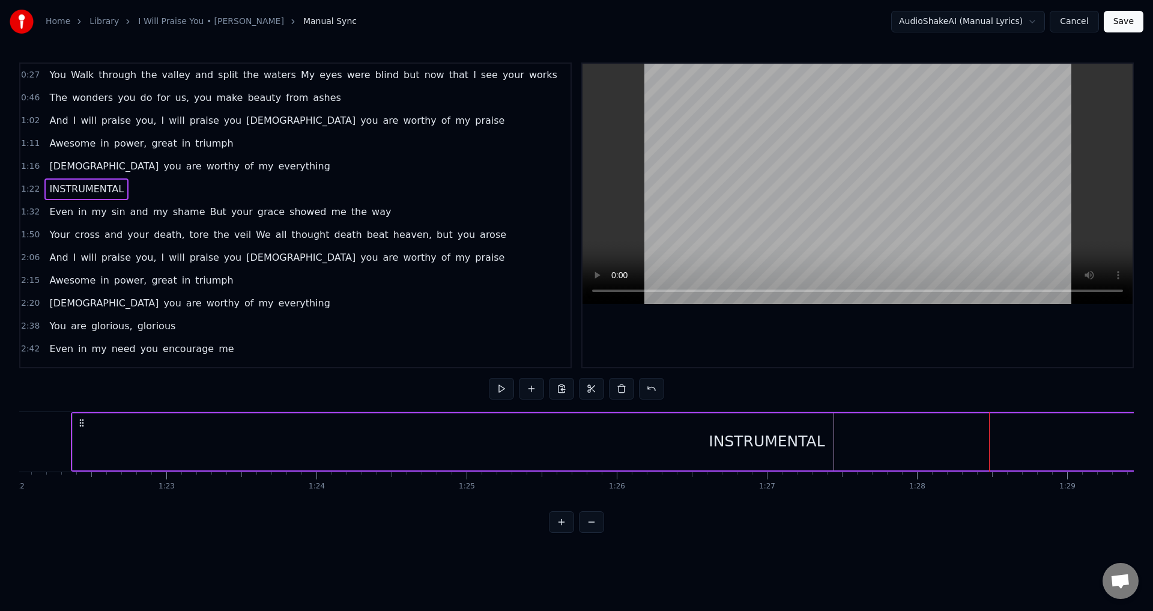
scroll to position [0, 12301]
click at [701, 451] on div "INSTRUMENTAL" at bounding box center [775, 441] width 1388 height 57
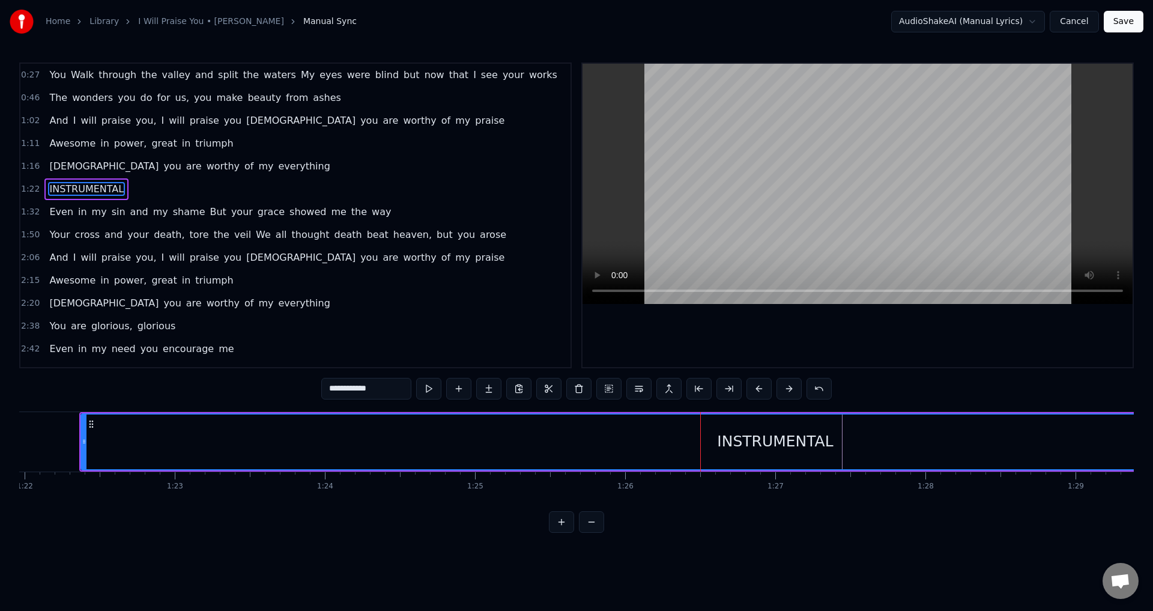
click at [328, 385] on input "**********" at bounding box center [366, 389] width 90 height 22
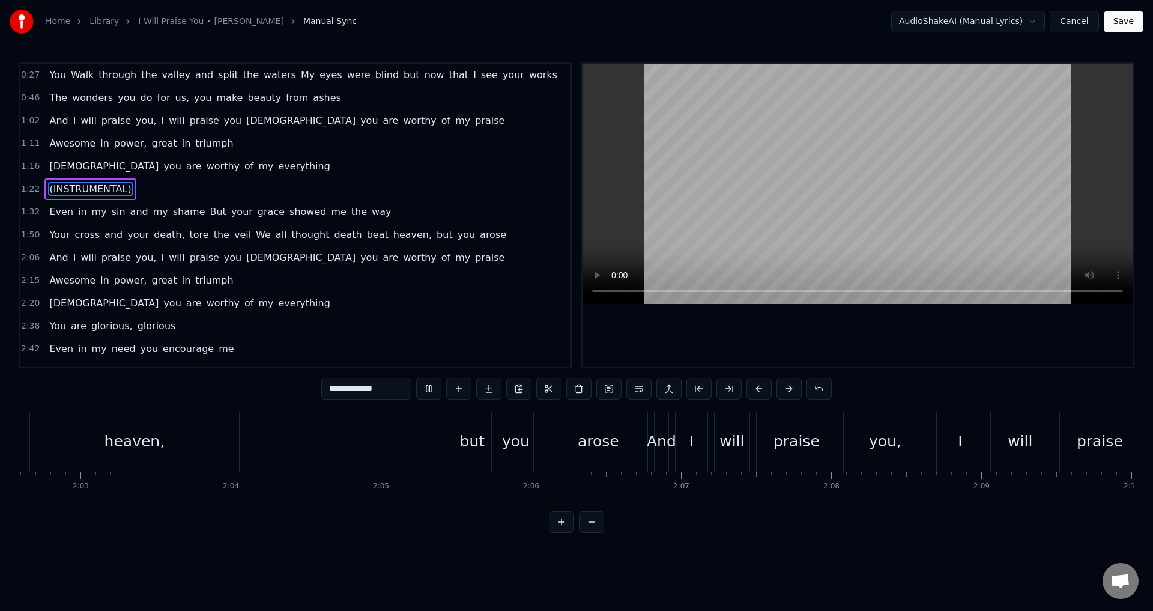
scroll to position [0, 18478]
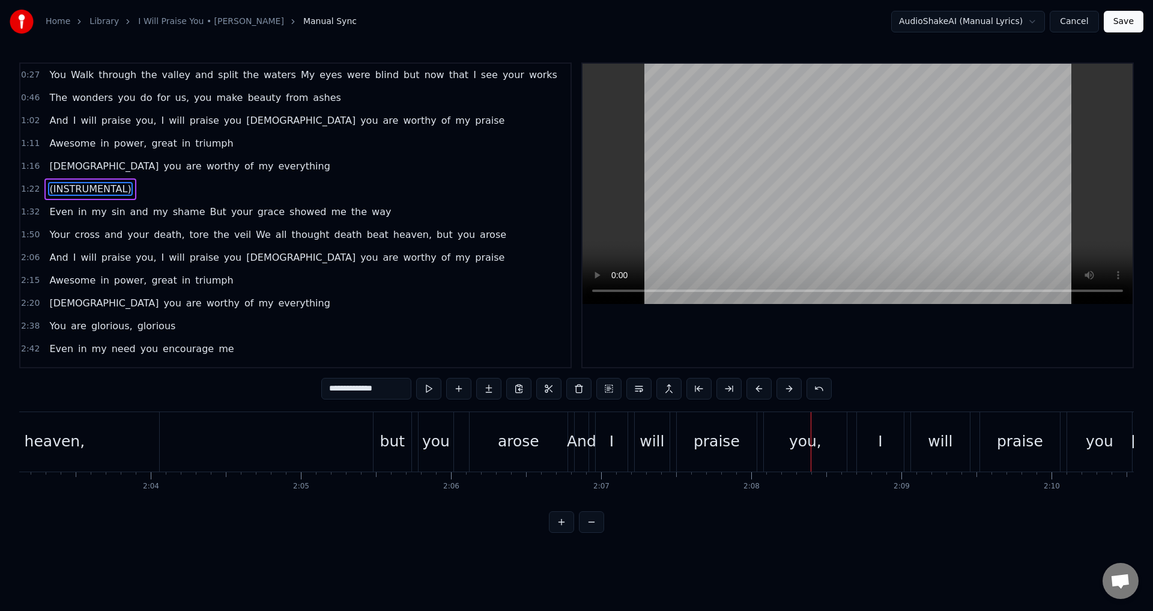
click at [394, 450] on div "but" at bounding box center [392, 441] width 25 height 23
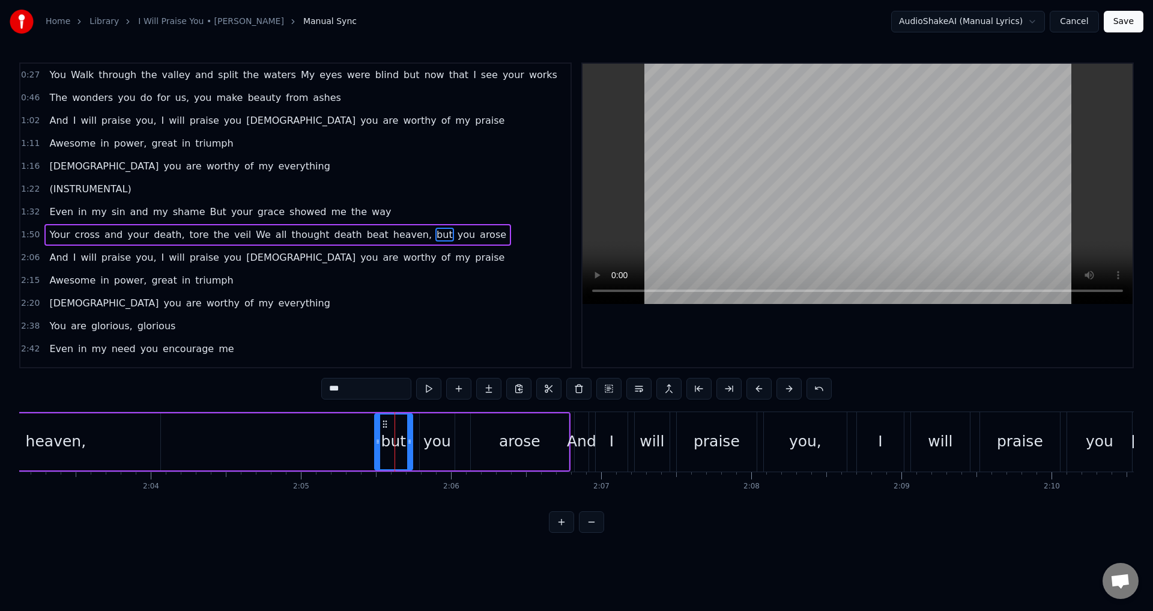
scroll to position [19, 0]
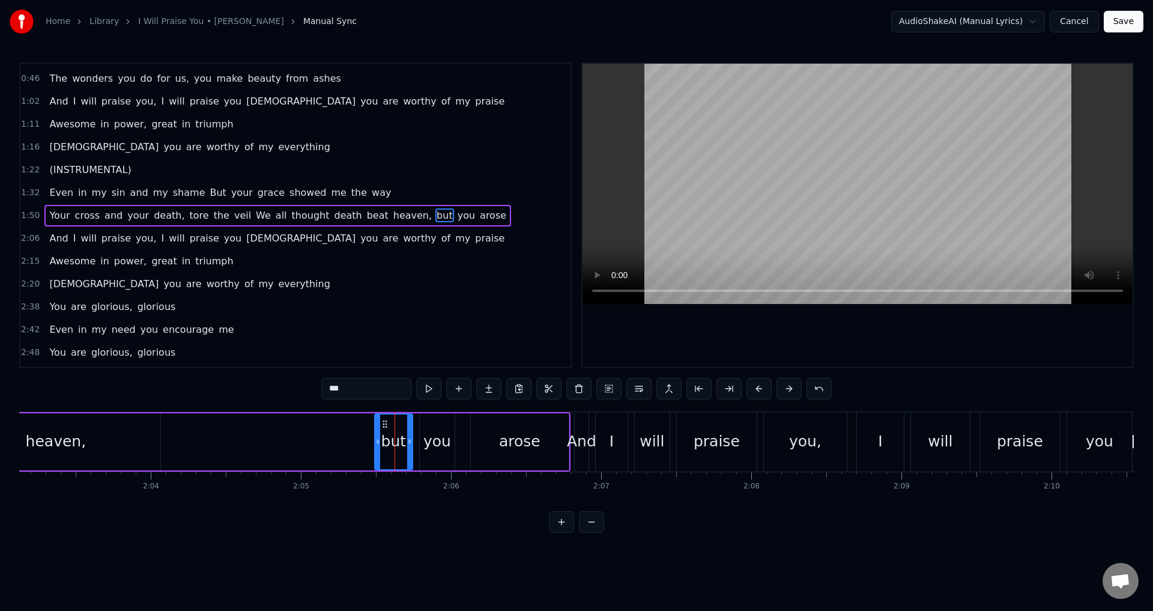
drag, startPoint x: 358, startPoint y: 388, endPoint x: 319, endPoint y: 392, distance: 39.8
click at [319, 392] on div "0:27 You Walk through the valley and split the waters My eyes were blind but no…" at bounding box center [576, 297] width 1114 height 470
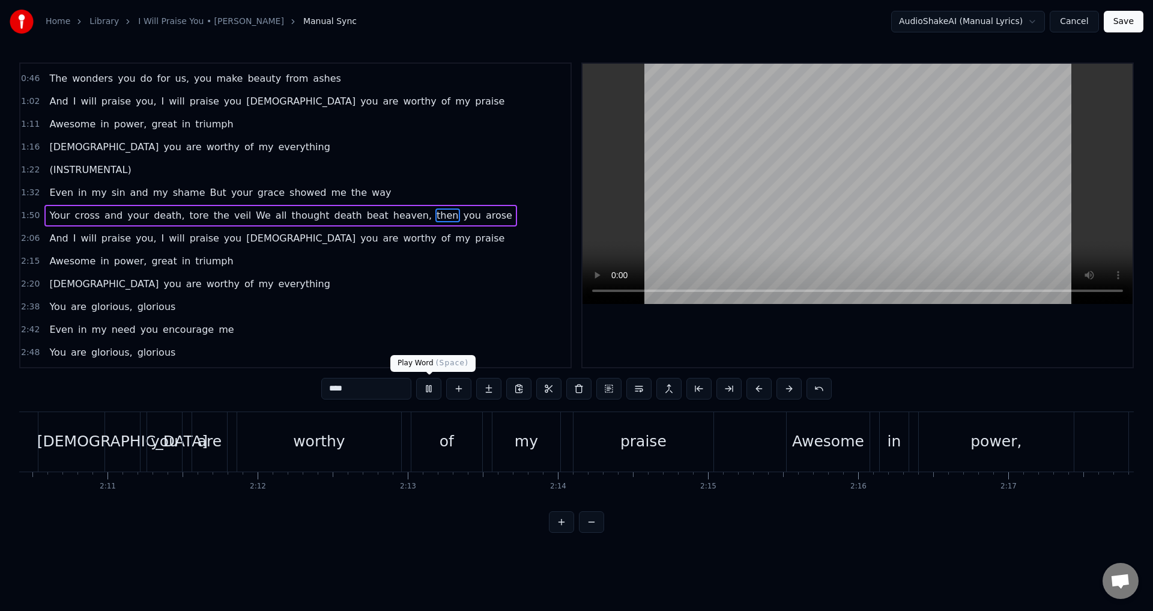
scroll to position [0, 20578]
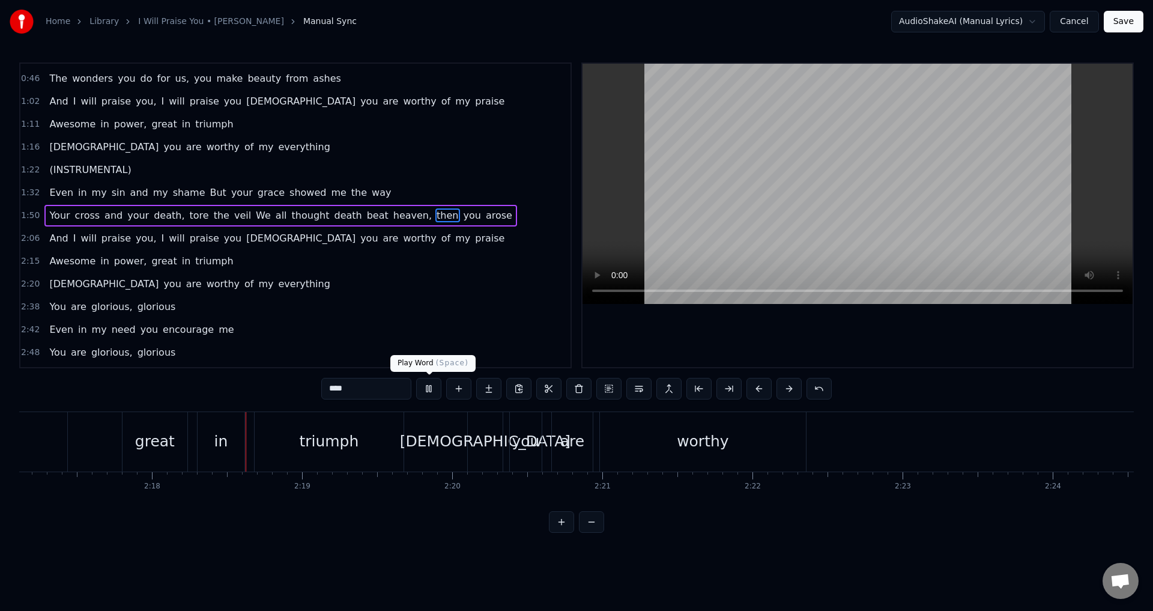
click at [427, 381] on button at bounding box center [428, 389] width 25 height 22
click at [490, 462] on div "[DEMOGRAPHIC_DATA]" at bounding box center [485, 441] width 35 height 59
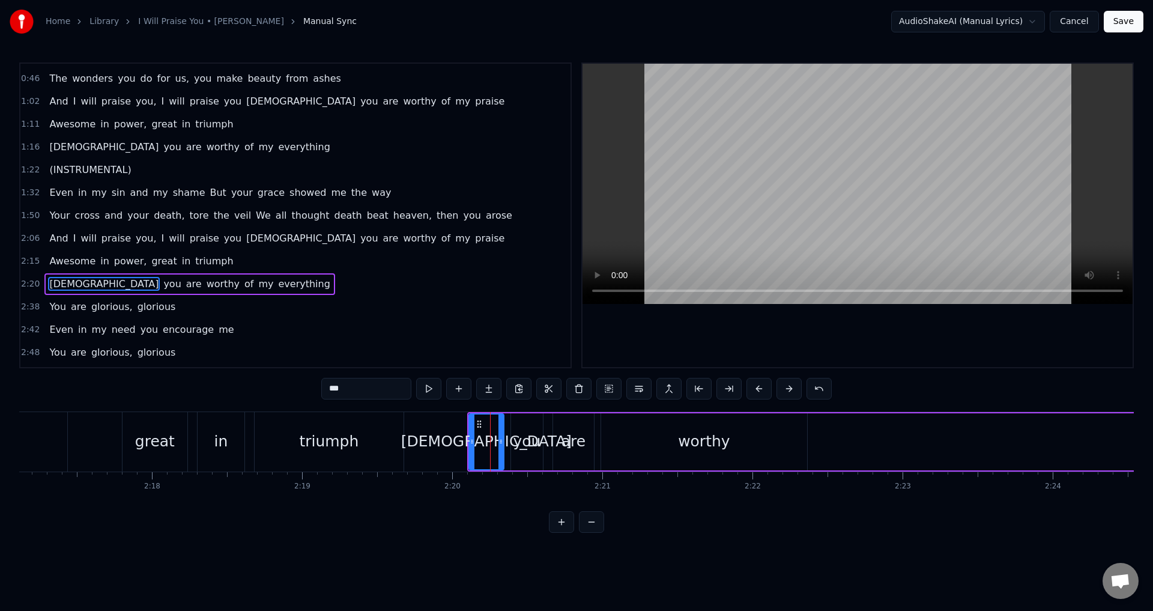
scroll to position [88, 0]
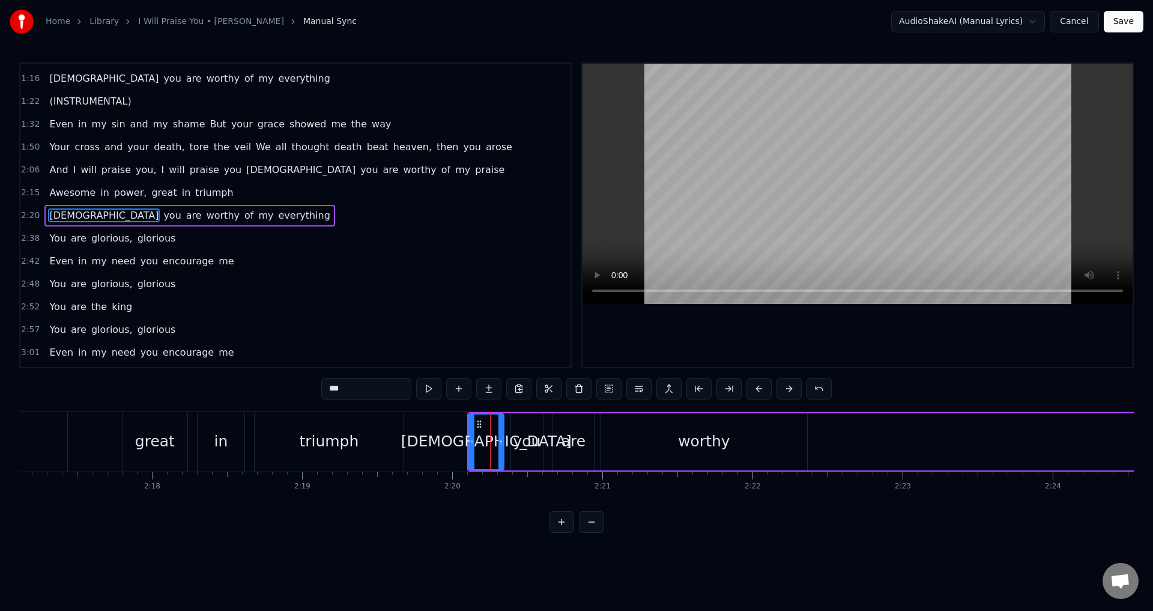
drag, startPoint x: 347, startPoint y: 377, endPoint x: 353, endPoint y: 389, distance: 13.4
click at [346, 378] on input "***" at bounding box center [366, 389] width 90 height 22
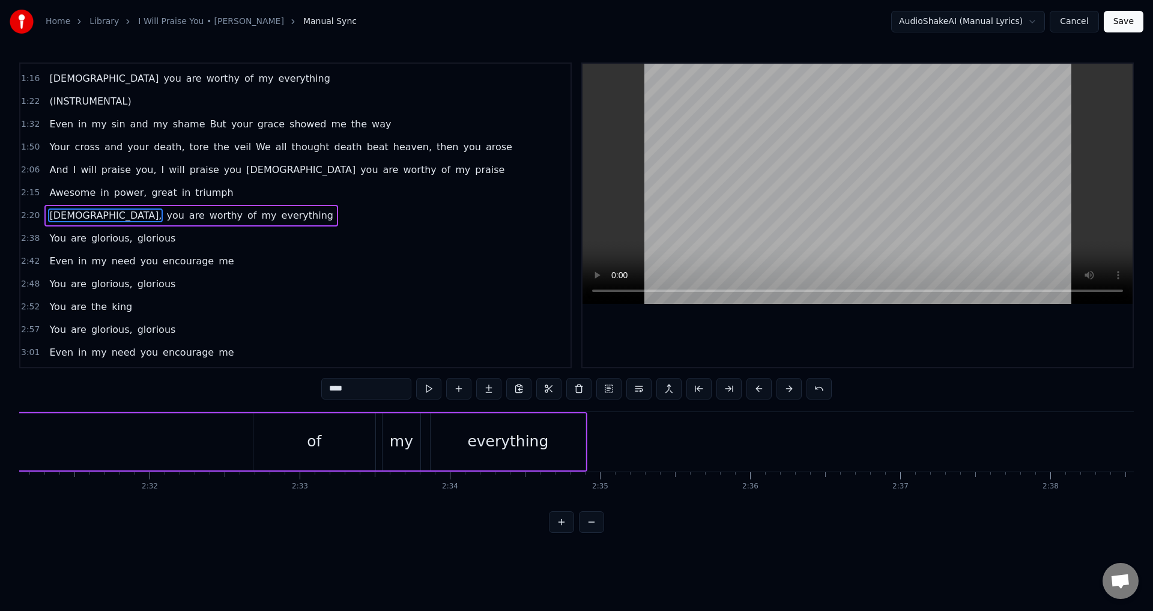
scroll to position [0, 22635]
click at [375, 445] on div "of" at bounding box center [361, 441] width 122 height 57
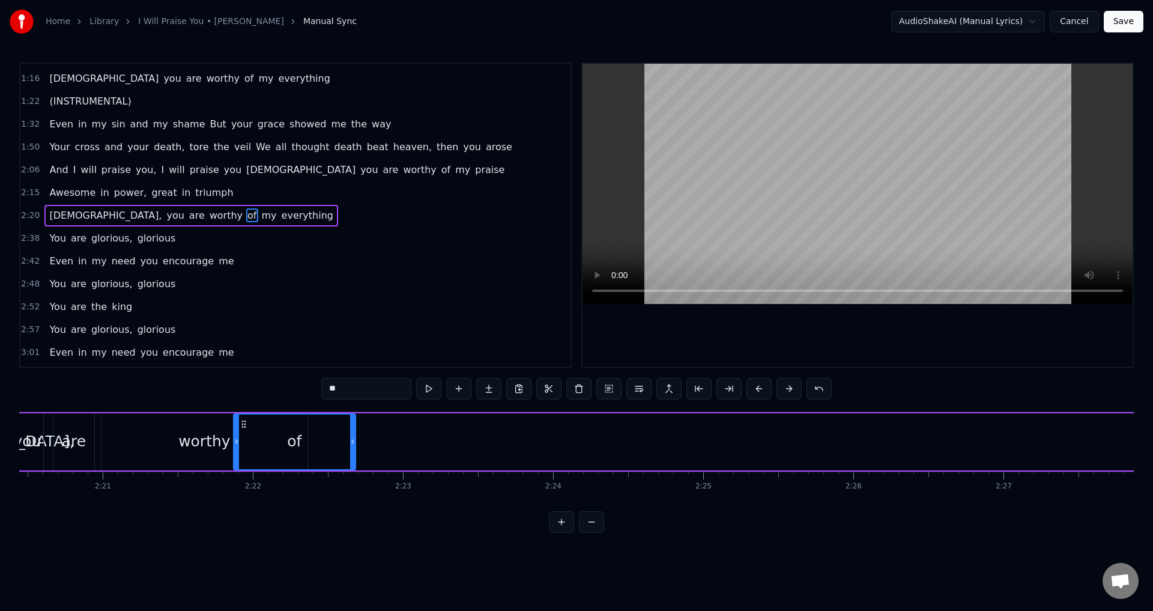
drag, startPoint x: 312, startPoint y: 424, endPoint x: 239, endPoint y: 459, distance: 81.1
click at [239, 459] on div "of" at bounding box center [294, 441] width 121 height 55
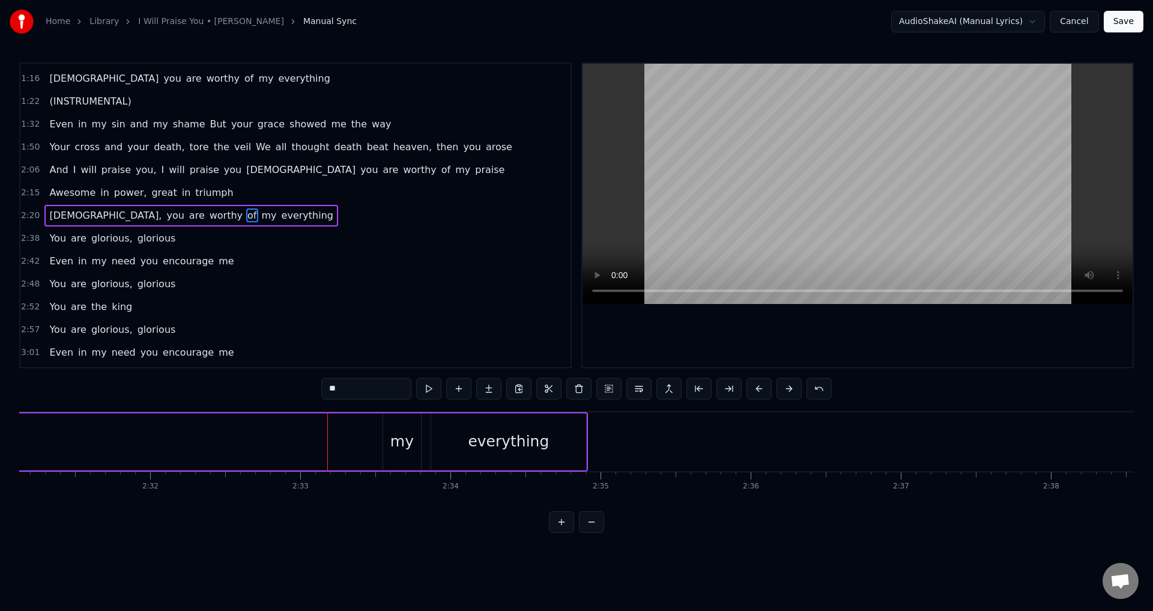
scroll to position [0, 22612]
click at [474, 445] on div "my" at bounding box center [471, 441] width 23 height 23
type input "**"
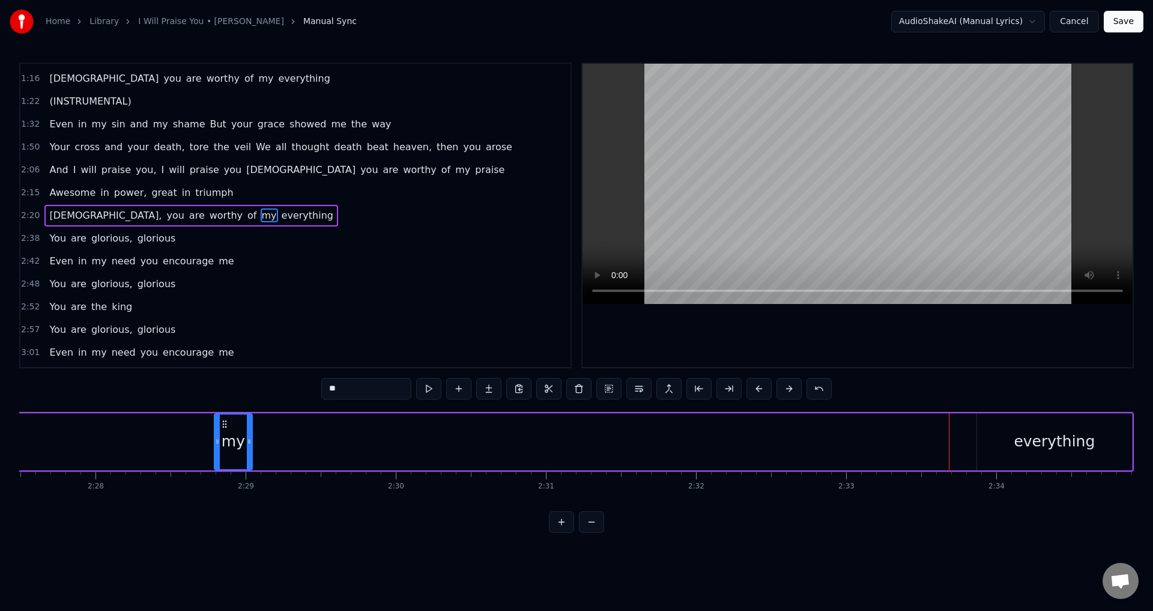
drag, startPoint x: 460, startPoint y: 424, endPoint x: 212, endPoint y: 437, distance: 248.9
click at [215, 437] on div "my" at bounding box center [233, 441] width 37 height 55
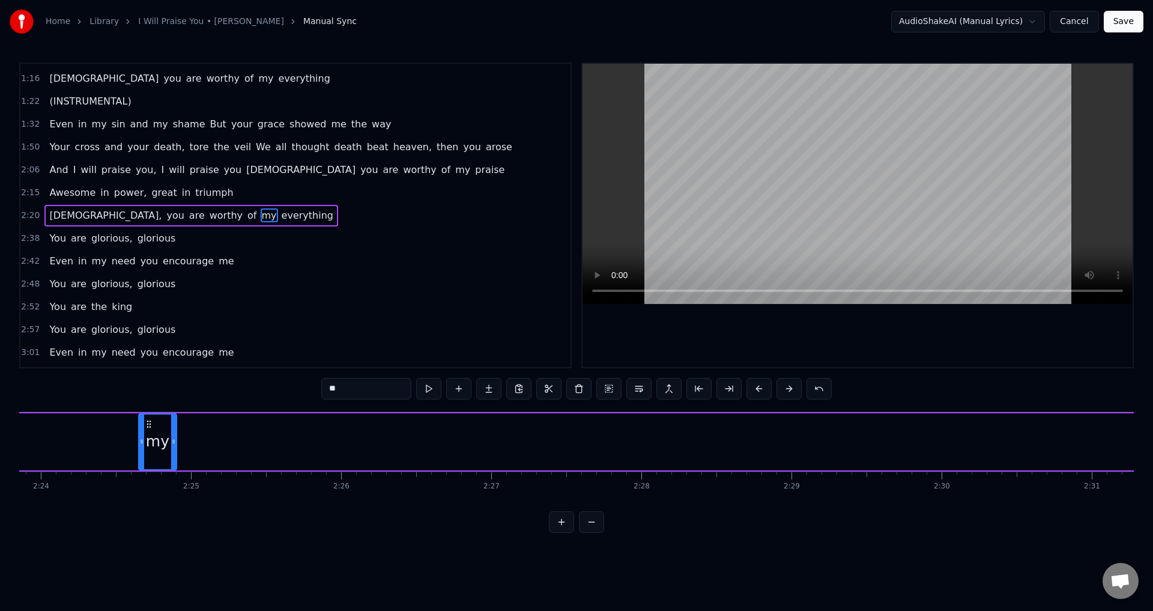
drag, startPoint x: 214, startPoint y: 420, endPoint x: 150, endPoint y: 423, distance: 63.7
click at [150, 423] on icon at bounding box center [149, 424] width 10 height 10
click at [150, 423] on div "my" at bounding box center [160, 441] width 39 height 57
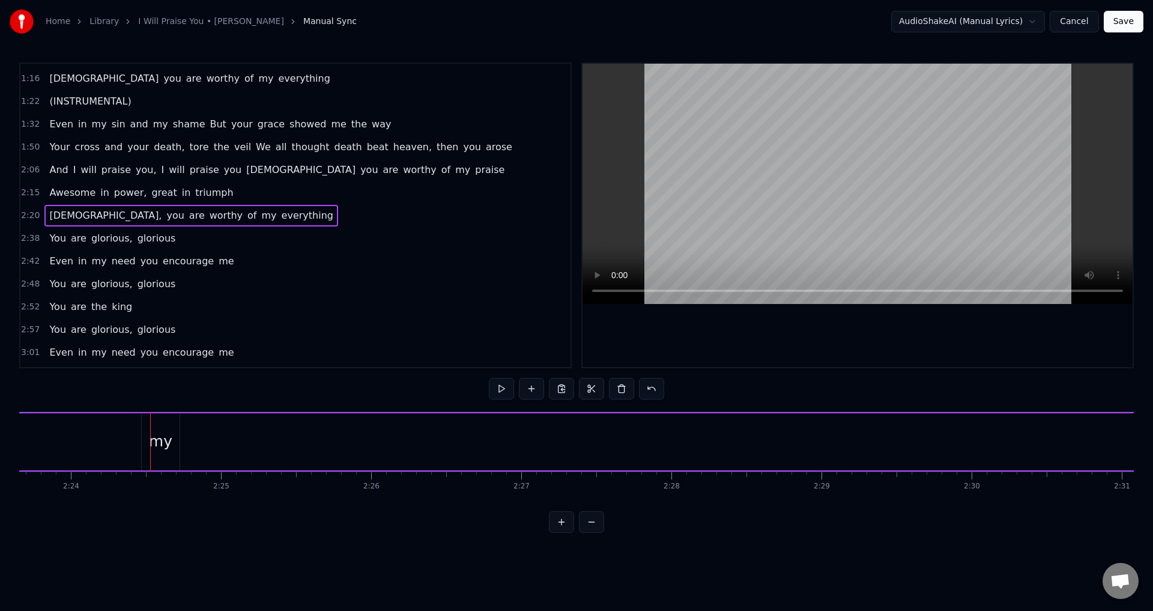
click at [161, 428] on div "my" at bounding box center [161, 441] width 38 height 57
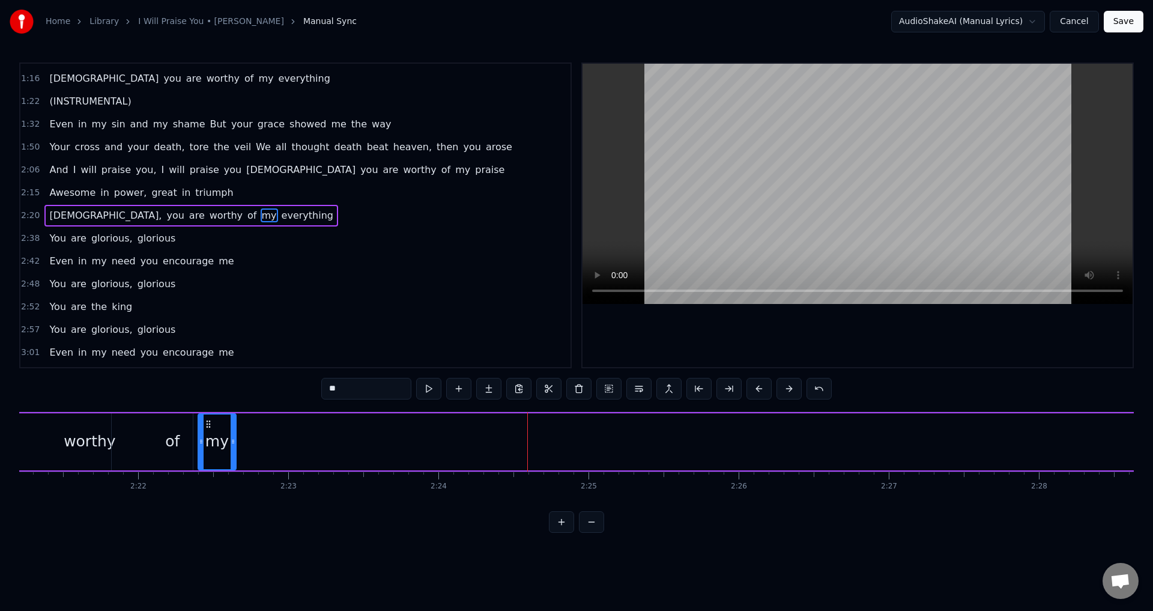
drag, startPoint x: 152, startPoint y: 419, endPoint x: 205, endPoint y: 450, distance: 61.1
click at [205, 450] on div "my" at bounding box center [217, 441] width 37 height 55
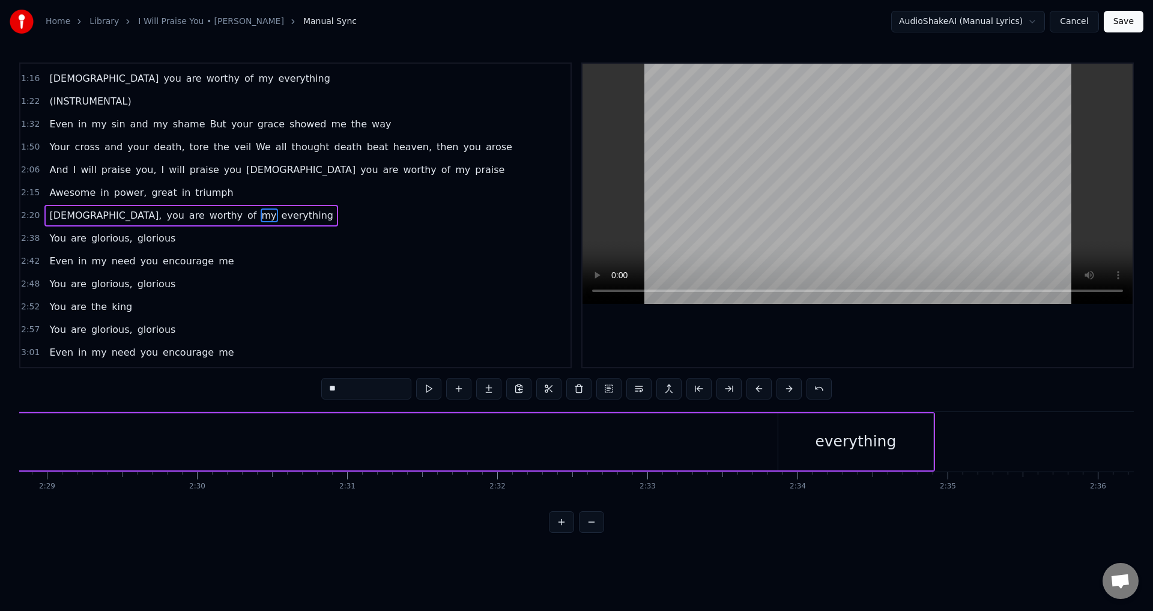
scroll to position [0, 22404]
click at [800, 445] on div "everything" at bounding box center [785, 441] width 81 height 23
type input "**********"
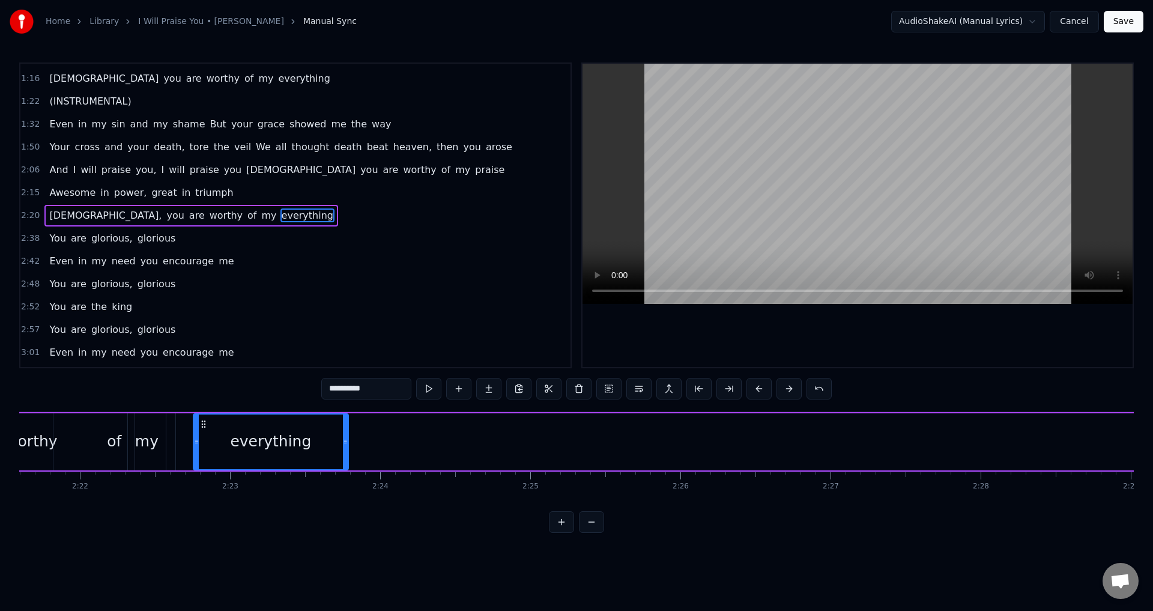
drag, startPoint x: 667, startPoint y: 436, endPoint x: 202, endPoint y: 474, distance: 466.2
click at [202, 474] on div "You Walk through the valley and split the waters My eyes were blind but now tha…" at bounding box center [576, 456] width 1114 height 90
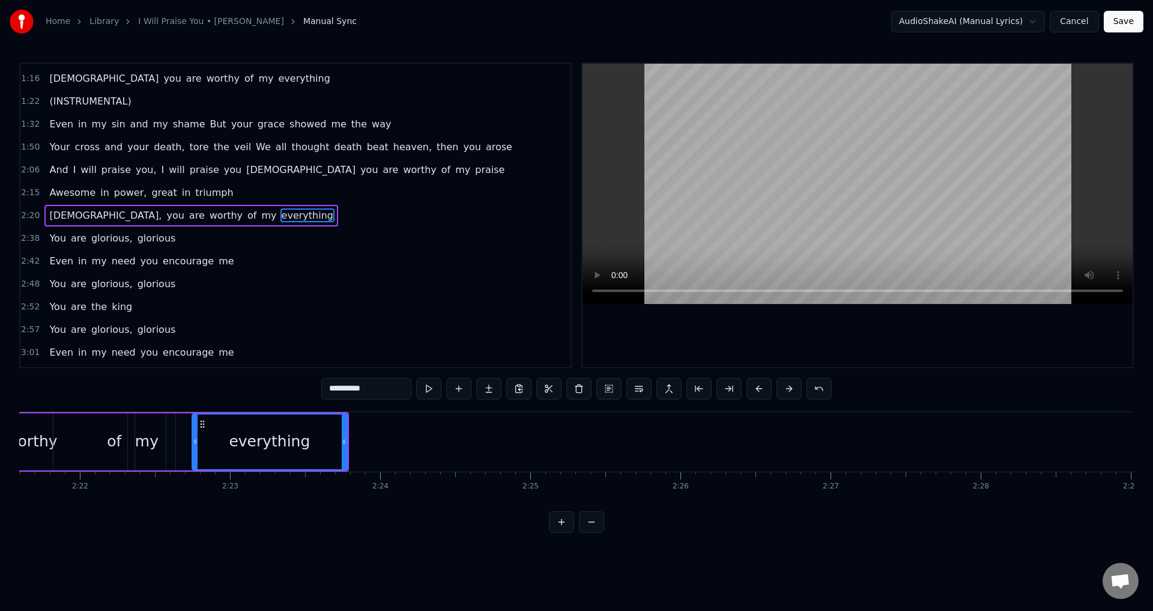
scroll to position [0, 21248]
click at [428, 388] on button at bounding box center [428, 389] width 25 height 22
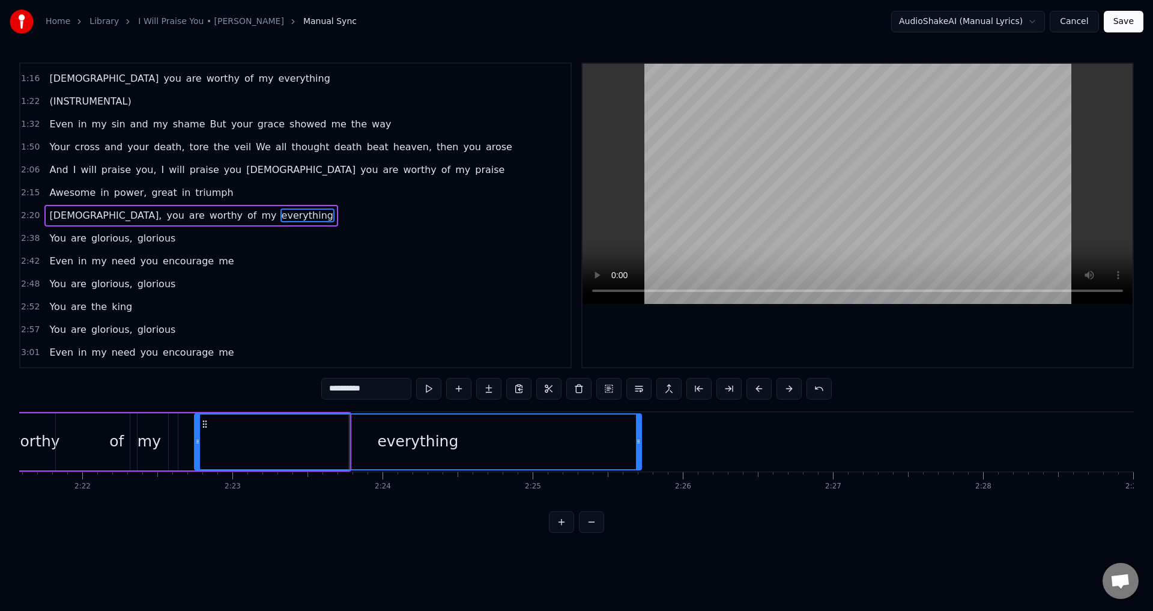
drag, startPoint x: 347, startPoint y: 439, endPoint x: 621, endPoint y: 441, distance: 273.7
click at [641, 441] on icon at bounding box center [638, 441] width 5 height 10
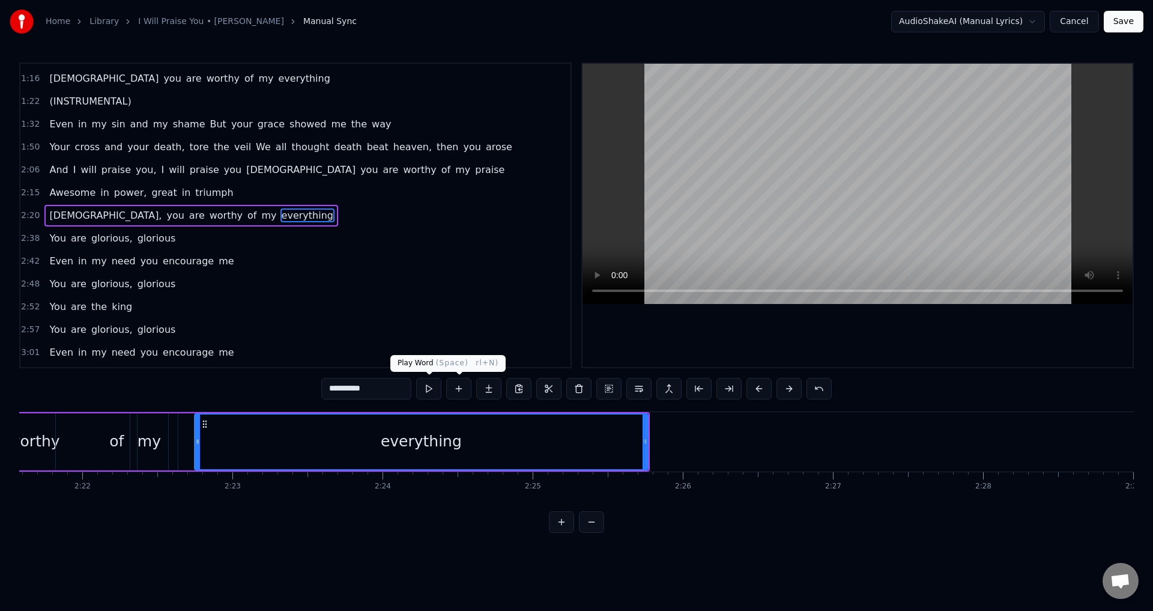
click at [428, 391] on button at bounding box center [428, 389] width 25 height 22
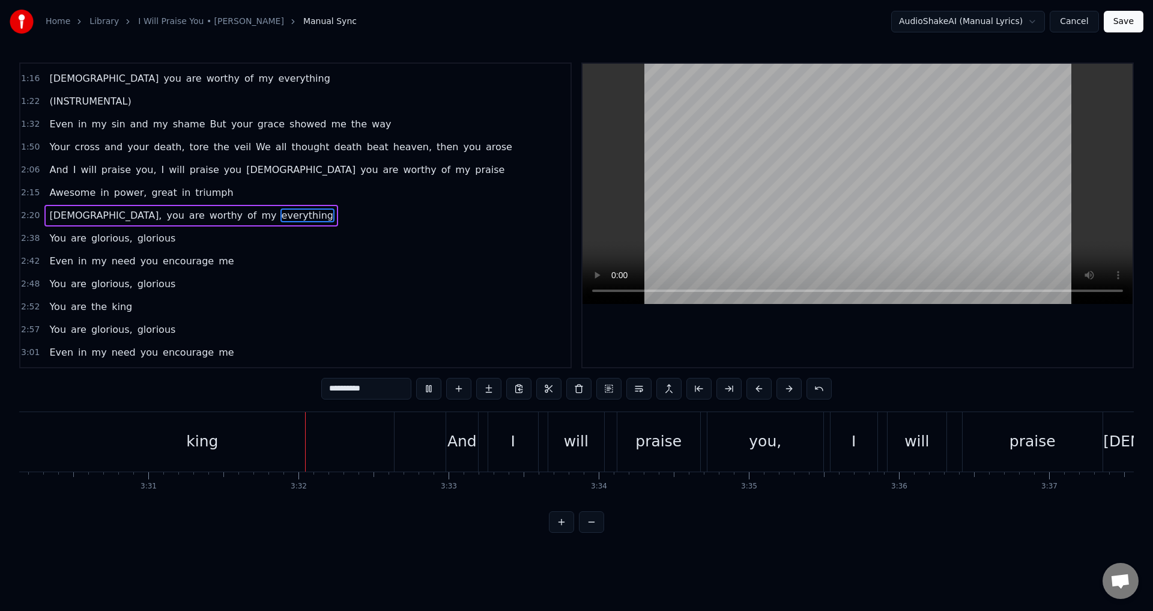
scroll to position [0, 31627]
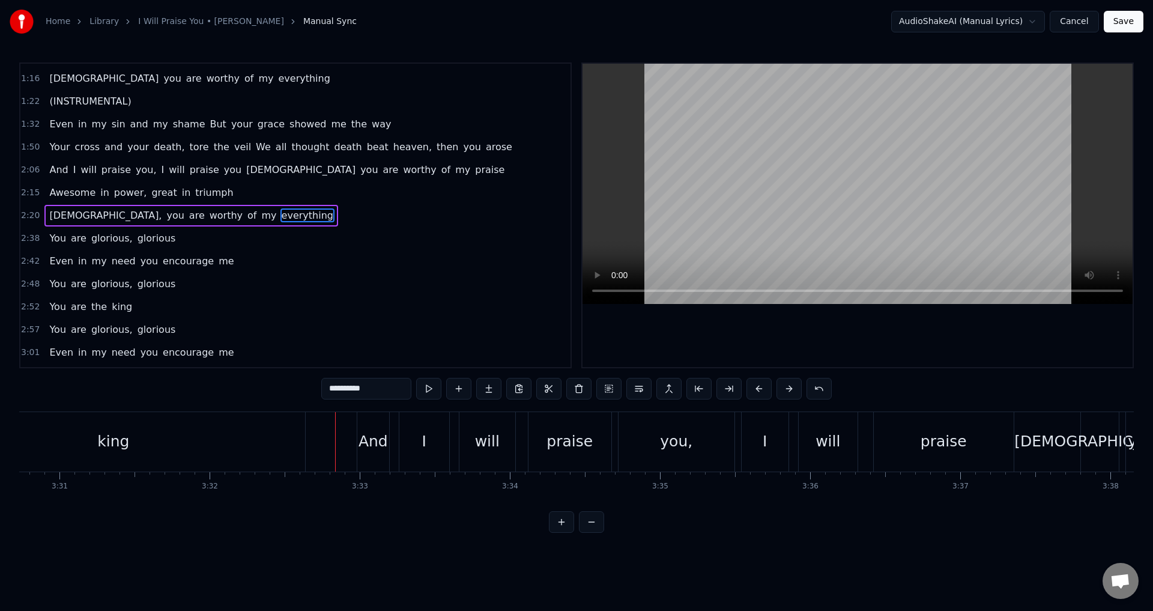
click at [157, 439] on div "king" at bounding box center [113, 441] width 383 height 59
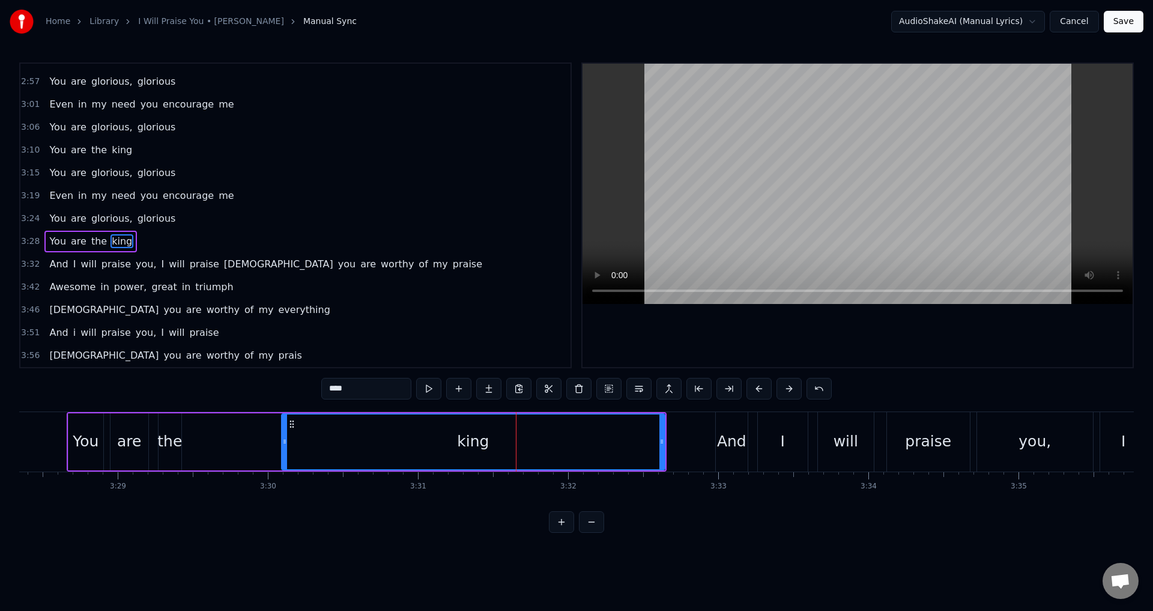
scroll to position [0, 31245]
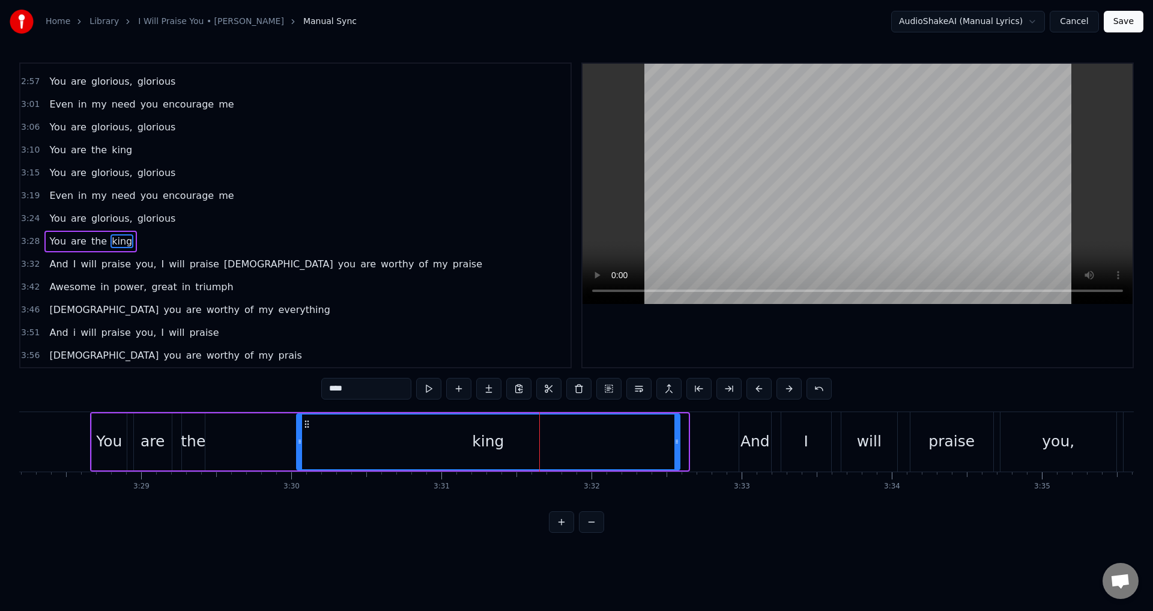
drag, startPoint x: 315, startPoint y: 423, endPoint x: 307, endPoint y: 426, distance: 9.1
click at [307, 426] on icon at bounding box center [307, 424] width 10 height 10
drag, startPoint x: 299, startPoint y: 442, endPoint x: 260, endPoint y: 450, distance: 39.7
click at [260, 450] on div at bounding box center [260, 441] width 5 height 55
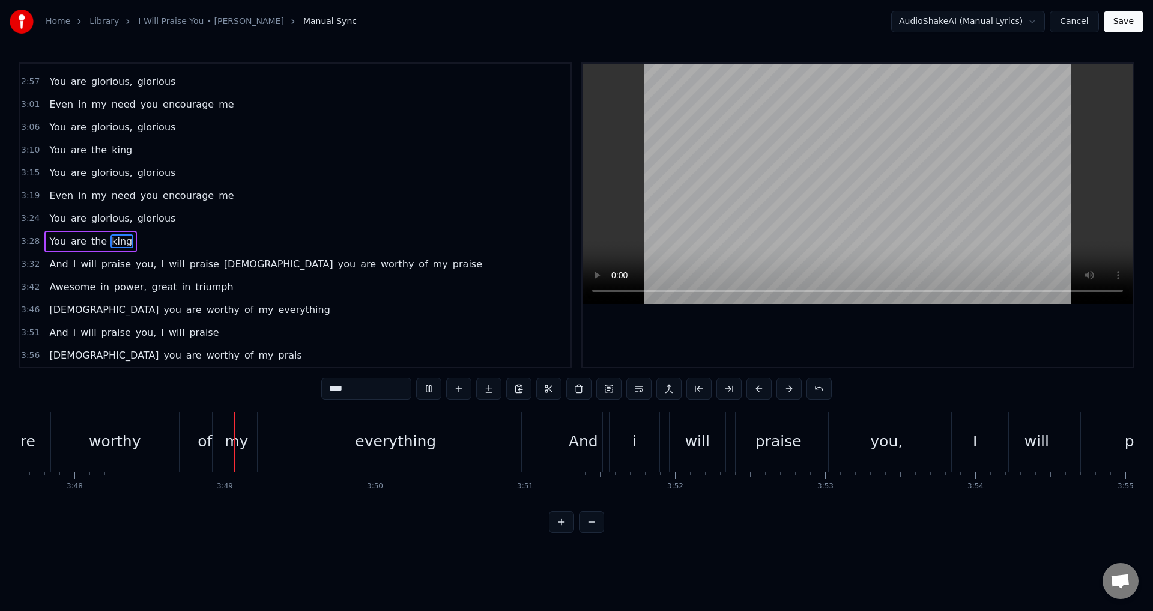
scroll to position [0, 34258]
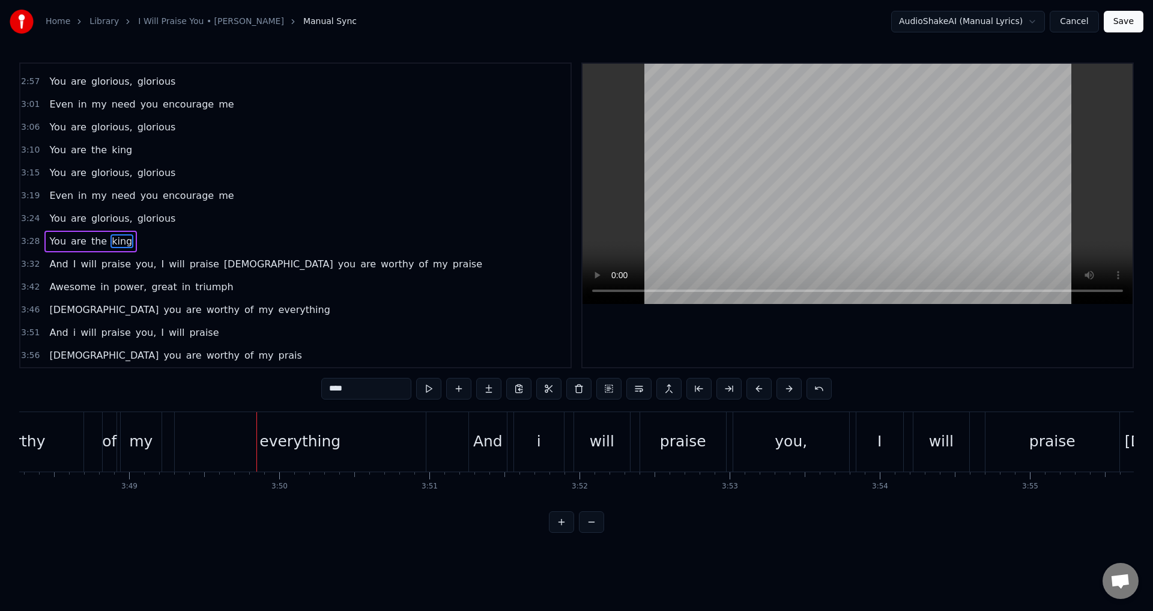
click at [64, 310] on span "[DEMOGRAPHIC_DATA]" at bounding box center [104, 310] width 112 height 14
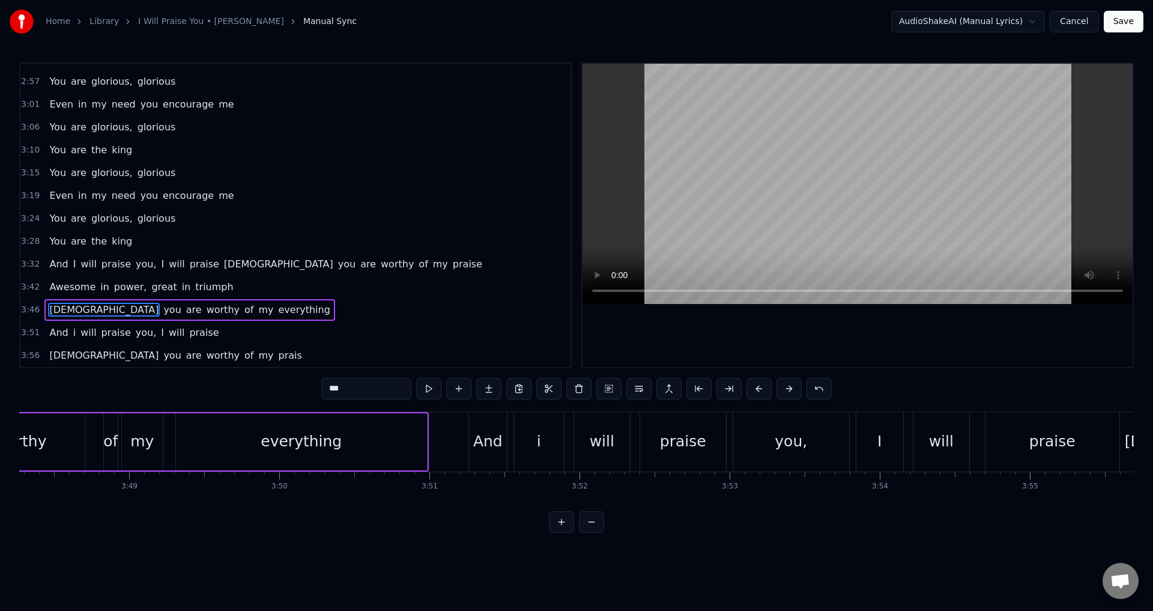
click at [376, 388] on input "***" at bounding box center [366, 389] width 90 height 22
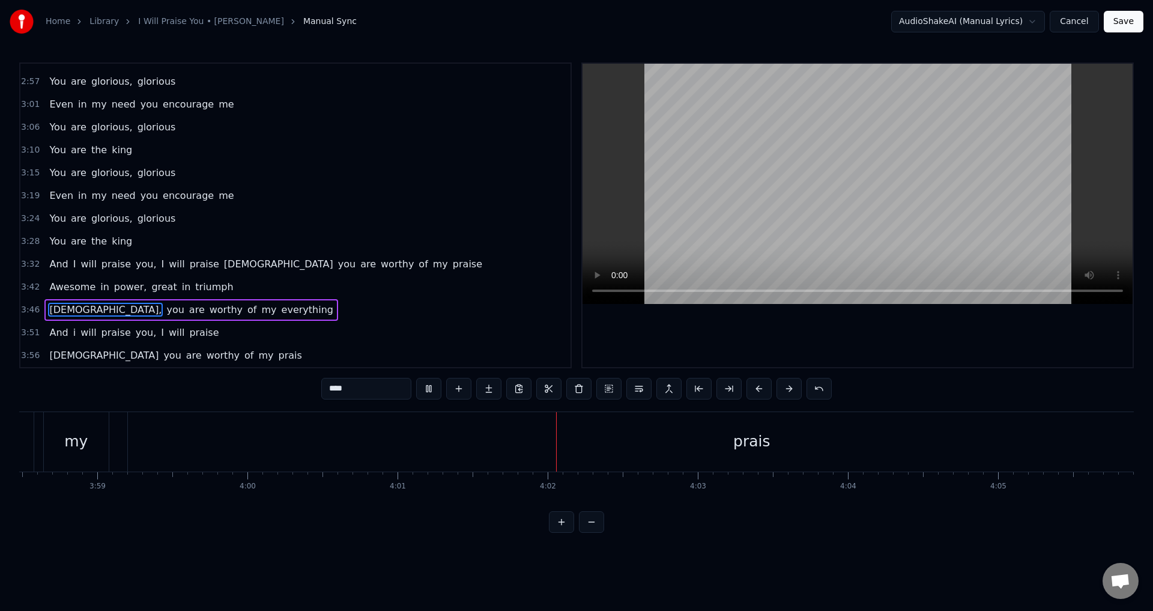
scroll to position [0, 36071]
click at [503, 445] on div "prais" at bounding box center [471, 441] width 1247 height 59
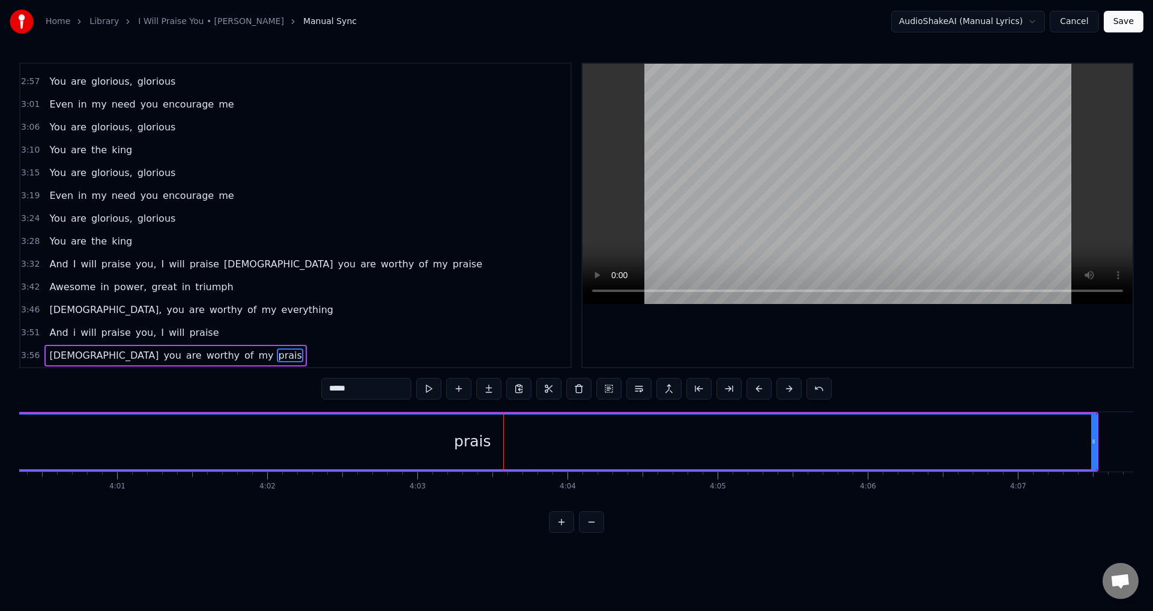
click at [371, 385] on input "*****" at bounding box center [366, 389] width 90 height 22
type input "******"
click at [277, 356] on span "praise" at bounding box center [293, 355] width 32 height 14
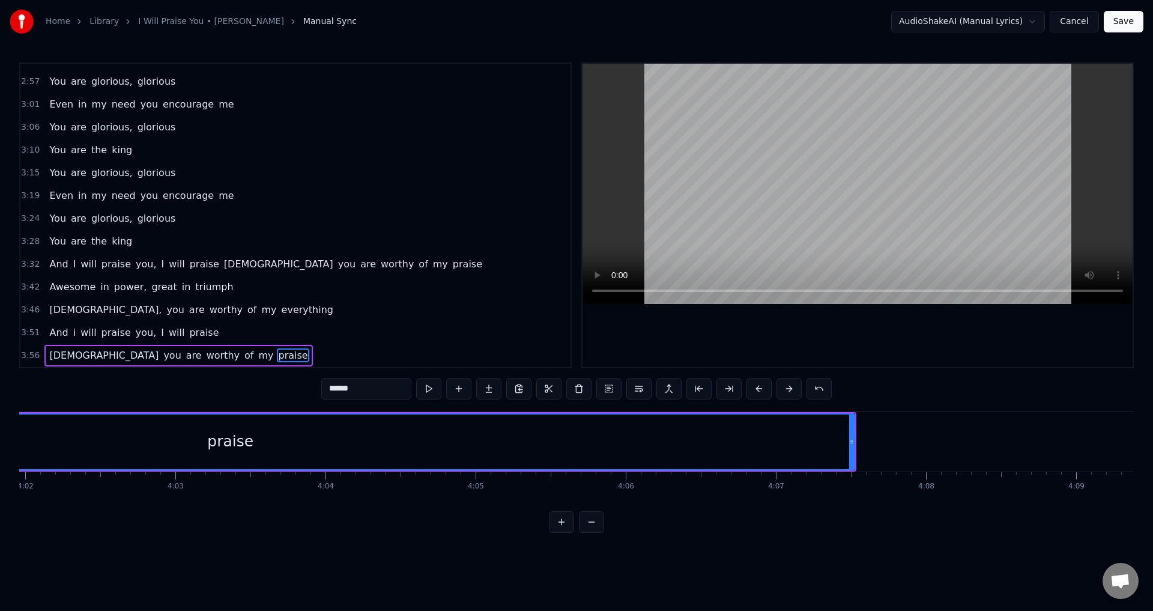
scroll to position [0, 36406]
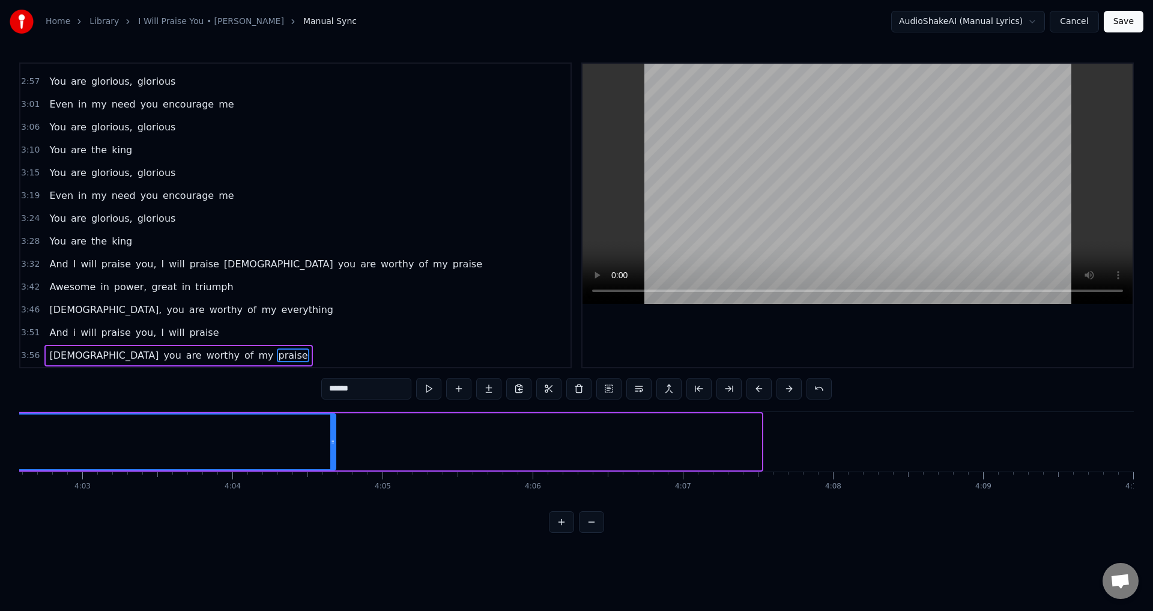
drag, startPoint x: 758, startPoint y: 436, endPoint x: 333, endPoint y: 471, distance: 427.0
click at [333, 471] on div "You Walk through the valley and split the waters My eyes were blind but now tha…" at bounding box center [576, 456] width 1114 height 90
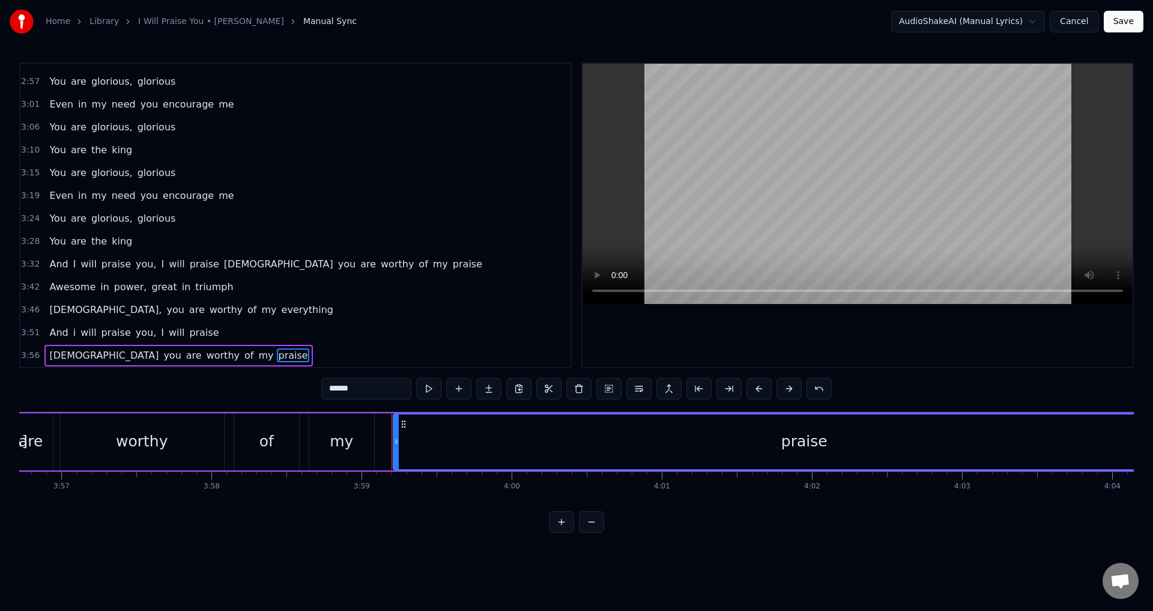
scroll to position [0, 35573]
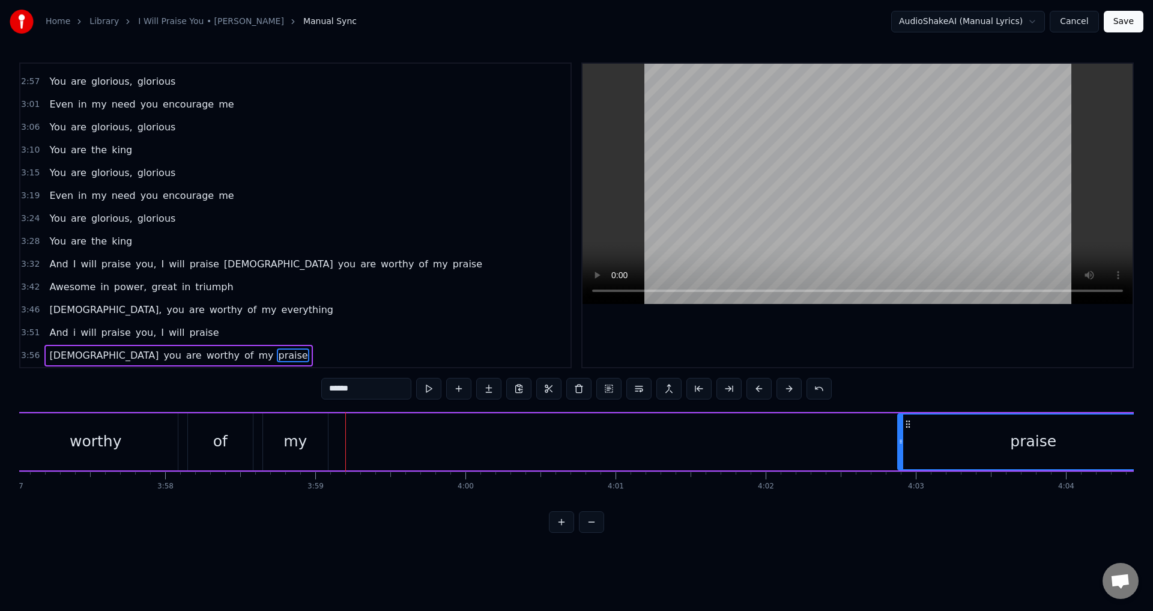
drag, startPoint x: 351, startPoint y: 441, endPoint x: 914, endPoint y: 433, distance: 563.7
click at [903, 433] on div at bounding box center [900, 441] width 5 height 55
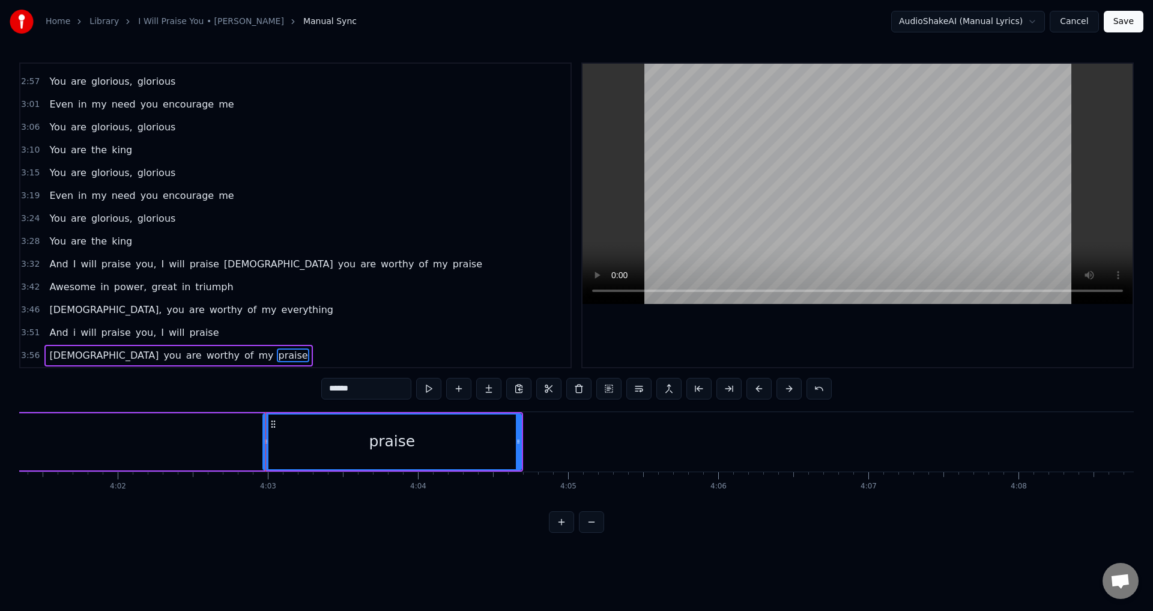
scroll to position [0, 36151]
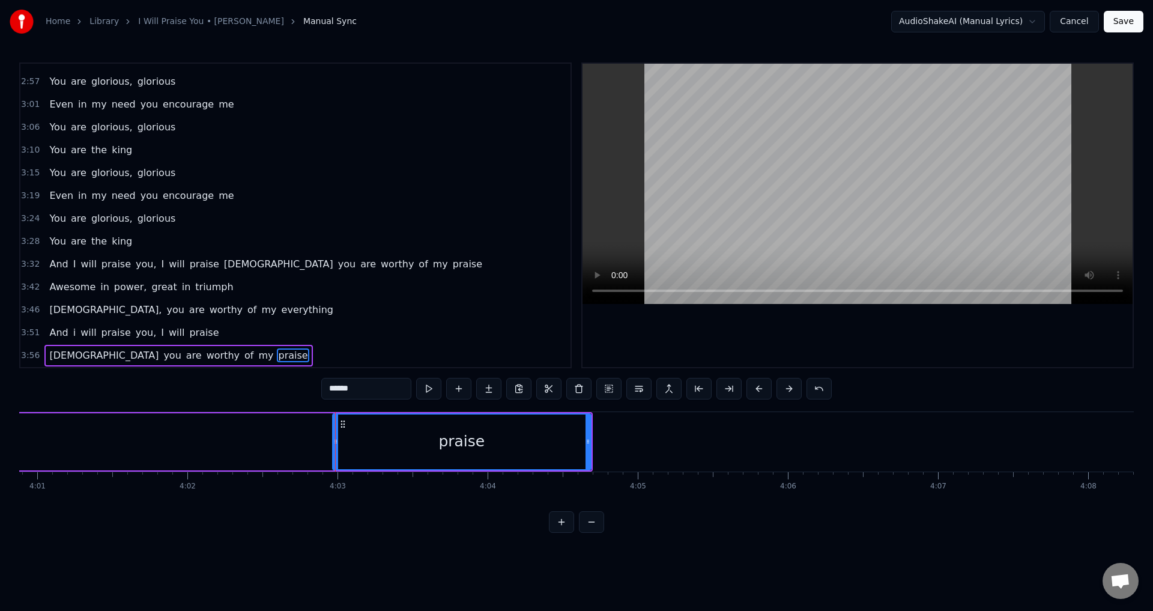
drag, startPoint x: 350, startPoint y: 421, endPoint x: 338, endPoint y: 423, distance: 12.2
click at [338, 423] on div "praise" at bounding box center [461, 441] width 257 height 55
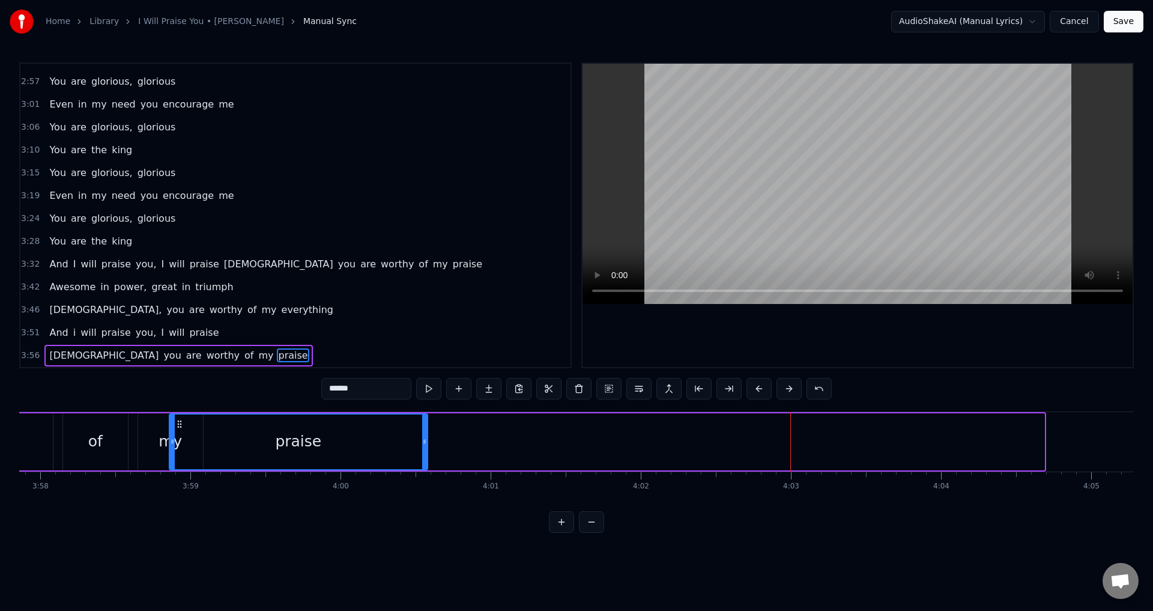
drag, startPoint x: 340, startPoint y: 422, endPoint x: 184, endPoint y: 451, distance: 158.8
click at [184, 451] on div "praise" at bounding box center [298, 441] width 257 height 55
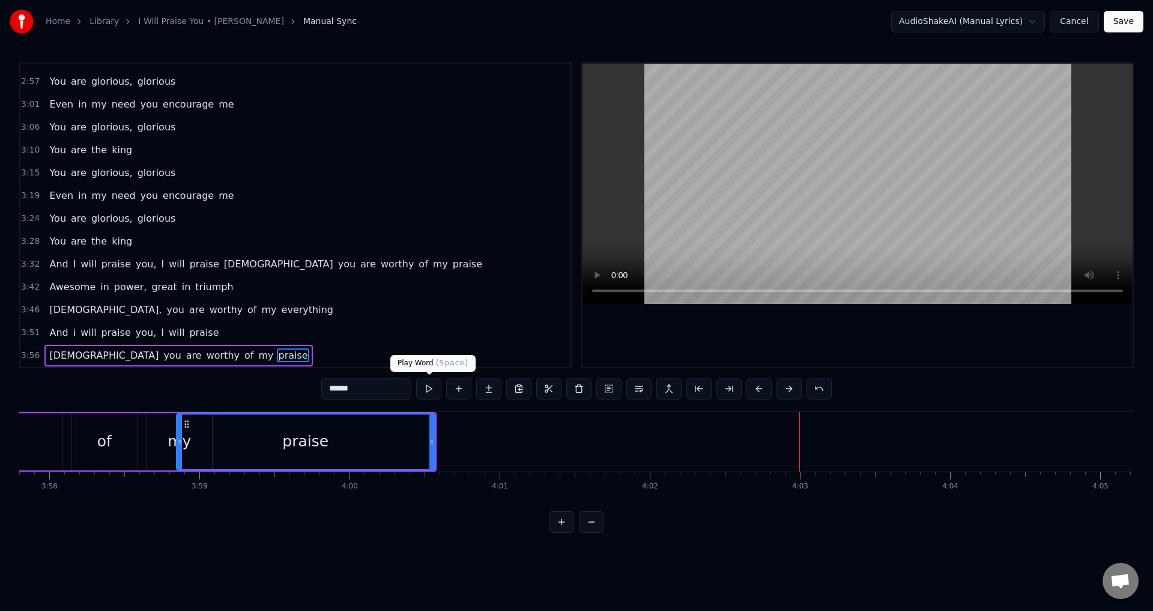
click at [422, 388] on button at bounding box center [428, 389] width 25 height 22
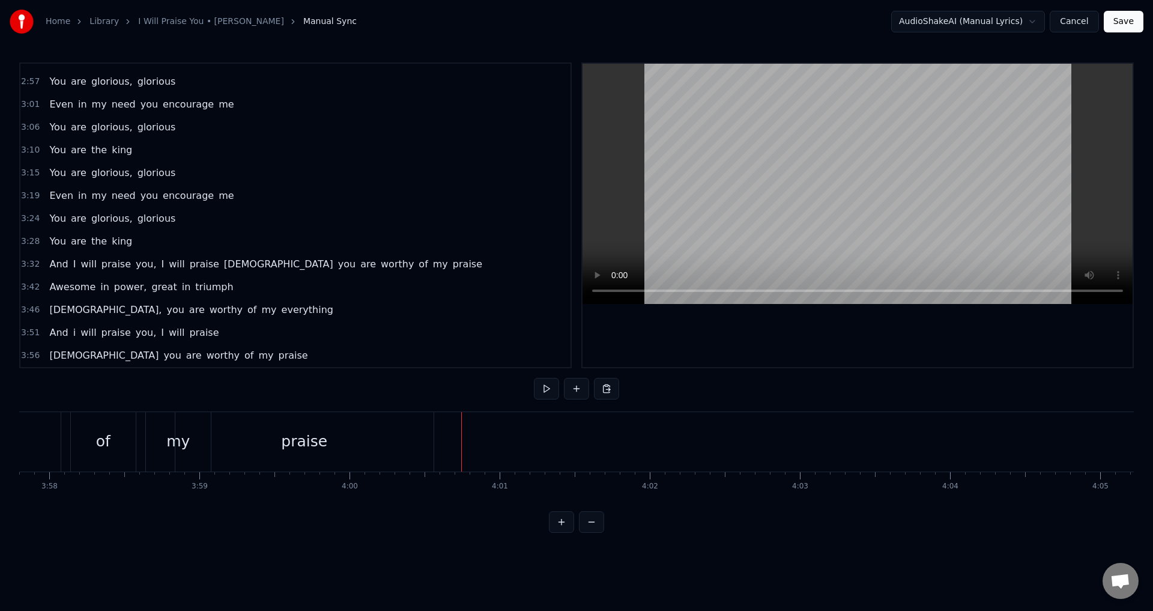
click at [214, 289] on div "Awesome in power, great in triumph" at bounding box center [140, 287] width 193 height 22
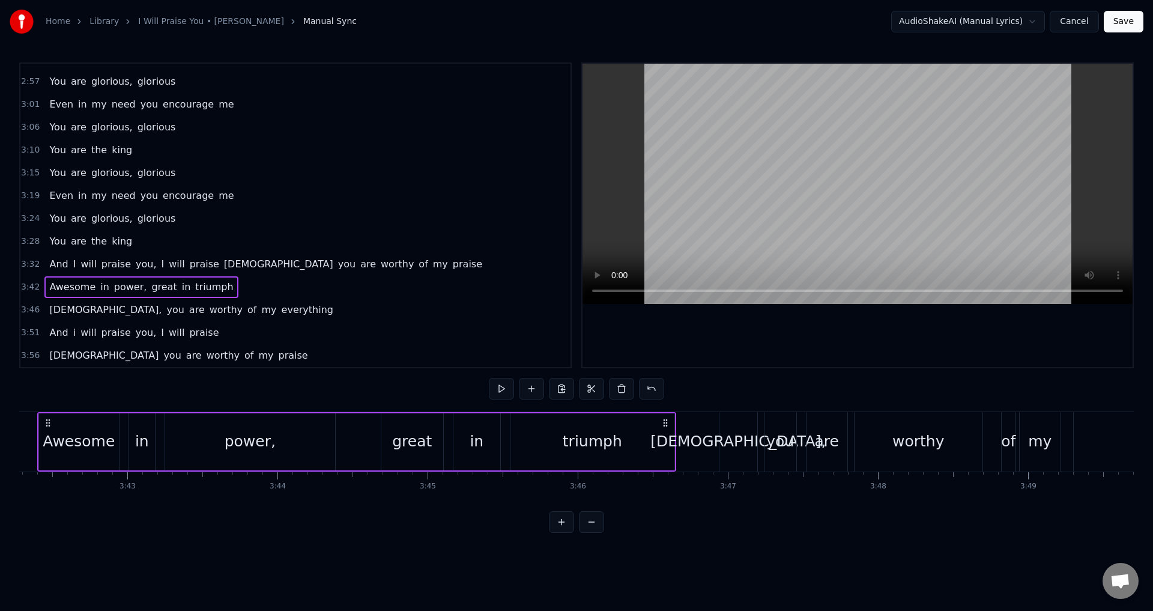
scroll to position [0, 33317]
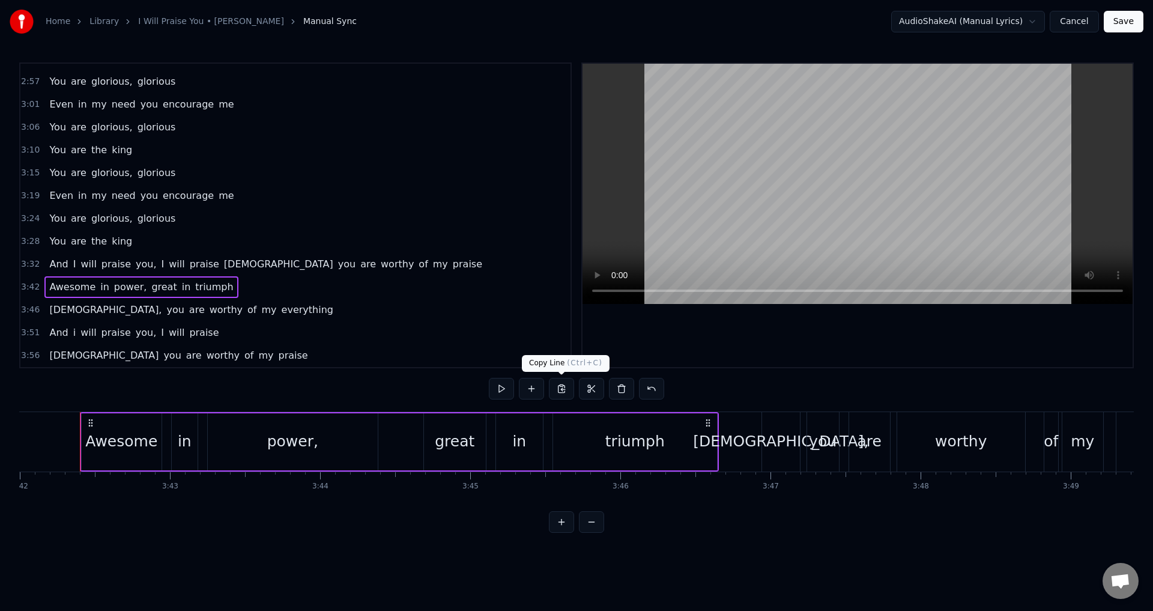
click at [561, 387] on button at bounding box center [561, 389] width 25 height 22
click at [202, 355] on div "[DEMOGRAPHIC_DATA] you are worthy of my praise" at bounding box center [178, 356] width 268 height 22
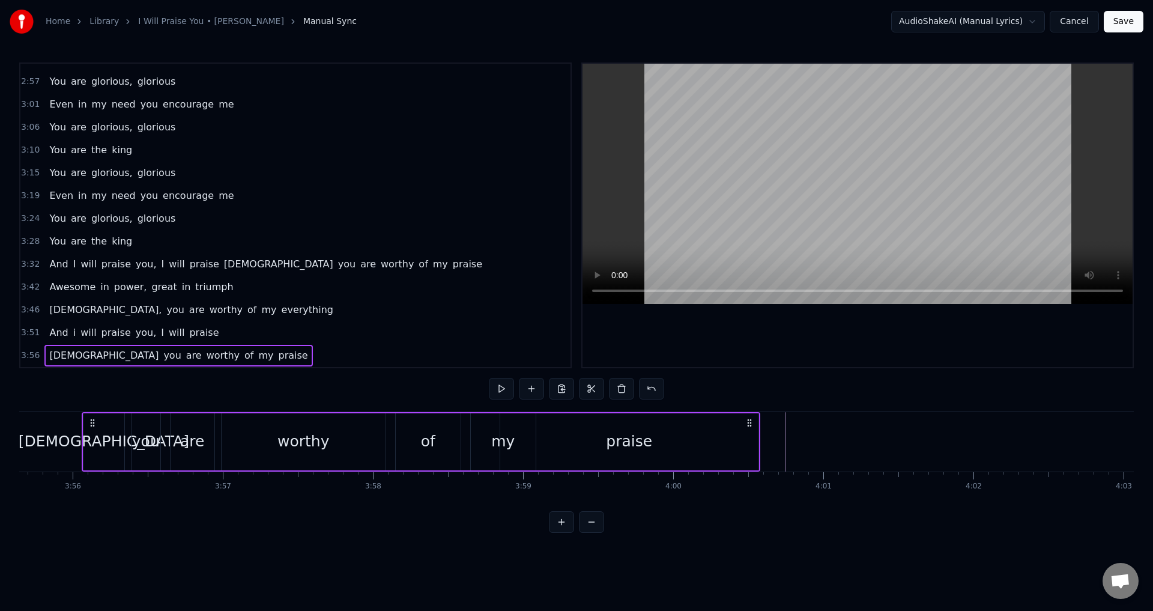
scroll to position [0, 35367]
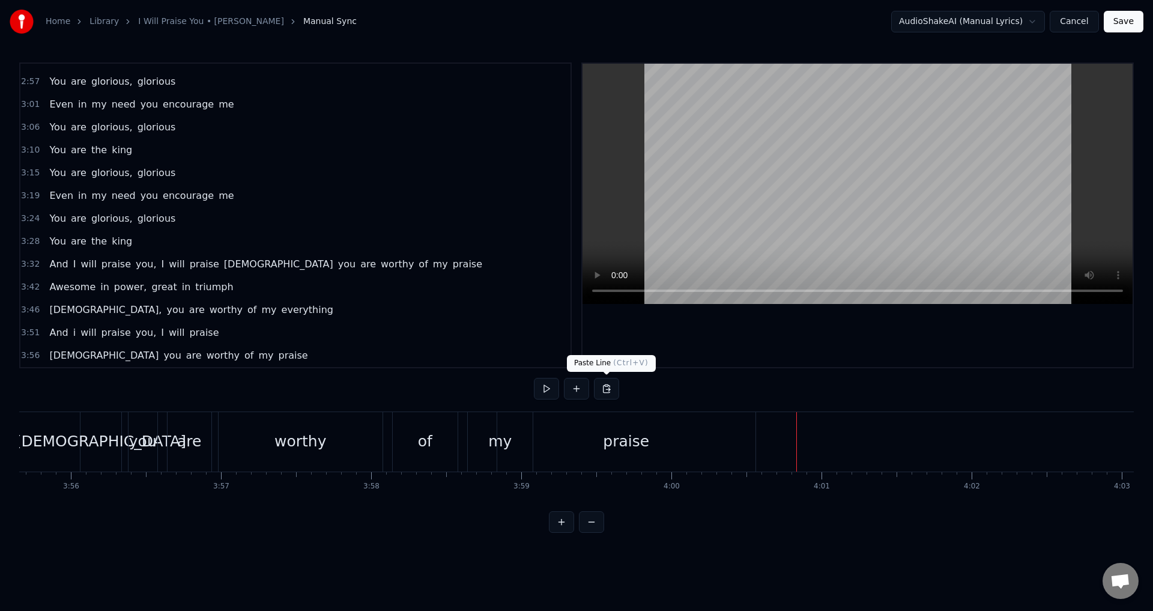
click at [606, 387] on button at bounding box center [606, 389] width 25 height 22
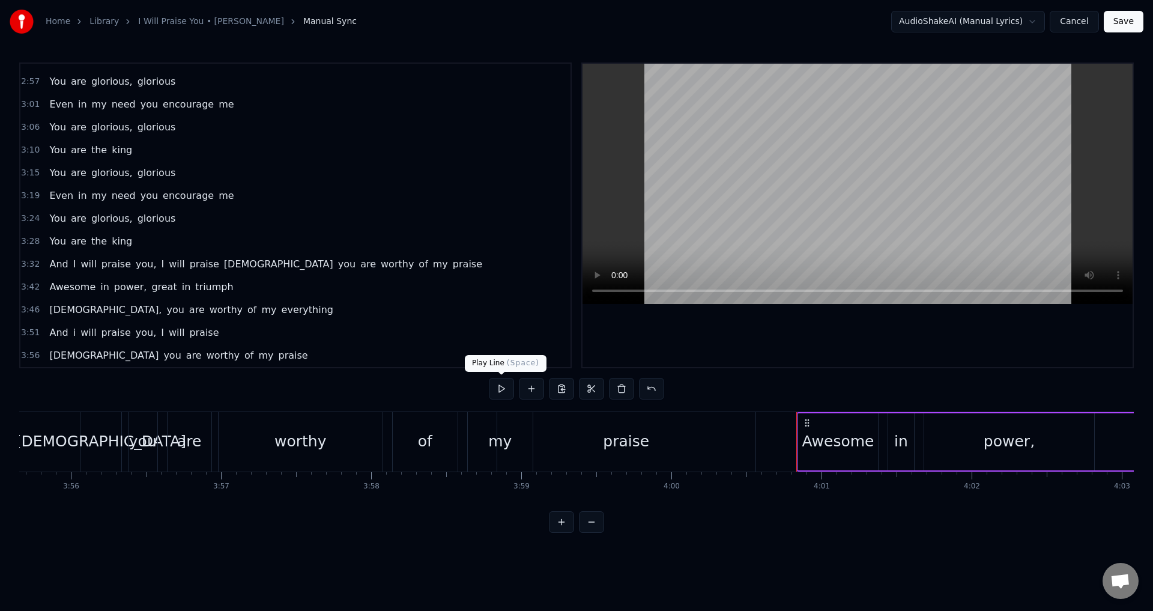
click at [499, 385] on button at bounding box center [501, 389] width 25 height 22
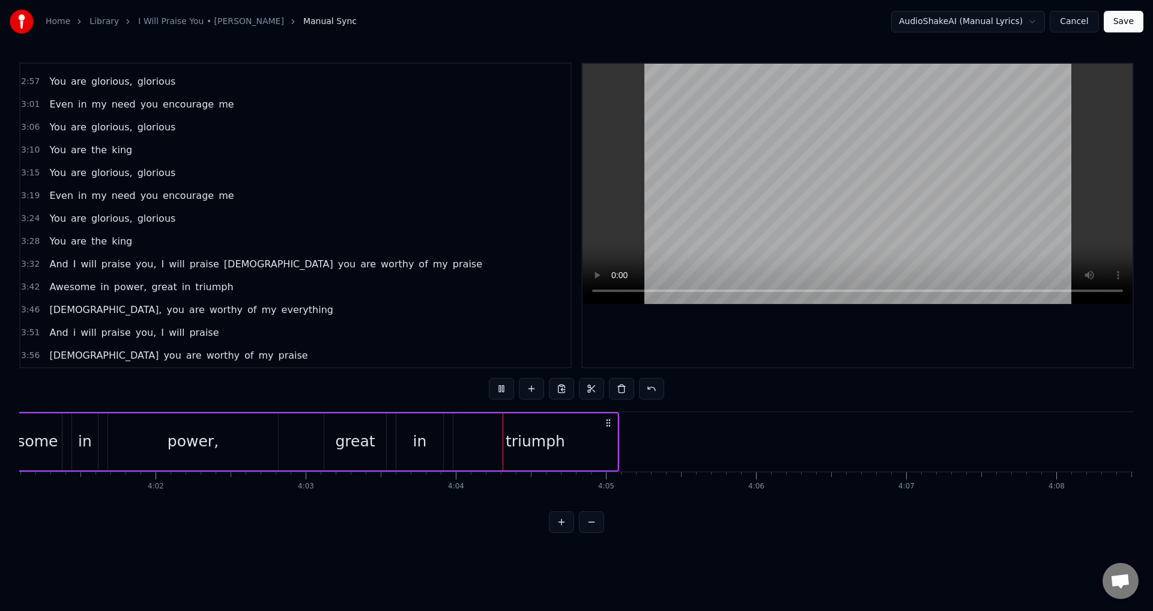
scroll to position [0, 36411]
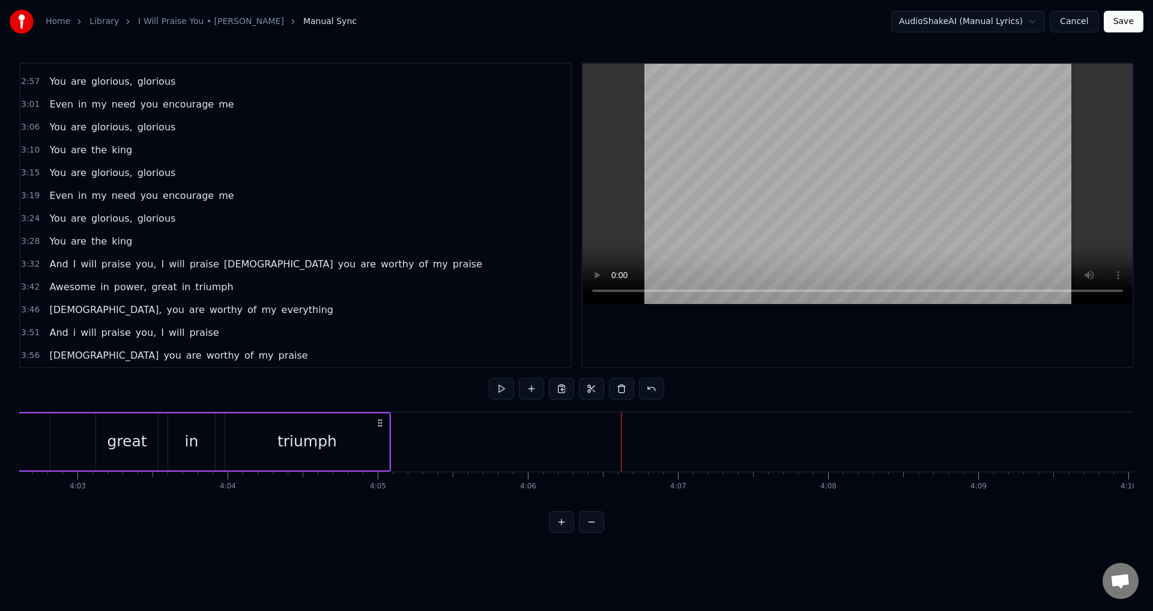
click at [222, 309] on div "[DEMOGRAPHIC_DATA], you are worthy of my everything" at bounding box center [190, 310] width 293 height 22
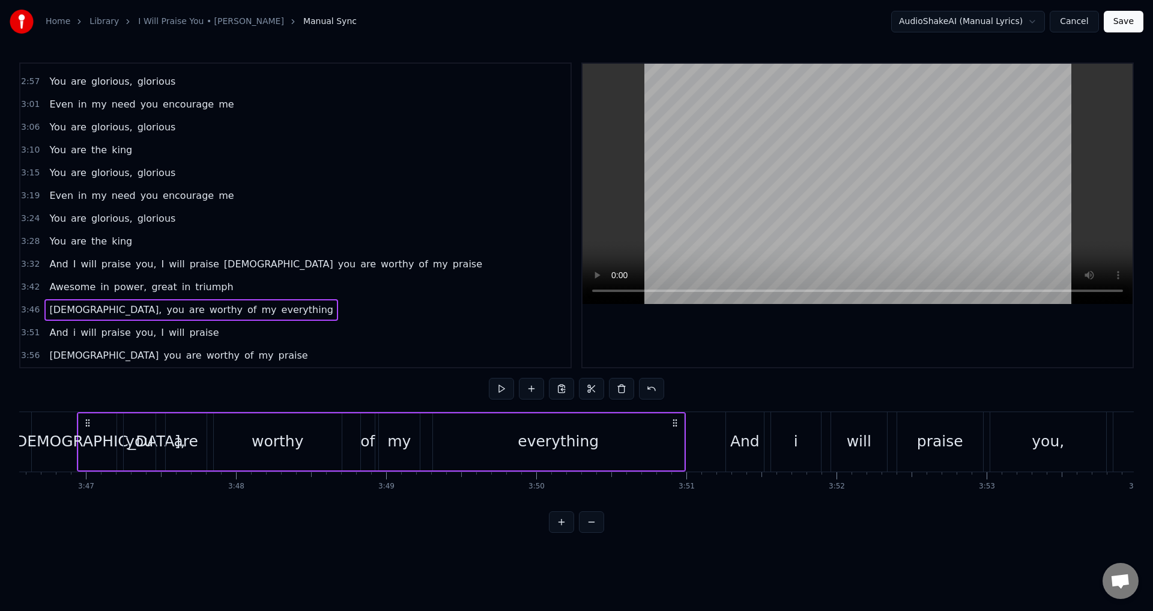
scroll to position [0, 33999]
click at [556, 383] on button at bounding box center [561, 389] width 25 height 22
click at [210, 359] on div "3:56 [DEMOGRAPHIC_DATA] you are worthy of my praise" at bounding box center [295, 355] width 550 height 23
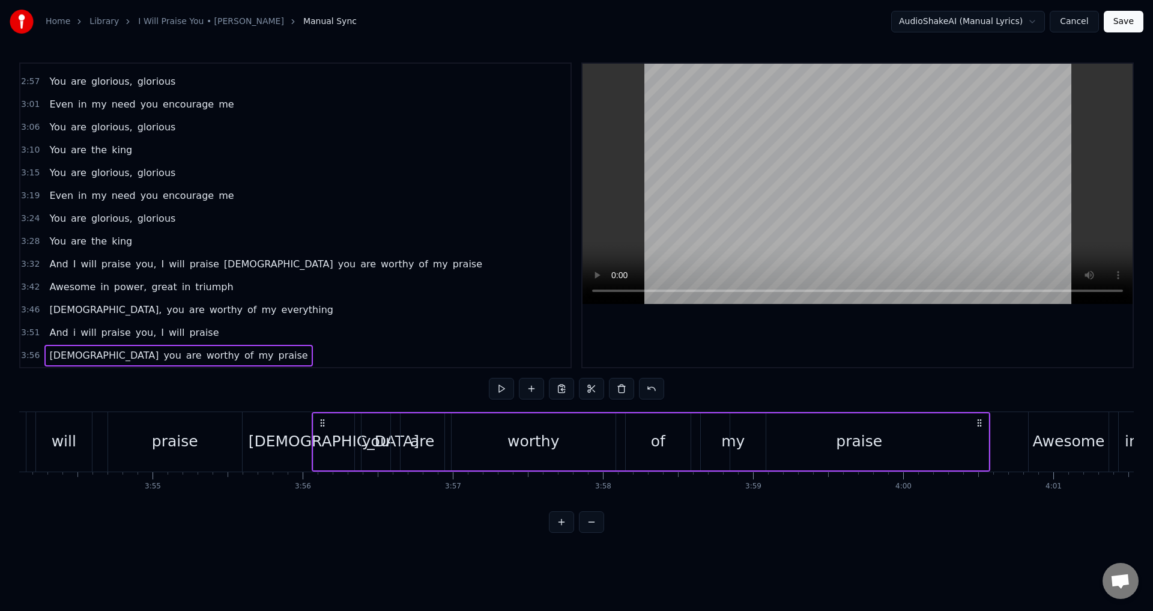
scroll to position [0, 35367]
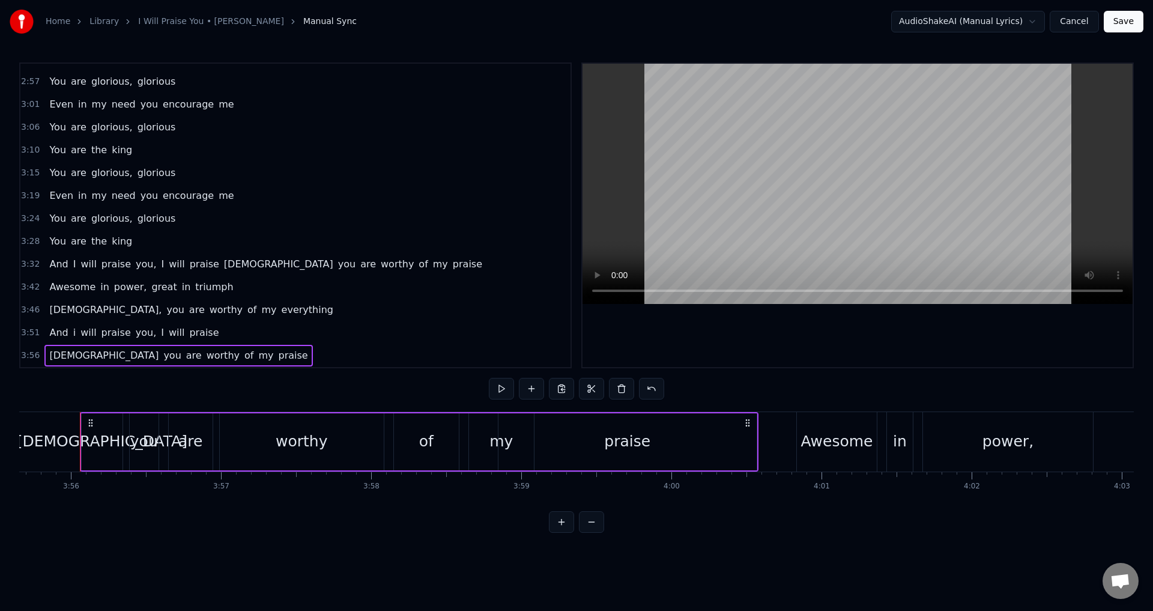
click at [62, 354] on span "[DEMOGRAPHIC_DATA]" at bounding box center [104, 355] width 112 height 14
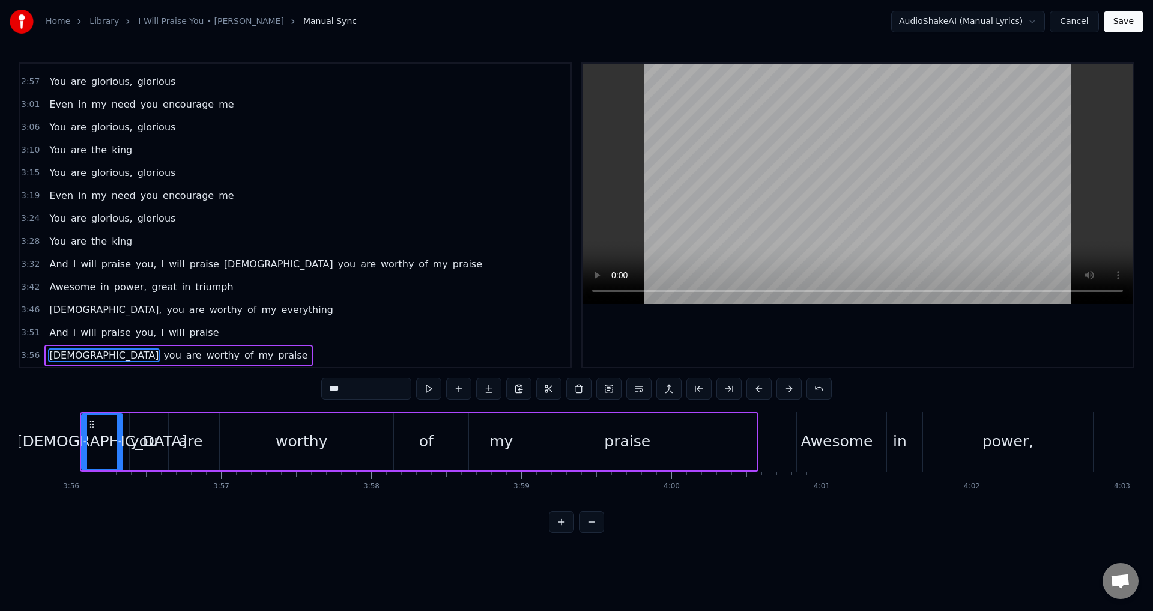
scroll to position [358, 0]
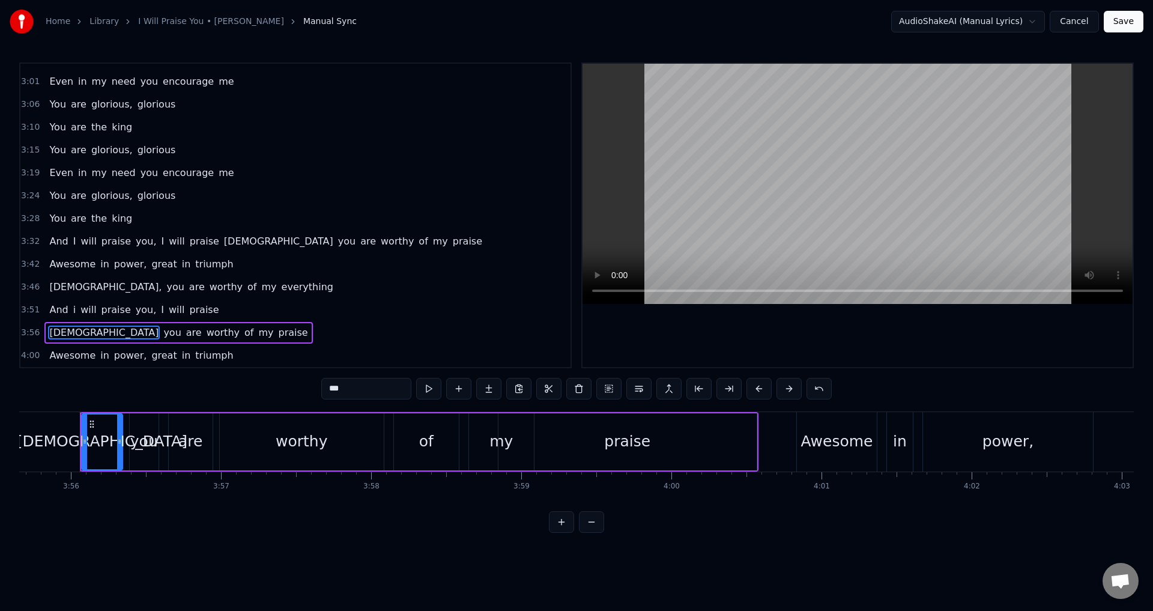
click at [358, 387] on input "***" at bounding box center [366, 389] width 90 height 22
type input "****"
click at [213, 352] on div "Awesome in power, great in triumph" at bounding box center [140, 356] width 193 height 22
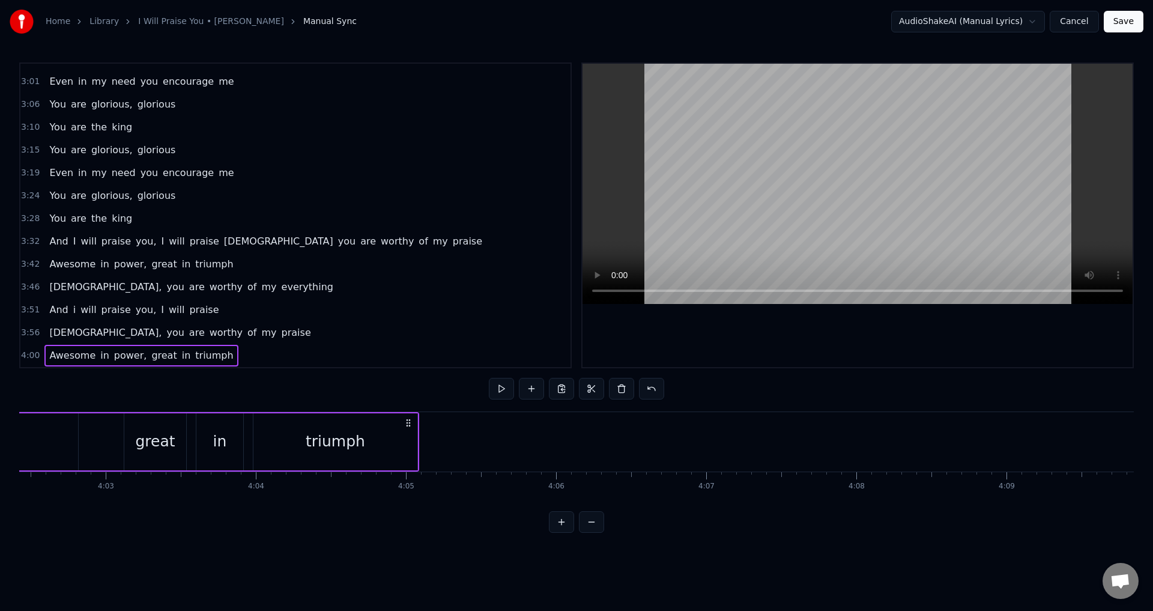
scroll to position [0, 36406]
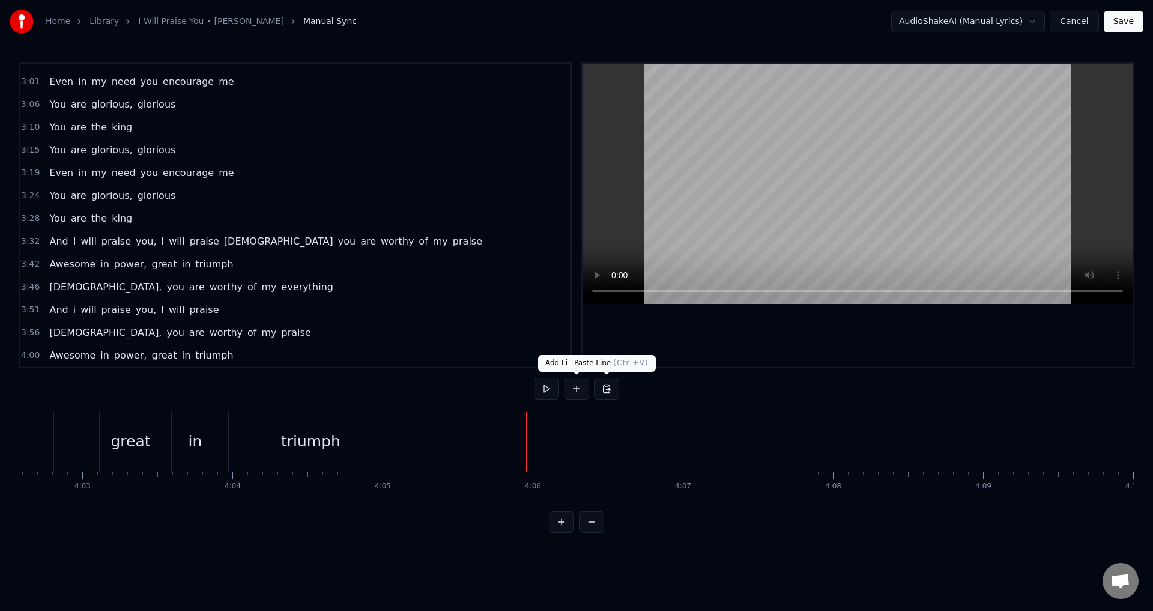
click at [603, 385] on button at bounding box center [606, 389] width 25 height 22
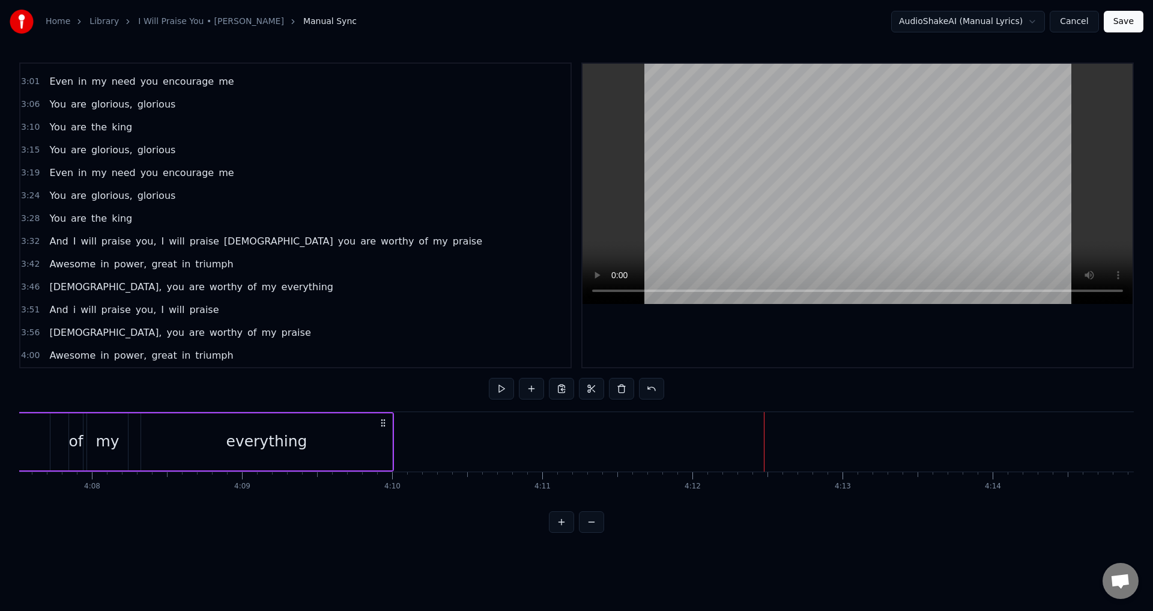
scroll to position [0, 37054]
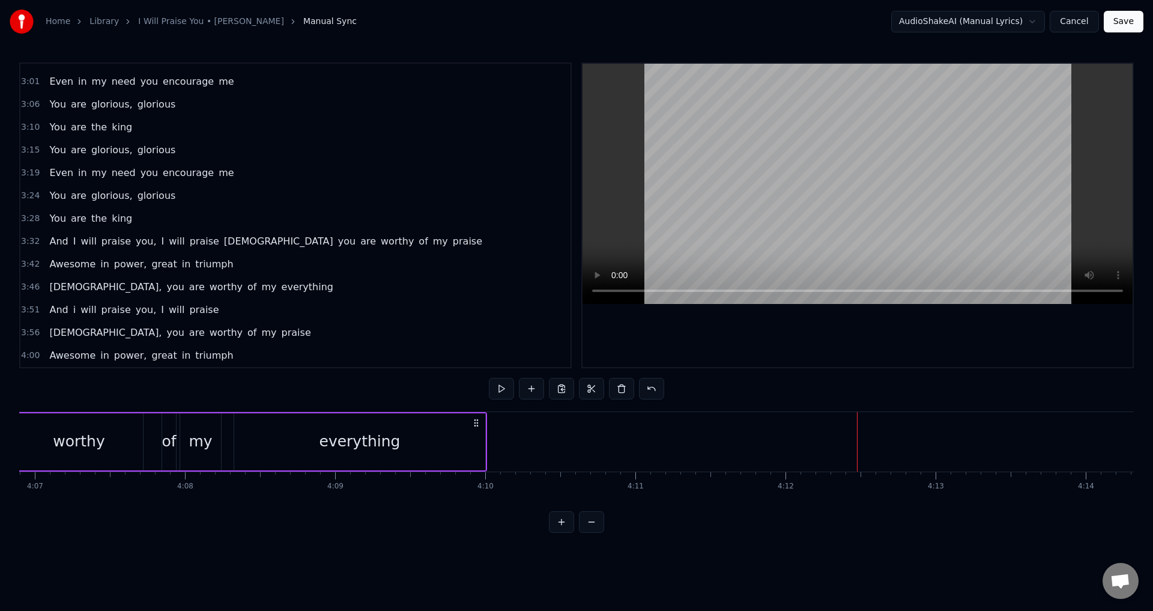
click at [385, 442] on div "everything" at bounding box center [359, 441] width 81 height 23
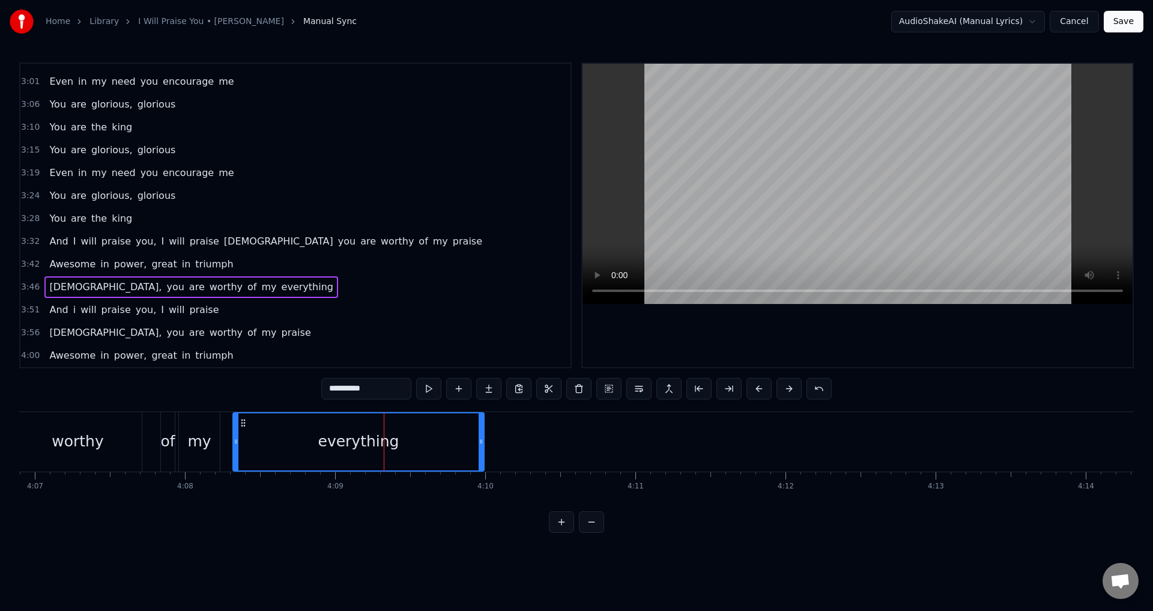
scroll to position [381, 0]
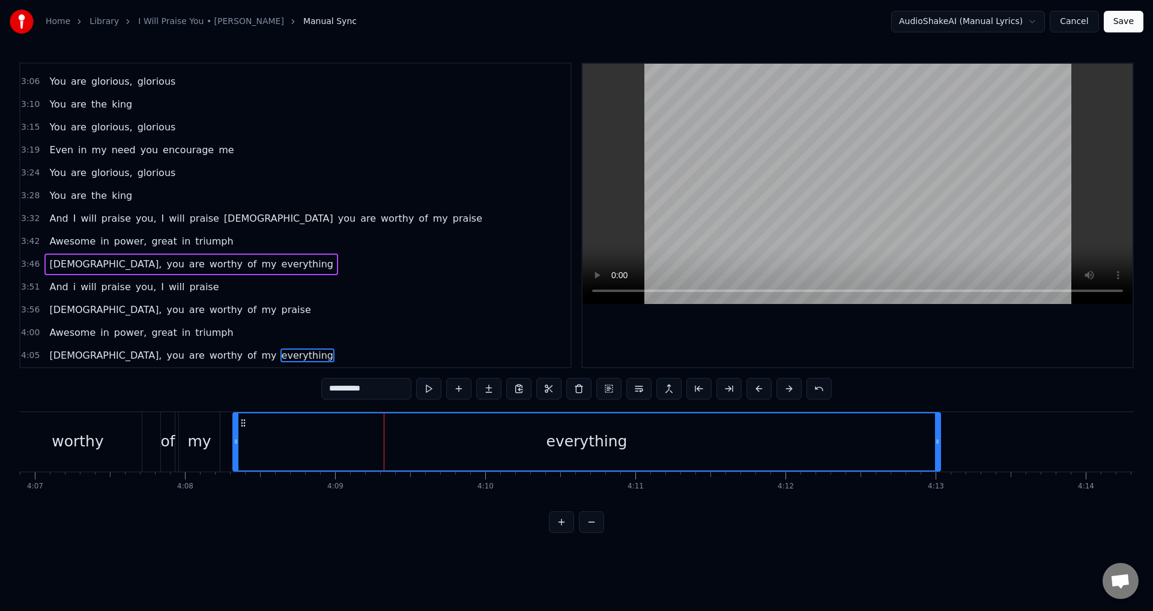
drag, startPoint x: 481, startPoint y: 439, endPoint x: 938, endPoint y: 453, distance: 456.4
click at [940, 451] on div at bounding box center [937, 441] width 5 height 57
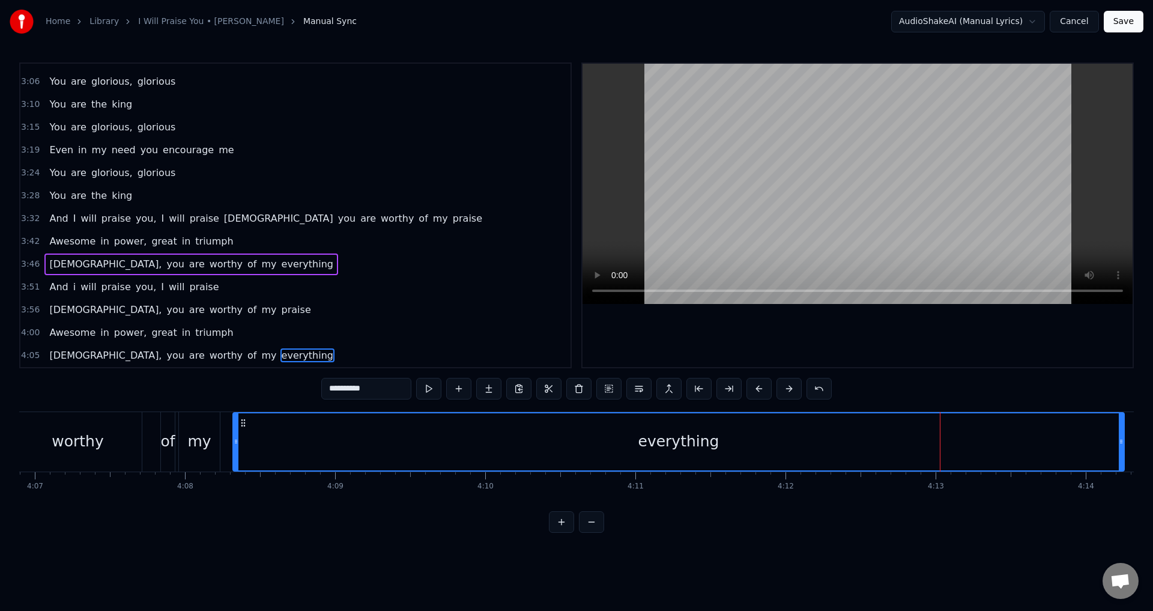
drag, startPoint x: 939, startPoint y: 436, endPoint x: 1120, endPoint y: 436, distance: 181.3
click at [1120, 436] on div at bounding box center [1120, 441] width 5 height 57
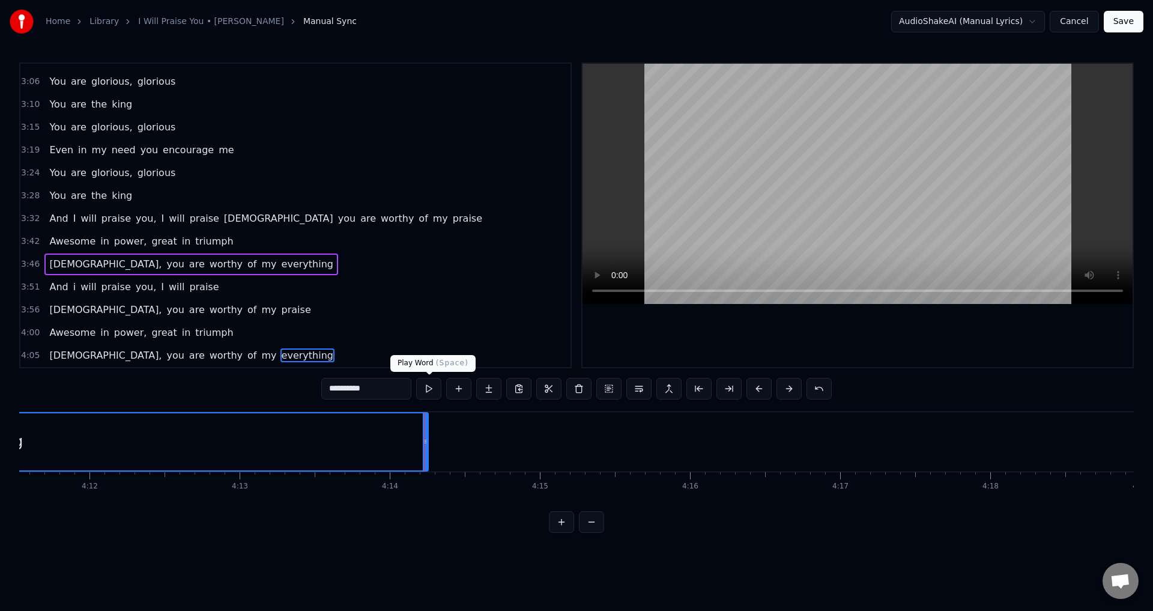
scroll to position [0, 38095]
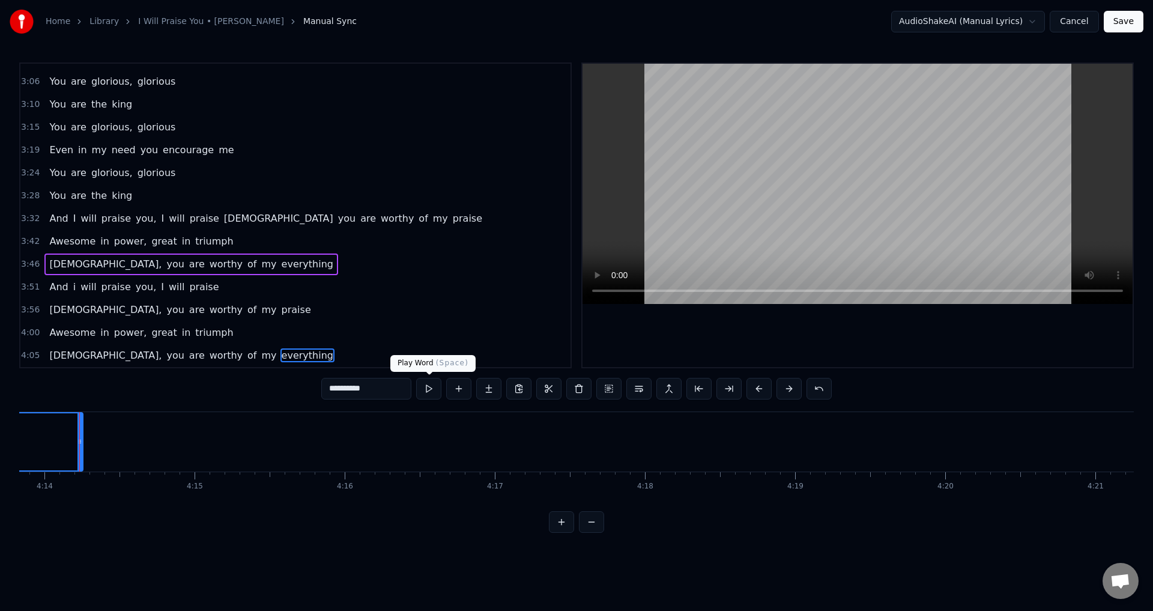
click at [428, 389] on button at bounding box center [428, 389] width 25 height 22
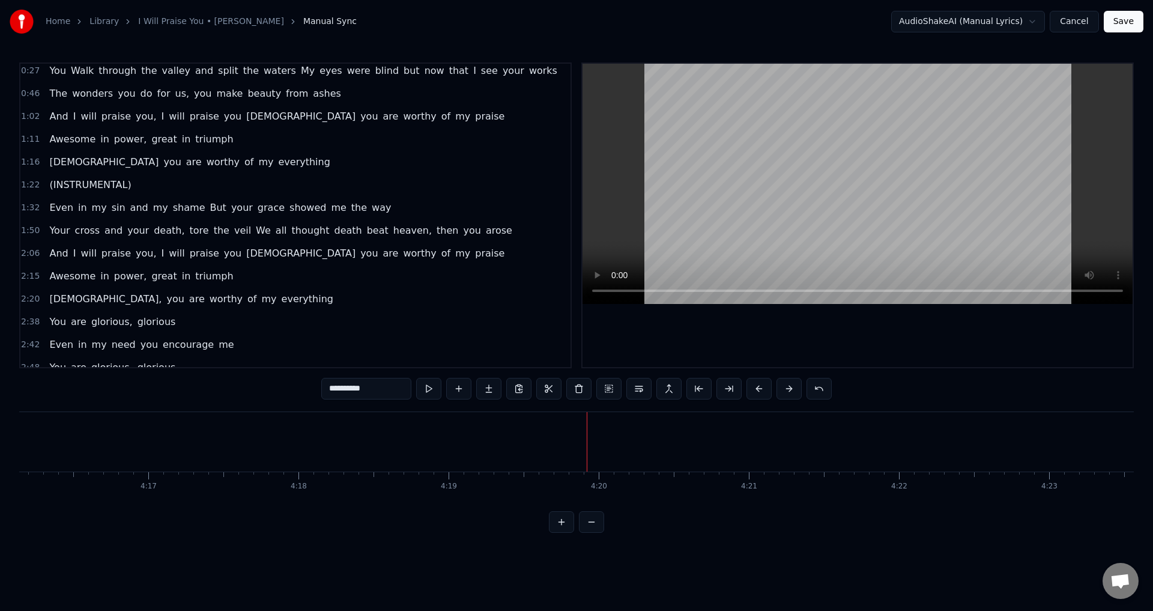
scroll to position [0, 0]
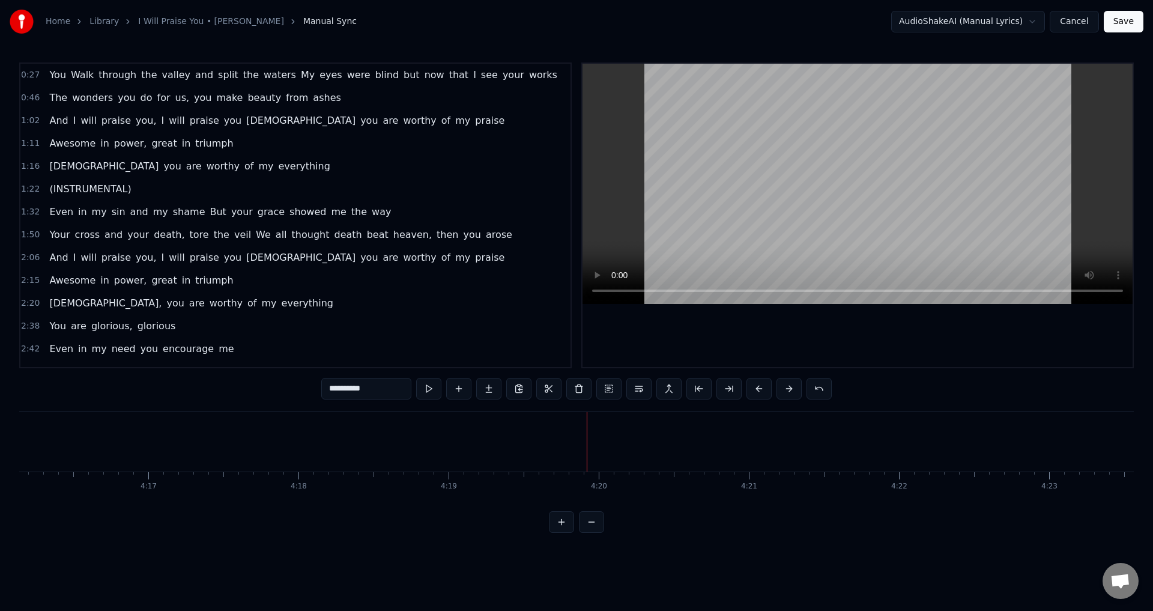
click at [222, 300] on div "[DEMOGRAPHIC_DATA], you are worthy of my everything" at bounding box center [190, 303] width 293 height 22
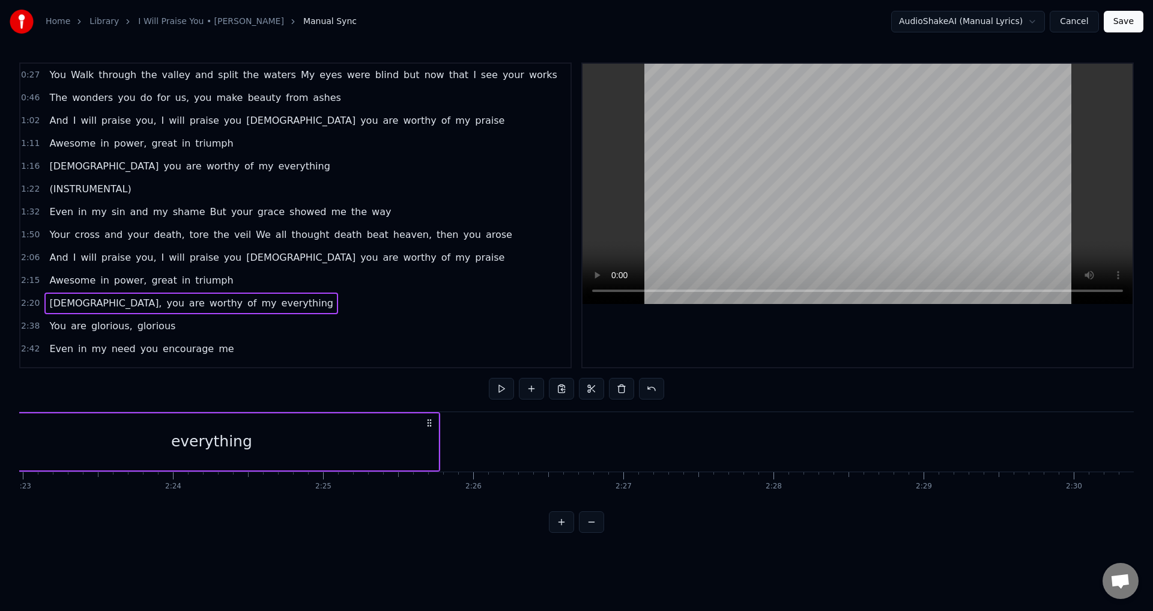
scroll to position [0, 20966]
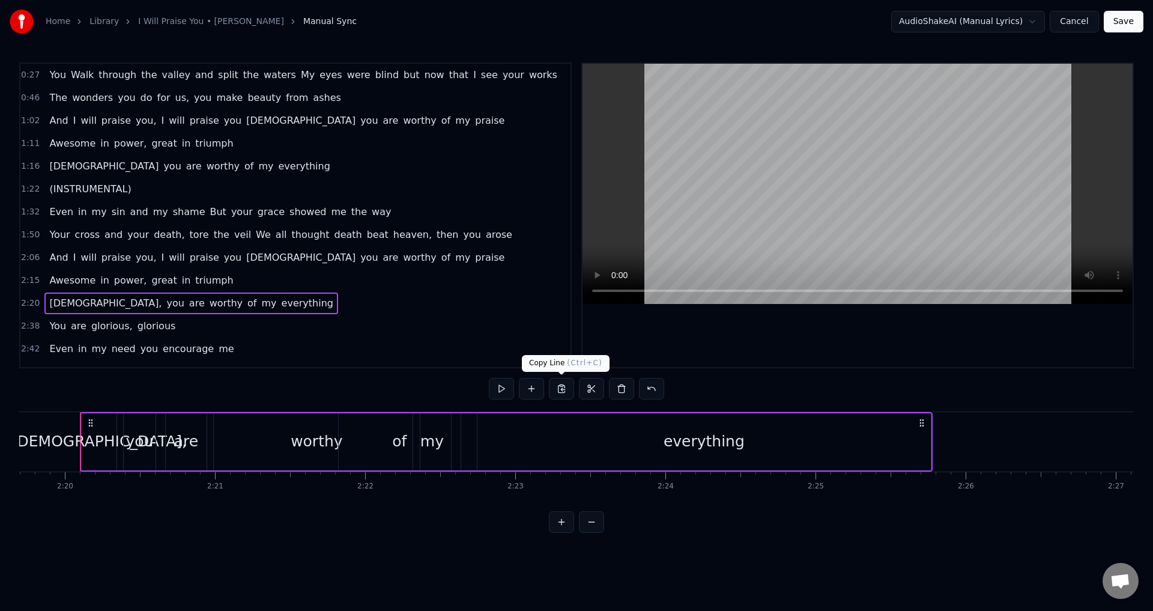
click at [563, 384] on button at bounding box center [561, 389] width 25 height 22
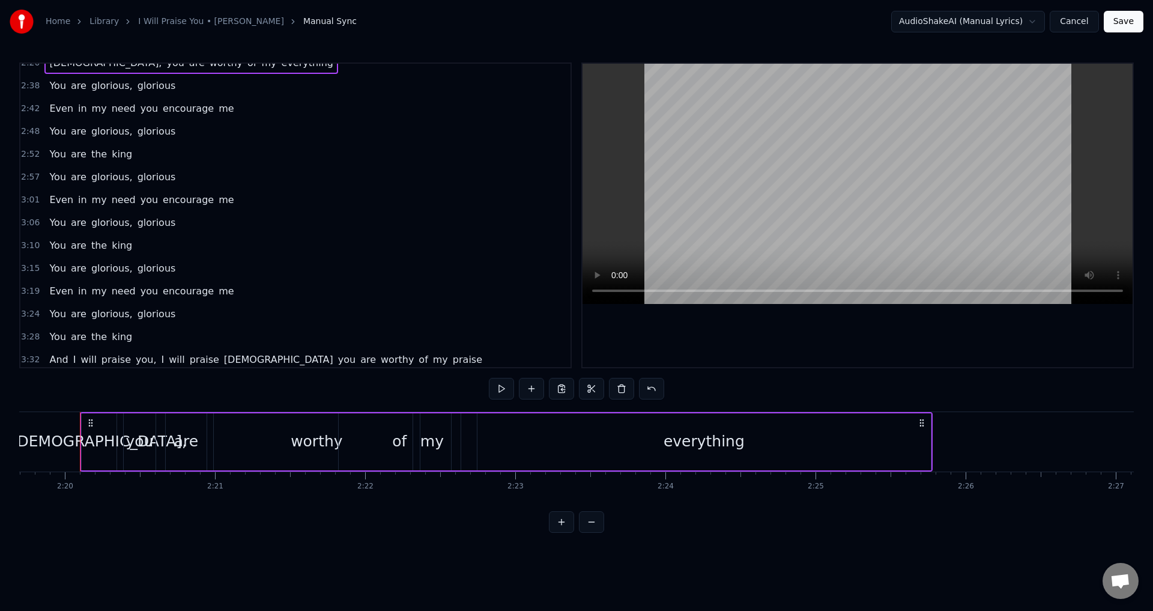
scroll to position [381, 0]
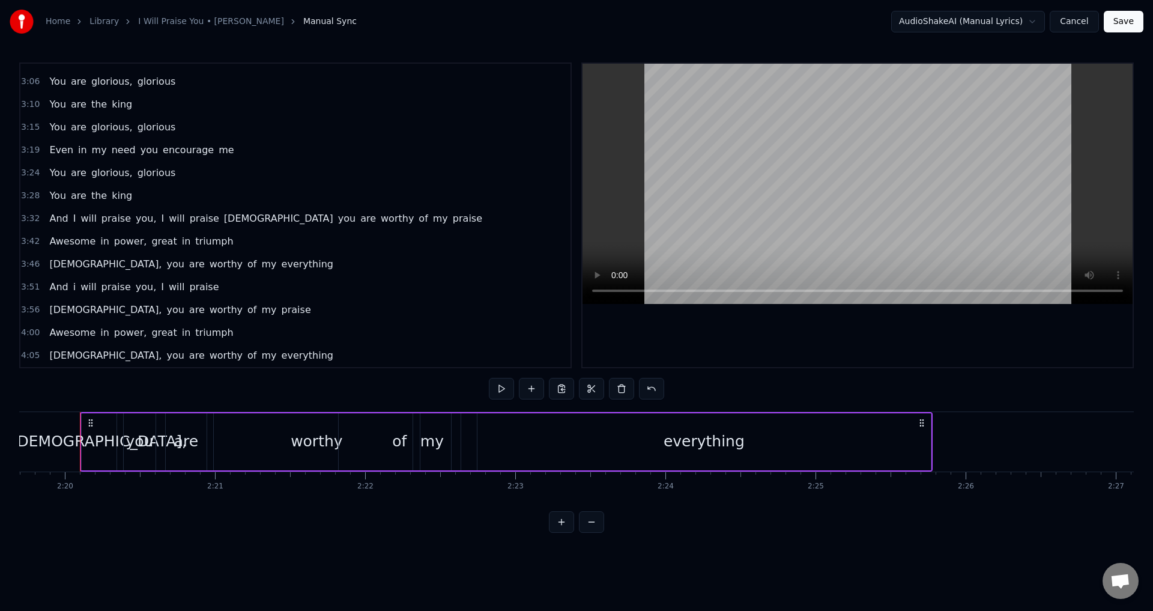
click at [229, 352] on div "4:05 [DEMOGRAPHIC_DATA], you are worthy of my everything" at bounding box center [295, 355] width 550 height 23
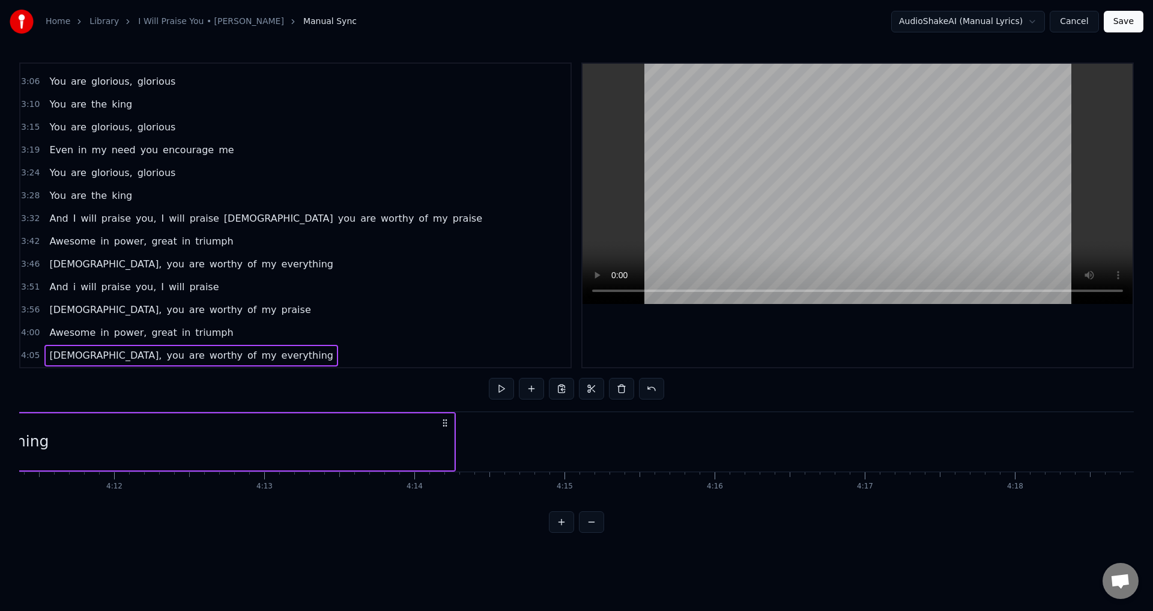
scroll to position [0, 37841]
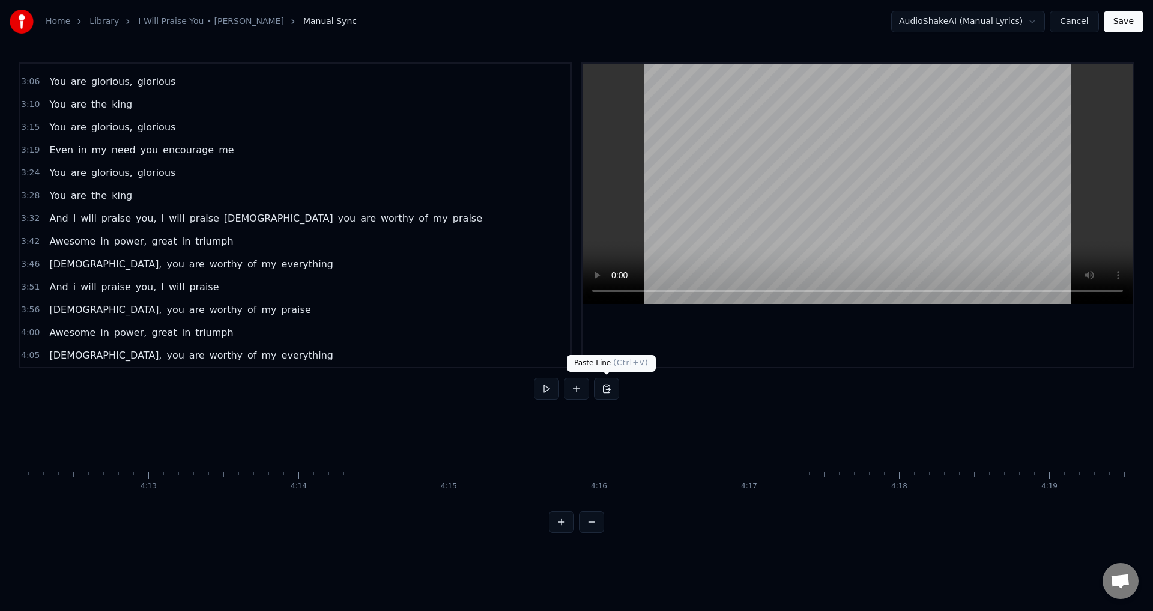
click at [607, 392] on button at bounding box center [606, 389] width 25 height 22
click at [559, 388] on button at bounding box center [561, 389] width 25 height 22
click at [566, 387] on button at bounding box center [561, 389] width 25 height 22
click at [603, 391] on button at bounding box center [606, 389] width 25 height 22
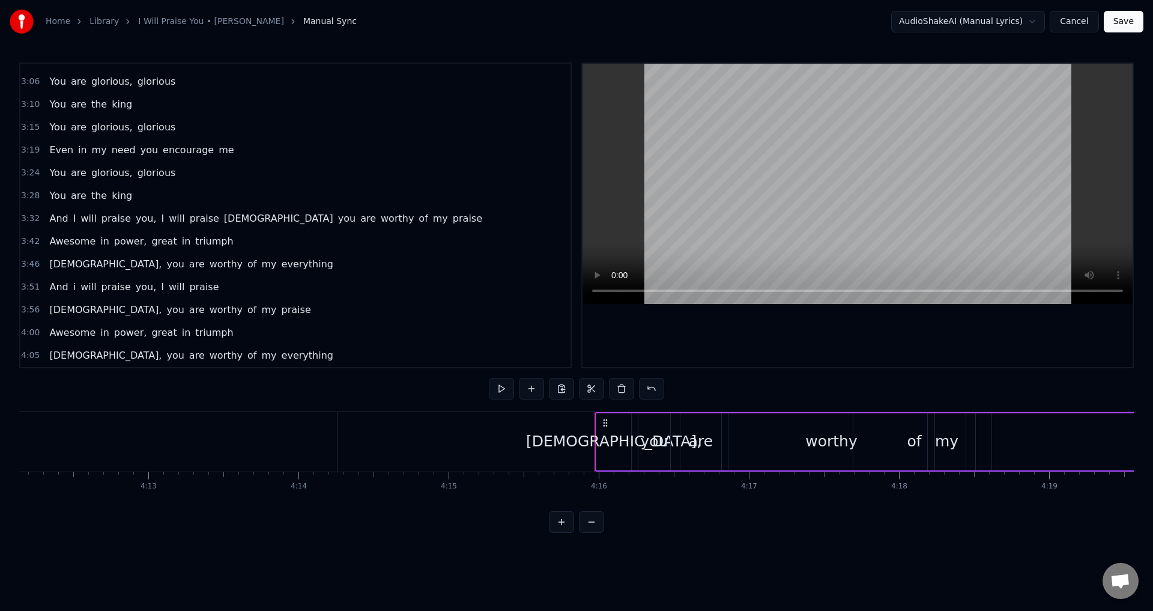
click at [815, 448] on div "worthy" at bounding box center [831, 441] width 52 height 23
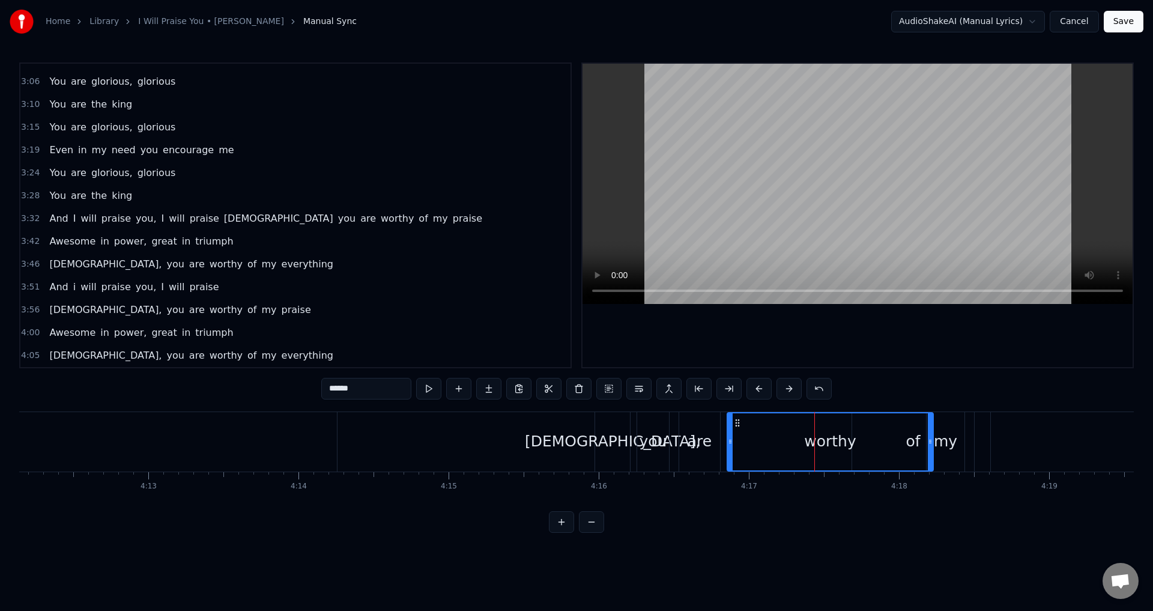
scroll to position [427, 0]
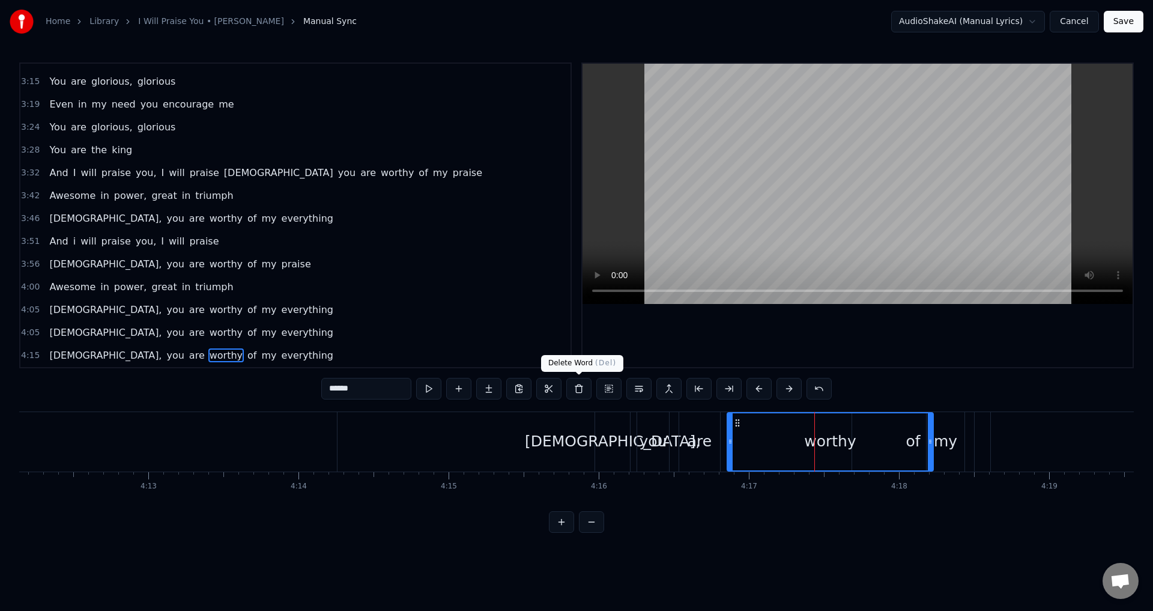
click at [572, 385] on button at bounding box center [578, 389] width 25 height 22
click at [225, 350] on div "4:15 [DEMOGRAPHIC_DATA], you are worthy of my everything" at bounding box center [295, 355] width 550 height 23
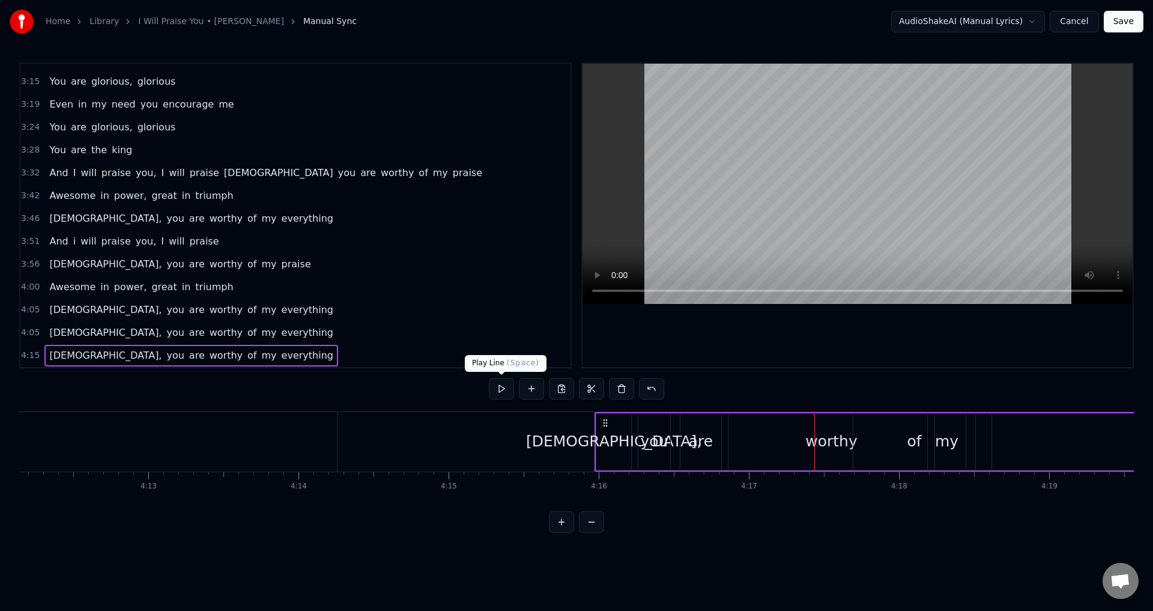
click at [499, 385] on button at bounding box center [501, 389] width 25 height 22
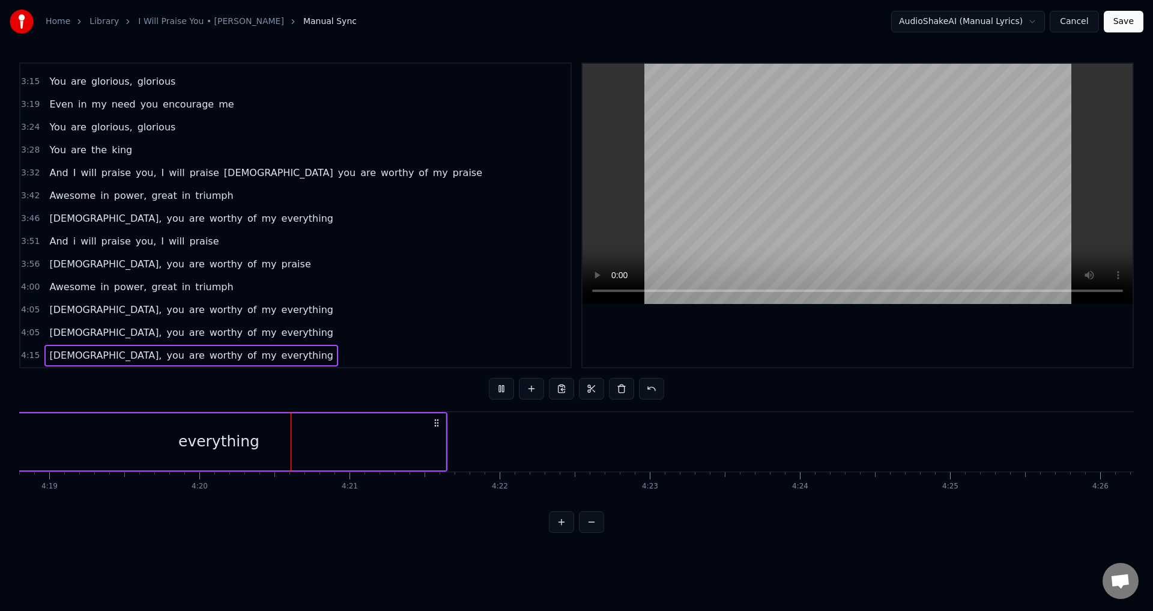
scroll to position [0, 38877]
click at [499, 385] on button at bounding box center [501, 389] width 25 height 22
click at [208, 354] on span "worthy" at bounding box center [225, 355] width 35 height 14
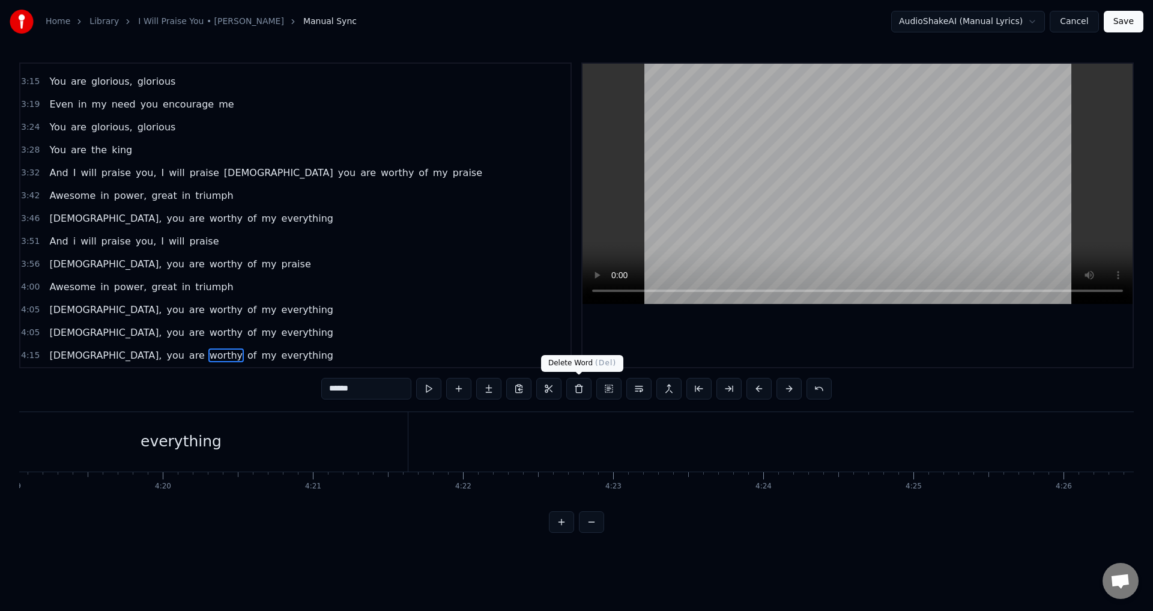
click at [581, 389] on button at bounding box center [578, 389] width 25 height 22
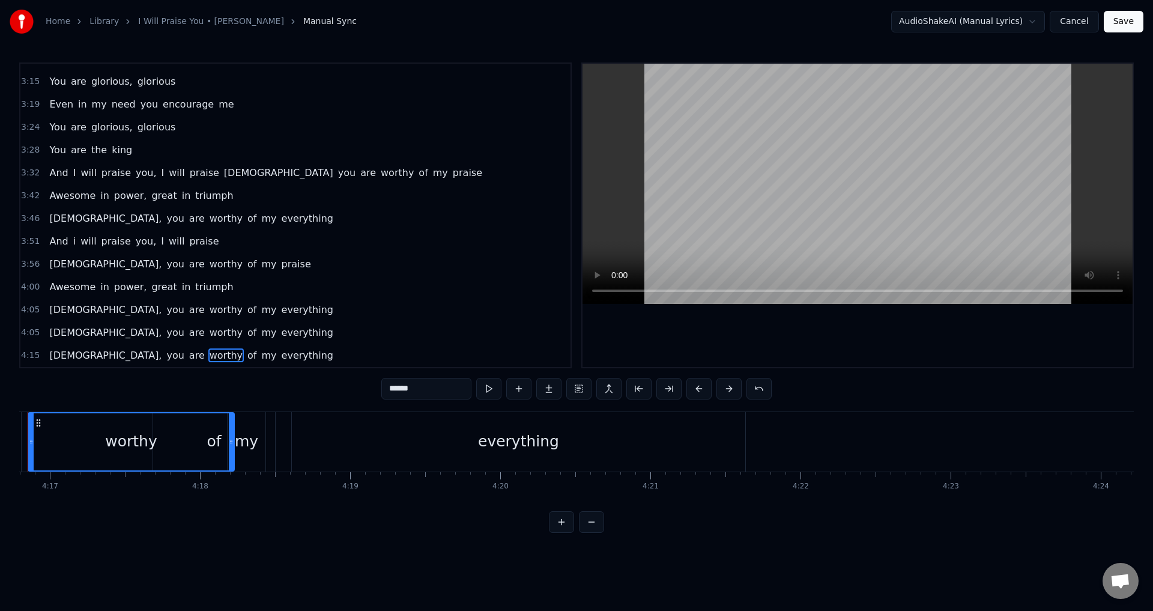
scroll to position [0, 38488]
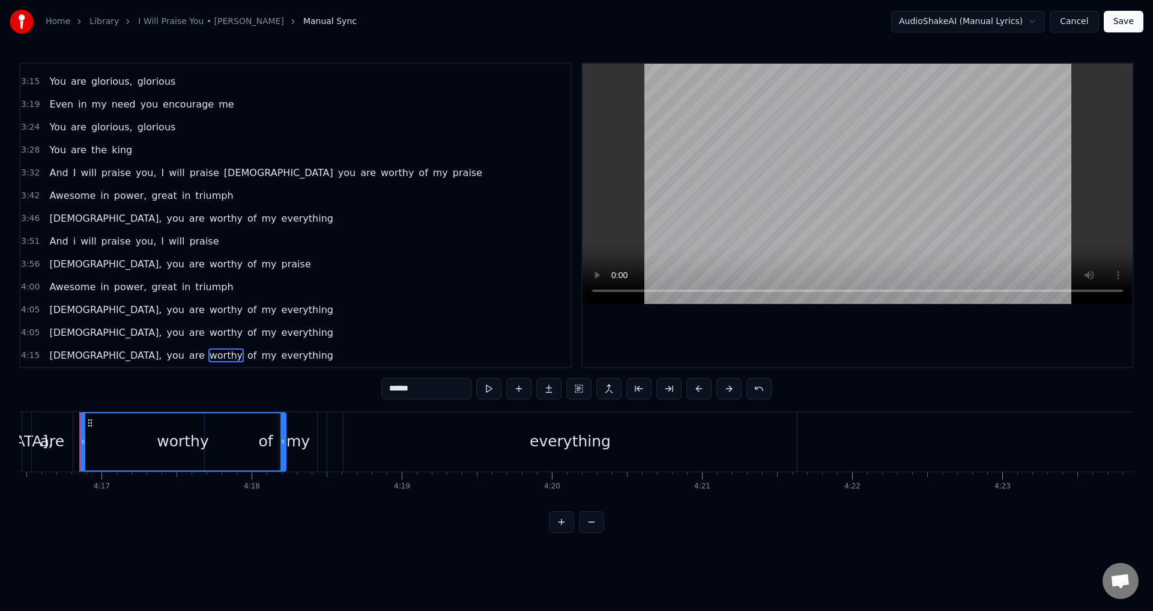
drag, startPoint x: 440, startPoint y: 385, endPoint x: 316, endPoint y: 391, distance: 124.4
click at [316, 391] on div "0:27 You Walk through the valley and split the waters My eyes were blind but no…" at bounding box center [576, 297] width 1114 height 470
click at [200, 353] on div "4:15 [DEMOGRAPHIC_DATA], you are of my everything" at bounding box center [295, 355] width 550 height 23
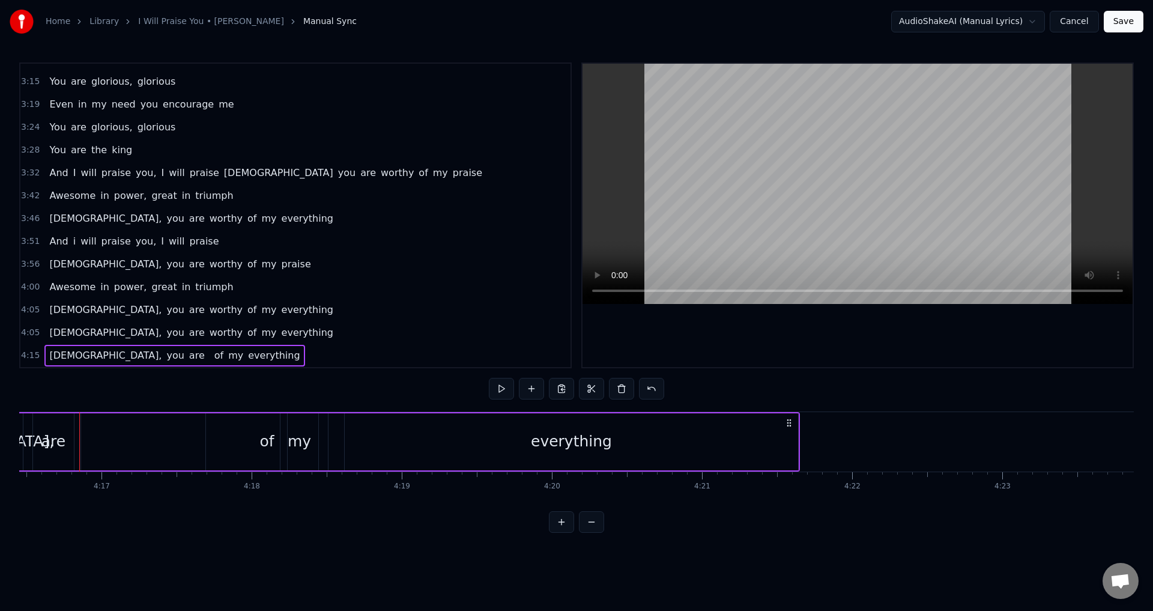
scroll to position [0, 38356]
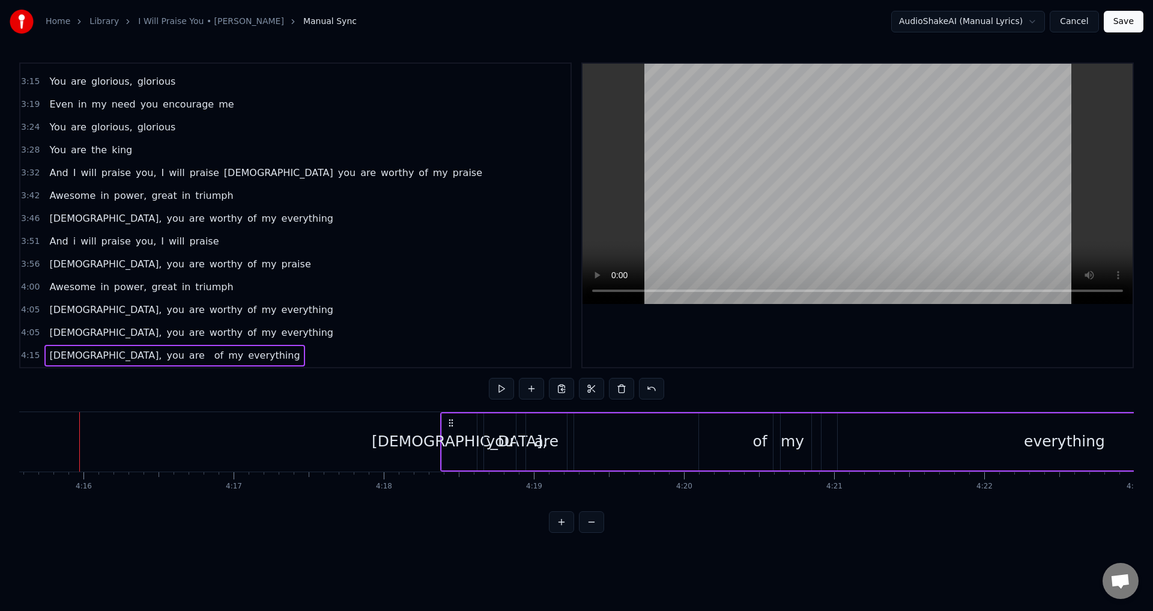
drag, startPoint x: 90, startPoint y: 417, endPoint x: 451, endPoint y: 453, distance: 362.5
click at [451, 453] on div "[DEMOGRAPHIC_DATA], you are of my everything" at bounding box center [866, 441] width 852 height 59
drag, startPoint x: 449, startPoint y: 418, endPoint x: 422, endPoint y: 425, distance: 27.8
click at [422, 425] on icon at bounding box center [424, 423] width 10 height 10
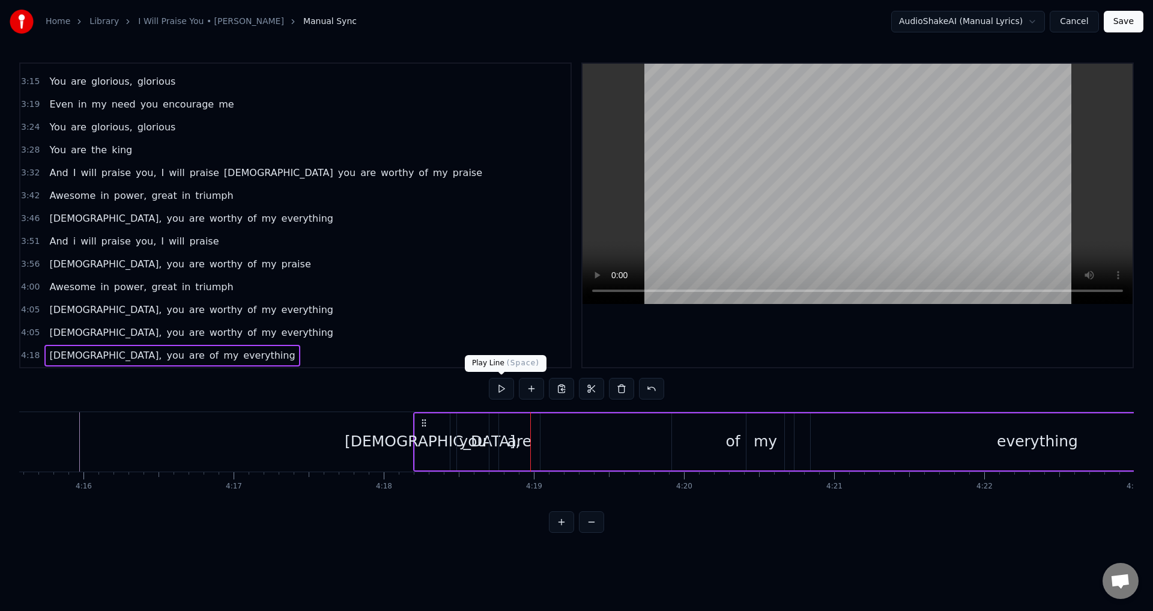
click at [496, 383] on button at bounding box center [501, 389] width 25 height 22
click at [499, 387] on button at bounding box center [501, 389] width 25 height 22
click at [755, 441] on div "my" at bounding box center [764, 441] width 23 height 23
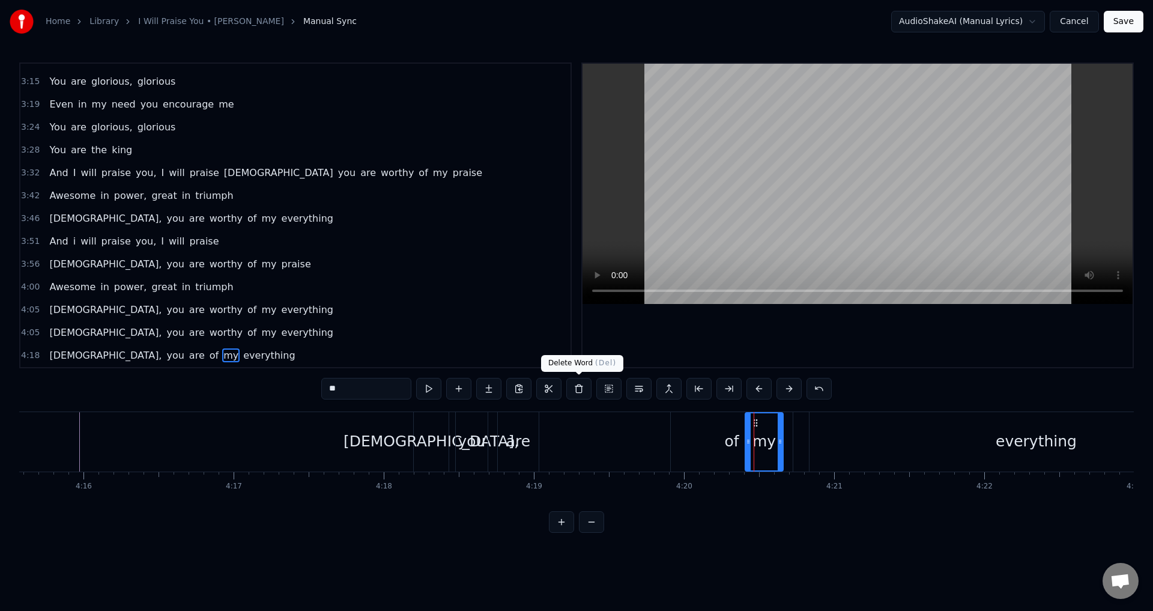
click at [585, 388] on button at bounding box center [578, 389] width 25 height 22
drag, startPoint x: 336, startPoint y: 388, endPoint x: 300, endPoint y: 393, distance: 35.7
click at [300, 393] on div "0:27 You Walk through the valley and split the waters My eyes were blind but no…" at bounding box center [576, 297] width 1114 height 470
click at [725, 455] on div "of" at bounding box center [732, 441] width 122 height 59
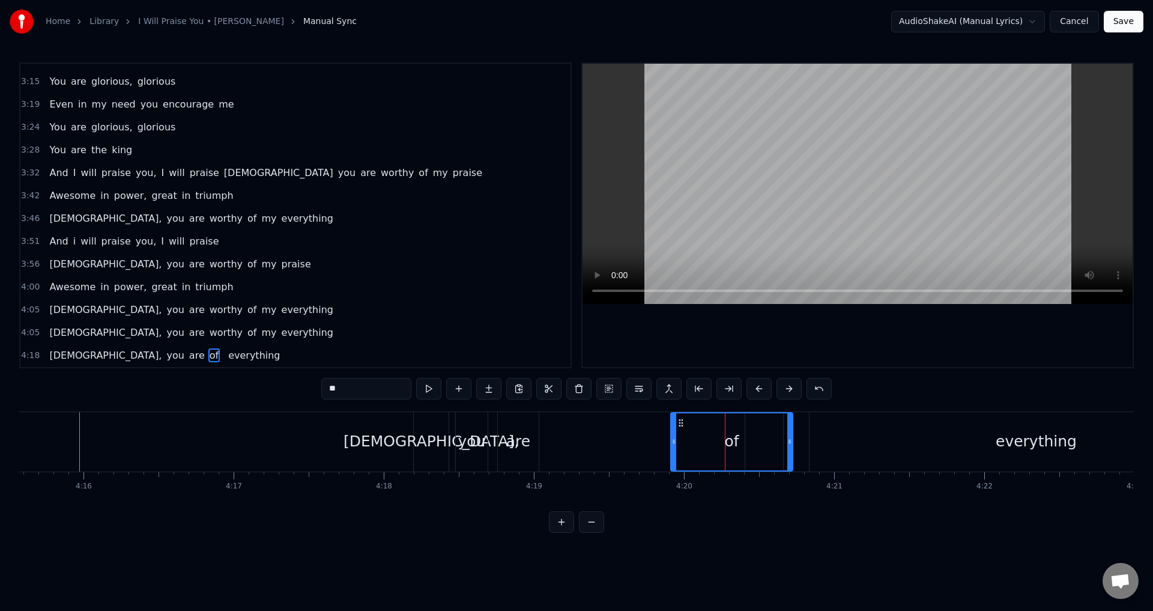
click at [385, 392] on input "**" at bounding box center [366, 389] width 90 height 22
drag, startPoint x: 385, startPoint y: 392, endPoint x: 300, endPoint y: 394, distance: 84.7
click at [300, 394] on div "0:27 You Walk through the valley and split the waters My eyes were blind but no…" at bounding box center [576, 297] width 1114 height 470
type input "**"
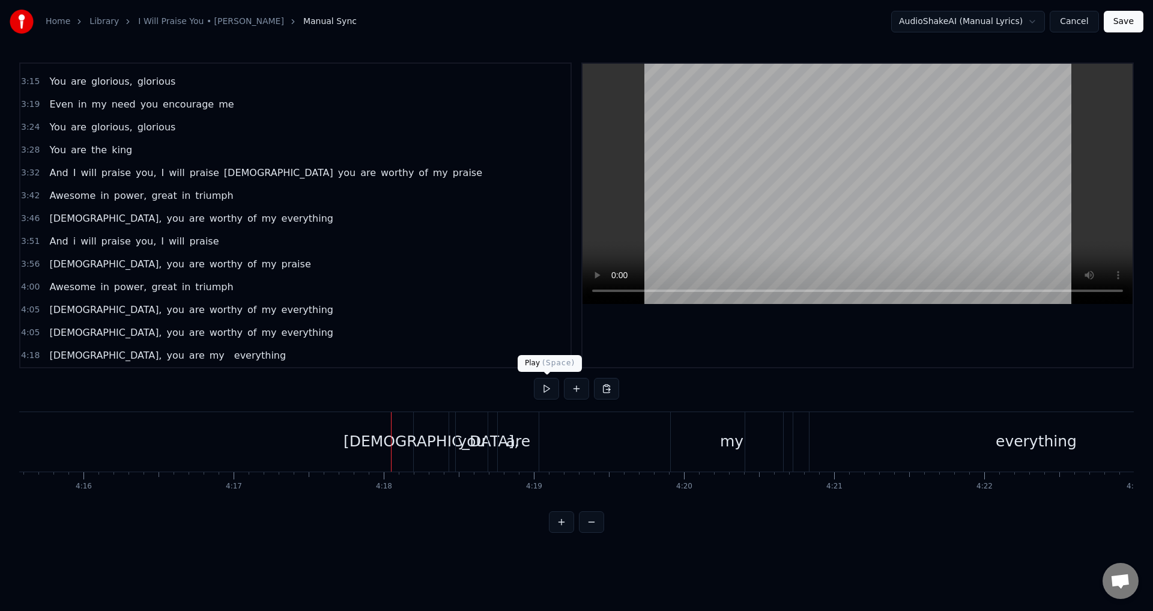
click at [543, 381] on button at bounding box center [546, 389] width 25 height 22
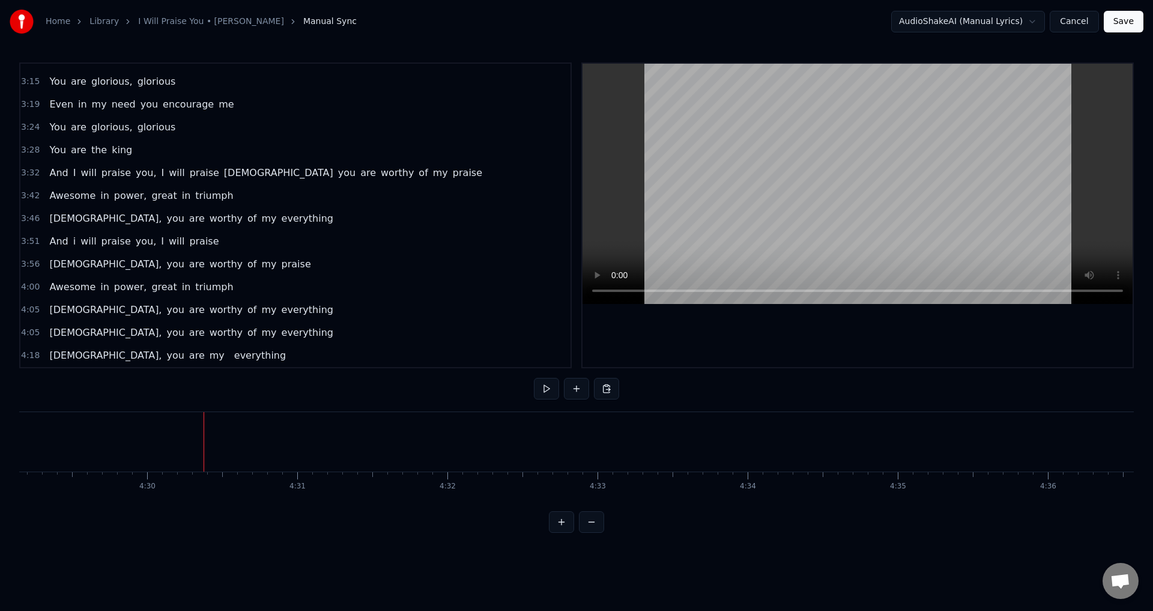
scroll to position [0, 40411]
click at [181, 354] on div "[DEMOGRAPHIC_DATA], you are my everything" at bounding box center [167, 356] width 246 height 22
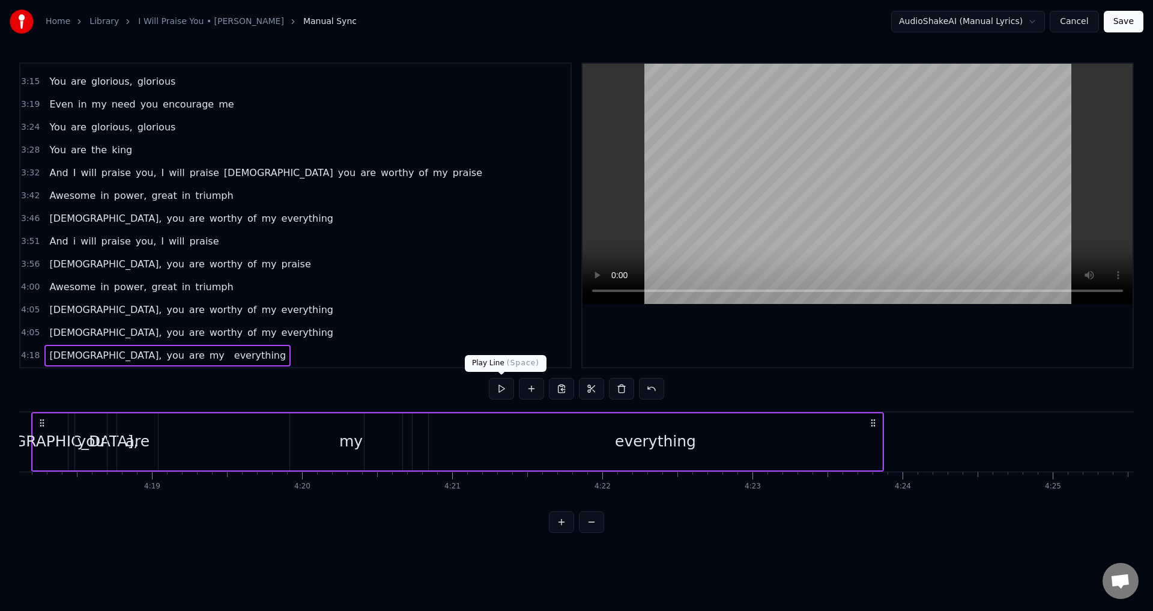
scroll to position [0, 38690]
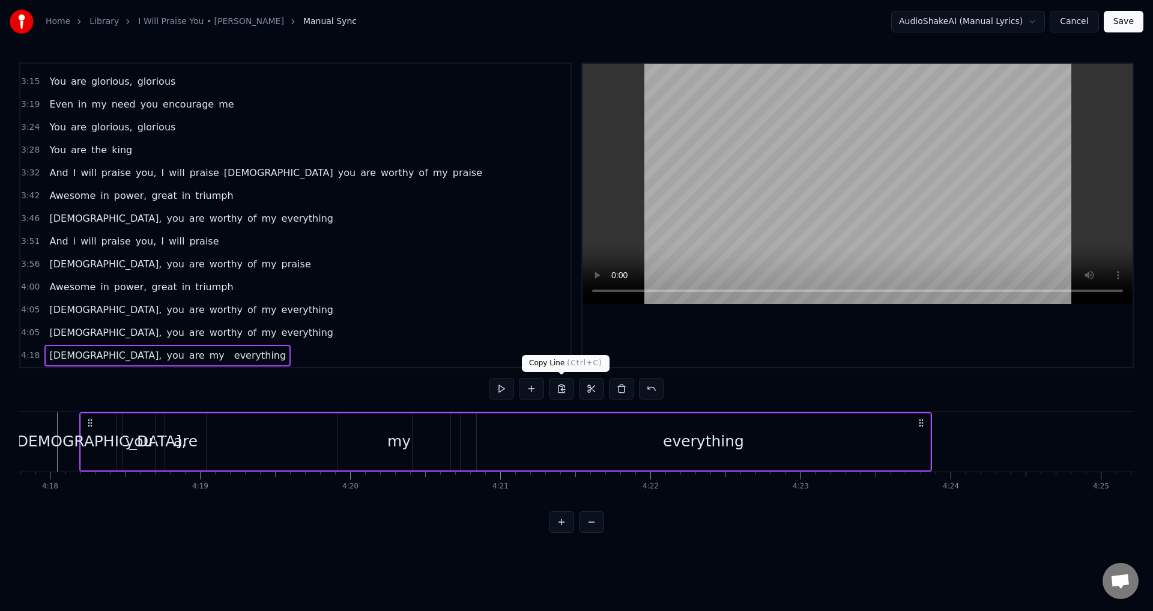
click at [558, 385] on button at bounding box center [561, 389] width 25 height 22
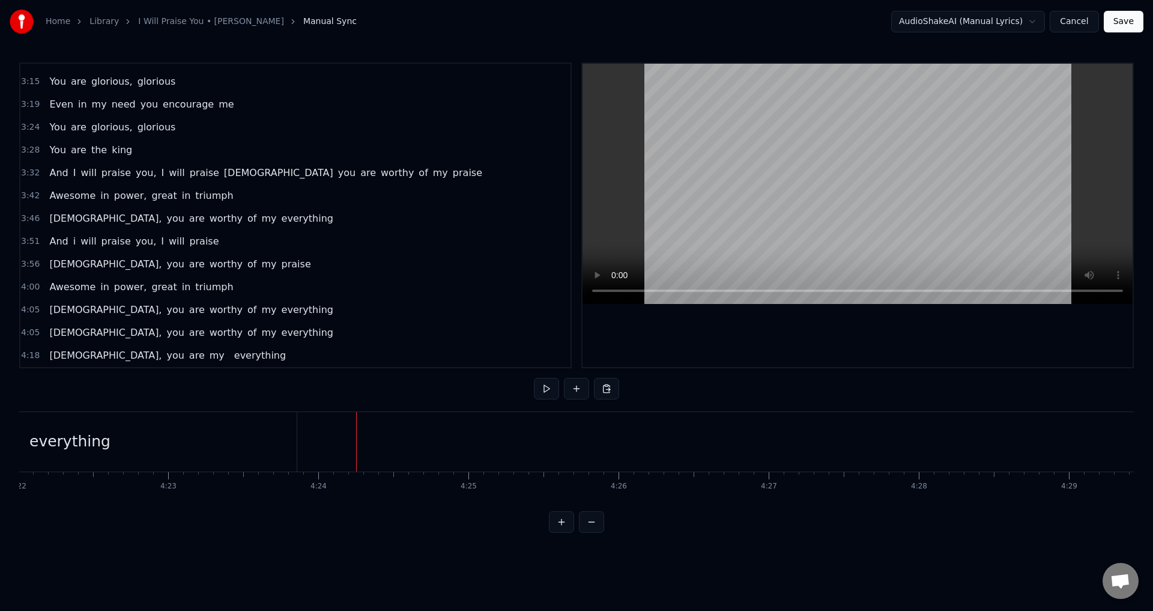
scroll to position [0, 39346]
click at [607, 387] on button at bounding box center [606, 389] width 25 height 22
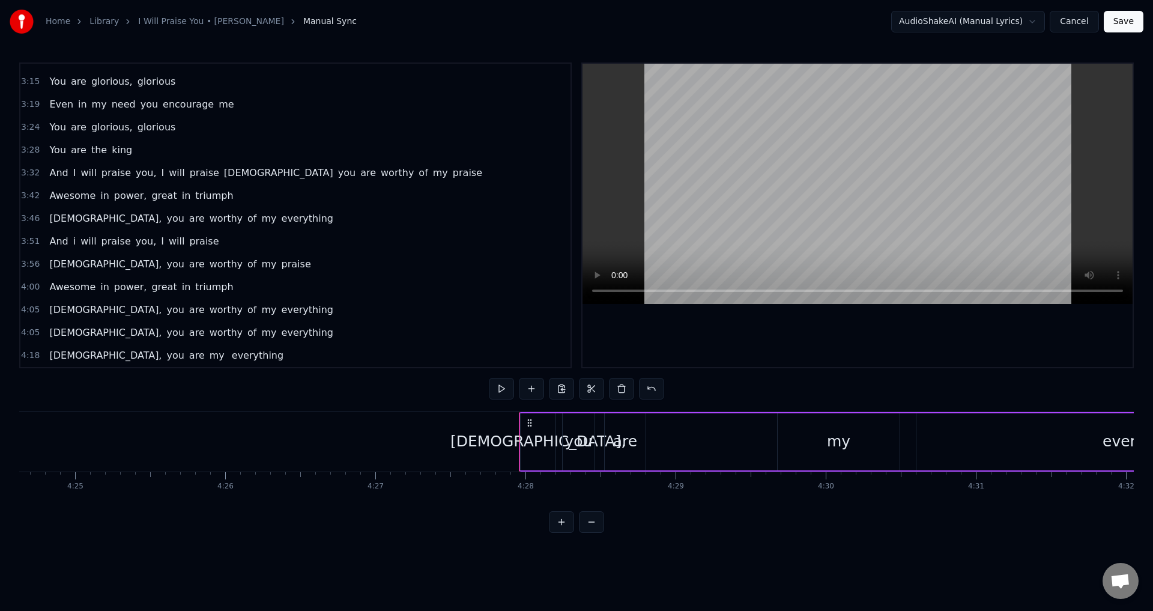
scroll to position [0, 39670]
drag, startPoint x: 537, startPoint y: 425, endPoint x: 514, endPoint y: 432, distance: 24.3
click at [514, 432] on div "[DEMOGRAPHIC_DATA], you are my everything" at bounding box center [931, 441] width 852 height 59
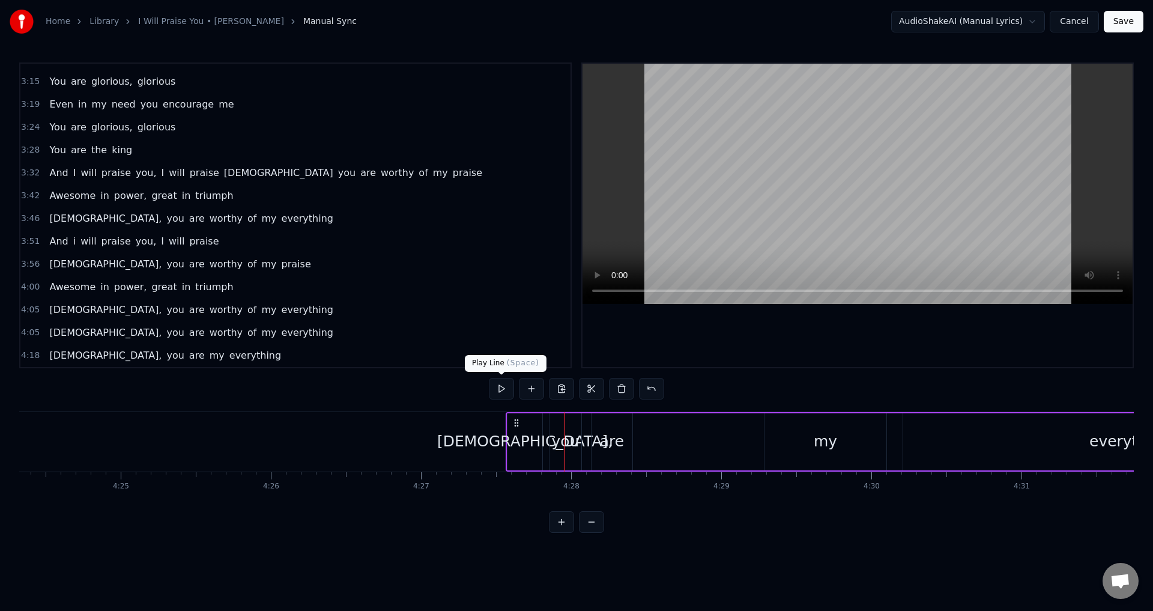
click at [499, 384] on button at bounding box center [501, 389] width 25 height 22
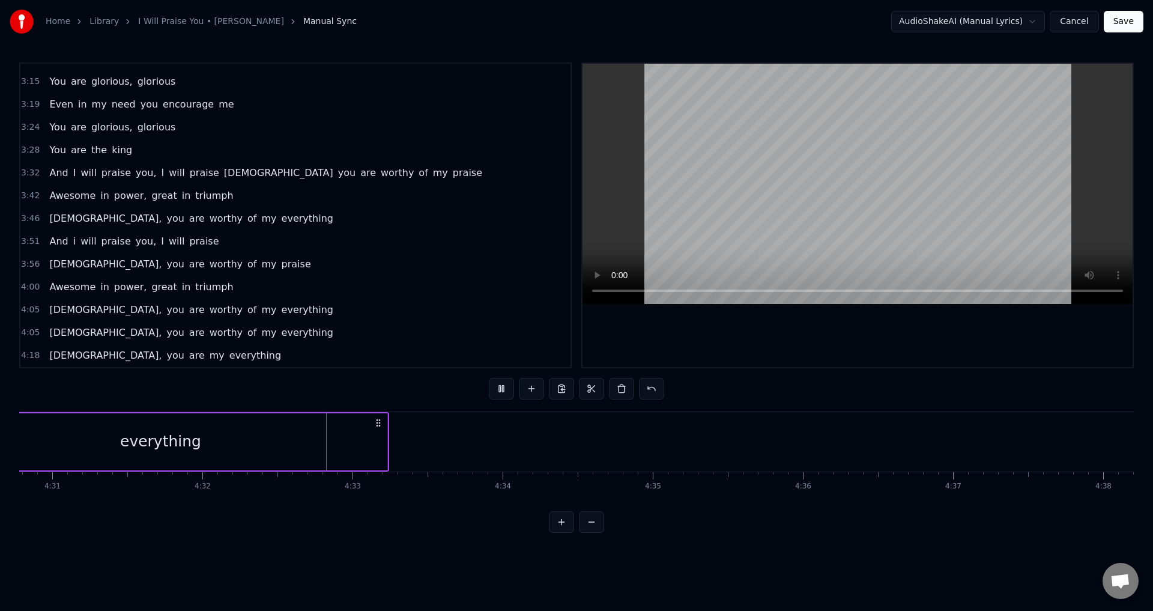
scroll to position [0, 40710]
click at [180, 351] on div "4:18 [DEMOGRAPHIC_DATA], you are my everything" at bounding box center [295, 355] width 550 height 23
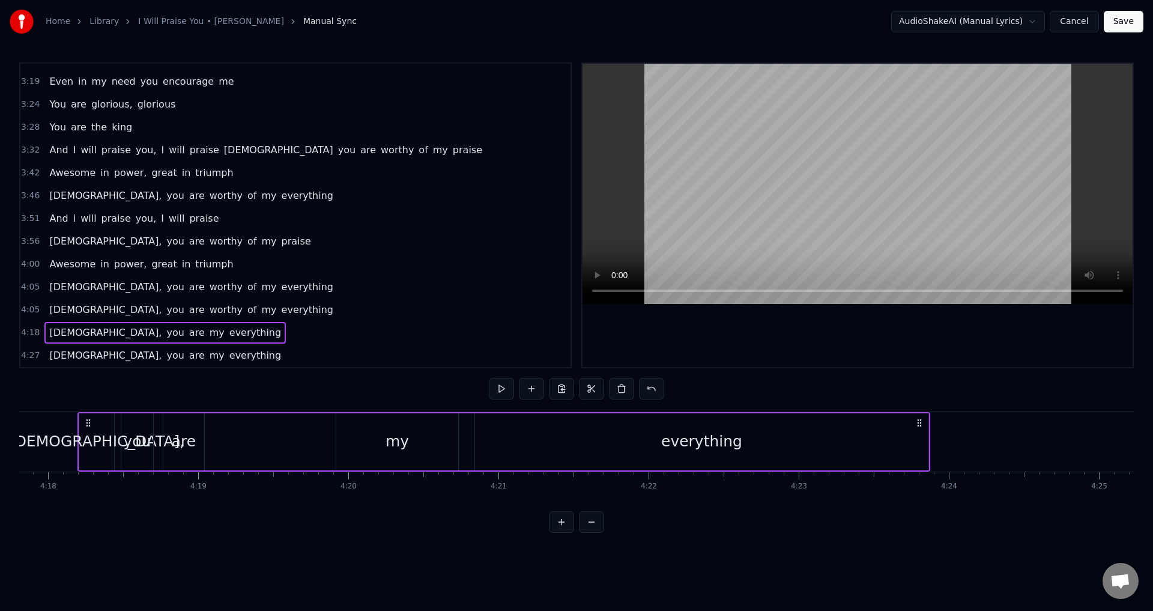
scroll to position [0, 38690]
click at [181, 357] on div "4:27 [DEMOGRAPHIC_DATA], you are my everything" at bounding box center [295, 355] width 550 height 23
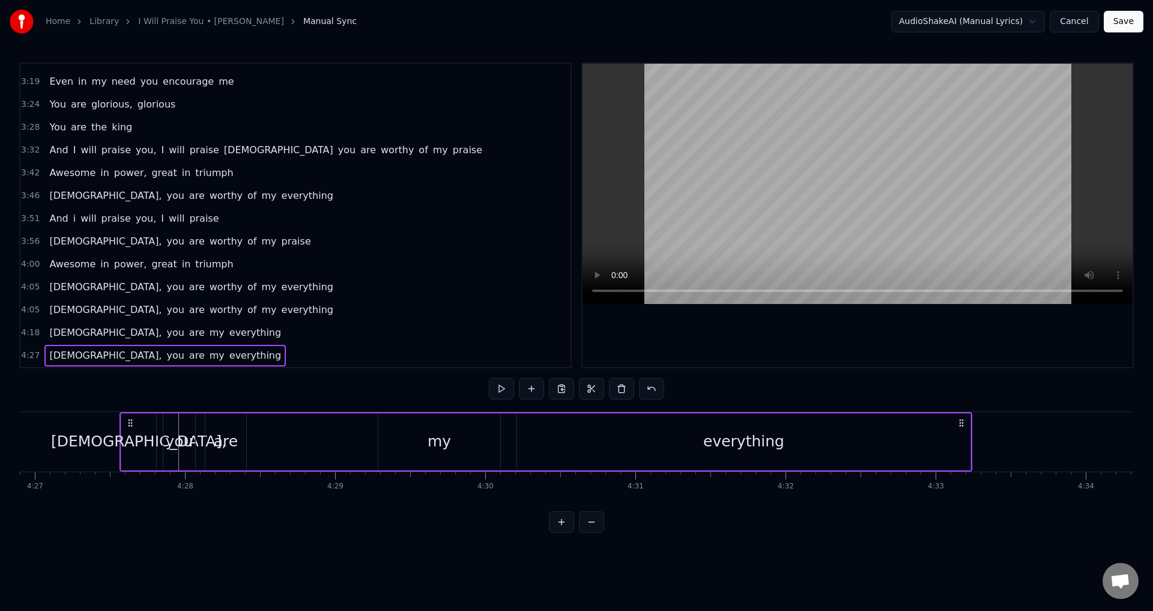
scroll to position [0, 40096]
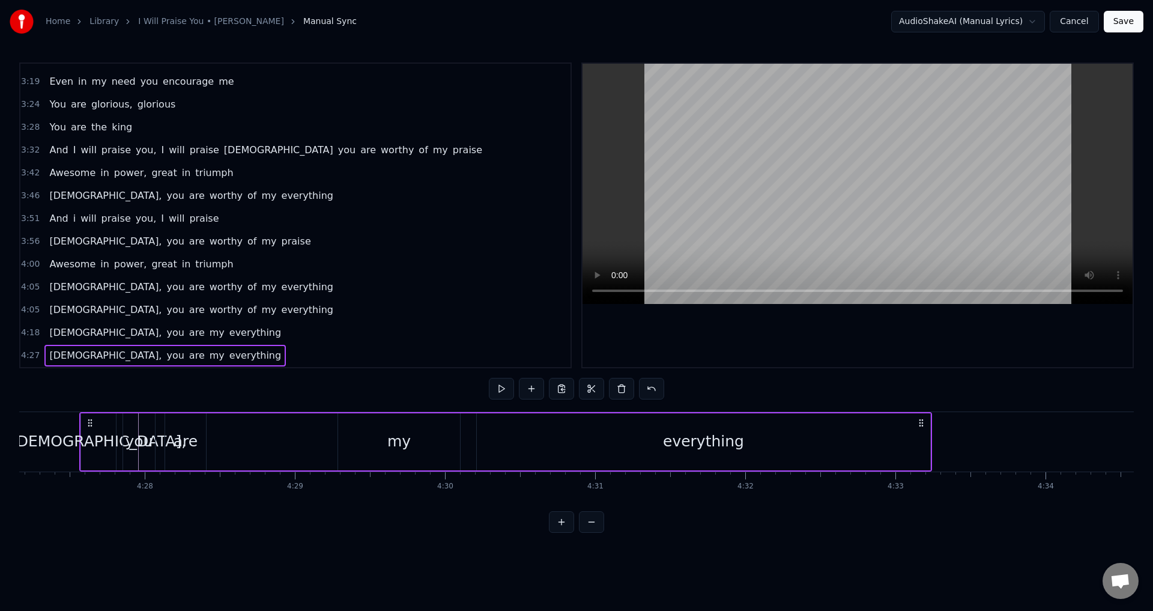
click at [616, 452] on div "everything" at bounding box center [703, 441] width 453 height 57
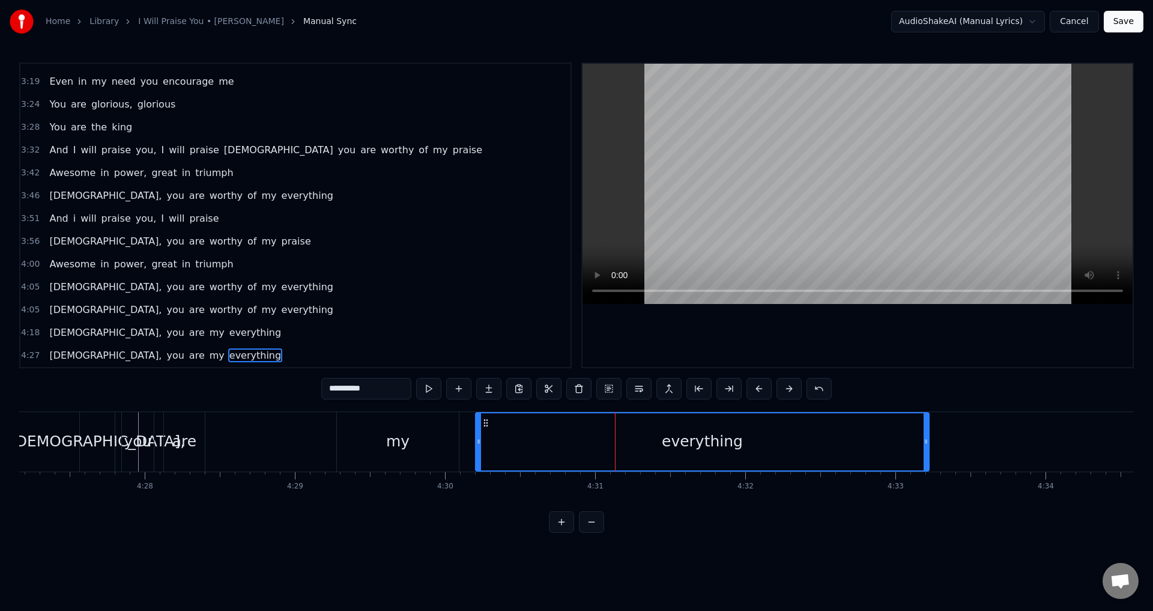
click at [392, 391] on input "**********" at bounding box center [366, 389] width 90 height 22
type input "**********"
click at [1121, 19] on button "Save" at bounding box center [1123, 22] width 40 height 22
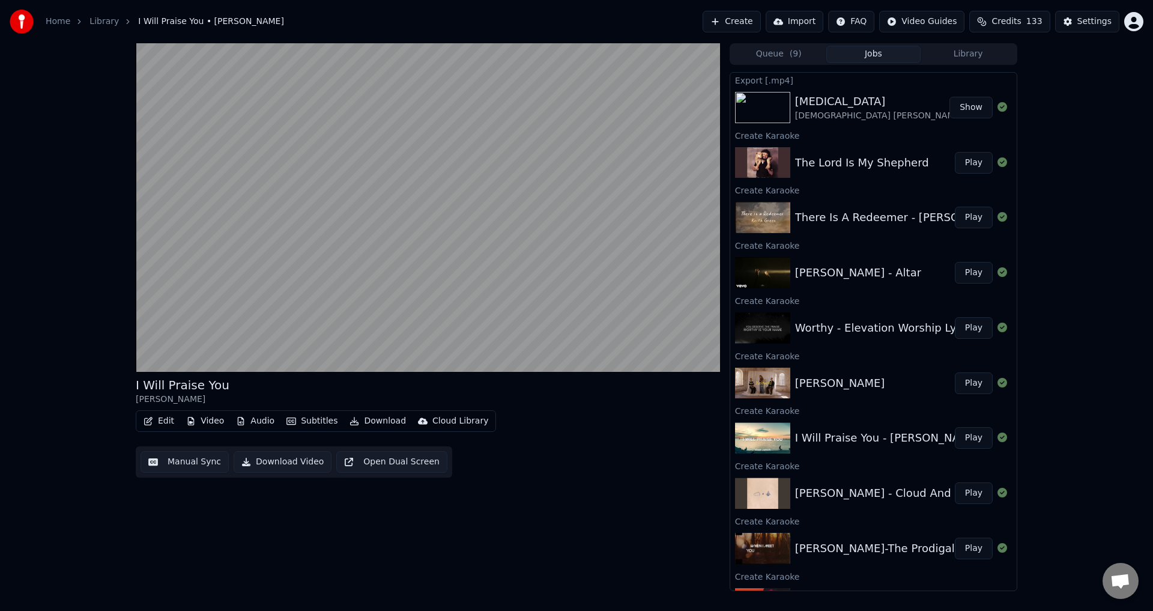
click at [268, 466] on button "Download Video" at bounding box center [283, 462] width 98 height 22
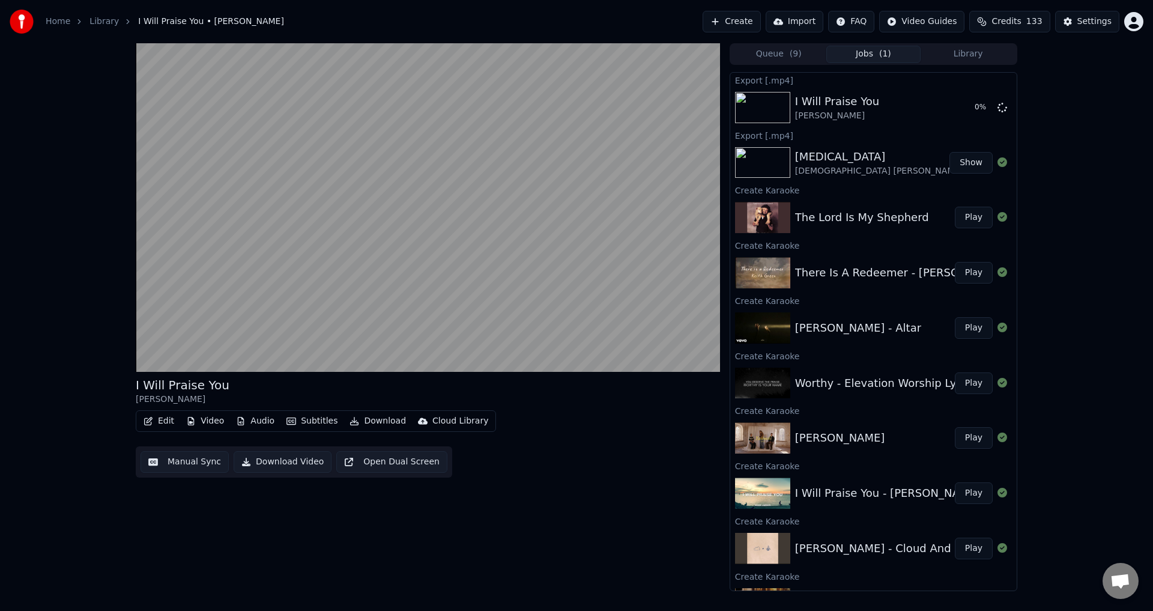
scroll to position [88, 0]
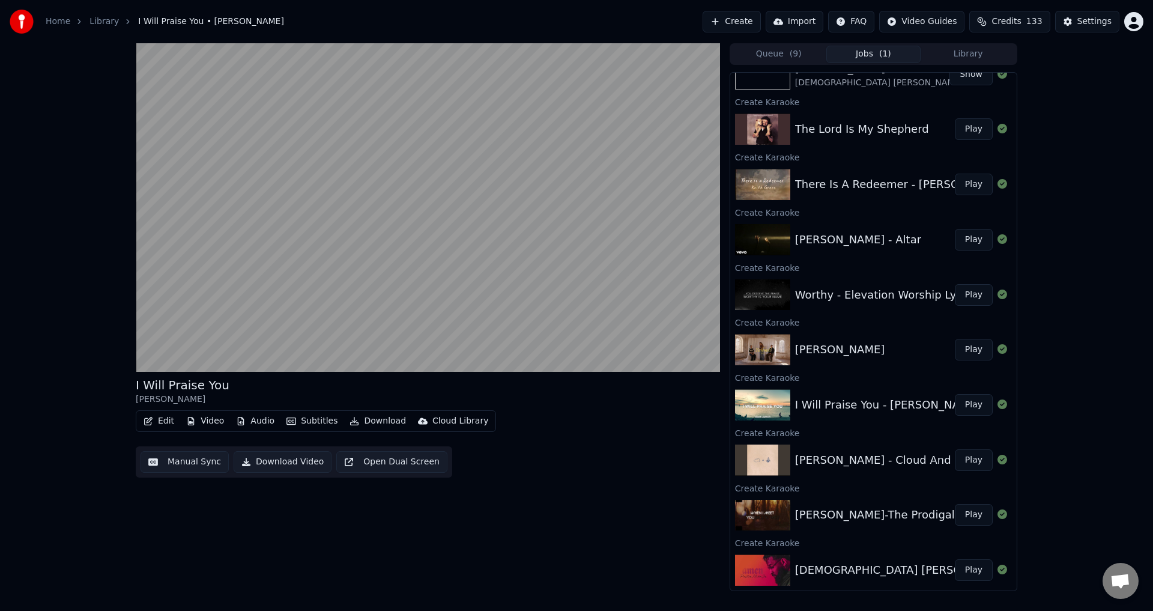
drag, startPoint x: 960, startPoint y: 188, endPoint x: 1072, endPoint y: 190, distance: 112.3
click at [961, 234] on div "Export [.mp4] I Will Praise You [PERSON_NAME] 0 % Export [.mp4] [MEDICAL_DATA] …" at bounding box center [873, 331] width 288 height 519
click at [1004, 211] on div "Create [PERSON_NAME] - Altar Play" at bounding box center [873, 232] width 286 height 55
click at [1072, 190] on div "I Will Praise You [PERSON_NAME] Edit Video Audio Subtitles Download Cloud Libra…" at bounding box center [576, 316] width 1153 height 547
click at [959, 134] on button "Play" at bounding box center [974, 129] width 38 height 22
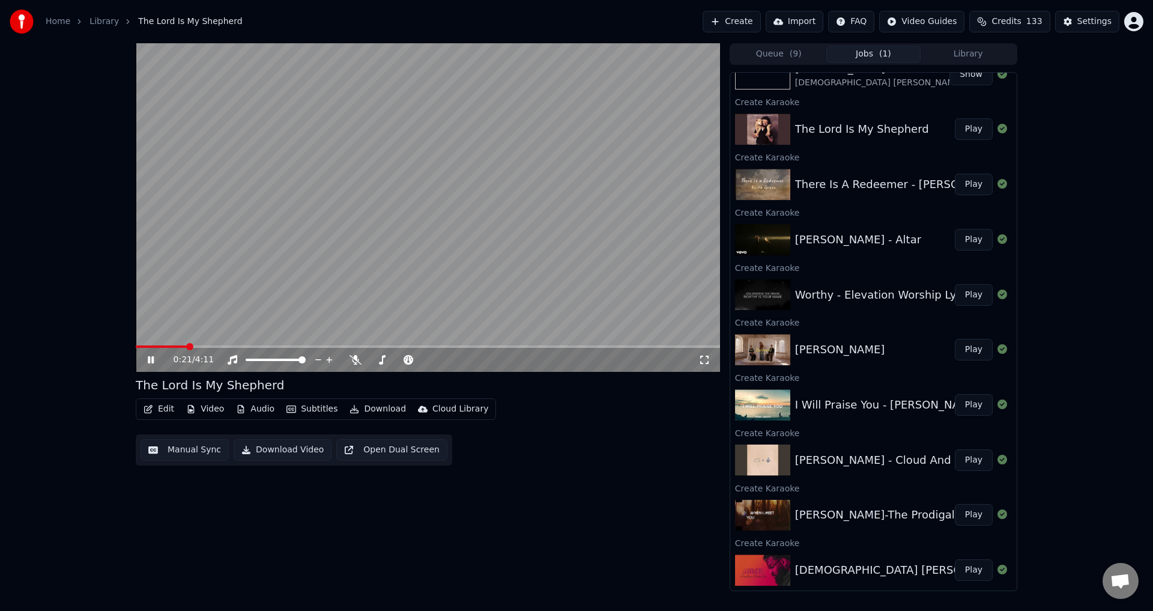
click at [457, 232] on video at bounding box center [428, 207] width 584 height 328
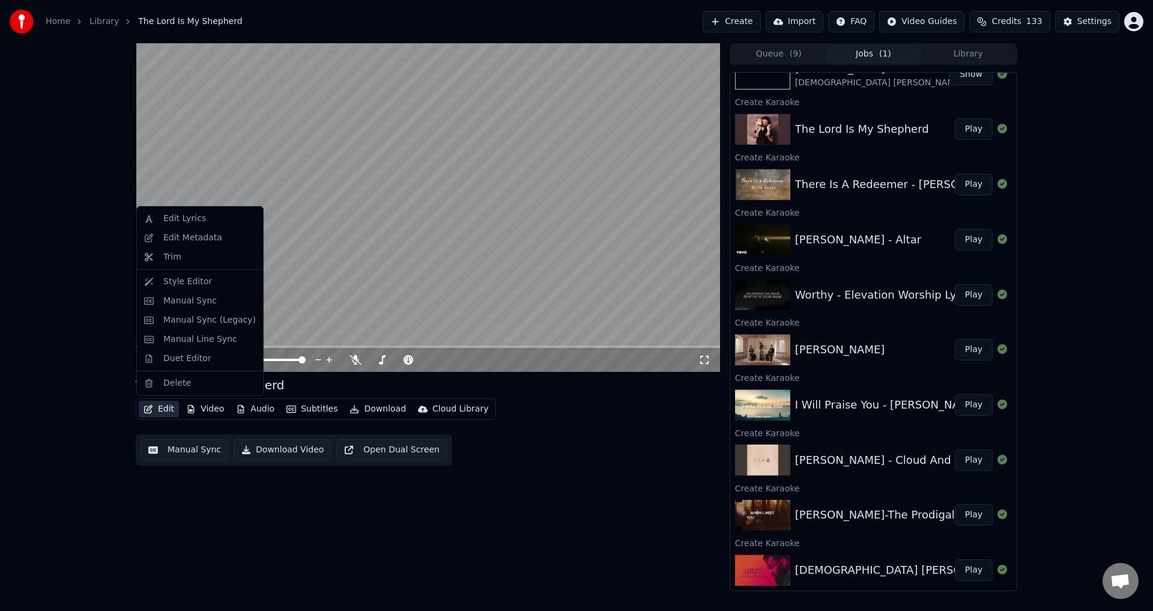
click at [155, 409] on button "Edit" at bounding box center [159, 408] width 40 height 17
click at [234, 240] on div "Edit Metadata" at bounding box center [209, 238] width 92 height 12
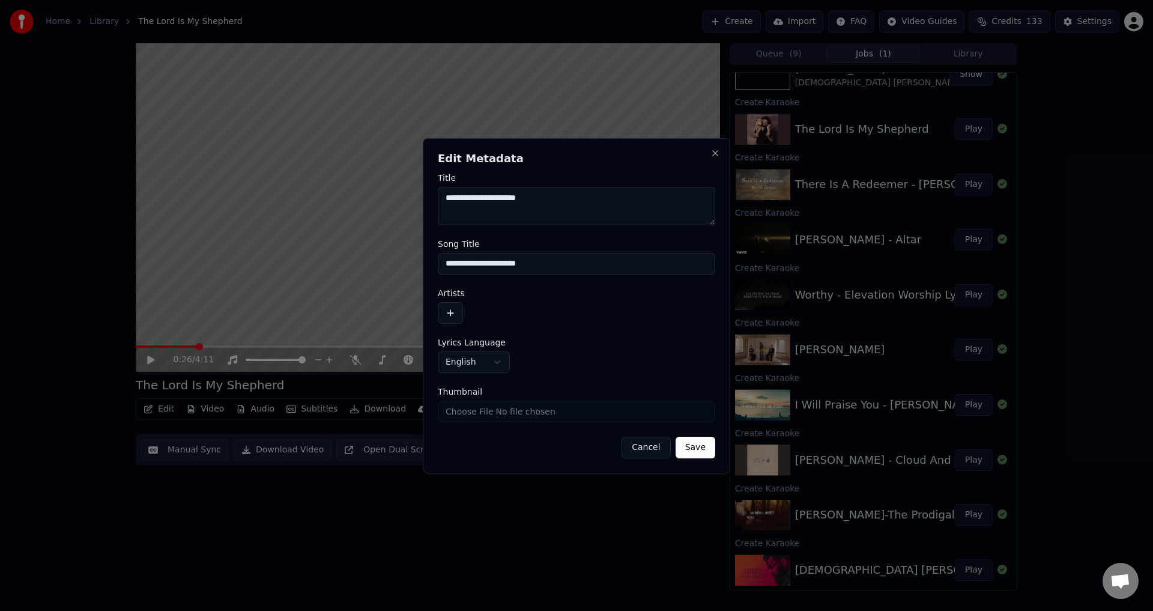
click at [444, 312] on button "button" at bounding box center [450, 313] width 25 height 22
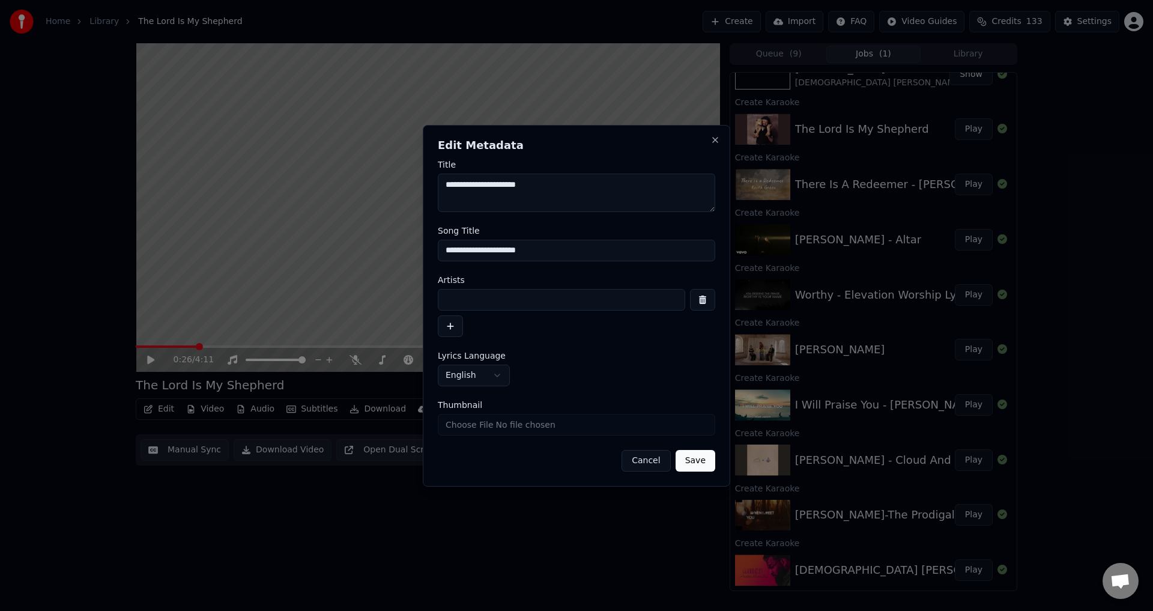
click at [454, 298] on input at bounding box center [561, 300] width 247 height 22
type input "**********"
click at [698, 459] on button "Save" at bounding box center [695, 461] width 40 height 22
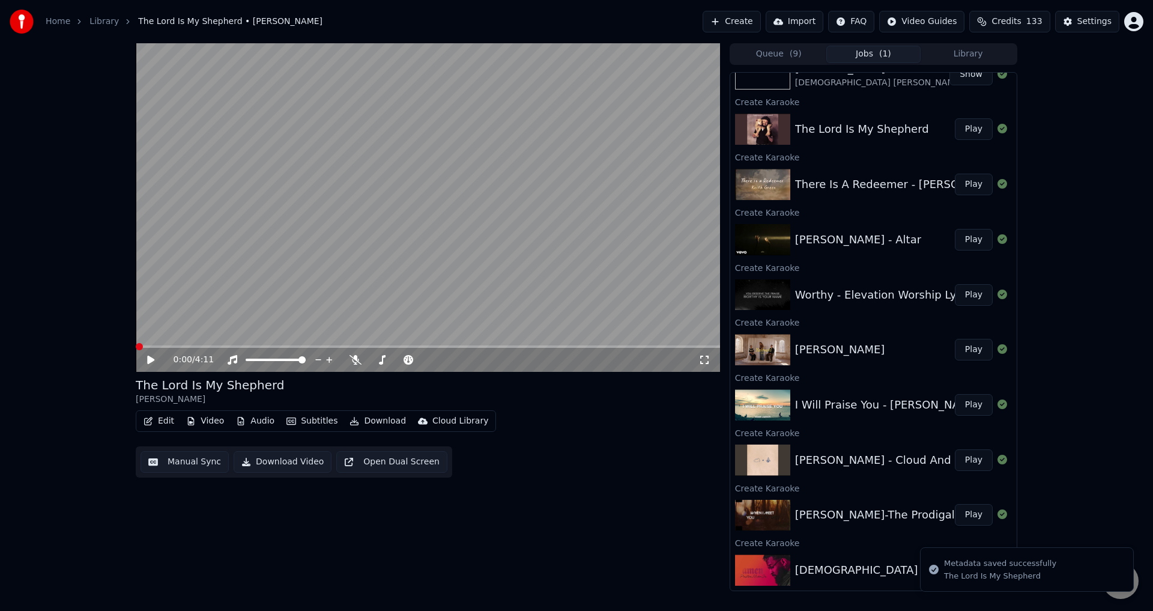
click at [205, 461] on button "Manual Sync" at bounding box center [184, 462] width 88 height 22
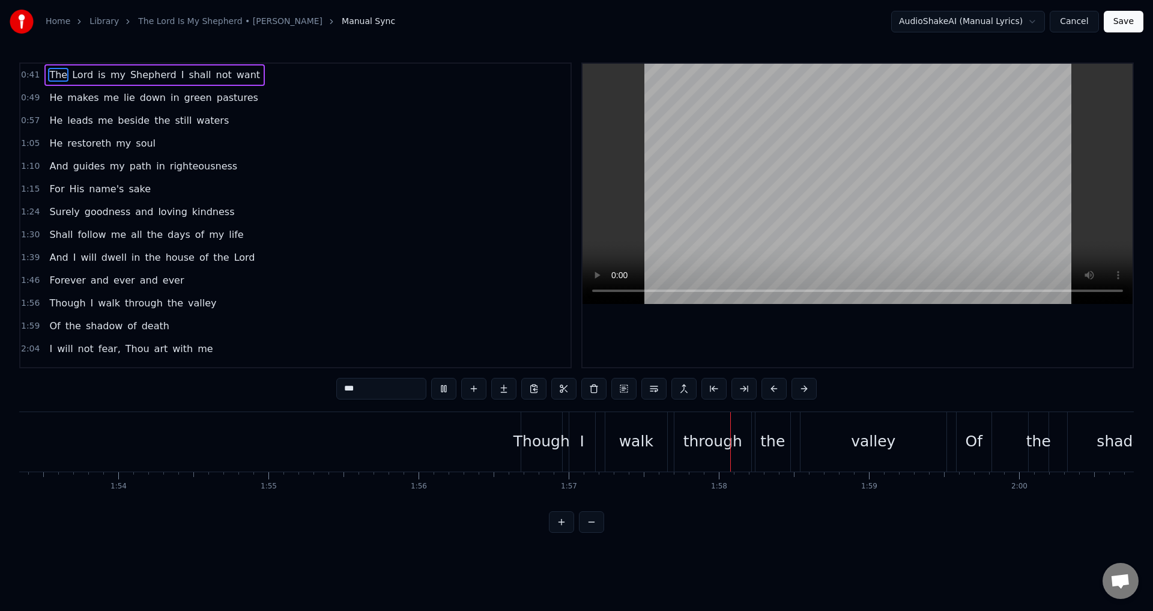
scroll to position [0, 17501]
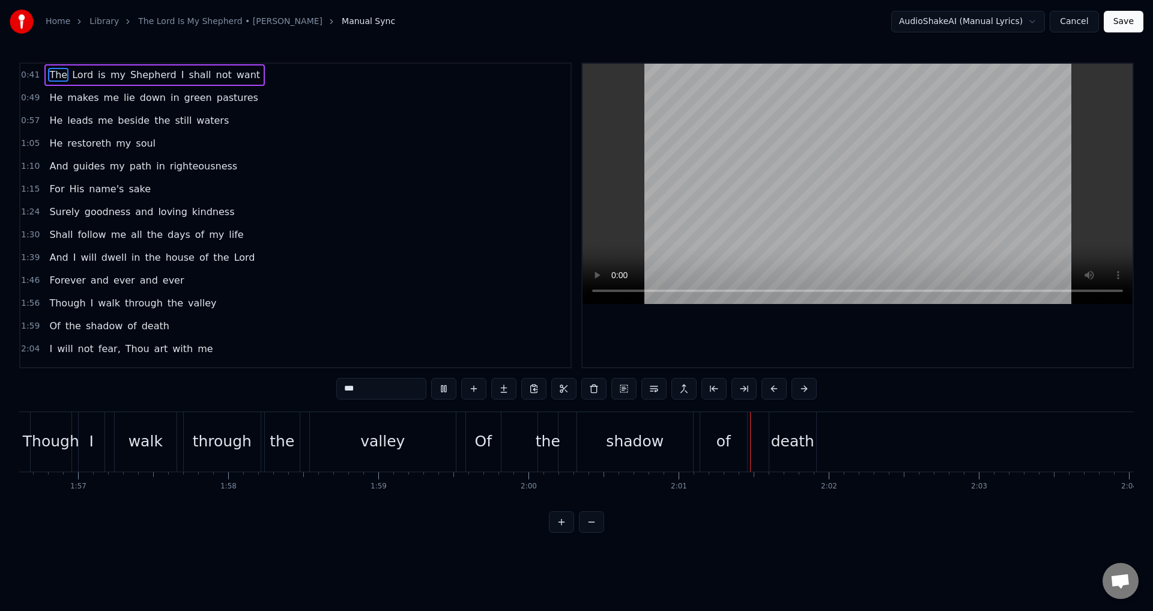
click at [1130, 23] on button "Save" at bounding box center [1123, 22] width 40 height 22
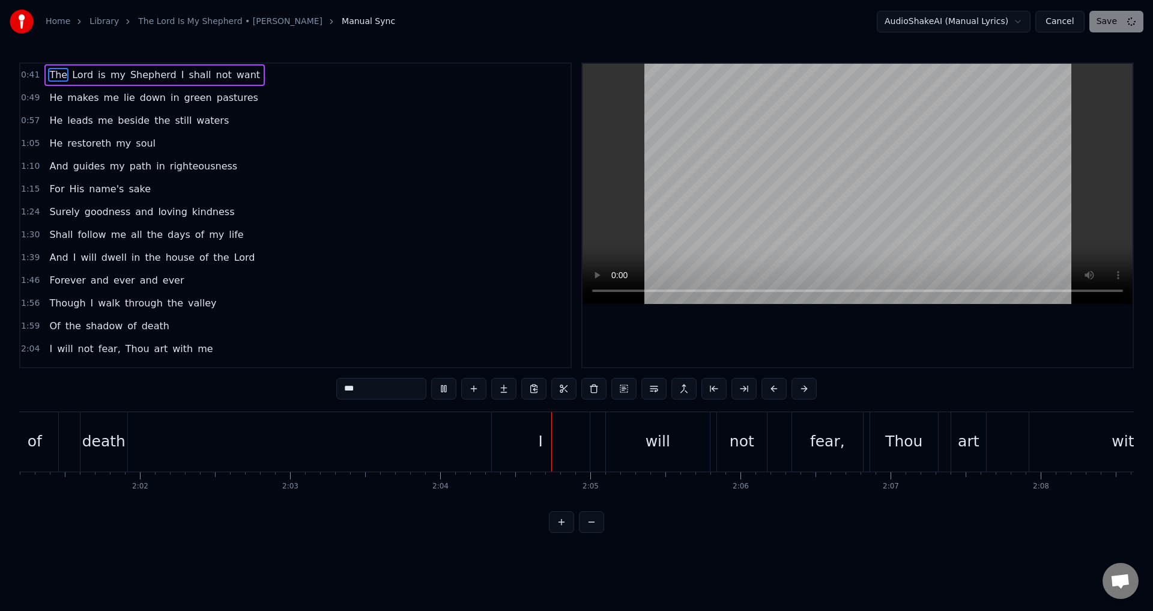
scroll to position [0, 18505]
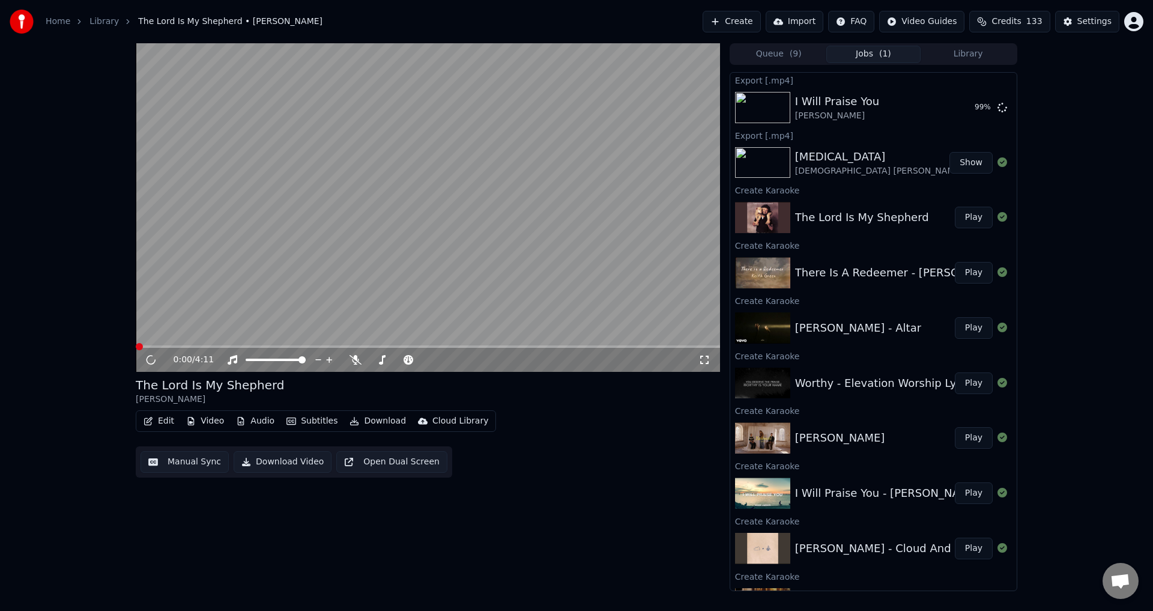
click at [864, 235] on div "The Lord Is My Shepherd Play" at bounding box center [873, 217] width 286 height 41
click at [135, 345] on div "0:34 / 4:11 The Lord Is My Shepherd [PERSON_NAME] Edit Video Audio Subtitles Do…" at bounding box center [576, 316] width 900 height 547
click at [469, 360] on icon at bounding box center [467, 360] width 11 height 12
click at [290, 459] on button "Download Video" at bounding box center [283, 462] width 98 height 22
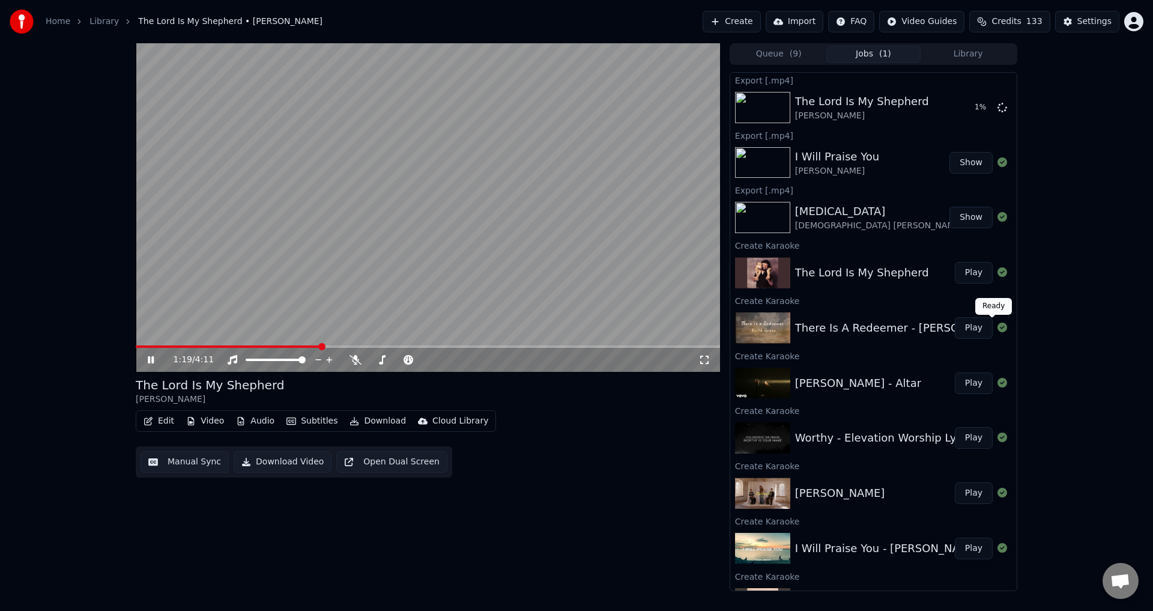
click at [964, 328] on button "Play" at bounding box center [974, 328] width 38 height 22
click at [322, 151] on video at bounding box center [428, 207] width 584 height 328
click at [136, 345] on span at bounding box center [428, 346] width 584 height 2
click at [192, 190] on video at bounding box center [428, 207] width 584 height 328
click at [271, 187] on video at bounding box center [428, 207] width 584 height 328
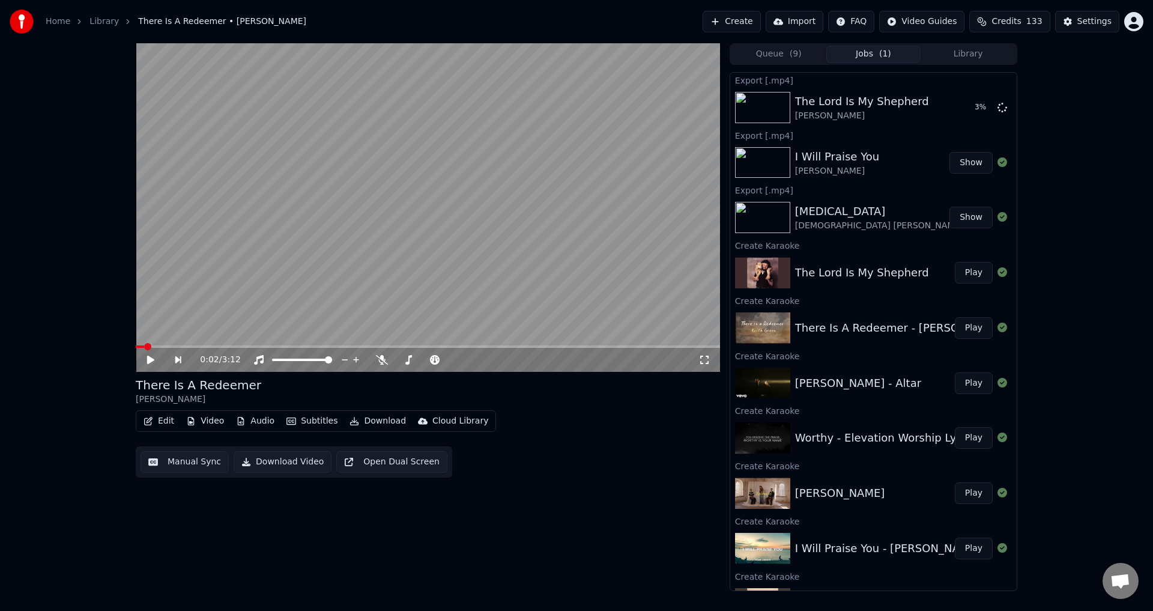
click at [212, 459] on button "Manual Sync" at bounding box center [184, 462] width 88 height 22
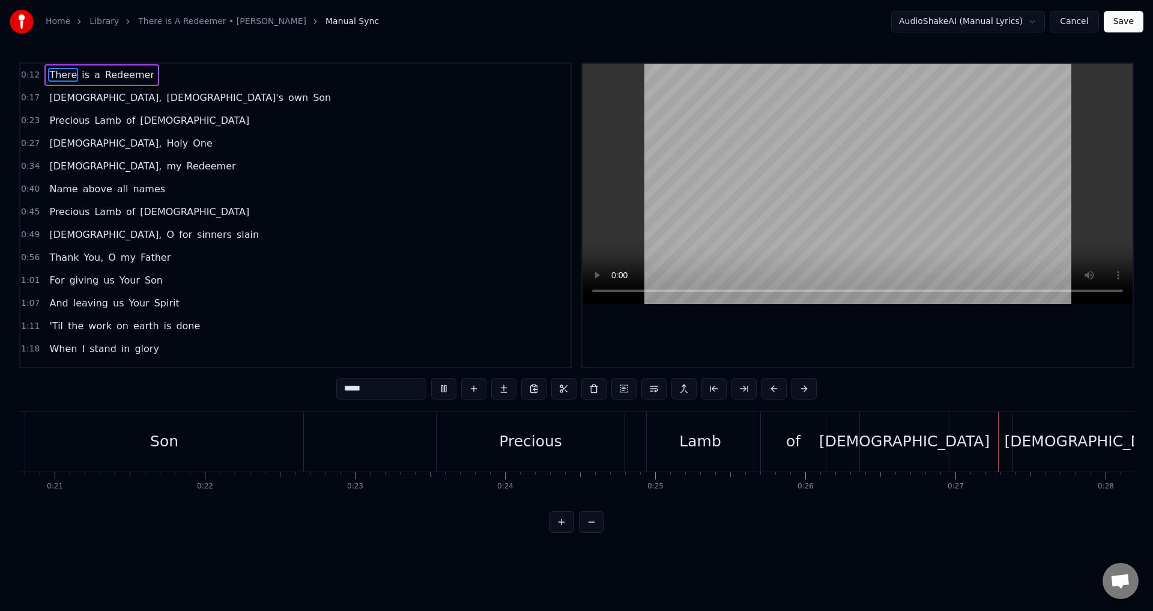
scroll to position [0, 3920]
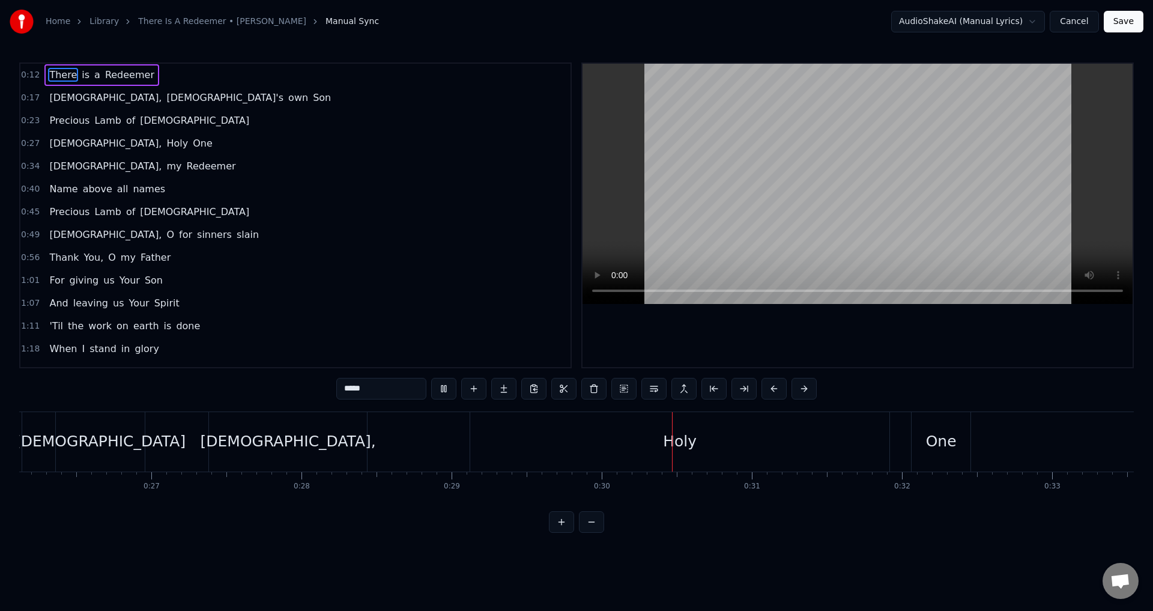
click at [1120, 17] on button "Save" at bounding box center [1123, 22] width 40 height 22
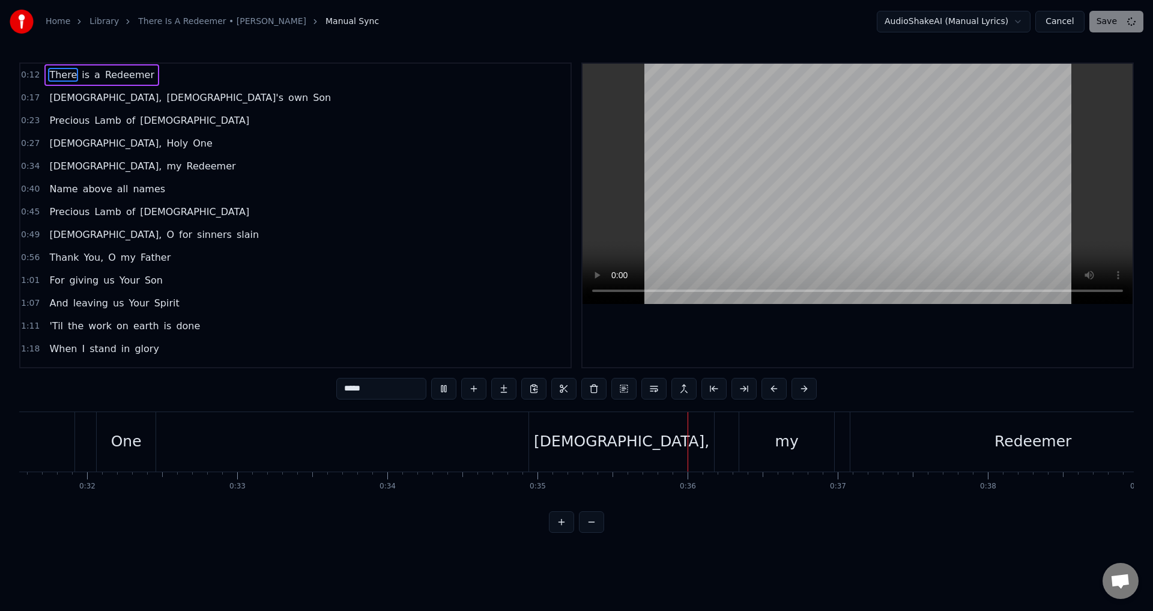
scroll to position [0, 5200]
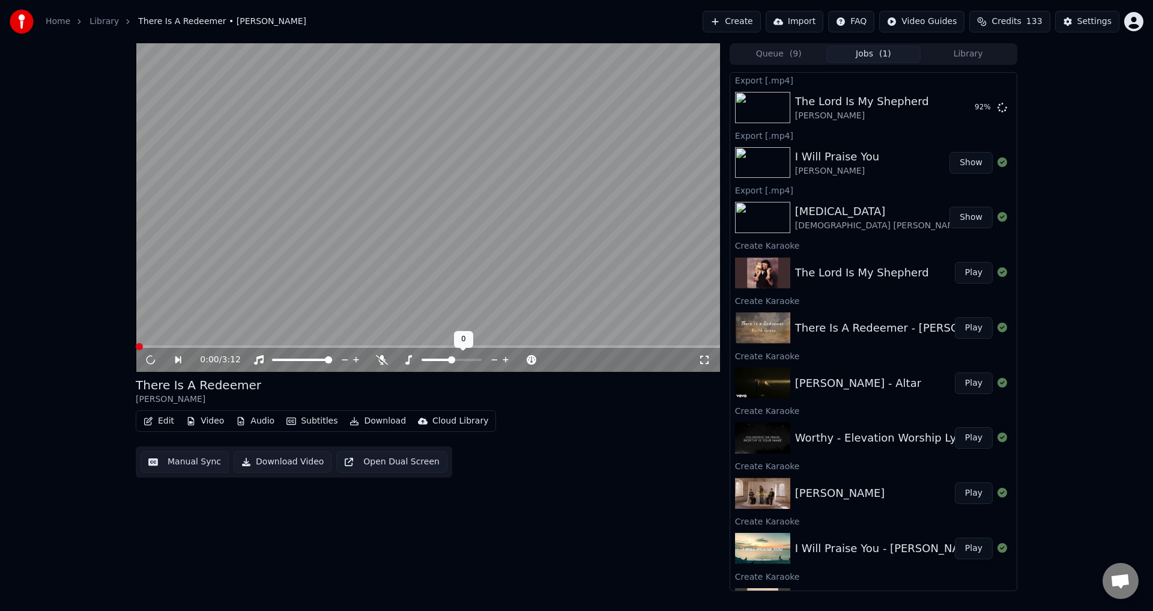
click at [507, 358] on icon at bounding box center [505, 360] width 11 height 12
click at [262, 459] on button "Download Video" at bounding box center [283, 462] width 98 height 22
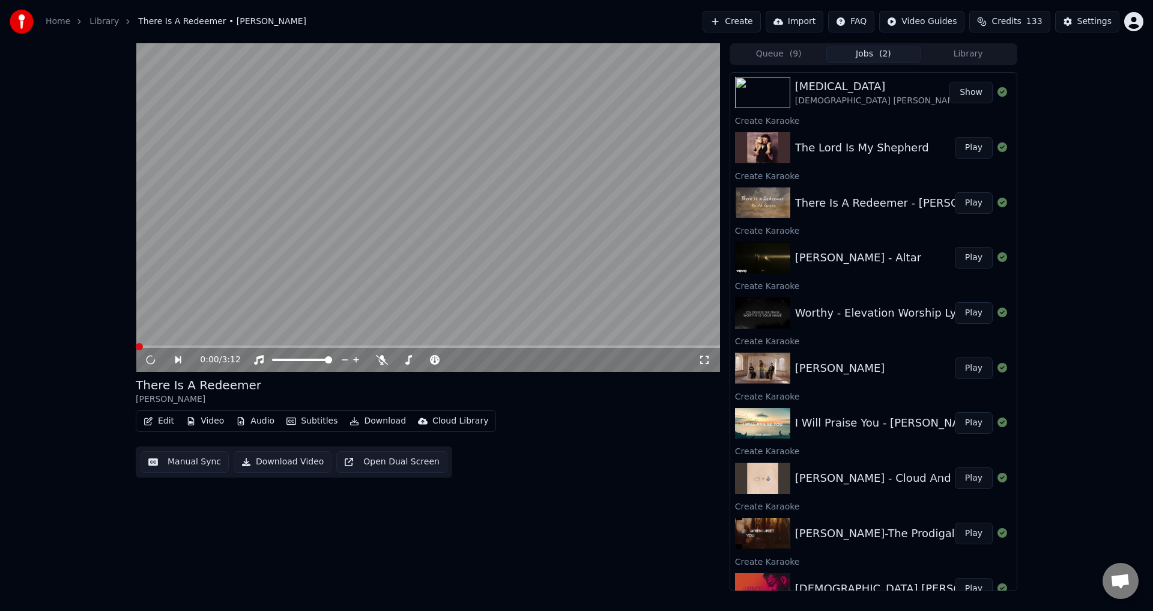
scroll to position [199, 0]
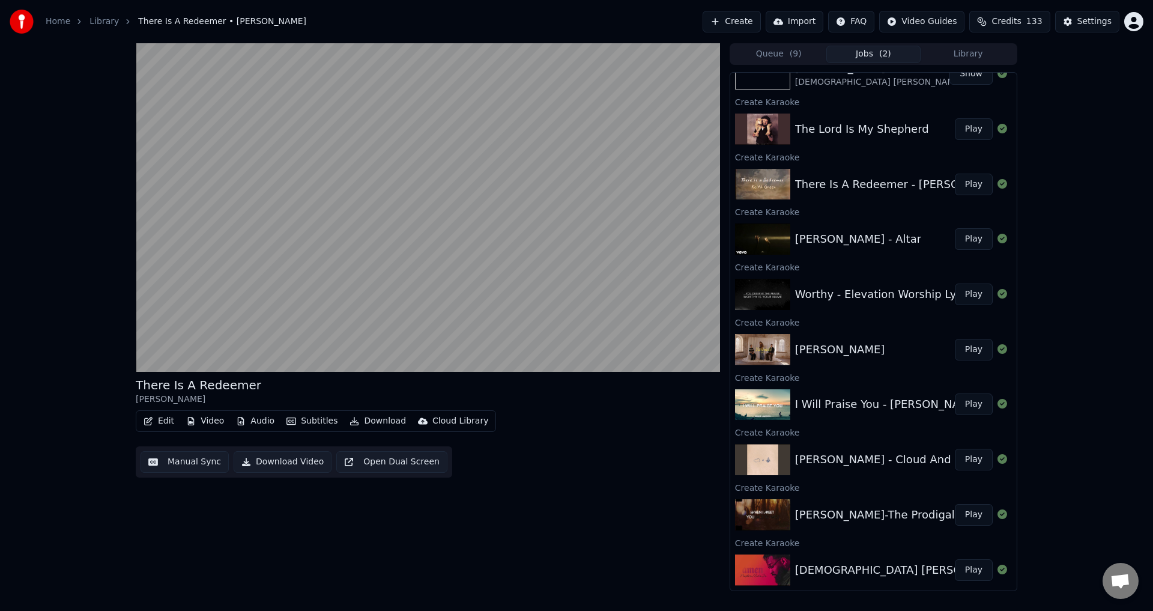
click at [972, 459] on button "Play" at bounding box center [974, 459] width 38 height 22
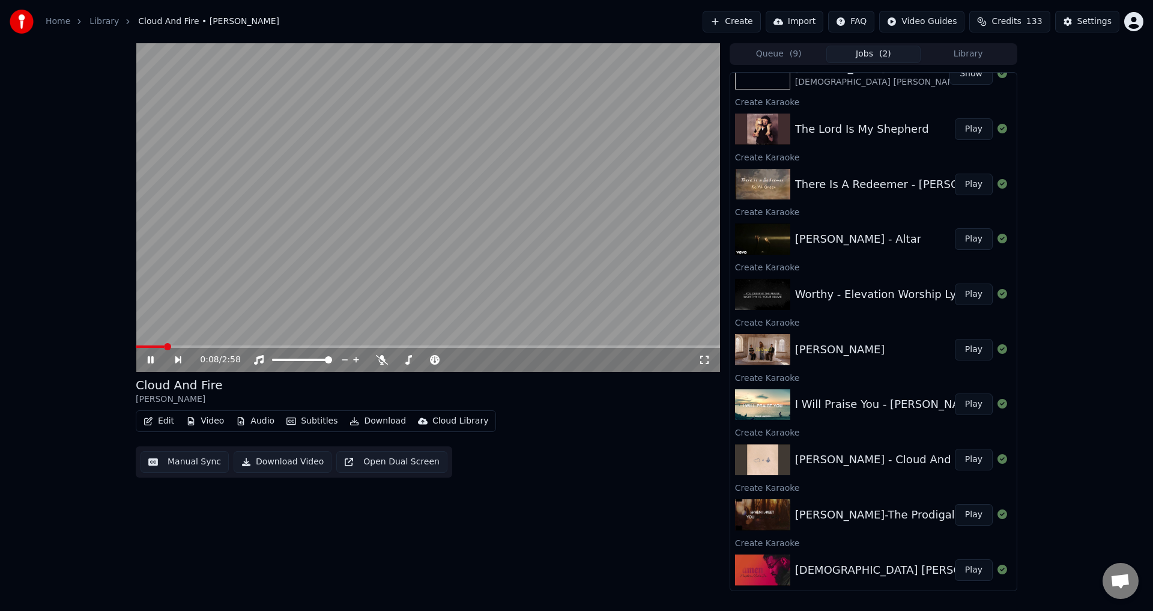
click at [267, 259] on video at bounding box center [428, 207] width 584 height 328
click at [198, 458] on button "Manual Sync" at bounding box center [184, 462] width 88 height 22
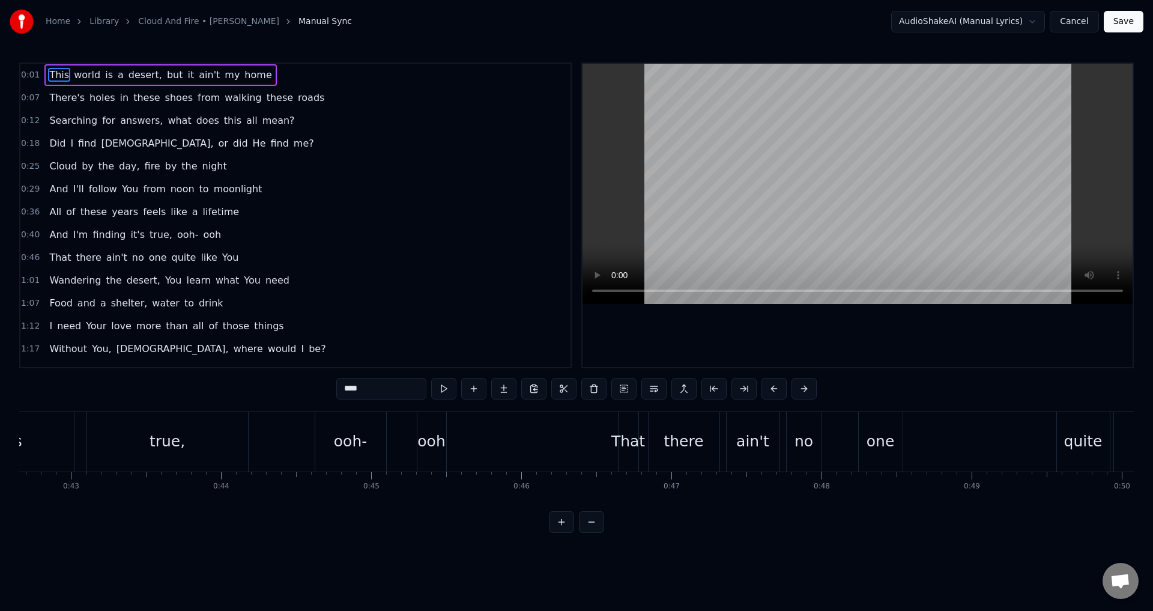
scroll to position [0, 8211]
click at [228, 259] on div "0:46 That there ain't no one quite like You" at bounding box center [295, 257] width 550 height 23
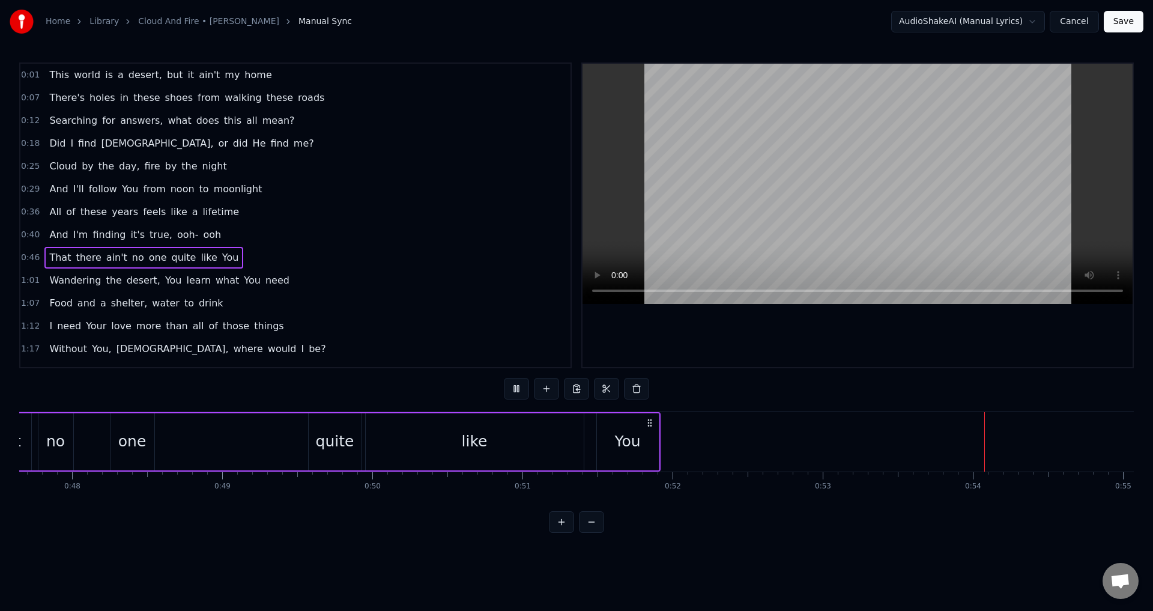
scroll to position [0, 7948]
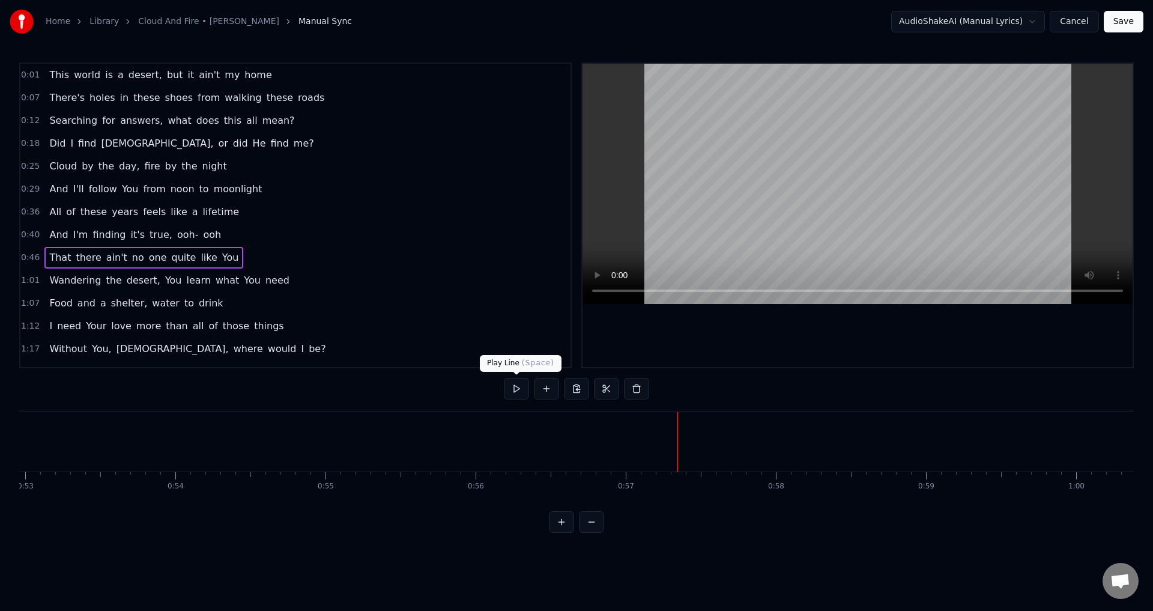
click at [514, 390] on button at bounding box center [516, 389] width 25 height 22
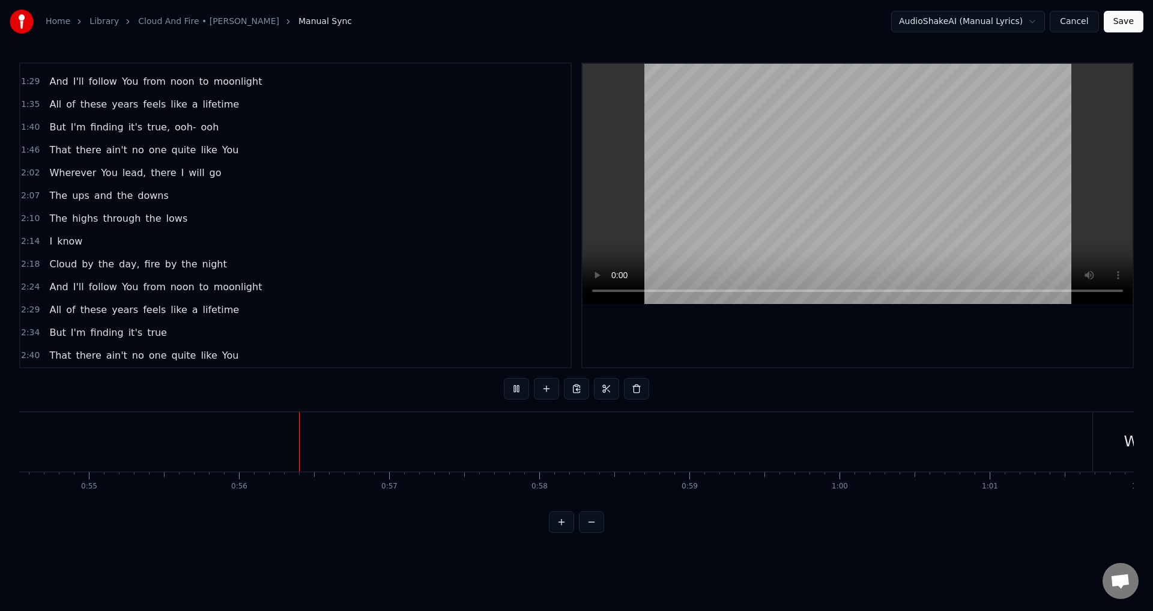
scroll to position [0, 8349]
click at [1120, 21] on button "Save" at bounding box center [1123, 22] width 40 height 22
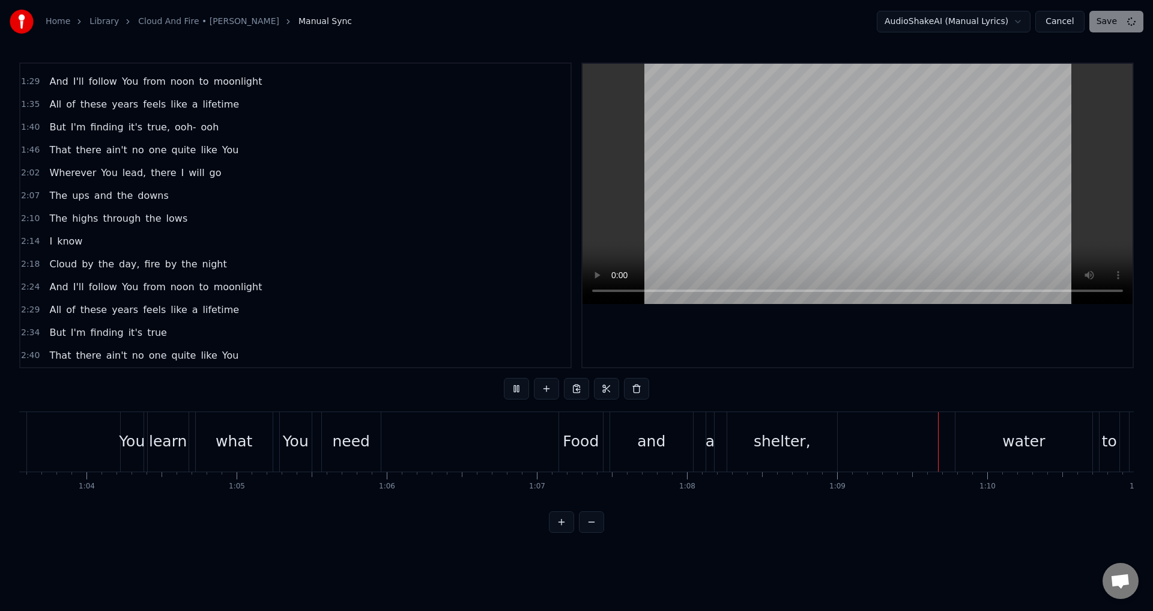
scroll to position [0, 10151]
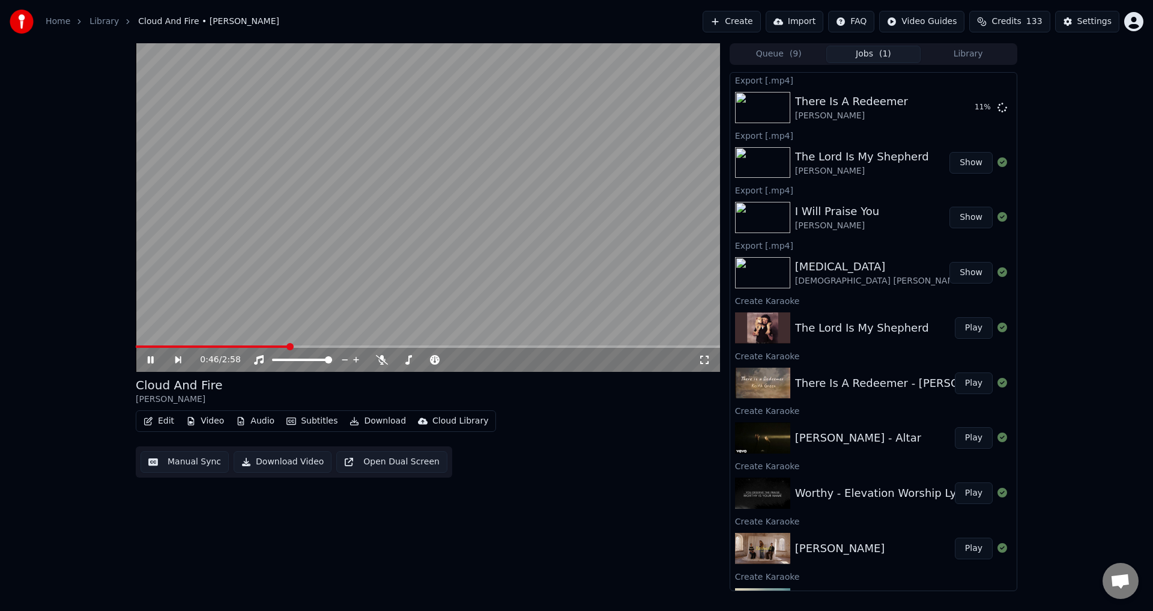
click at [472, 219] on video at bounding box center [428, 207] width 584 height 328
drag, startPoint x: 272, startPoint y: 459, endPoint x: 292, endPoint y: 442, distance: 26.4
click at [273, 459] on button "Download Video" at bounding box center [283, 462] width 98 height 22
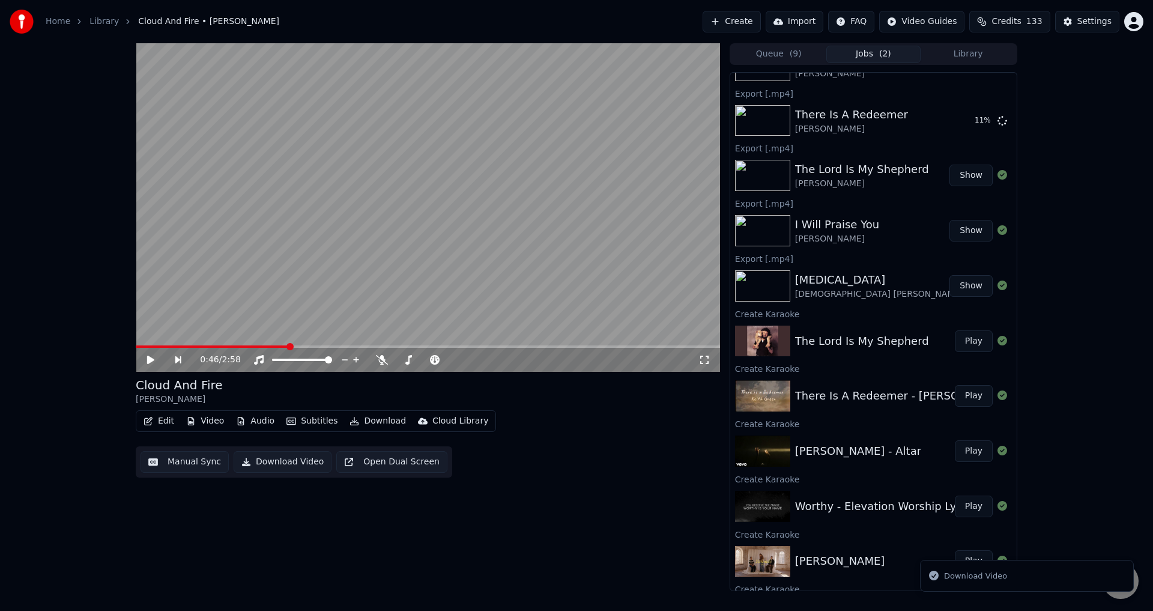
scroll to position [253, 0]
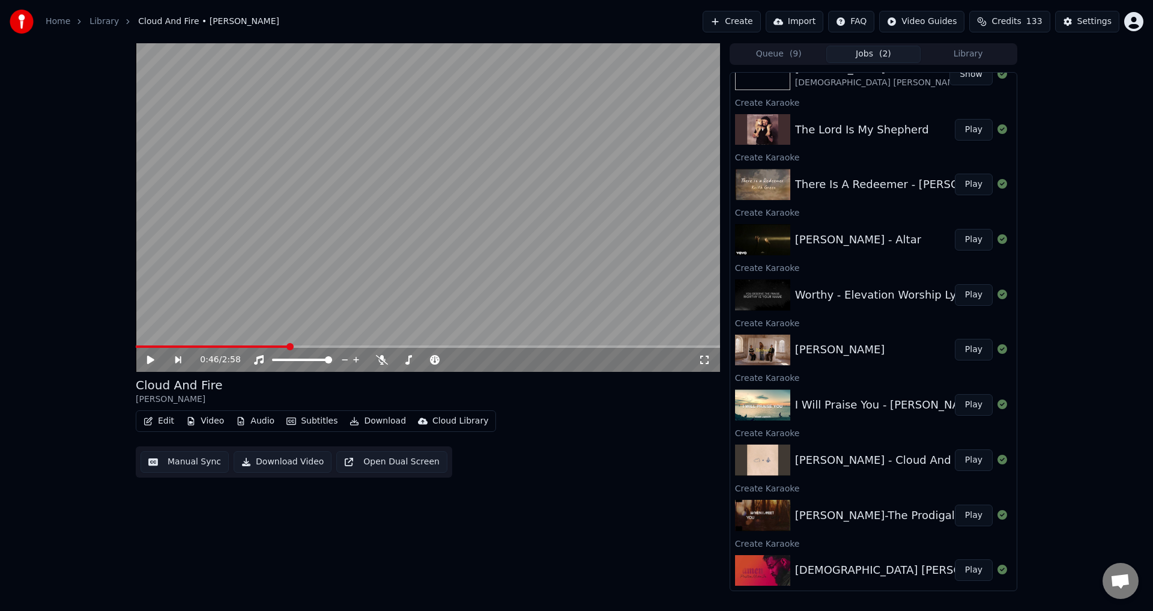
click at [971, 514] on button "Play" at bounding box center [974, 515] width 38 height 22
click at [306, 462] on button "Download Video" at bounding box center [283, 462] width 98 height 22
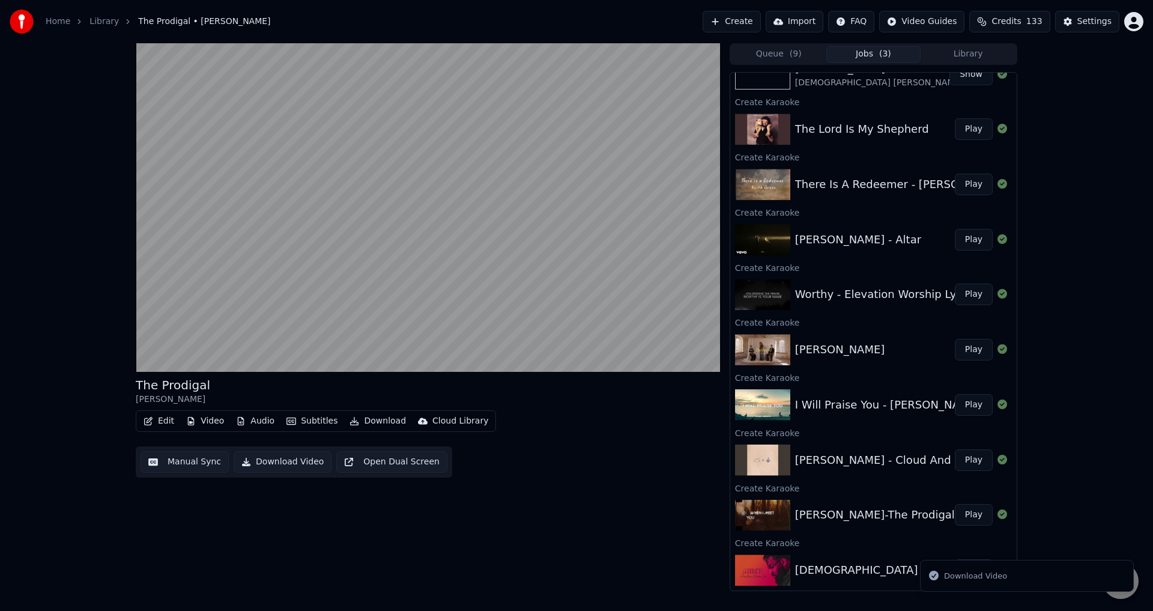
click at [965, 349] on button "Play" at bounding box center [974, 350] width 38 height 22
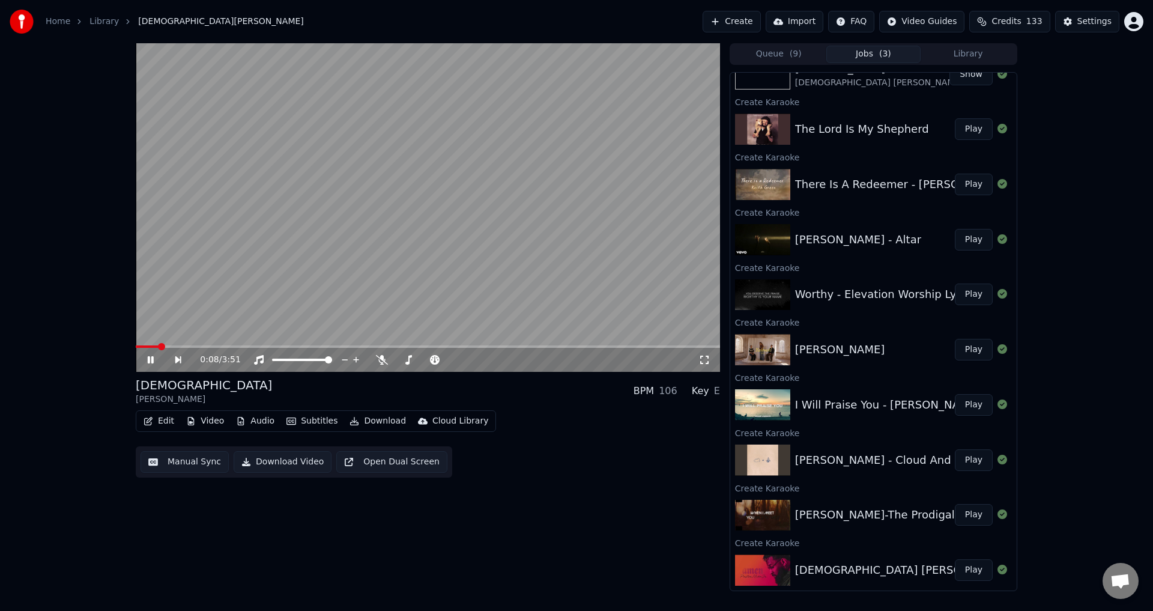
click at [423, 208] on video at bounding box center [428, 207] width 584 height 328
click at [202, 460] on button "Manual Sync" at bounding box center [184, 462] width 88 height 22
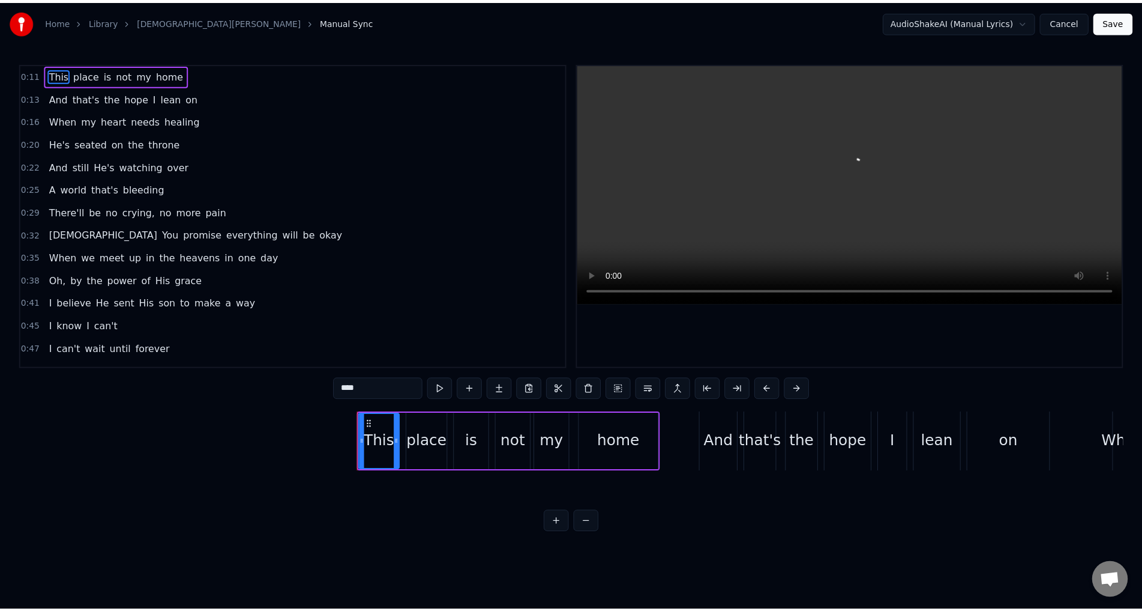
scroll to position [0, 1653]
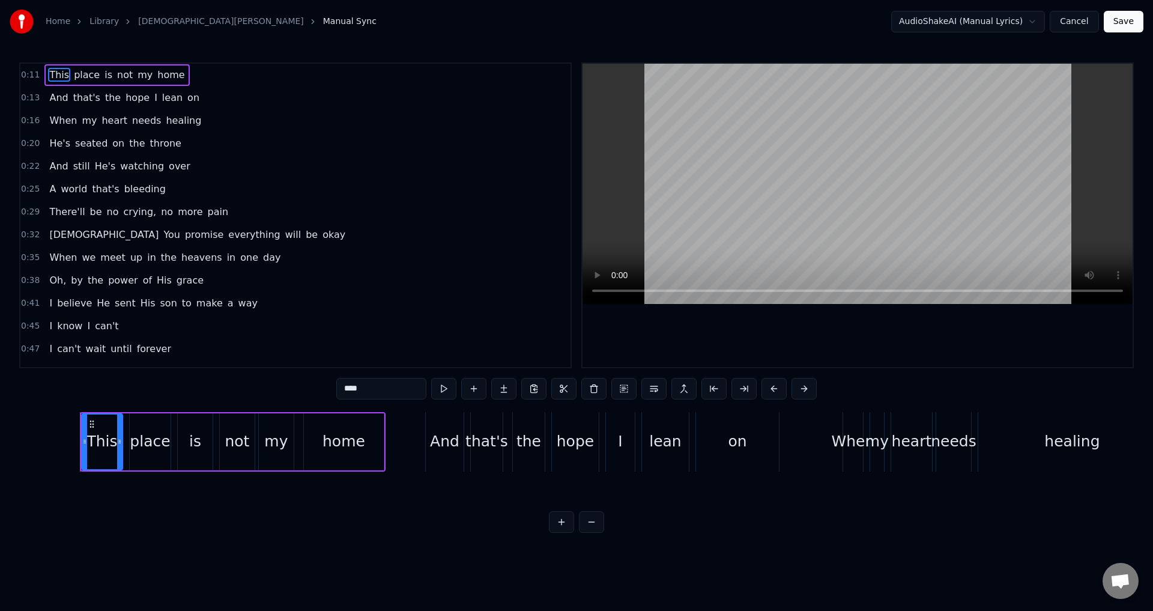
click at [1082, 17] on button "Cancel" at bounding box center [1073, 22] width 49 height 22
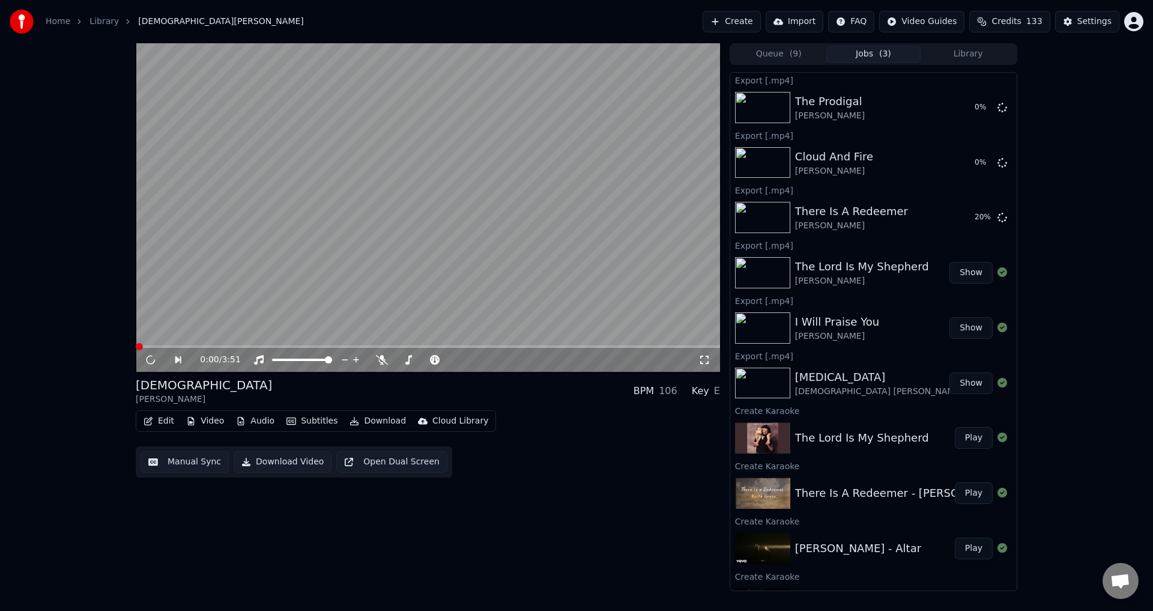
click at [166, 423] on button "Edit" at bounding box center [159, 420] width 40 height 17
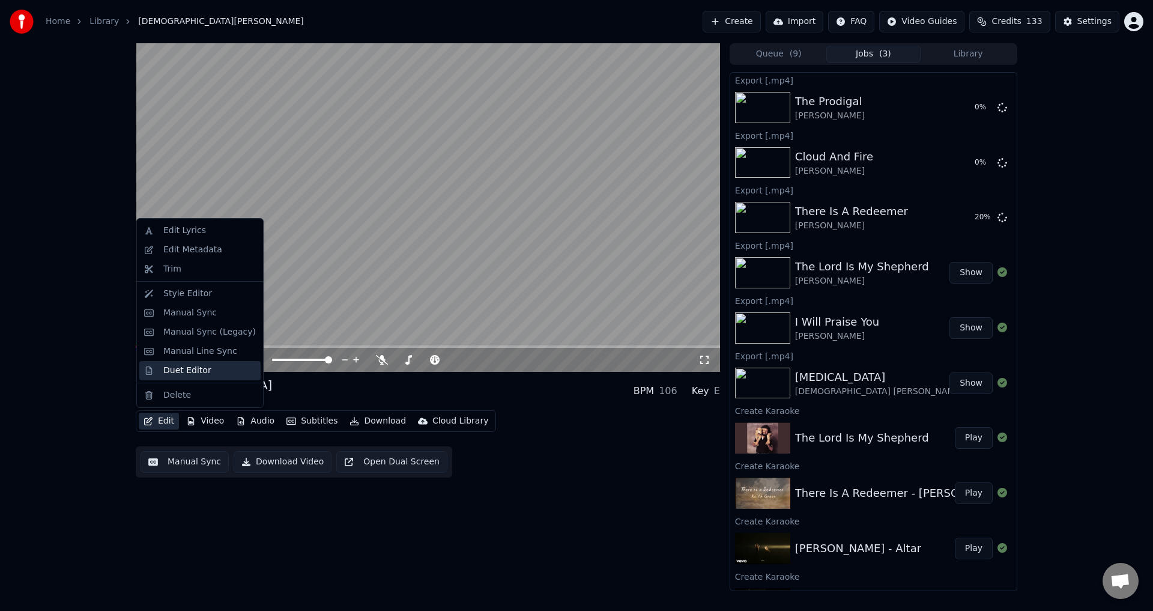
click at [209, 370] on div "Duet Editor" at bounding box center [209, 370] width 92 height 12
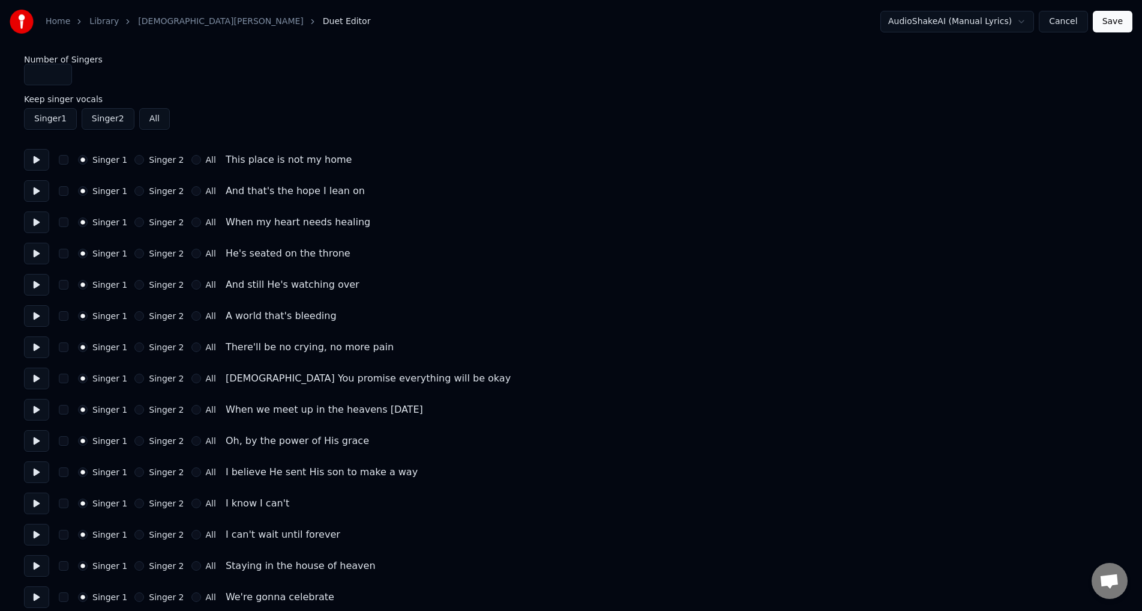
click at [34, 157] on button at bounding box center [36, 160] width 25 height 22
click at [33, 253] on button at bounding box center [36, 254] width 25 height 22
click at [37, 281] on button at bounding box center [36, 285] width 25 height 22
click at [39, 313] on button at bounding box center [36, 316] width 25 height 22
click at [37, 374] on button at bounding box center [36, 378] width 25 height 22
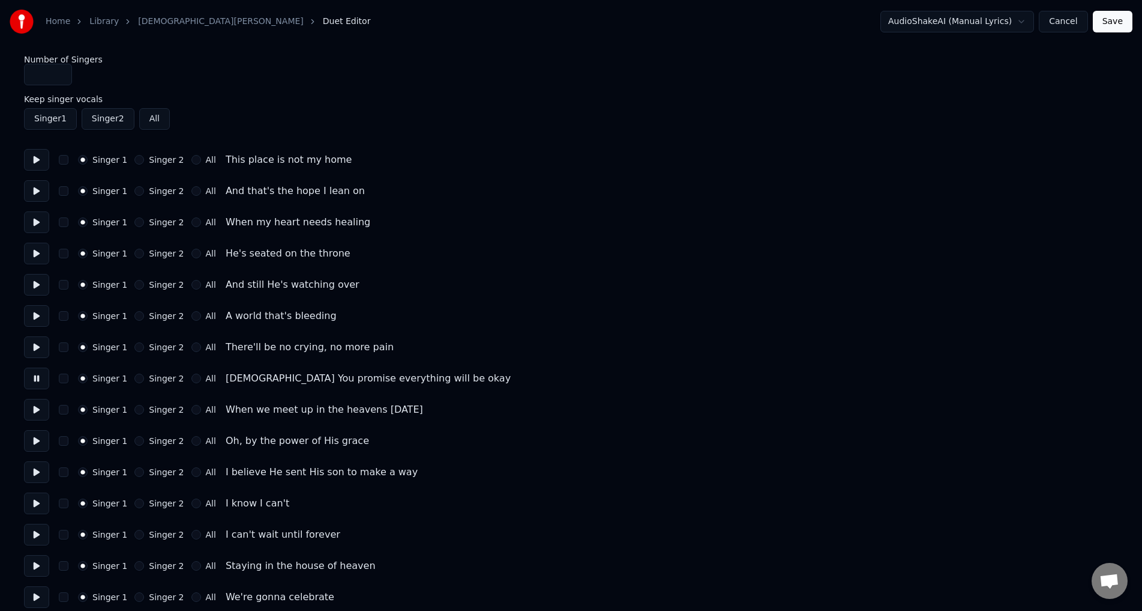
scroll to position [120, 0]
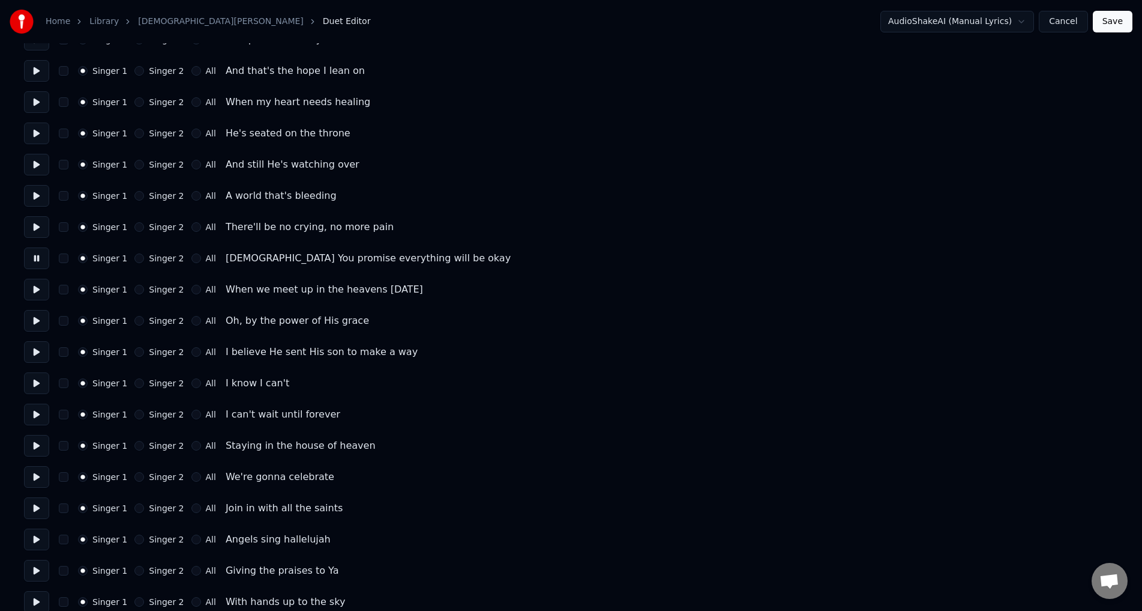
click at [192, 258] on button "All" at bounding box center [197, 258] width 10 height 10
click at [33, 287] on button at bounding box center [36, 290] width 25 height 22
click at [192, 289] on button "All" at bounding box center [197, 290] width 10 height 10
click at [37, 317] on button at bounding box center [36, 321] width 25 height 22
click at [38, 497] on button at bounding box center [36, 508] width 25 height 22
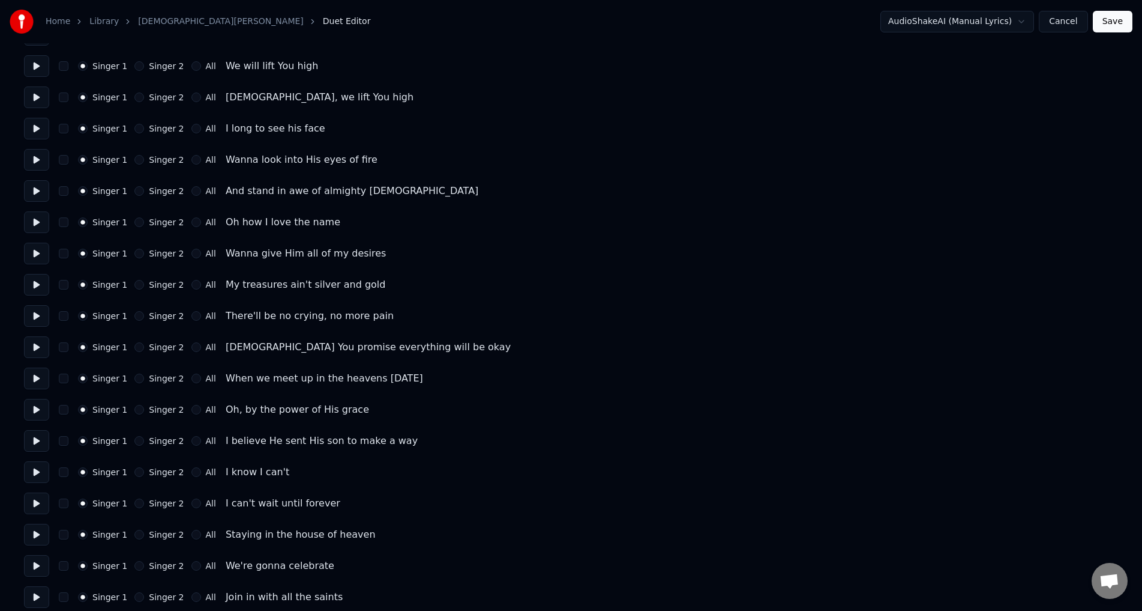
scroll to position [1726, 0]
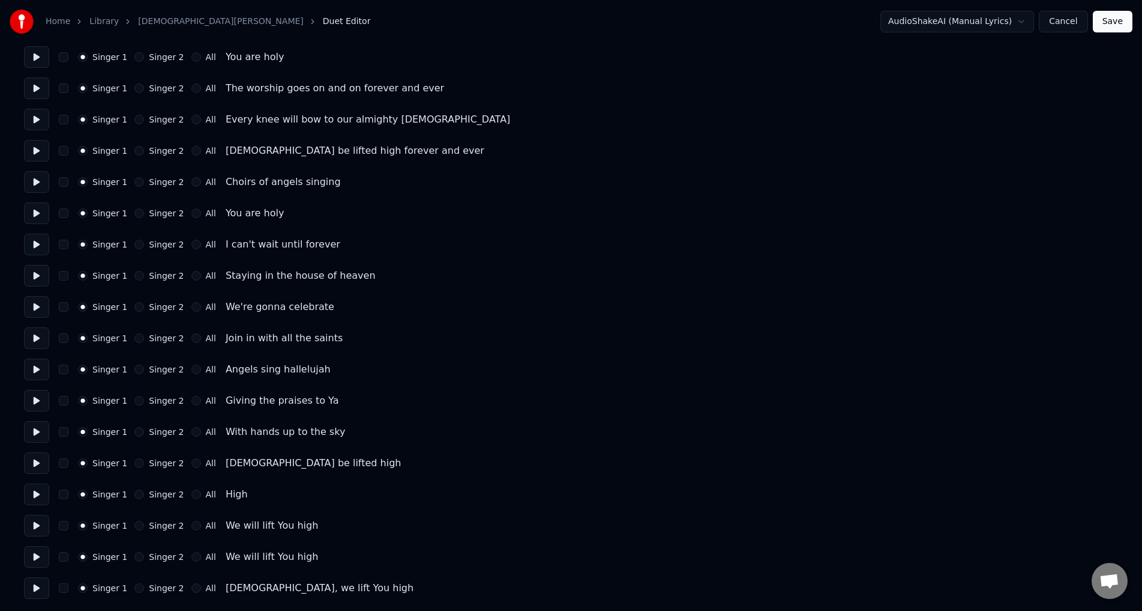
click at [40, 182] on button at bounding box center [36, 182] width 25 height 22
click at [1126, 23] on button "Save" at bounding box center [1113, 22] width 40 height 22
click at [1054, 22] on button "Cancel" at bounding box center [1049, 22] width 49 height 22
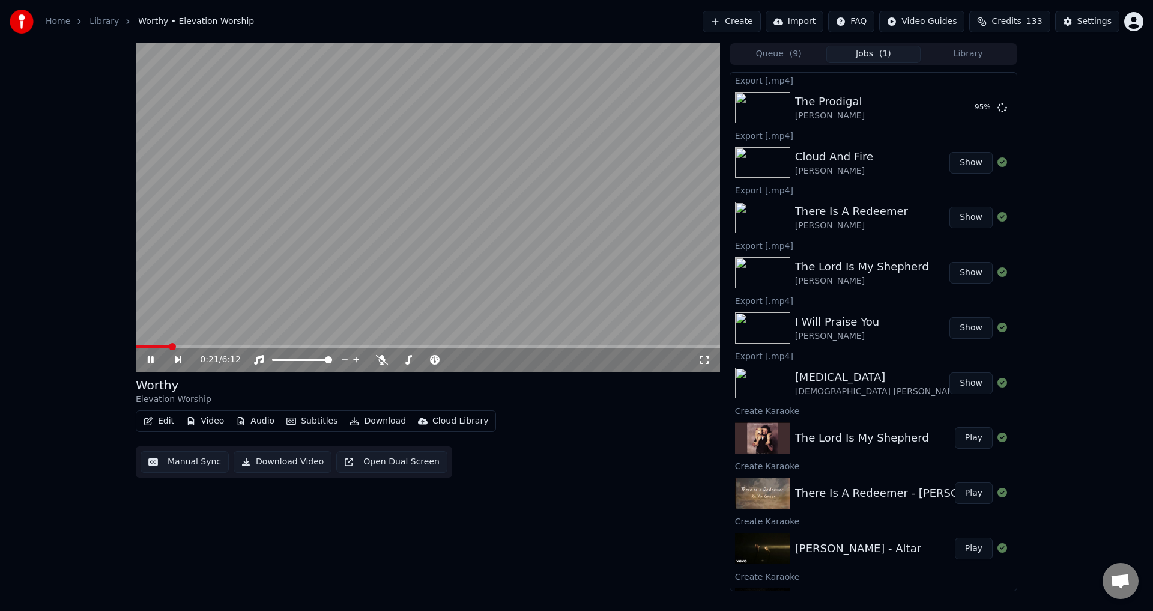
click at [151, 359] on icon at bounding box center [159, 360] width 28 height 10
